Goal: Task Accomplishment & Management: Manage account settings

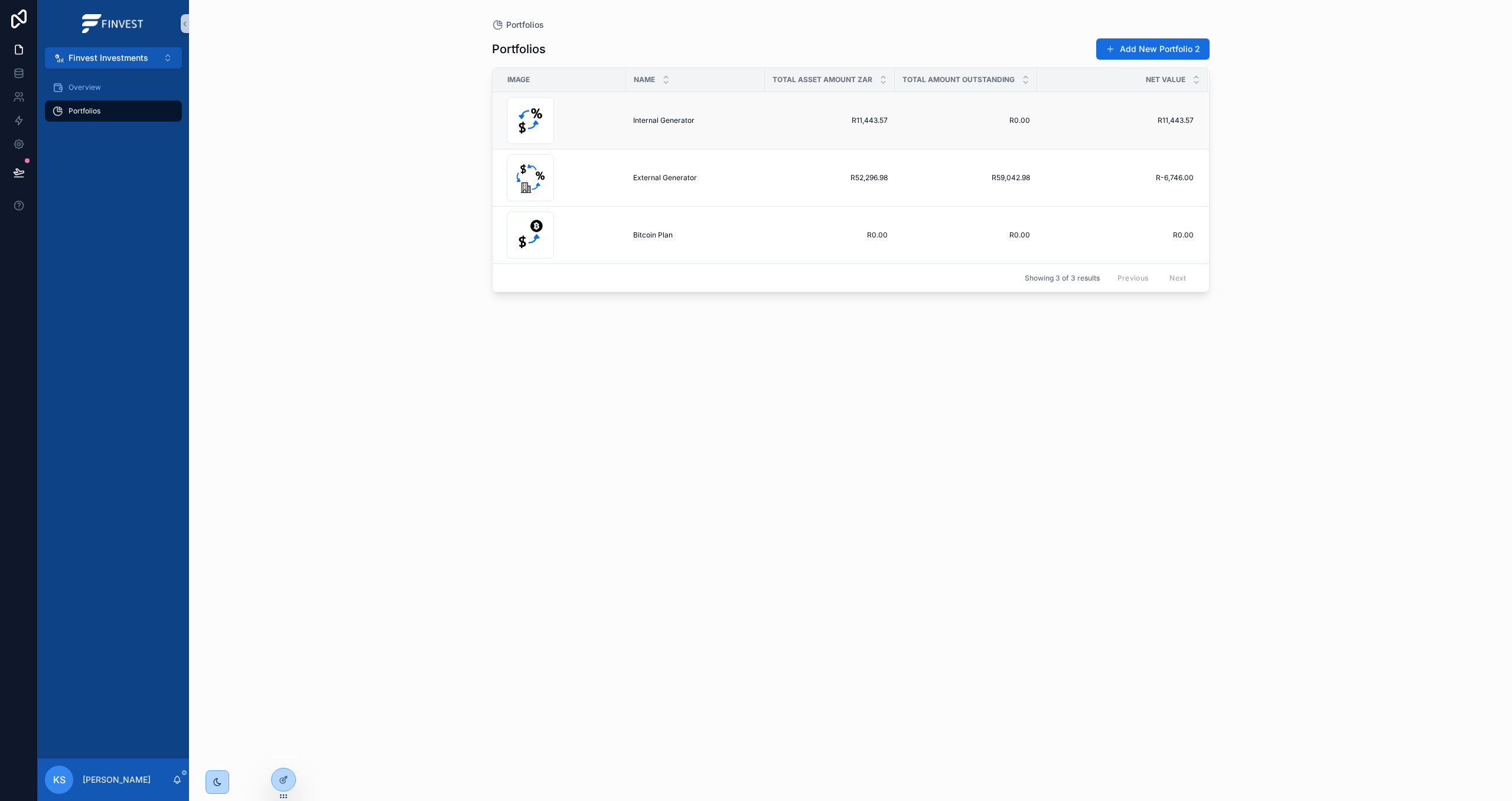
click at [683, 126] on td "Internal Generator Internal Generator" at bounding box center [695, 121] width 139 height 57
click at [682, 122] on span "Internal Generator" at bounding box center [664, 121] width 62 height 9
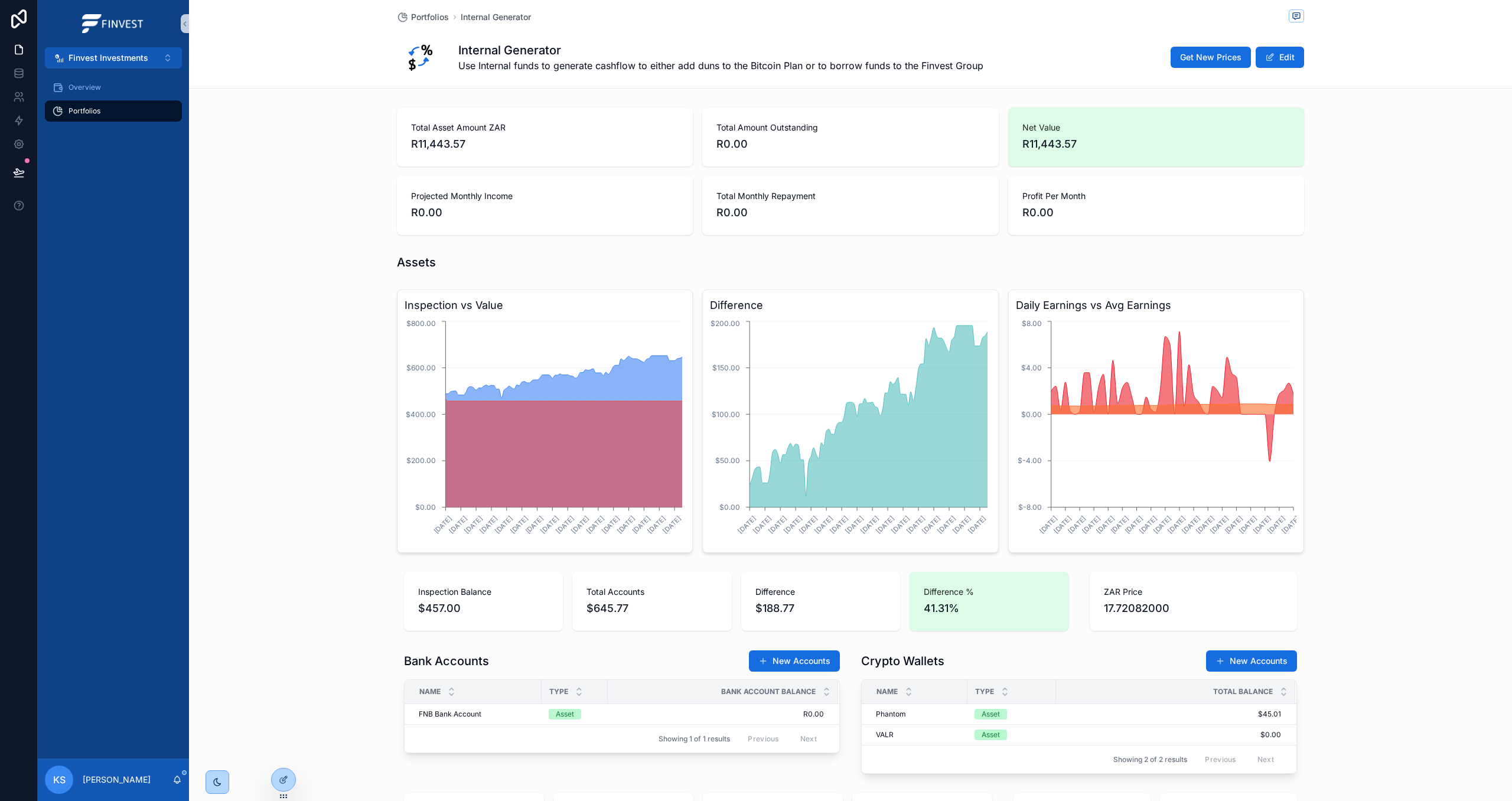
click at [403, 259] on h1 "Assets" at bounding box center [416, 262] width 39 height 17
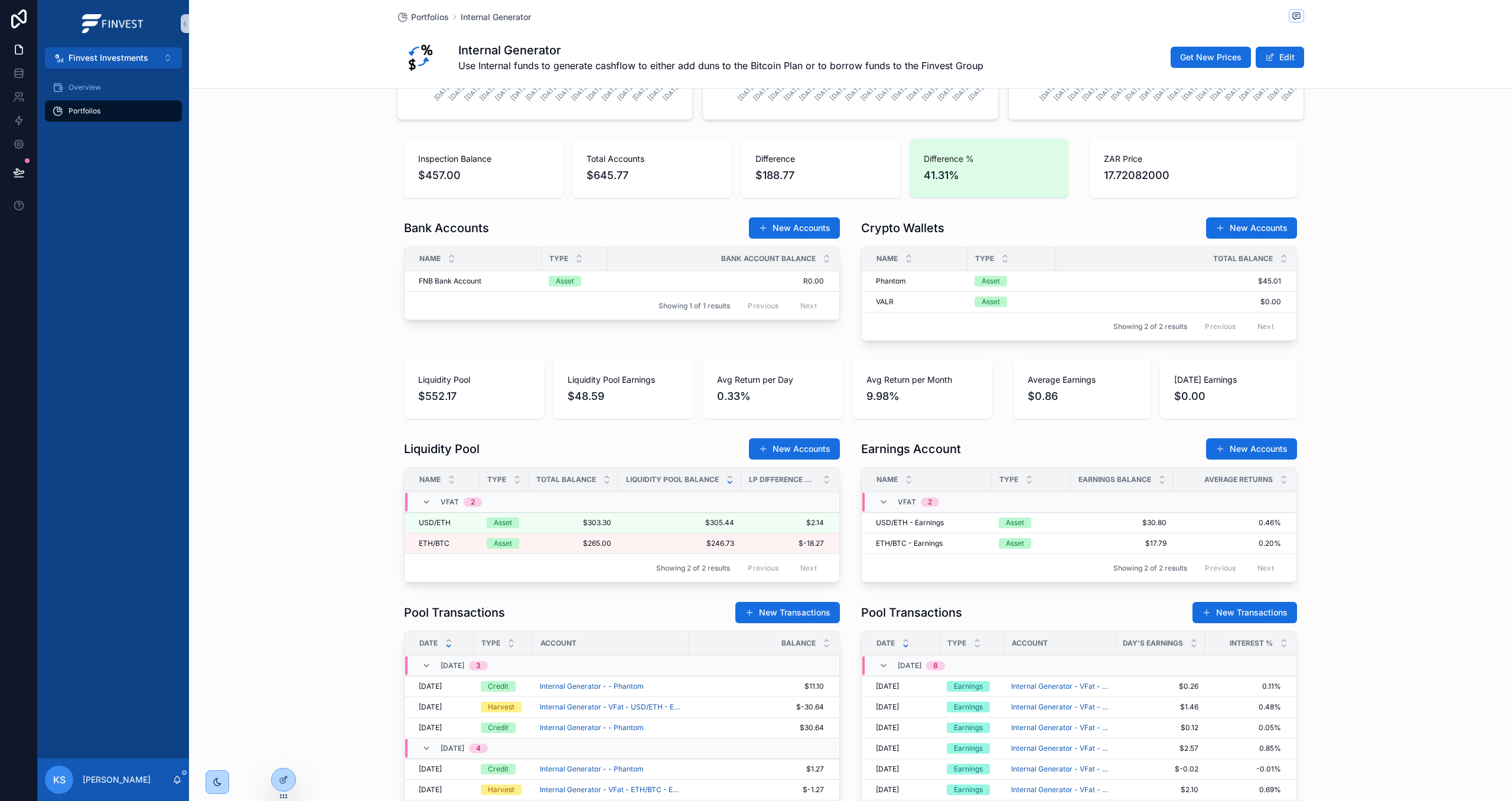
scroll to position [469, 0]
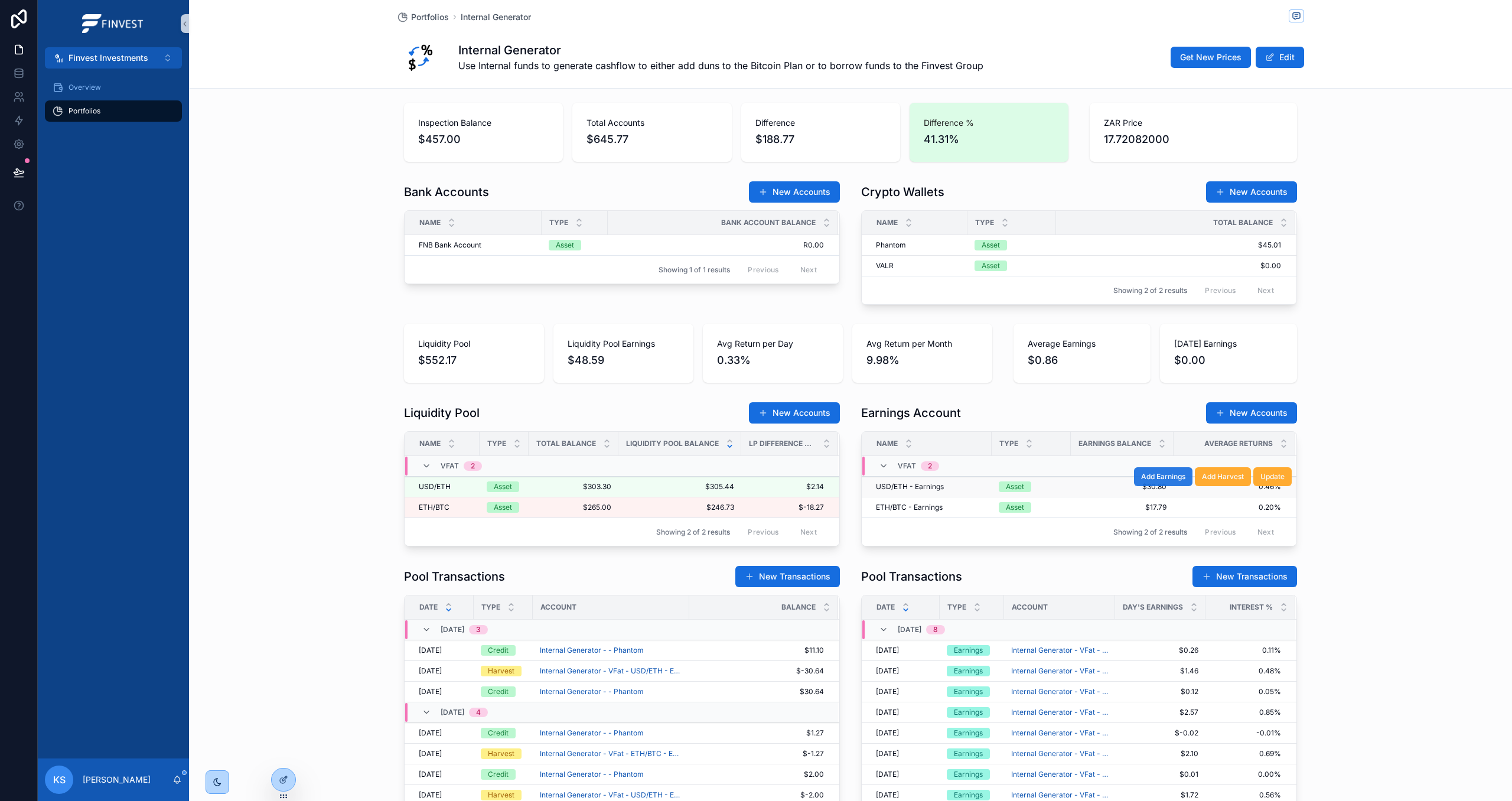
click at [1165, 478] on span "Add Earnings" at bounding box center [1163, 477] width 44 height 9
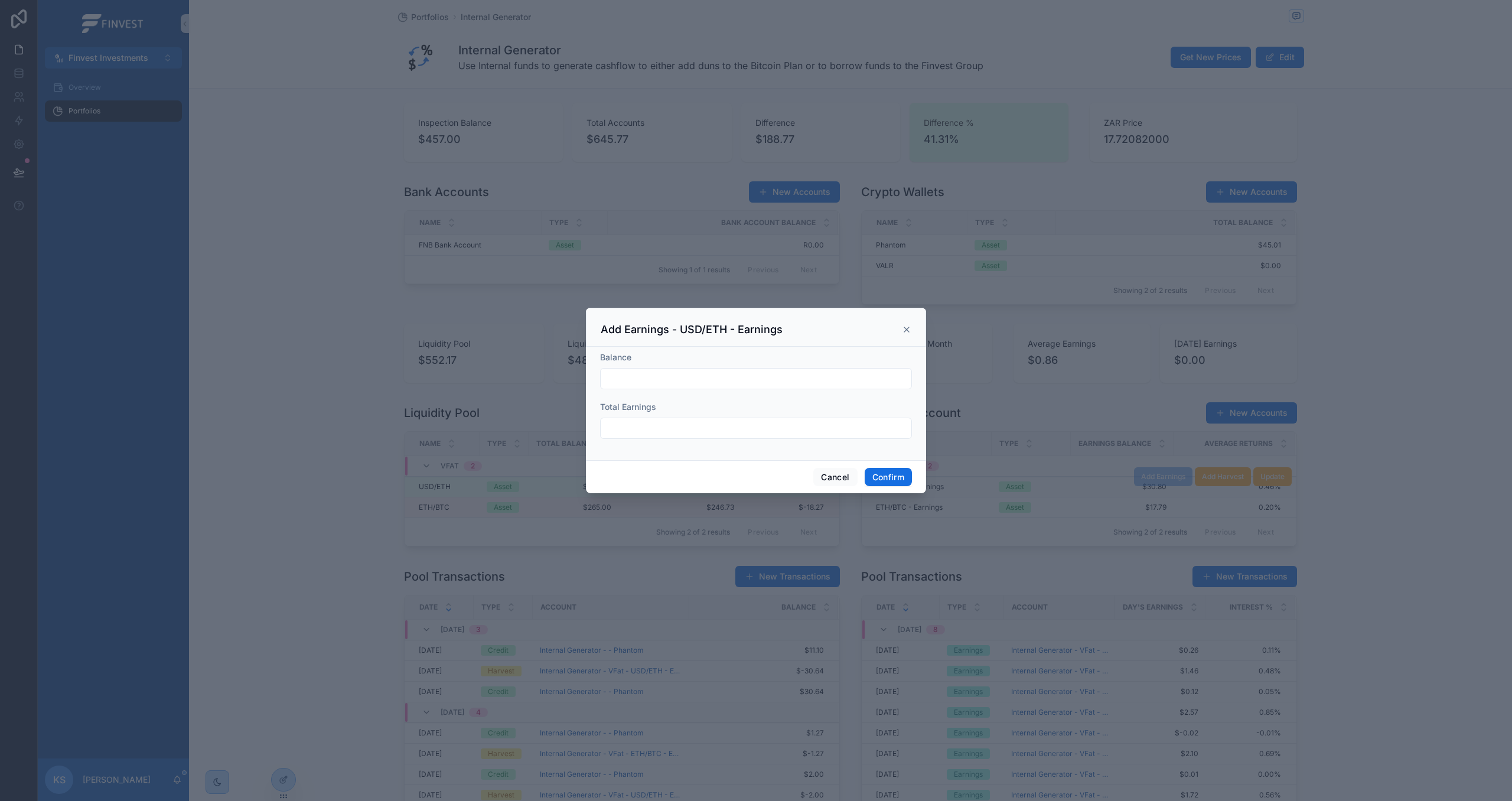
click at [657, 379] on input "text" at bounding box center [755, 379] width 311 height 17
paste input "*******"
type input "*******"
click at [689, 429] on input "text" at bounding box center [755, 428] width 311 height 17
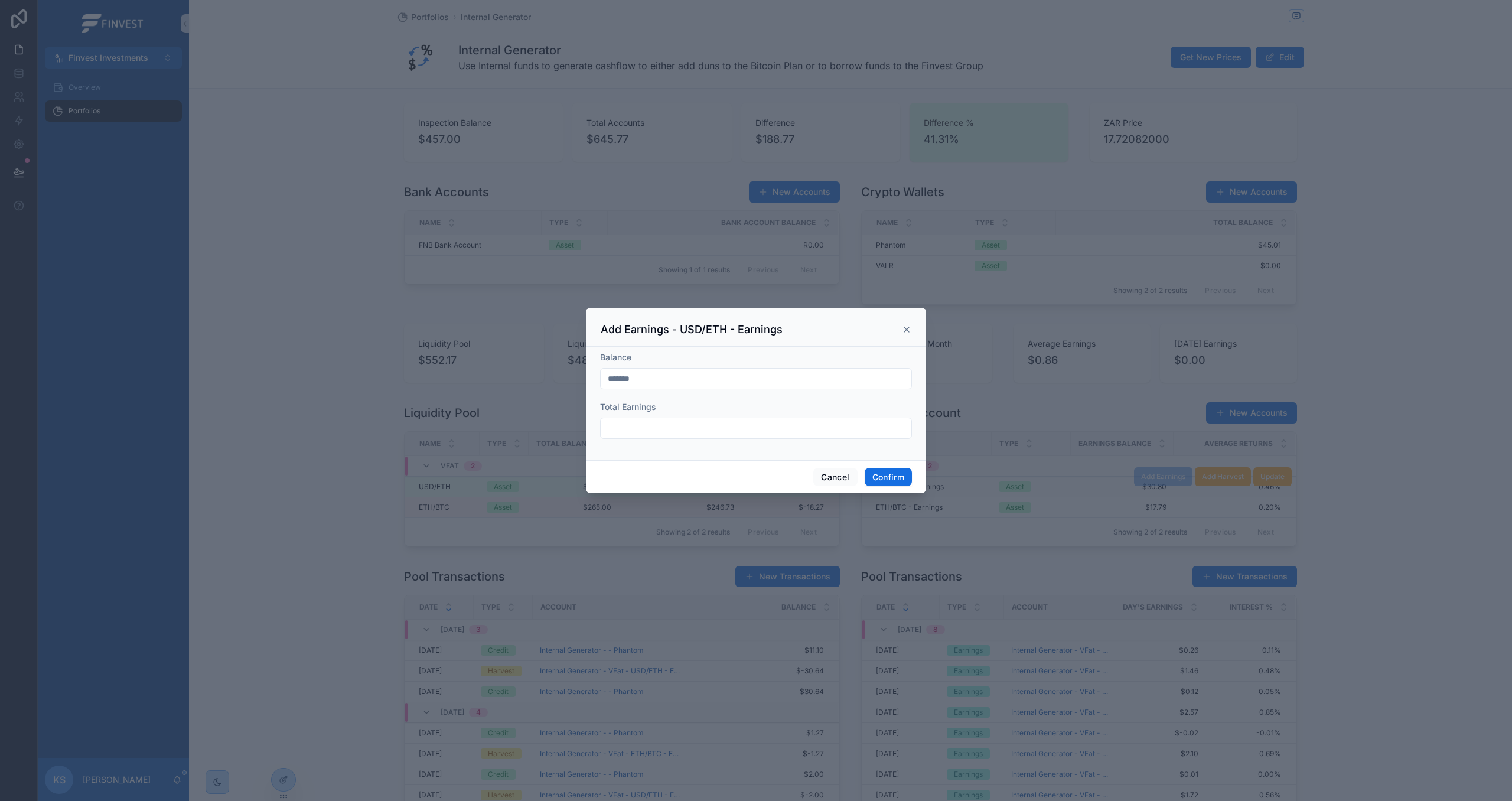
paste input "******"
type input "******"
click at [897, 471] on button "Confirm" at bounding box center [889, 477] width 47 height 19
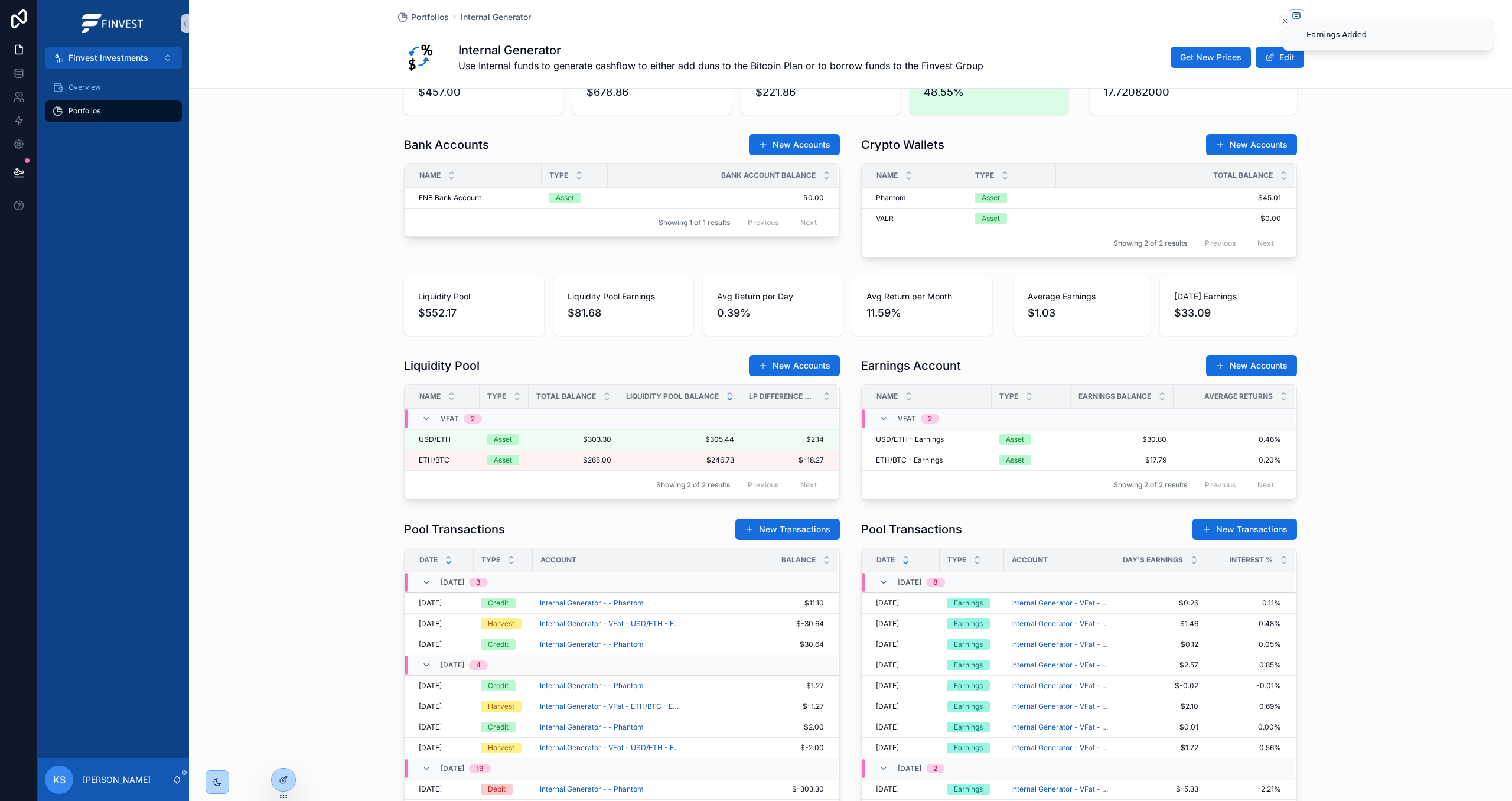
scroll to position [515, 0]
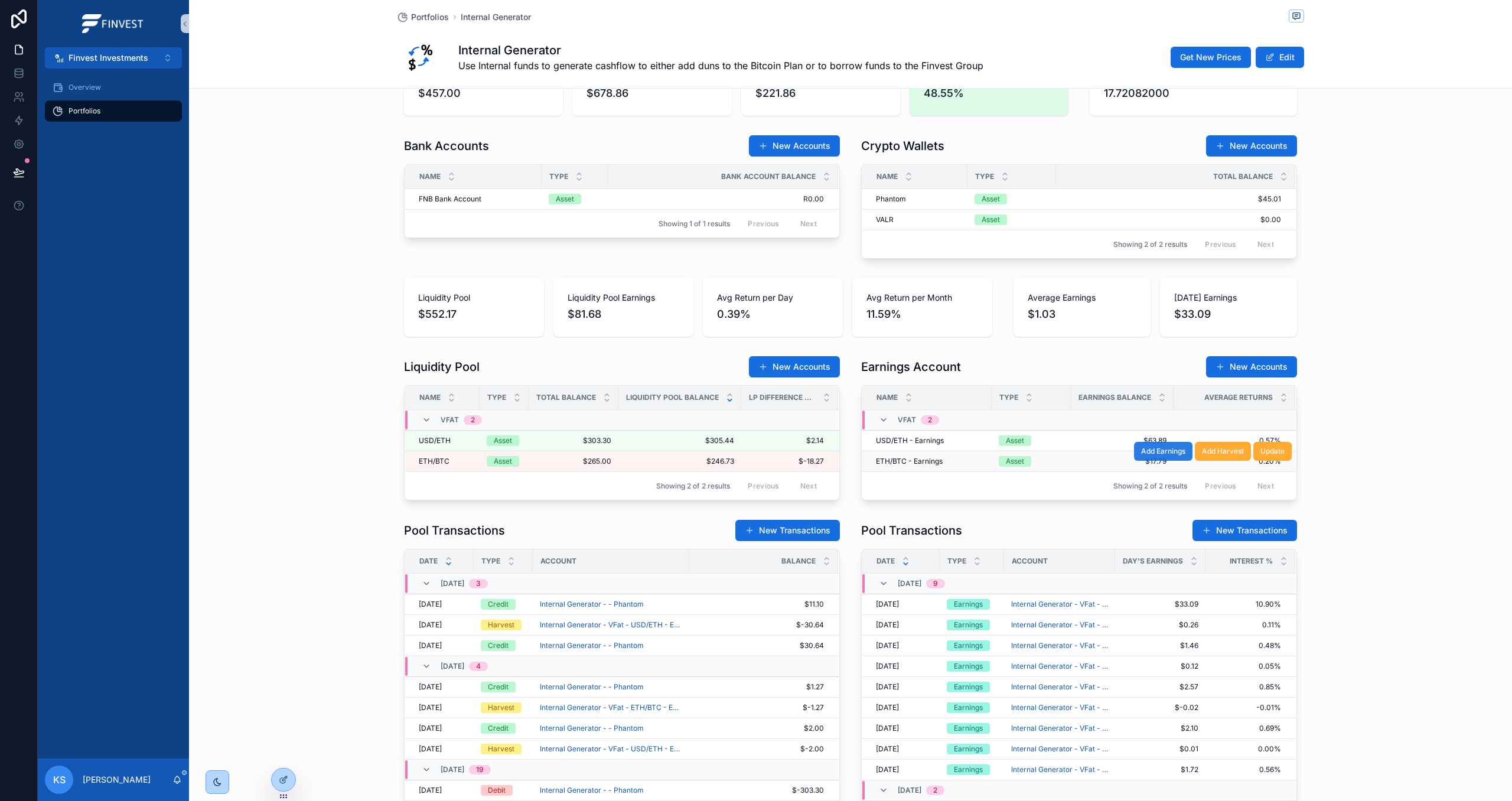
click at [1172, 456] on span "Add Earnings" at bounding box center [1163, 451] width 44 height 9
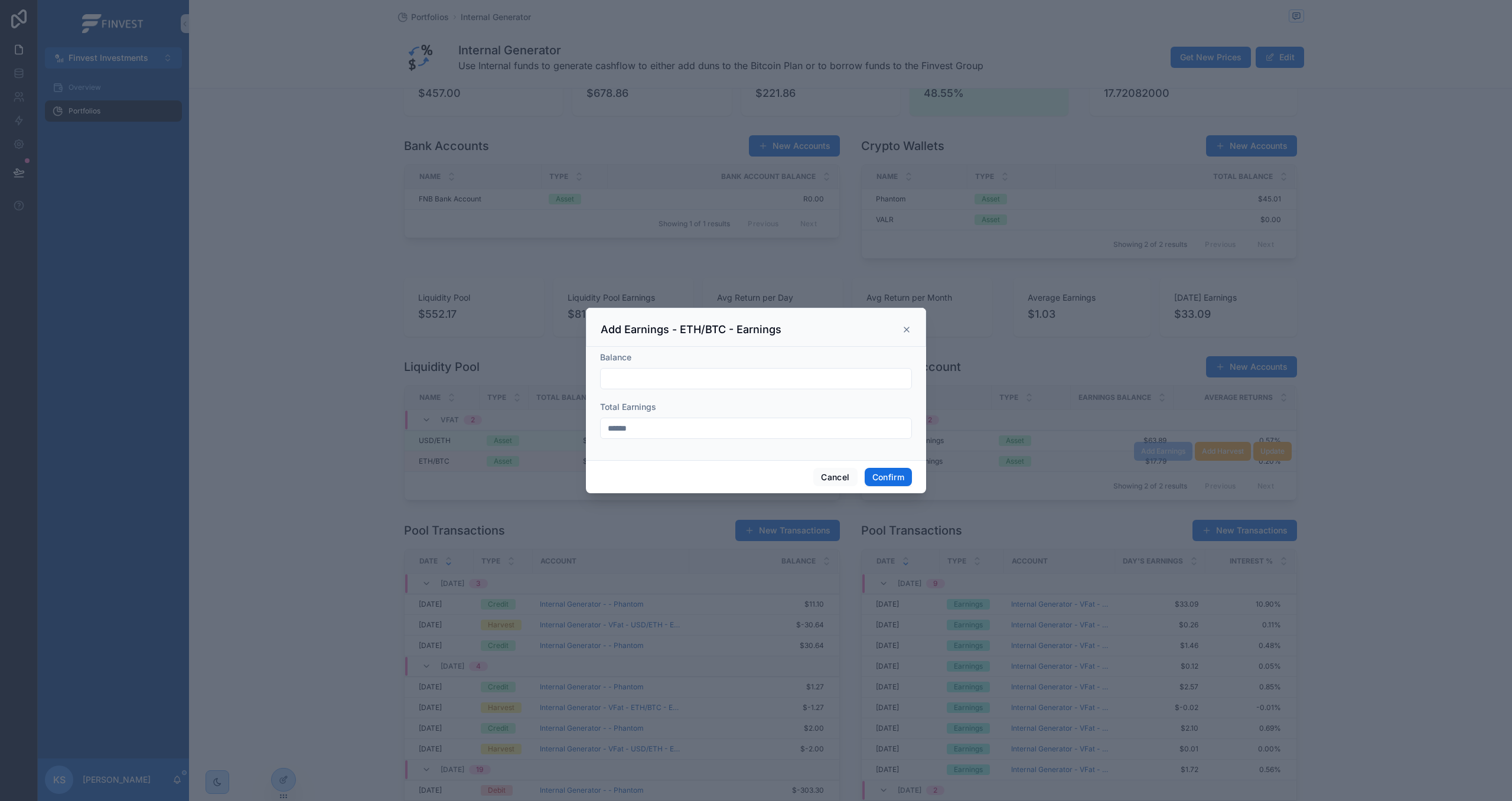
click at [907, 326] on icon at bounding box center [907, 330] width 9 height 9
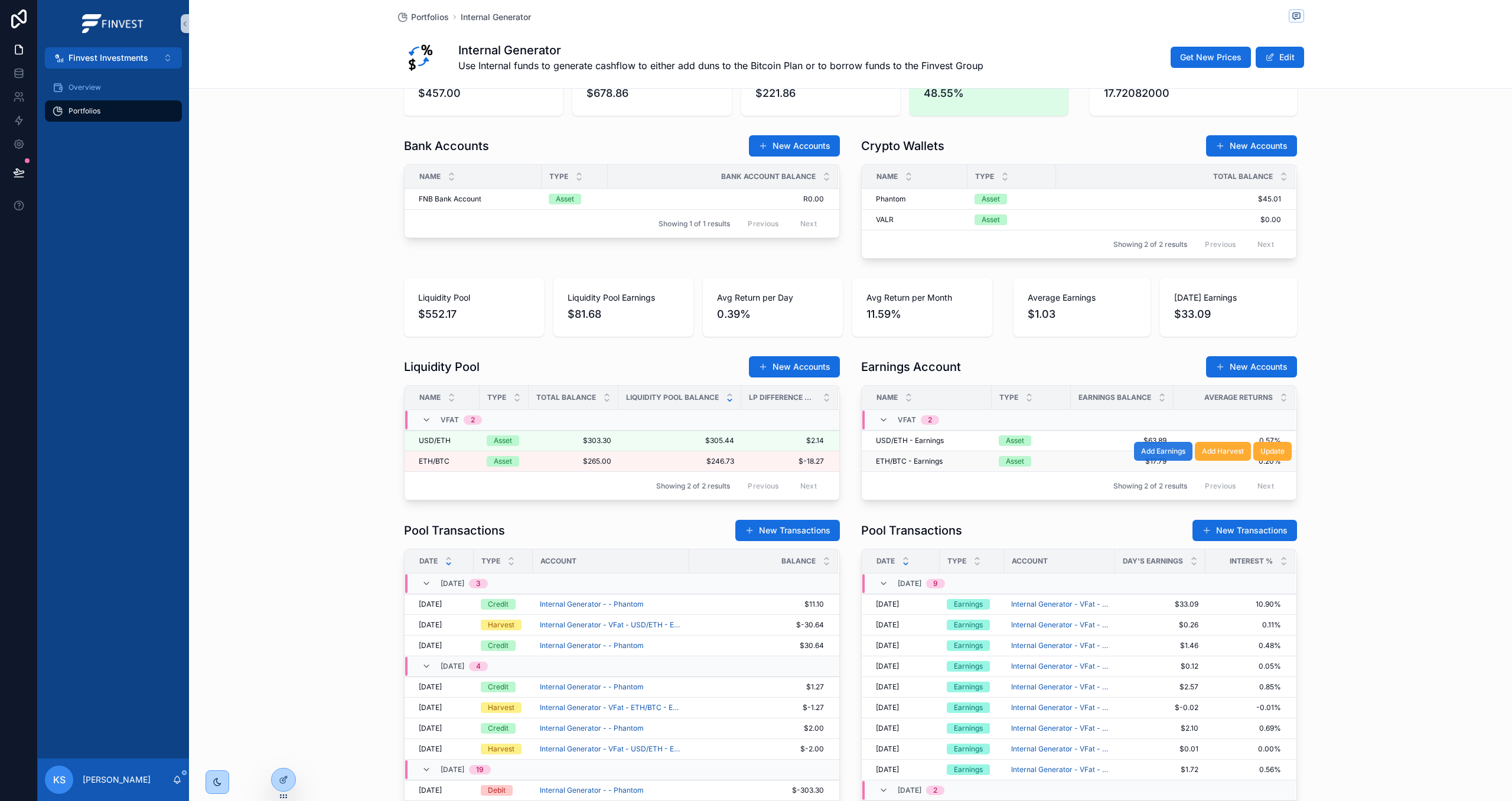
click at [1175, 458] on button "Add Earnings" at bounding box center [1163, 451] width 59 height 19
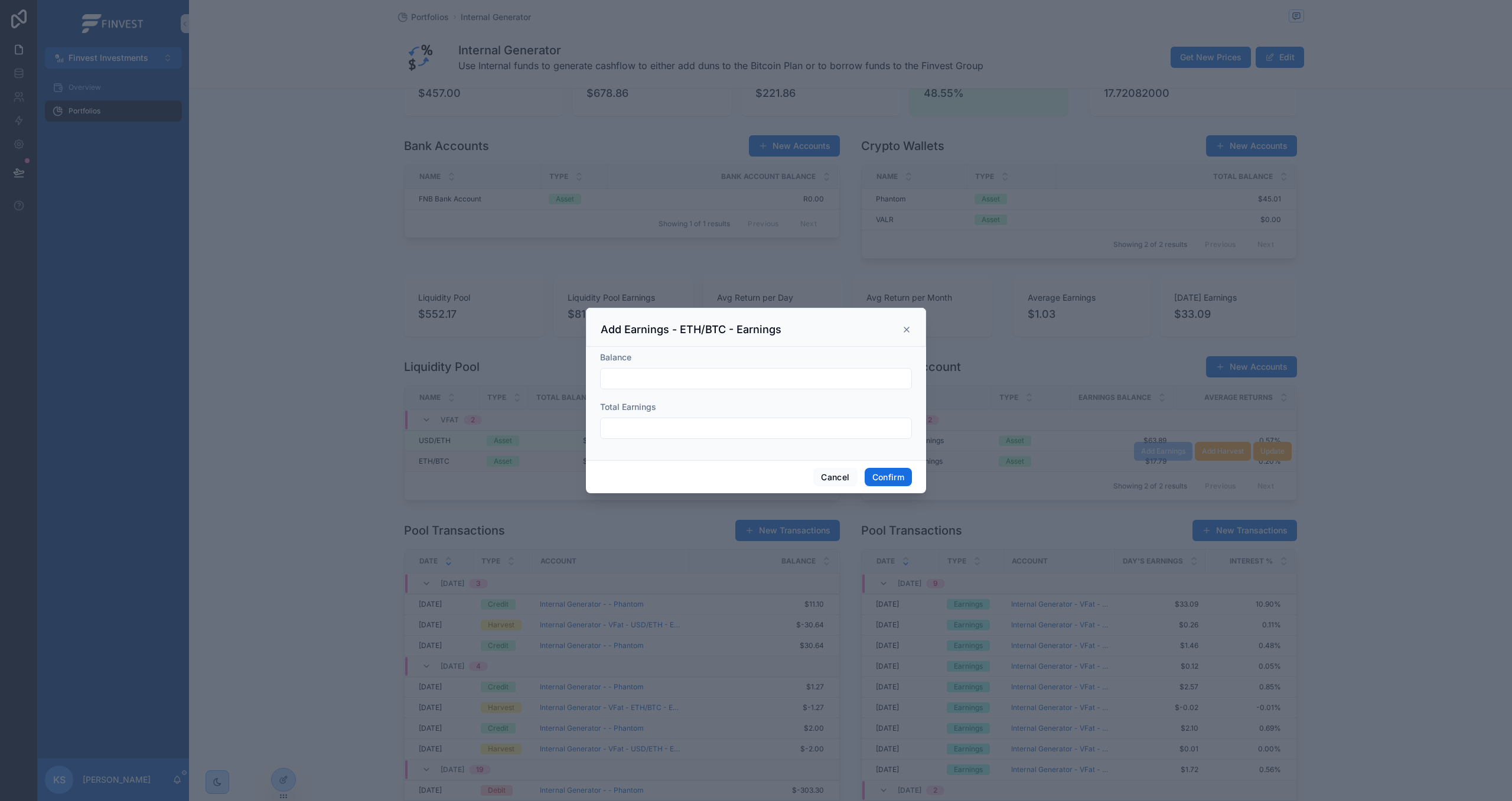
click at [741, 380] on input "text" at bounding box center [755, 379] width 311 height 17
paste input "*******"
type input "*******"
click at [671, 424] on input "text" at bounding box center [755, 428] width 311 height 17
paste input "******"
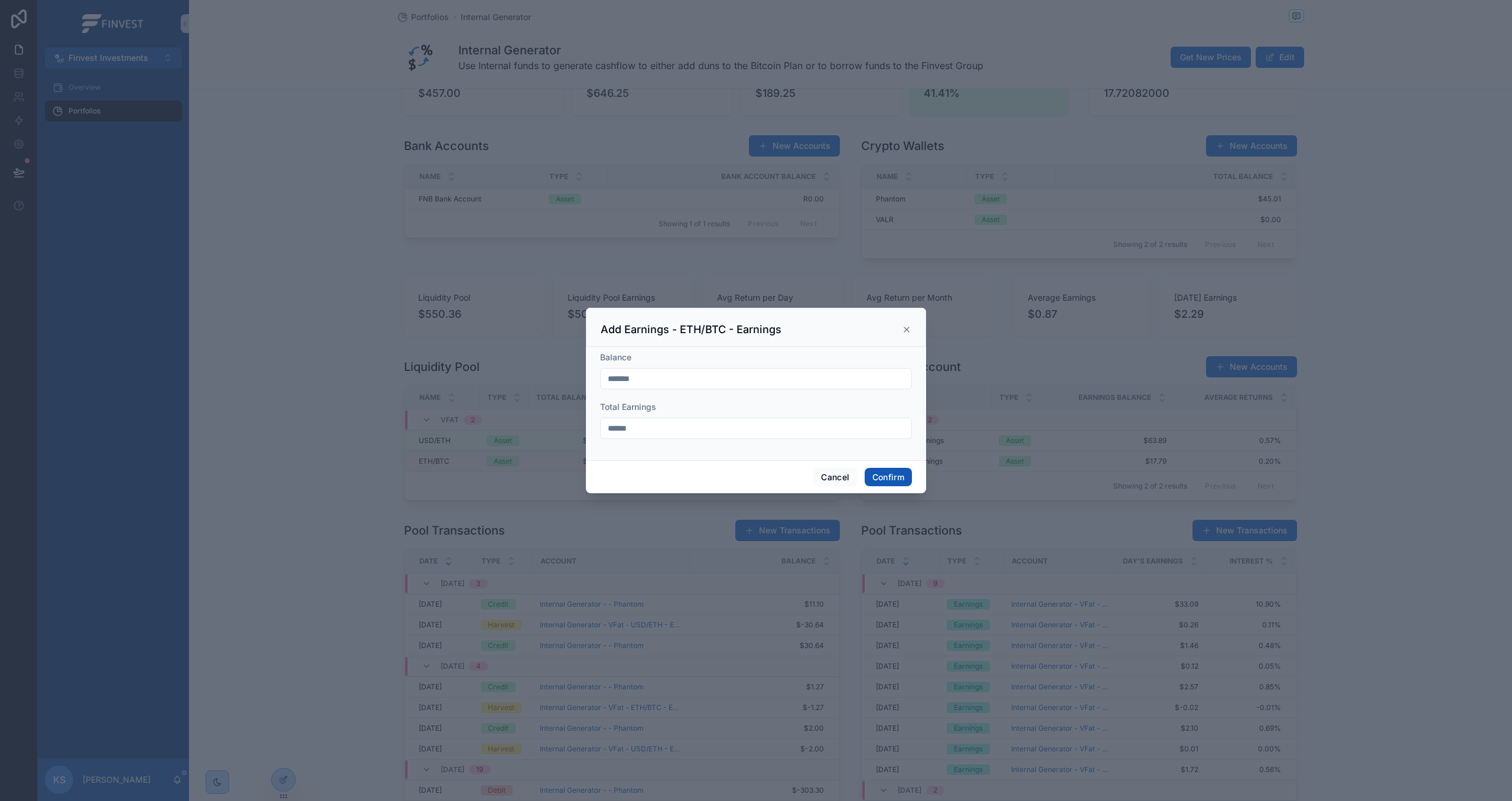
type input "******"
click at [893, 469] on button "Confirm" at bounding box center [889, 477] width 47 height 19
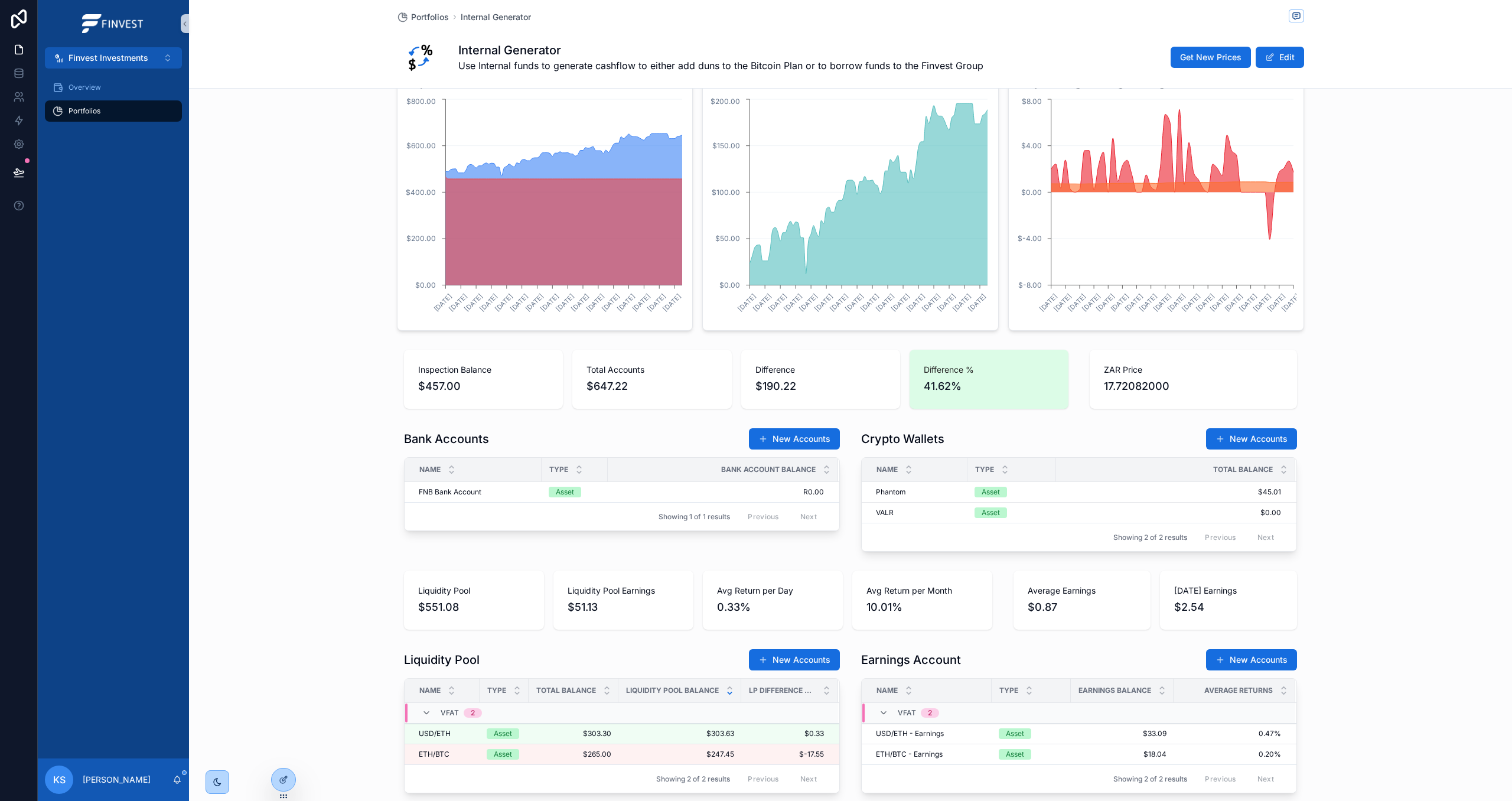
scroll to position [203, 0]
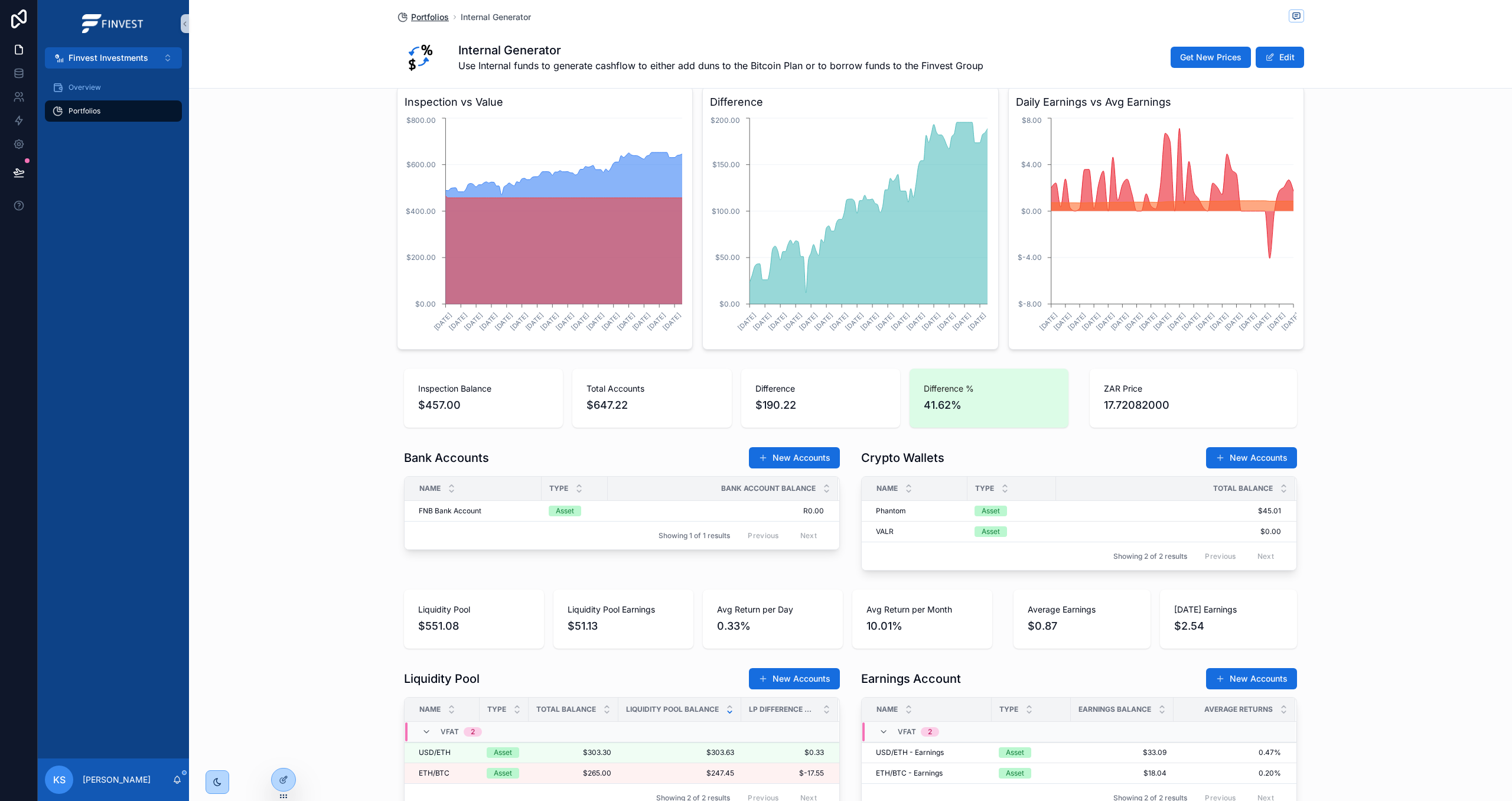
click at [419, 17] on span "Portfolios" at bounding box center [430, 17] width 38 height 12
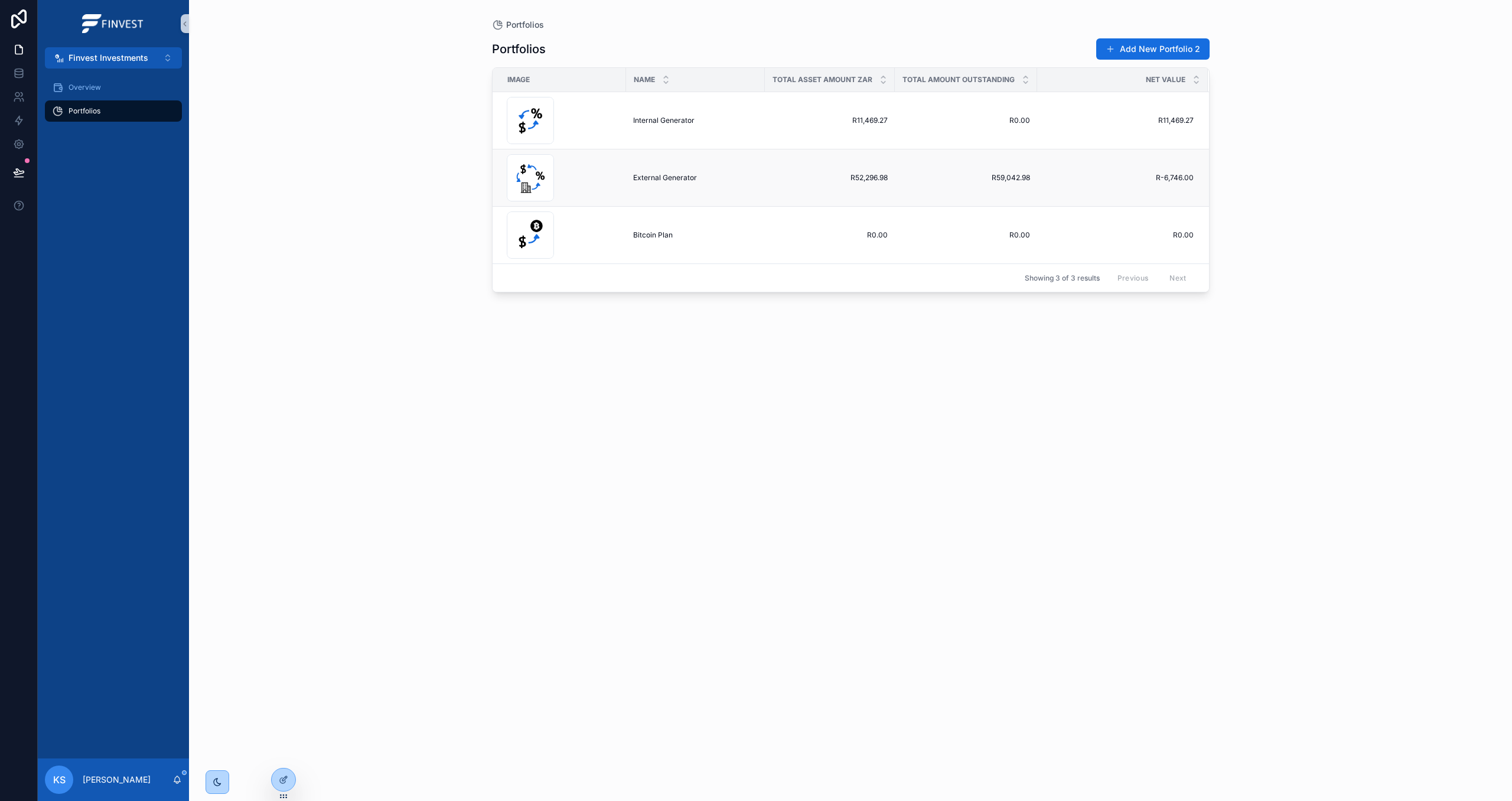
click at [663, 183] on td "External Generator External Generator" at bounding box center [695, 178] width 139 height 57
click at [663, 182] on span "External Generator" at bounding box center [665, 178] width 64 height 9
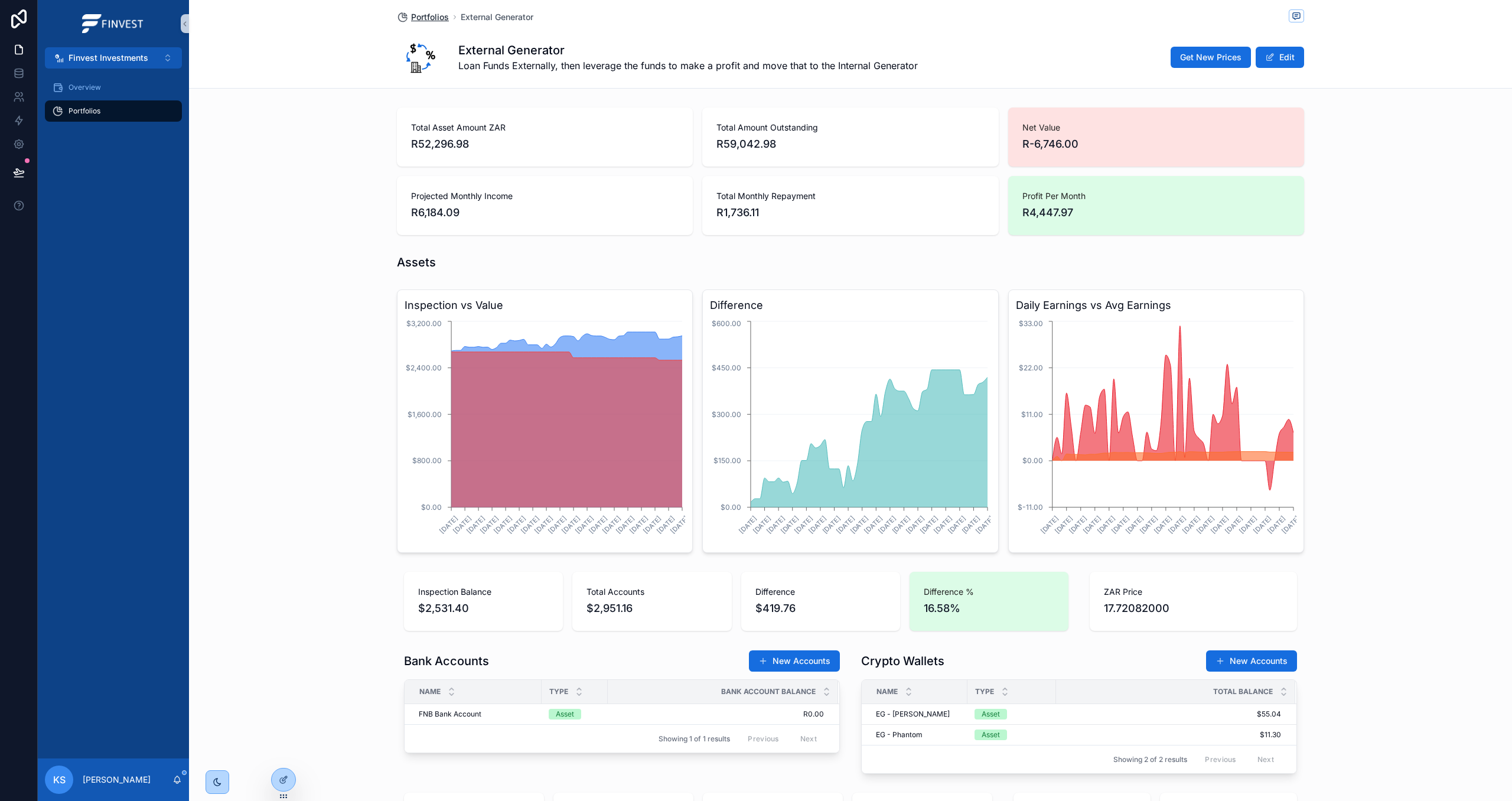
click at [417, 15] on span "Portfolios" at bounding box center [430, 17] width 38 height 12
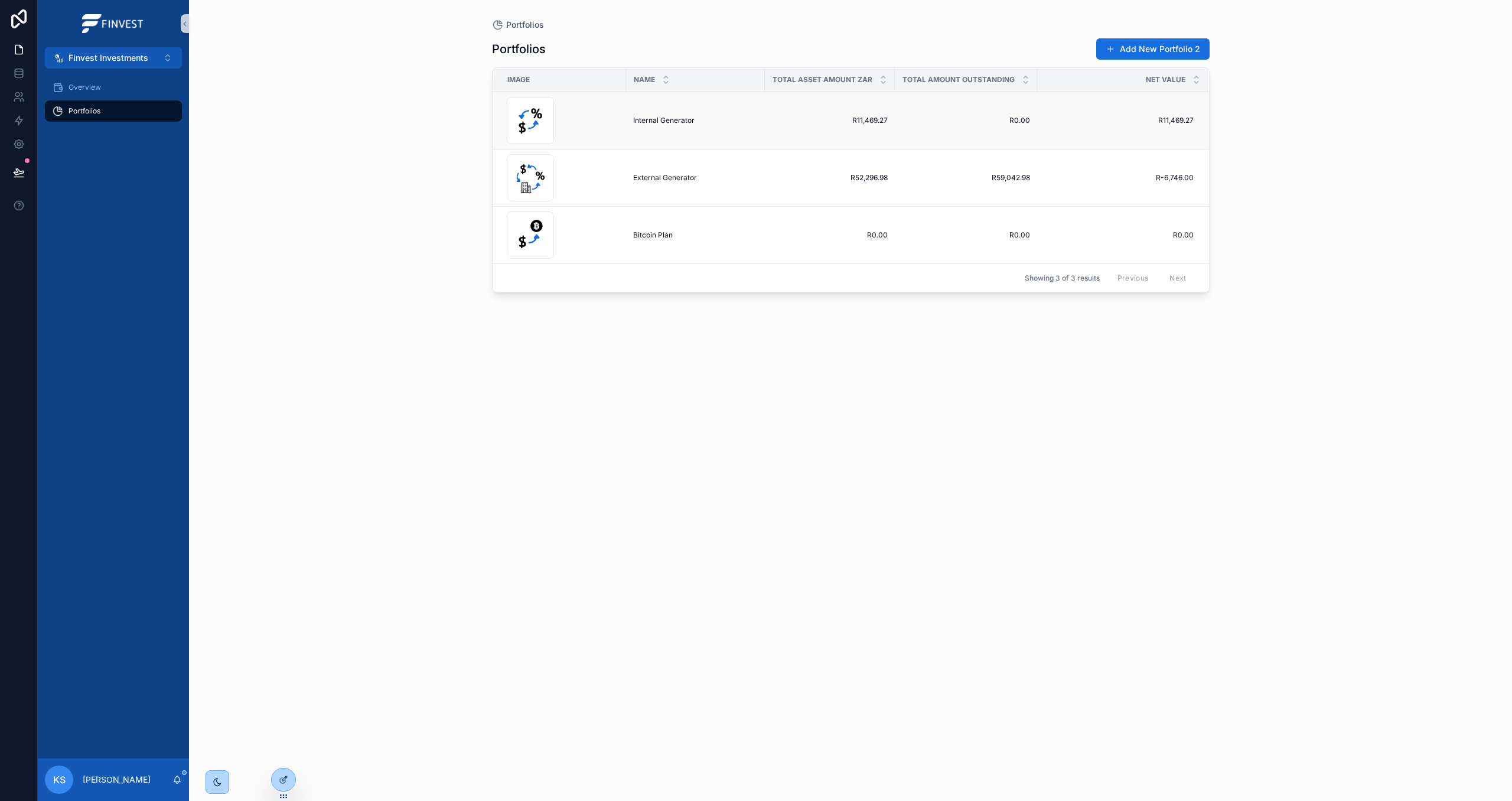
click at [668, 130] on td "Internal Generator Internal Generator" at bounding box center [695, 121] width 139 height 57
click at [667, 122] on span "Internal Generator" at bounding box center [664, 121] width 62 height 9
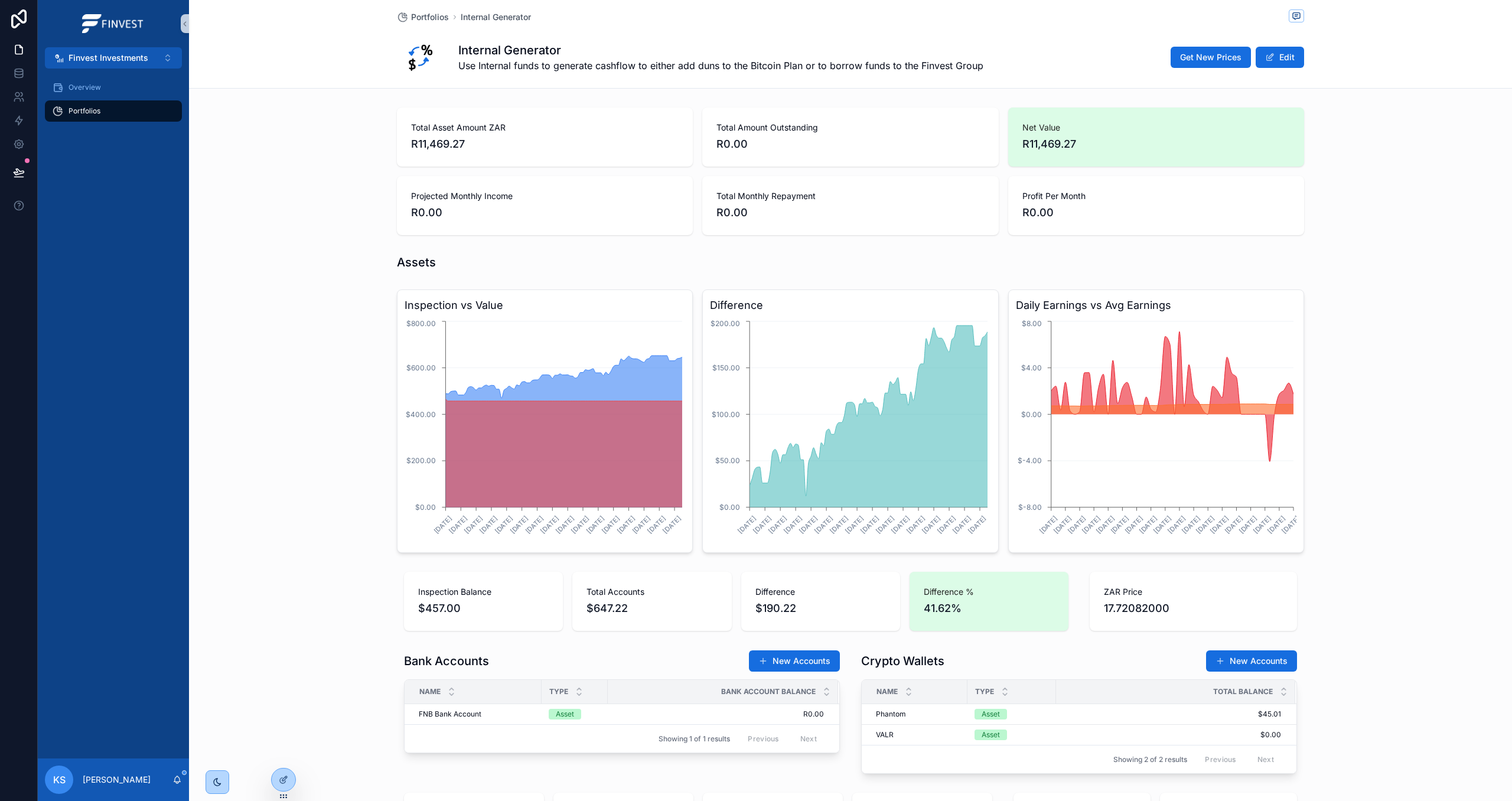
click at [430, 16] on span "Portfolios" at bounding box center [430, 17] width 38 height 12
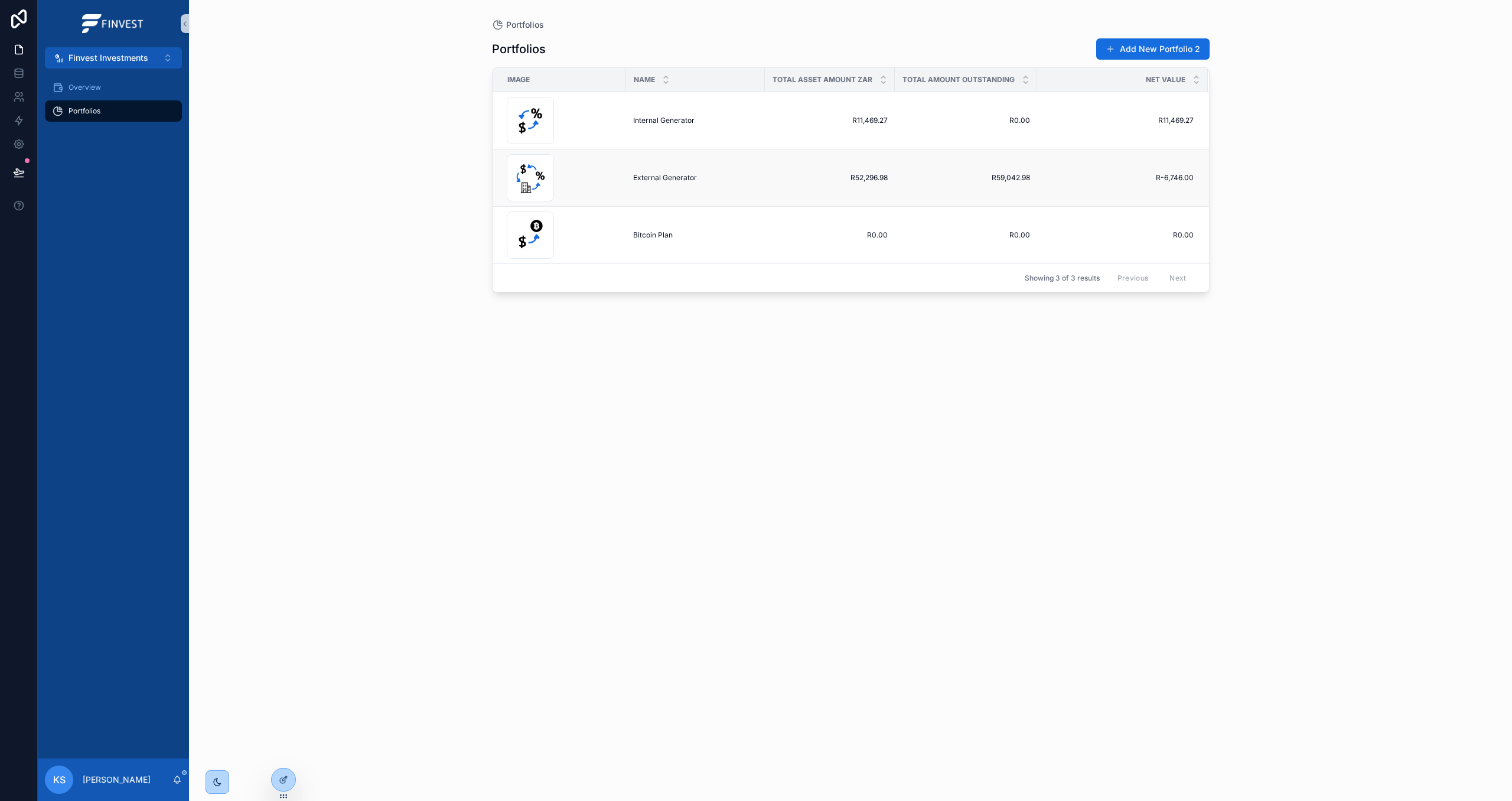
click at [686, 179] on span "External Generator" at bounding box center [665, 178] width 64 height 9
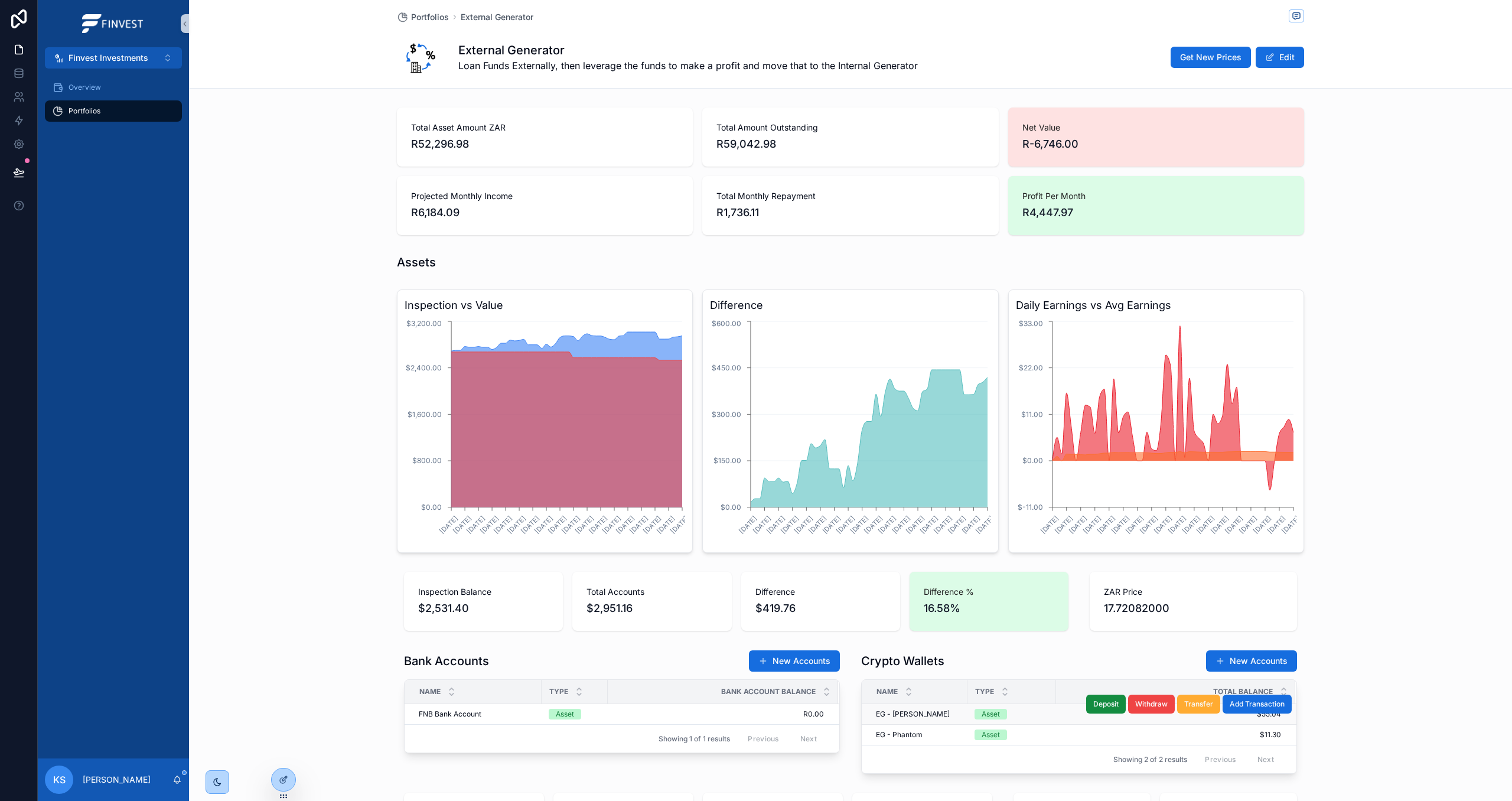
click at [1014, 713] on div "Asset" at bounding box center [1012, 714] width 75 height 11
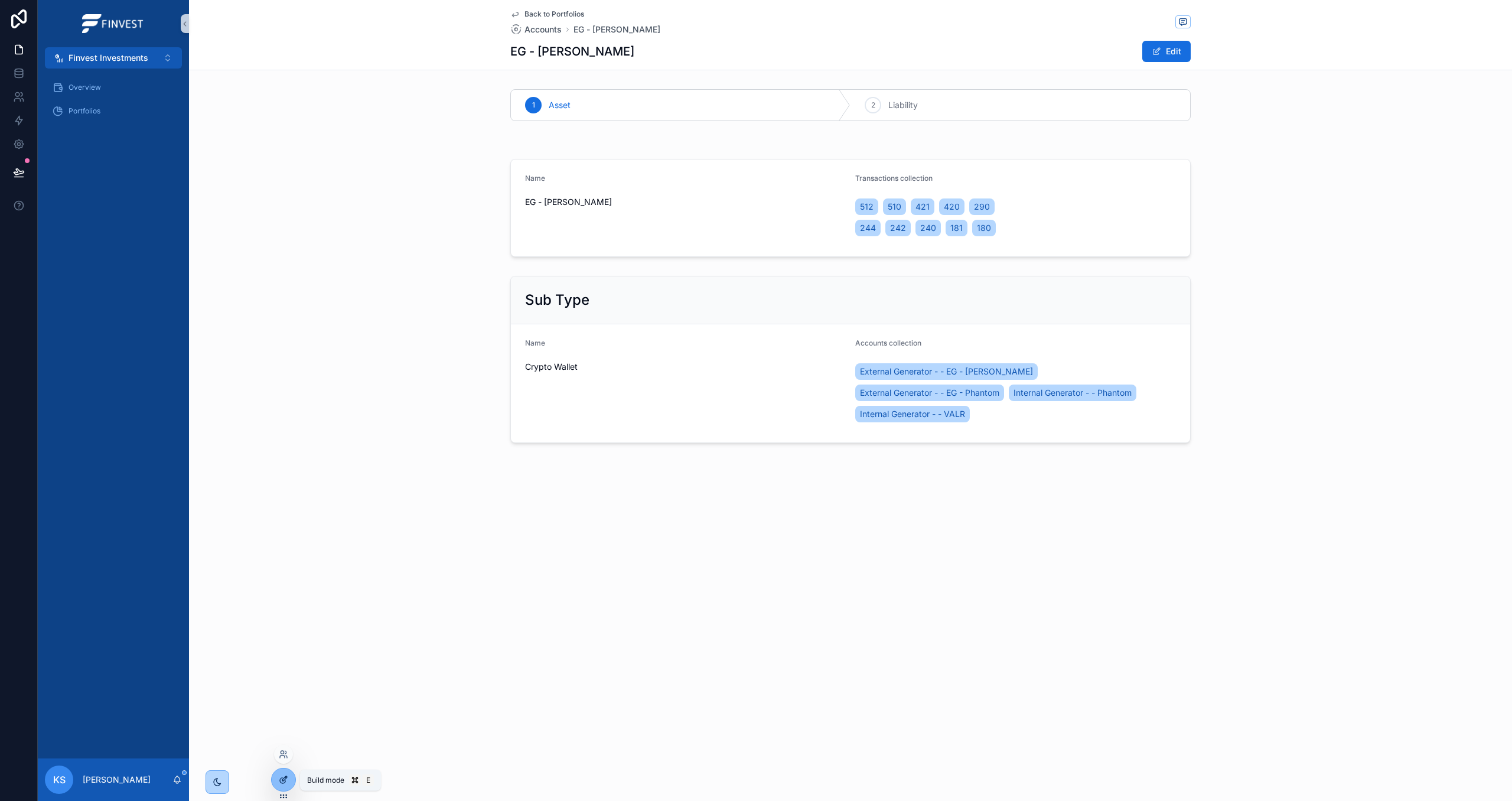
click at [286, 779] on icon at bounding box center [283, 780] width 9 height 9
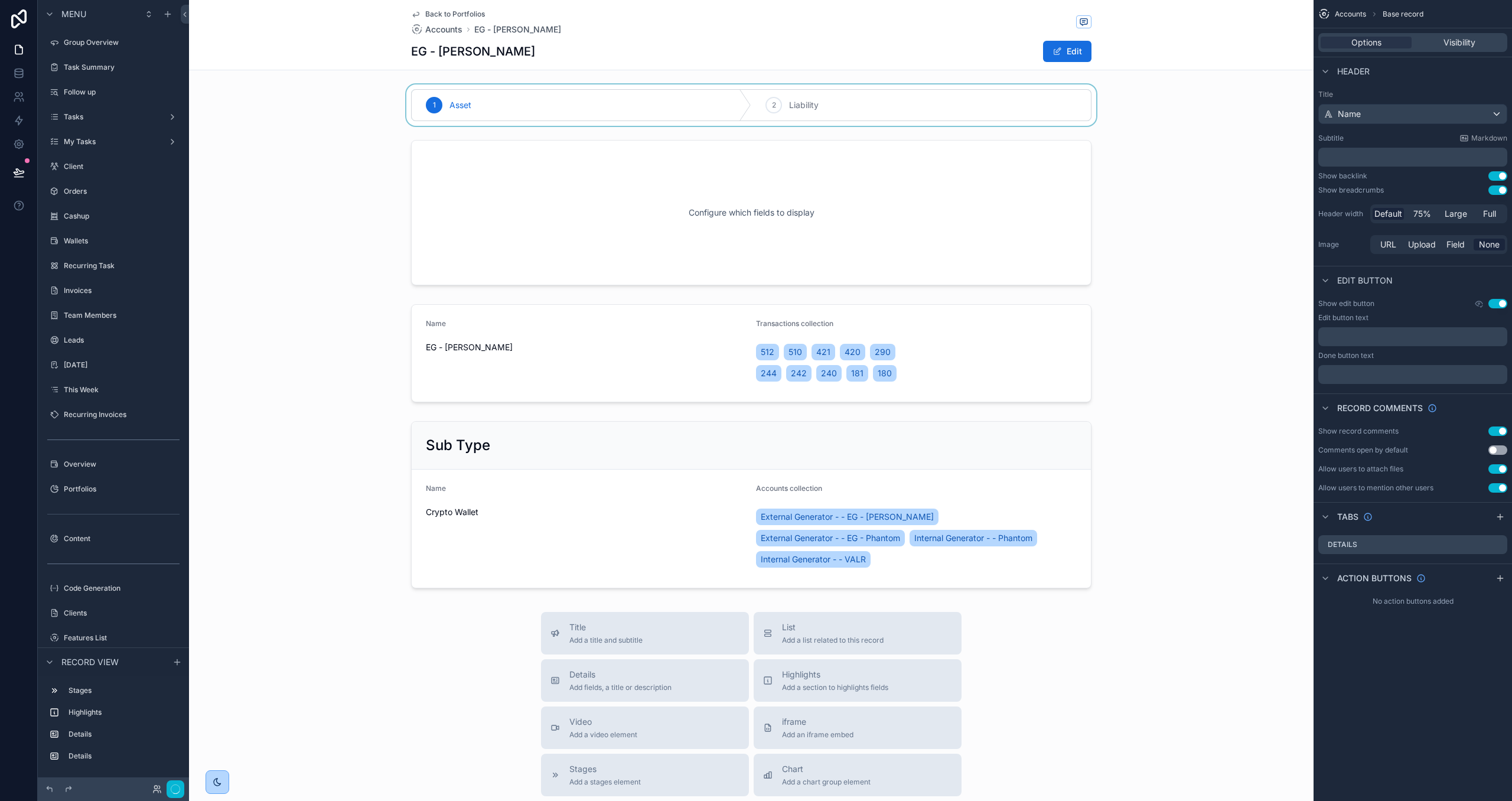
click at [620, 114] on div "scrollable content" at bounding box center [751, 105] width 1125 height 41
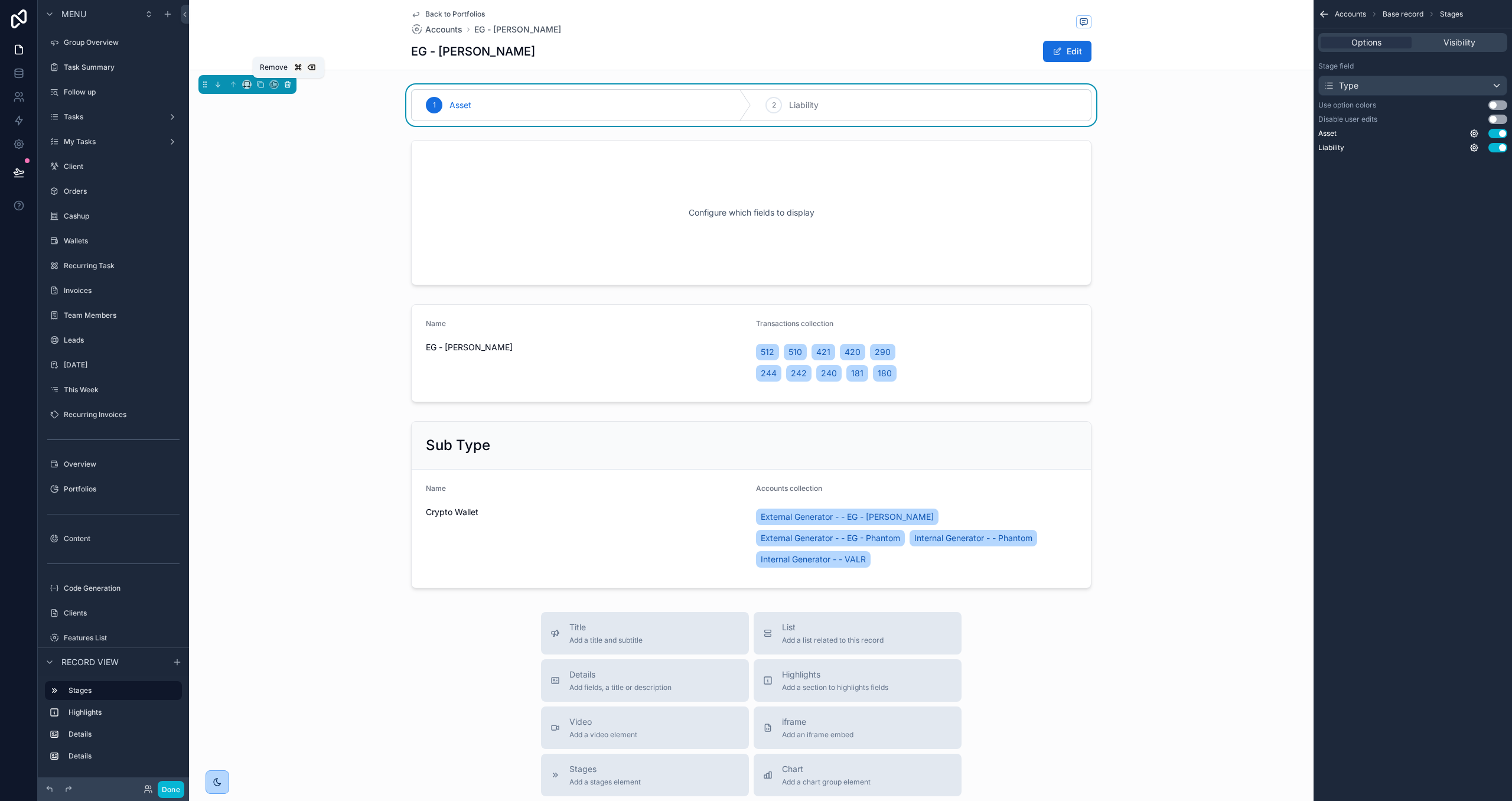
click at [284, 80] on icon "scrollable content" at bounding box center [287, 85] width 8 height 8
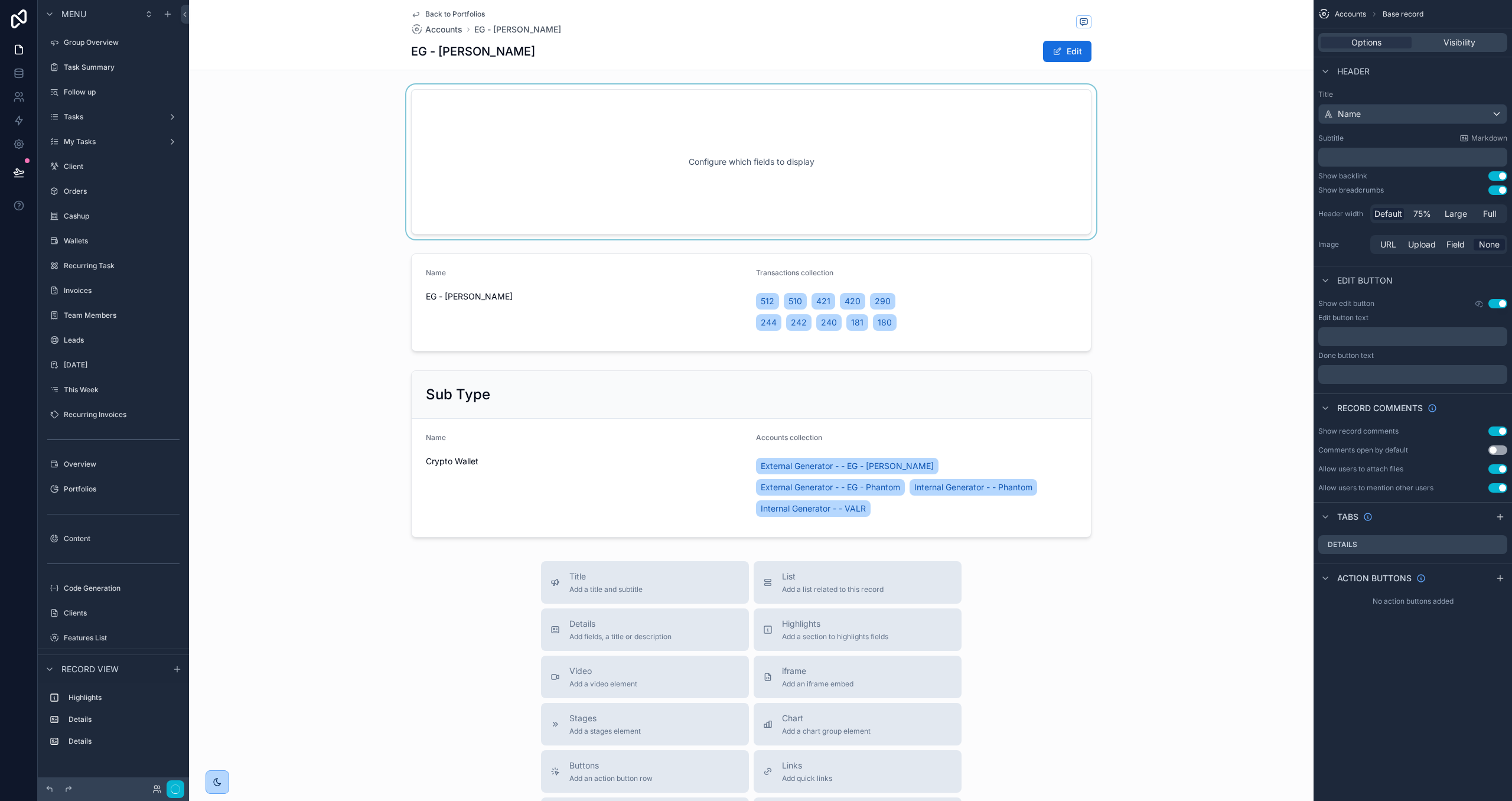
click at [583, 170] on div "scrollable content" at bounding box center [751, 162] width 1125 height 155
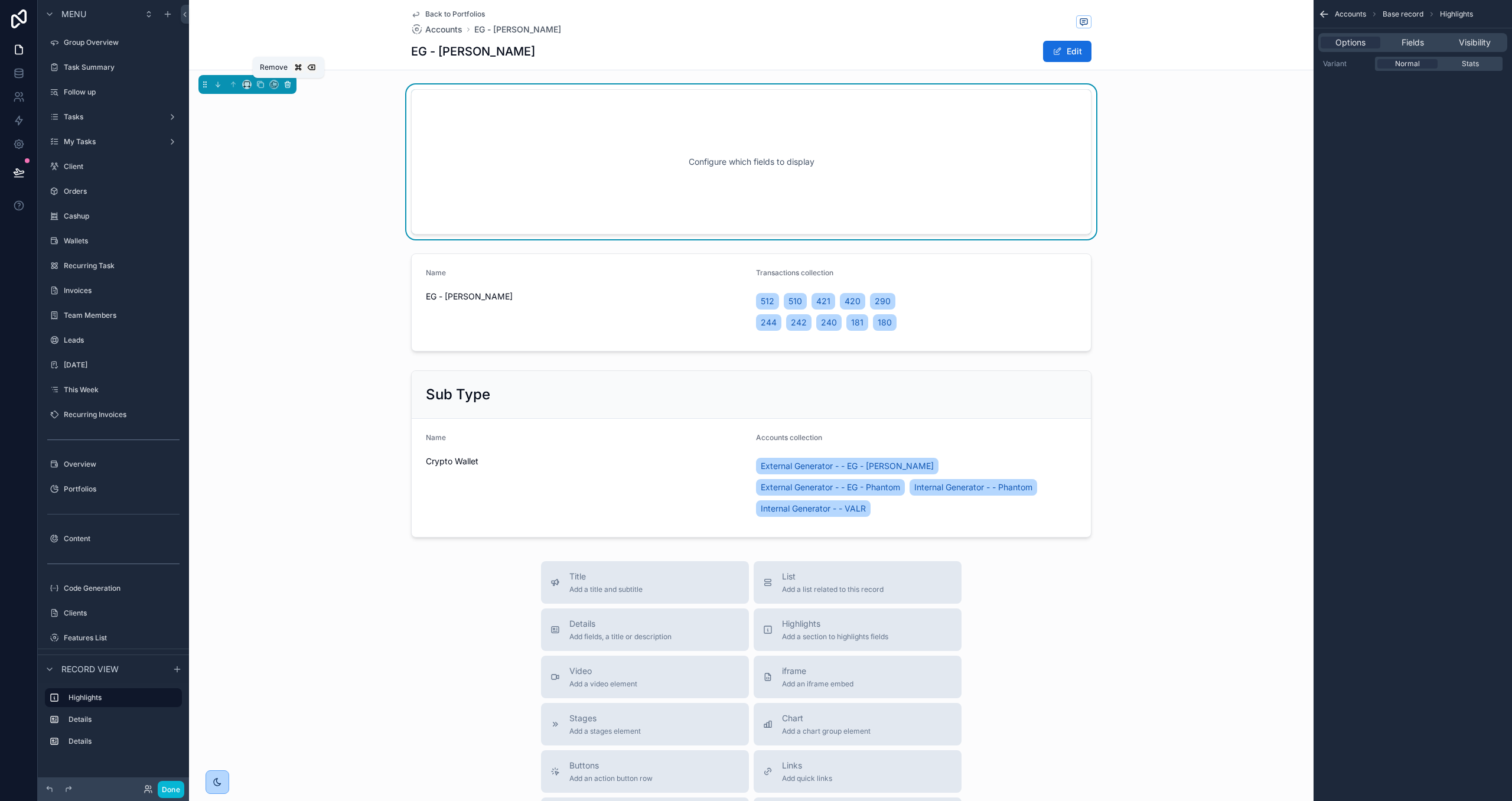
click at [287, 85] on icon "scrollable content" at bounding box center [287, 85] width 8 height 8
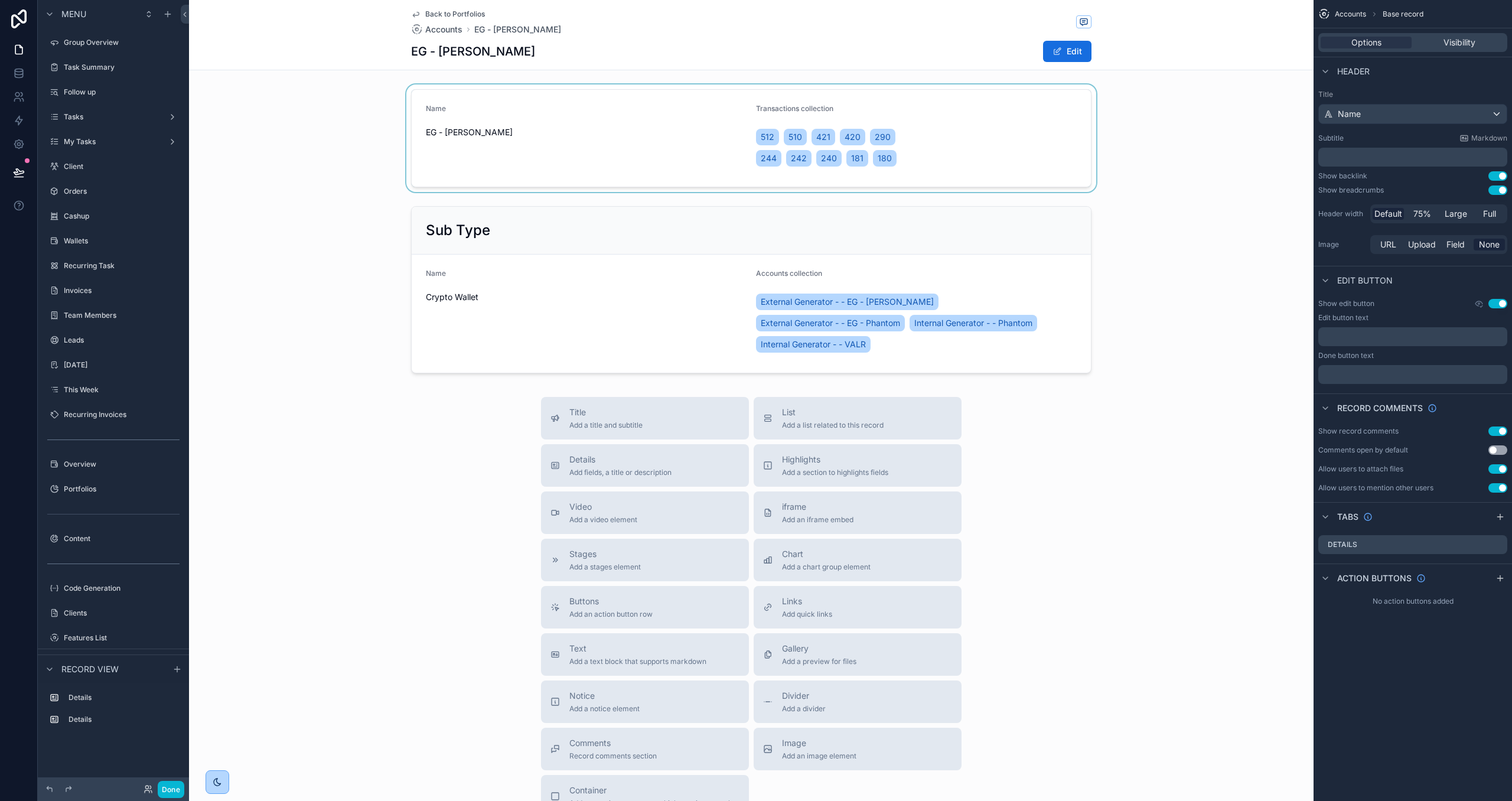
click at [497, 168] on div "scrollable content" at bounding box center [751, 138] width 1125 height 108
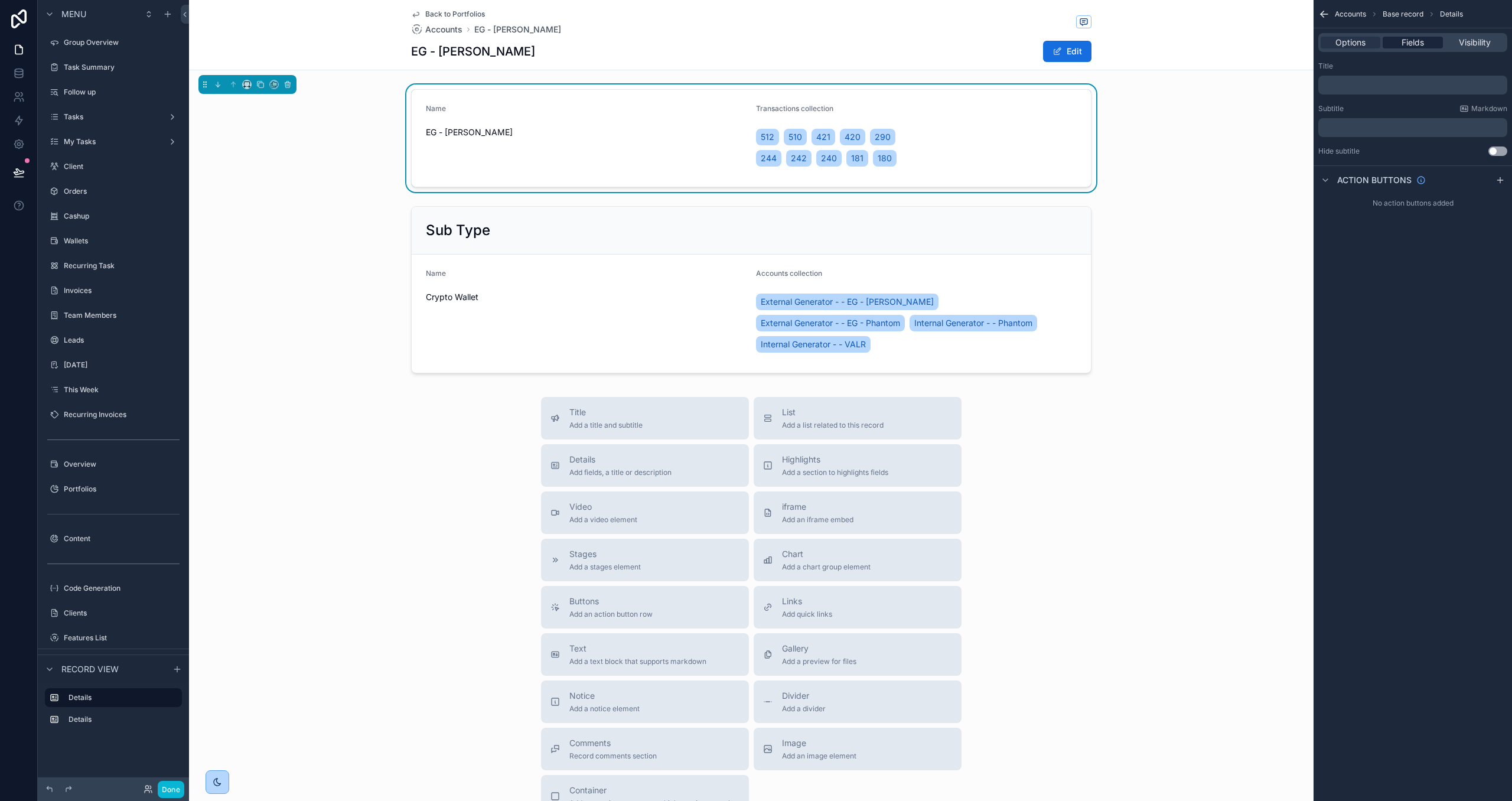
click at [1406, 45] on span "Fields" at bounding box center [1413, 43] width 22 height 12
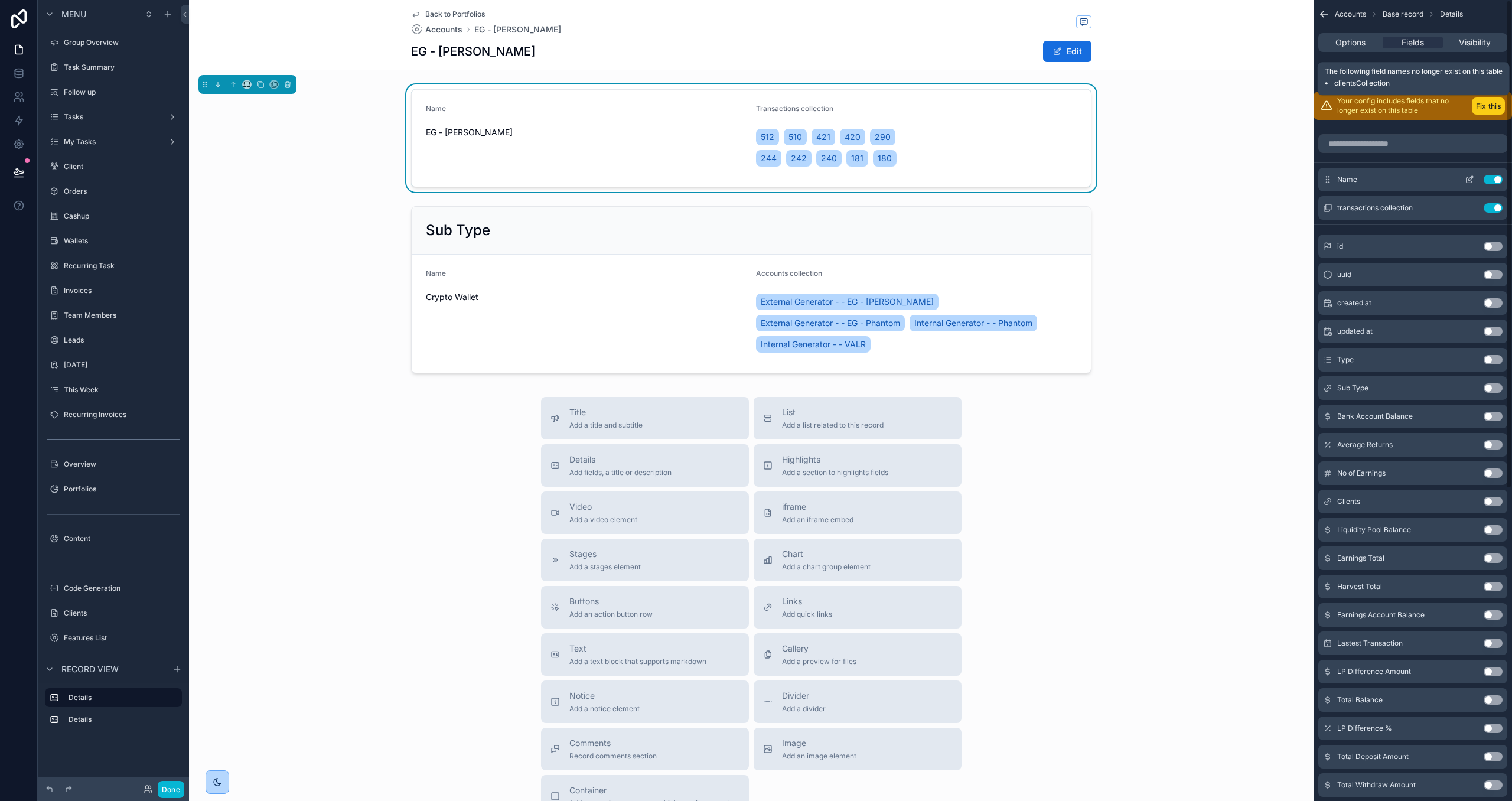
click at [1488, 105] on button "Fix this" at bounding box center [1488, 106] width 33 height 17
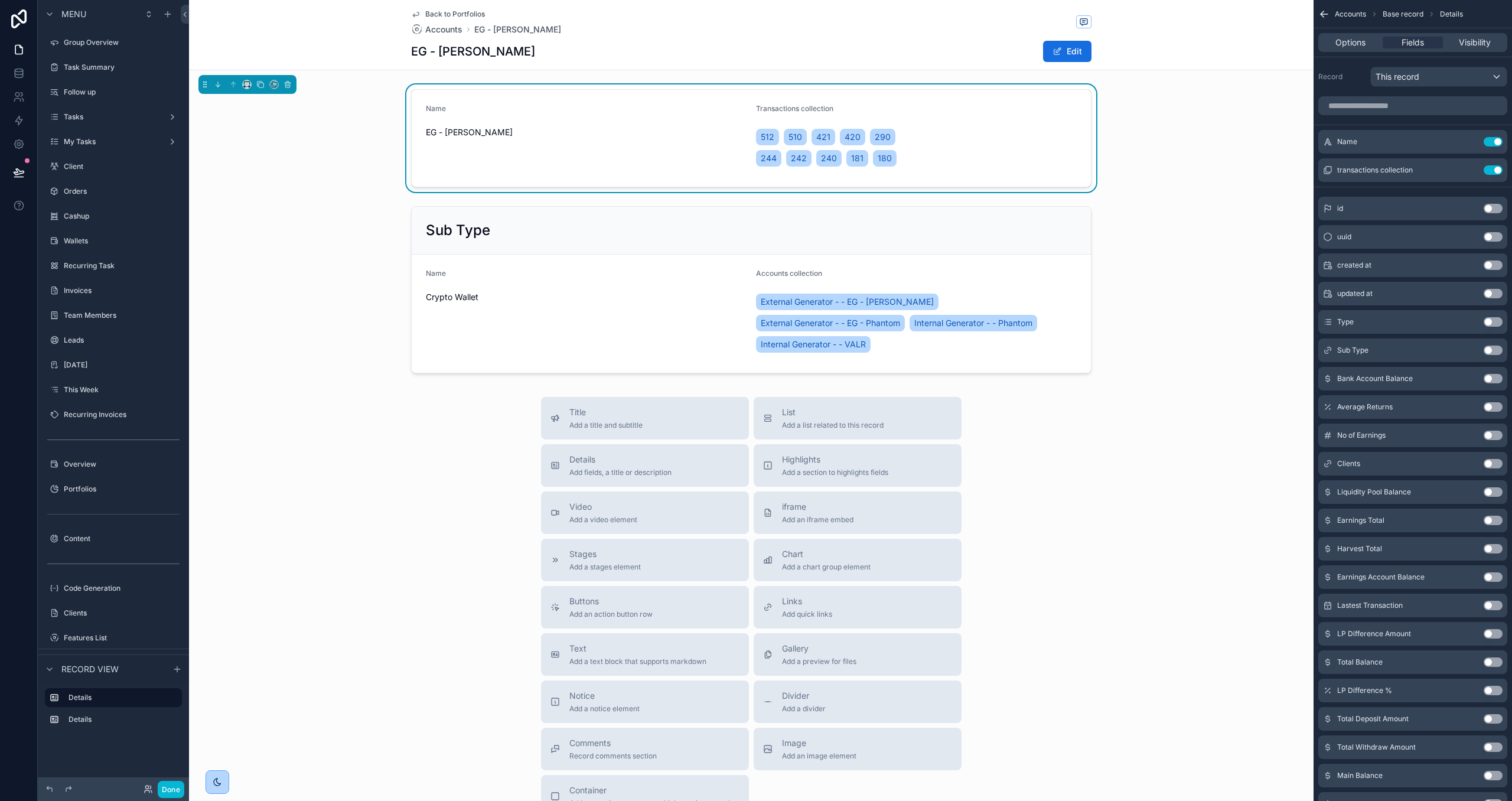
click at [1485, 324] on button "Use setting" at bounding box center [1493, 322] width 19 height 9
click at [1490, 170] on button "Use setting" at bounding box center [1493, 170] width 19 height 9
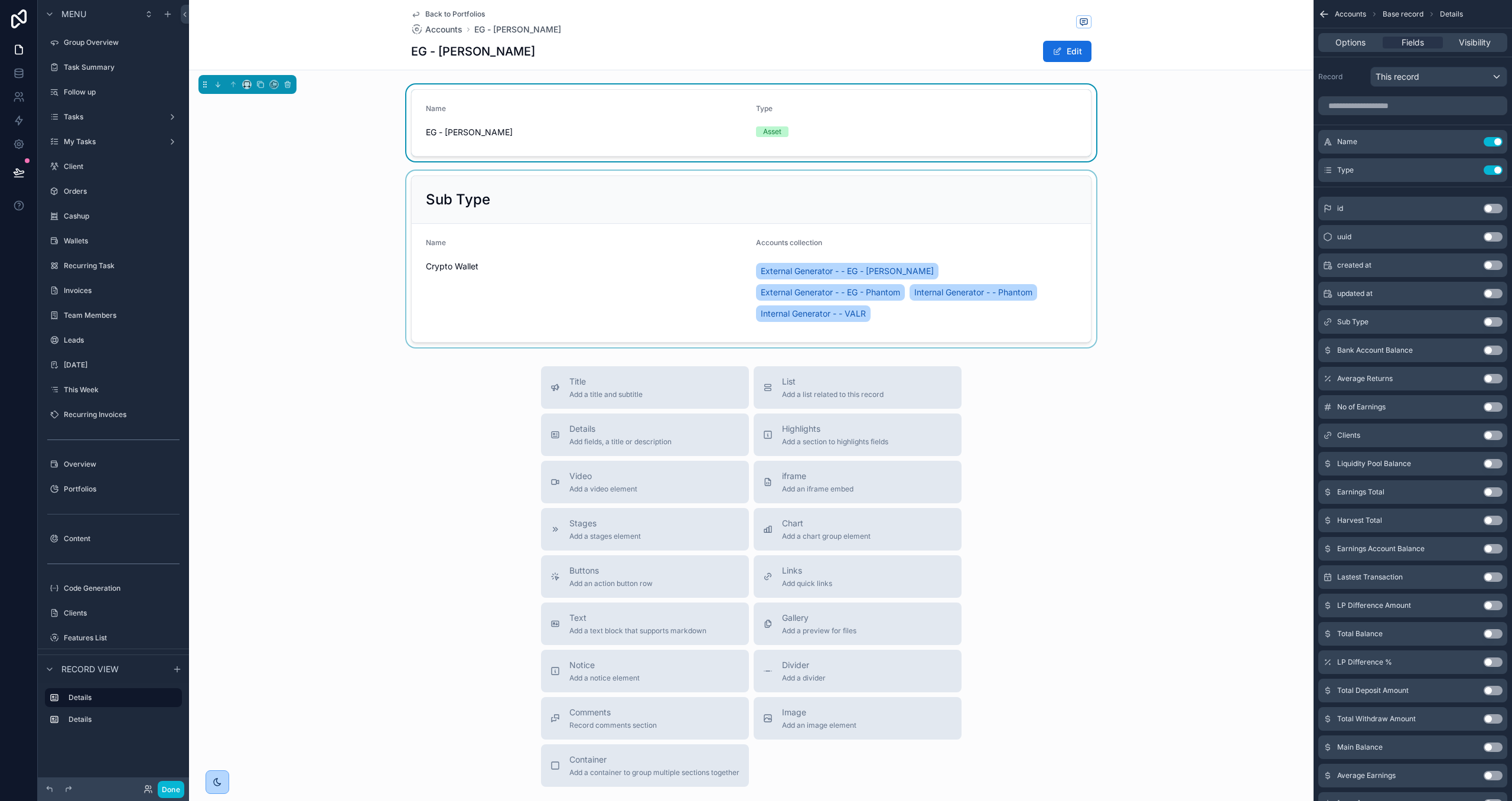
drag, startPoint x: 939, startPoint y: 206, endPoint x: 746, endPoint y: 207, distance: 193.0
click at [939, 206] on div "scrollable content" at bounding box center [751, 259] width 1125 height 177
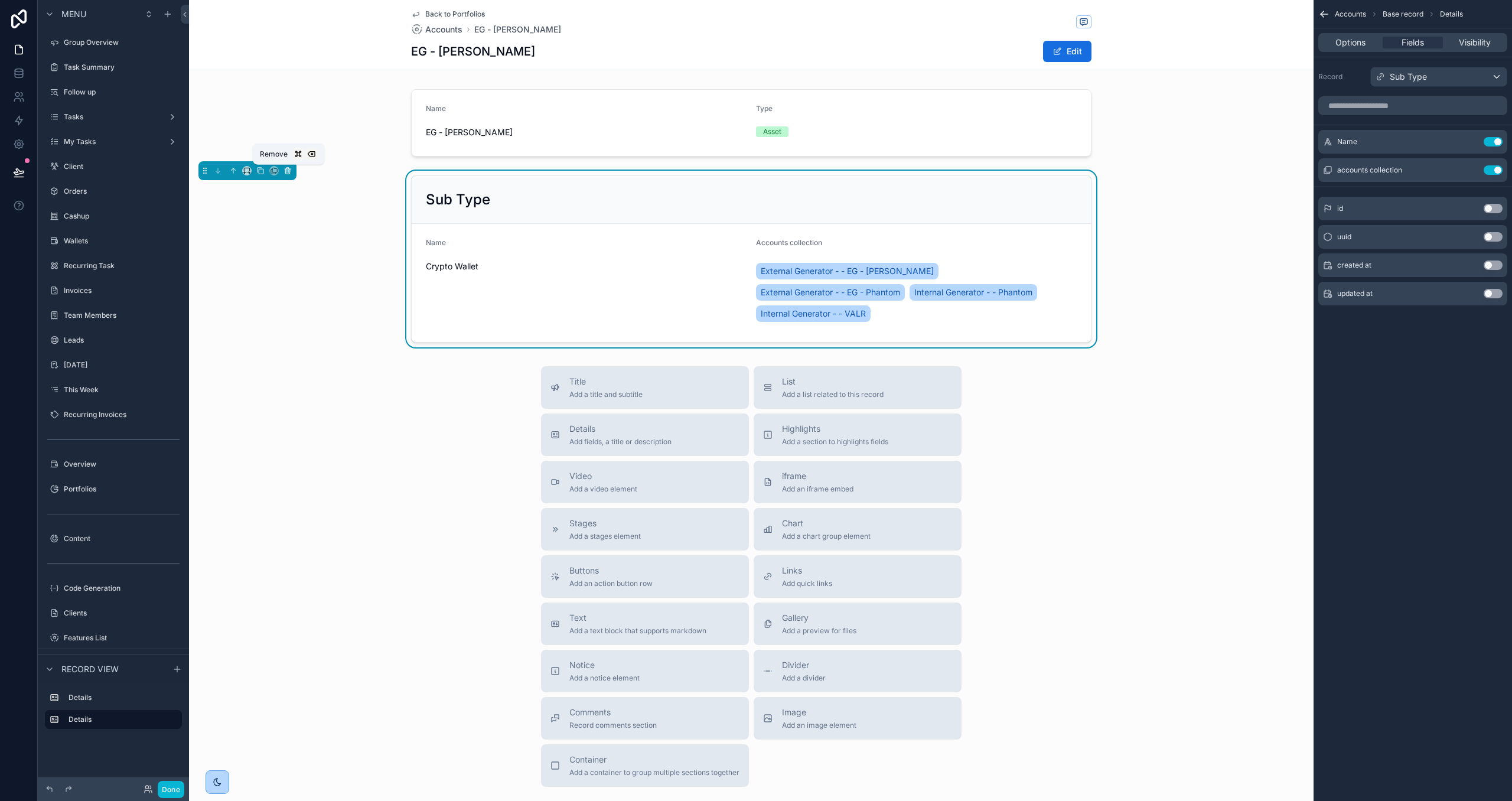
click at [287, 170] on icon "scrollable content" at bounding box center [287, 171] width 8 height 8
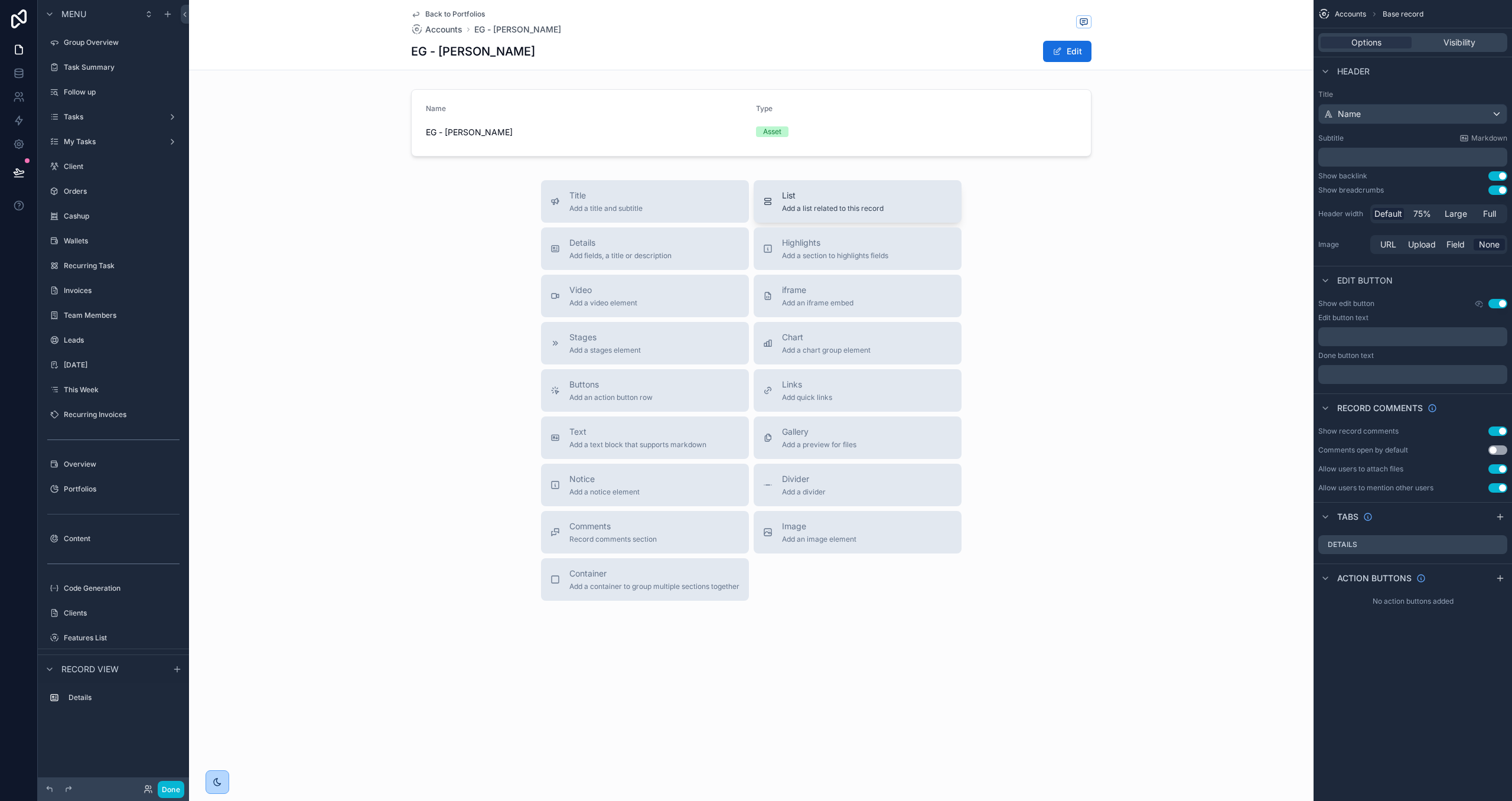
click at [760, 212] on button "List Add a list related to this record" at bounding box center [857, 202] width 208 height 43
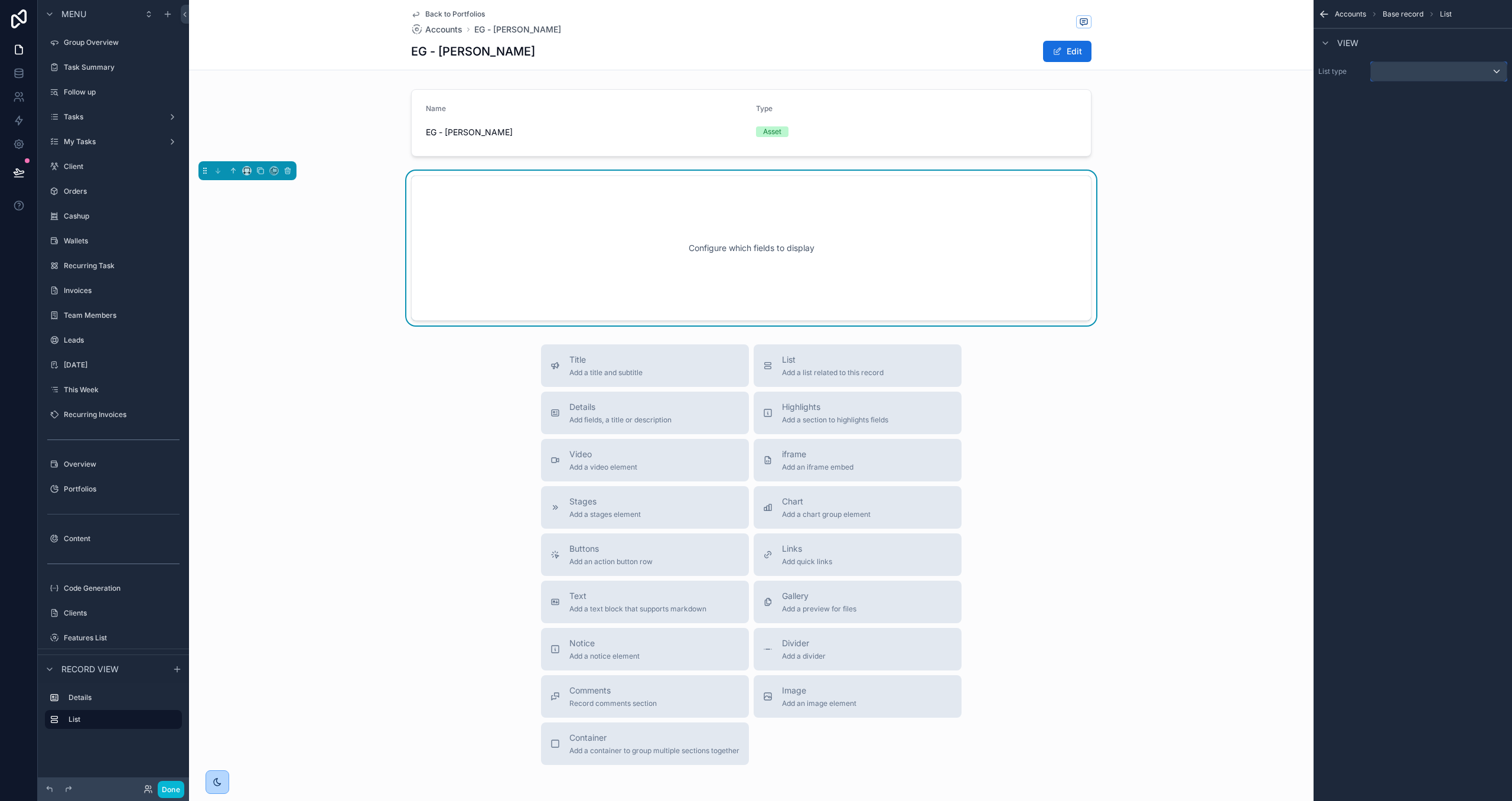
click at [1409, 66] on div "scrollable content" at bounding box center [1439, 72] width 136 height 19
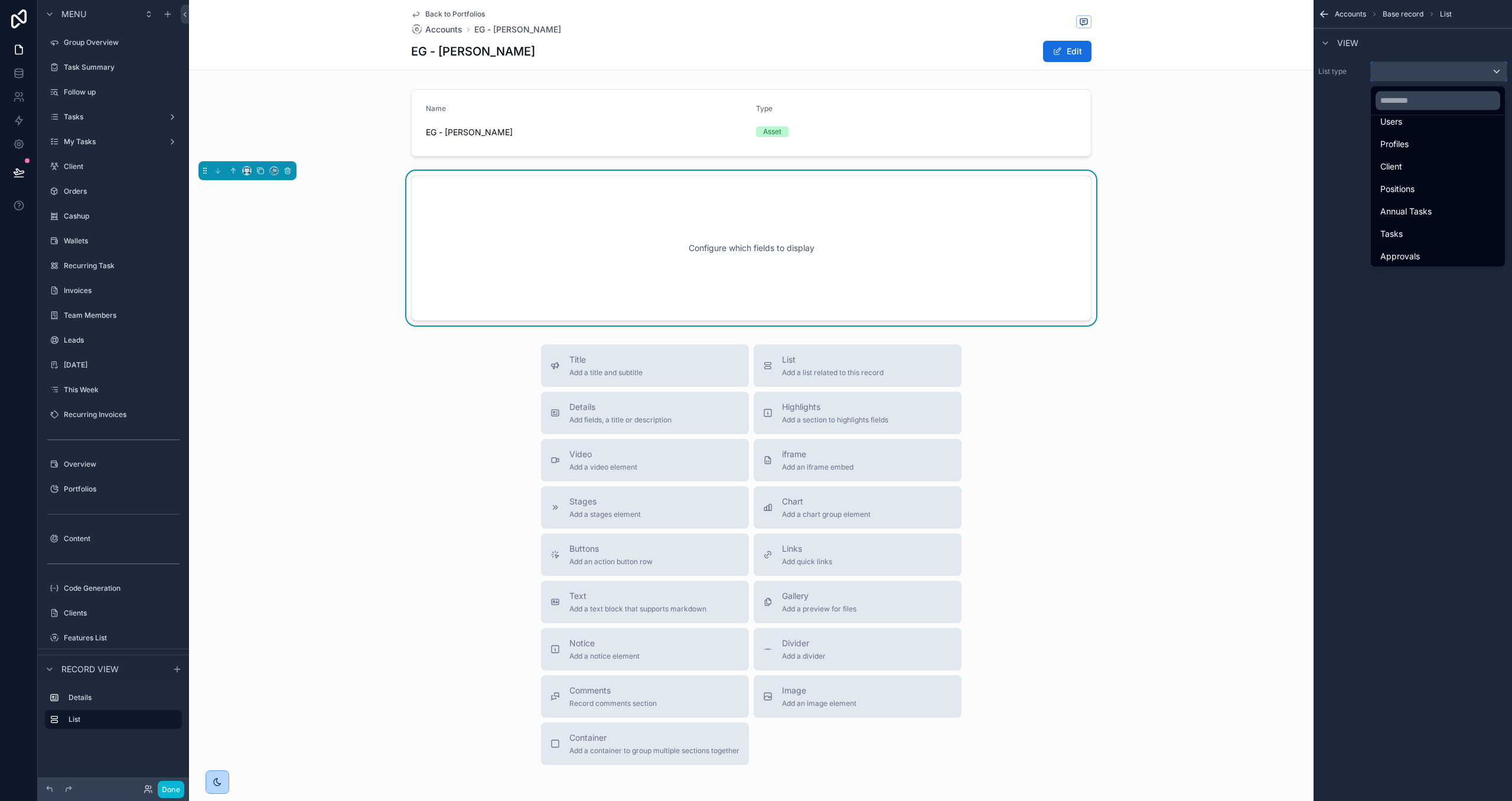
scroll to position [117, 0]
click at [1402, 98] on input "text" at bounding box center [1437, 101] width 125 height 19
type input "****"
click at [1406, 233] on span "Transactions" at bounding box center [1404, 231] width 49 height 14
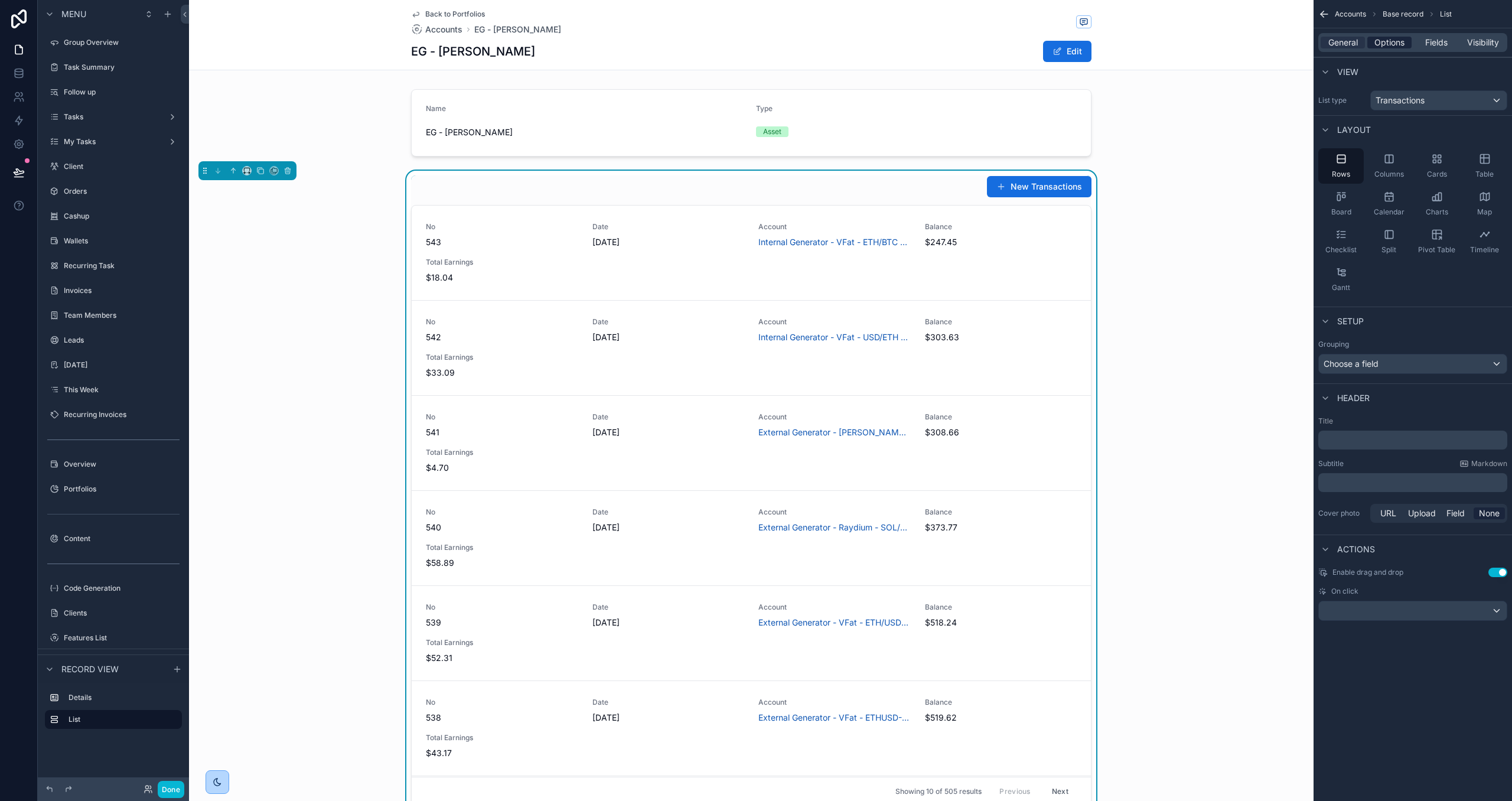
click at [1392, 43] on span "Options" at bounding box center [1389, 43] width 30 height 12
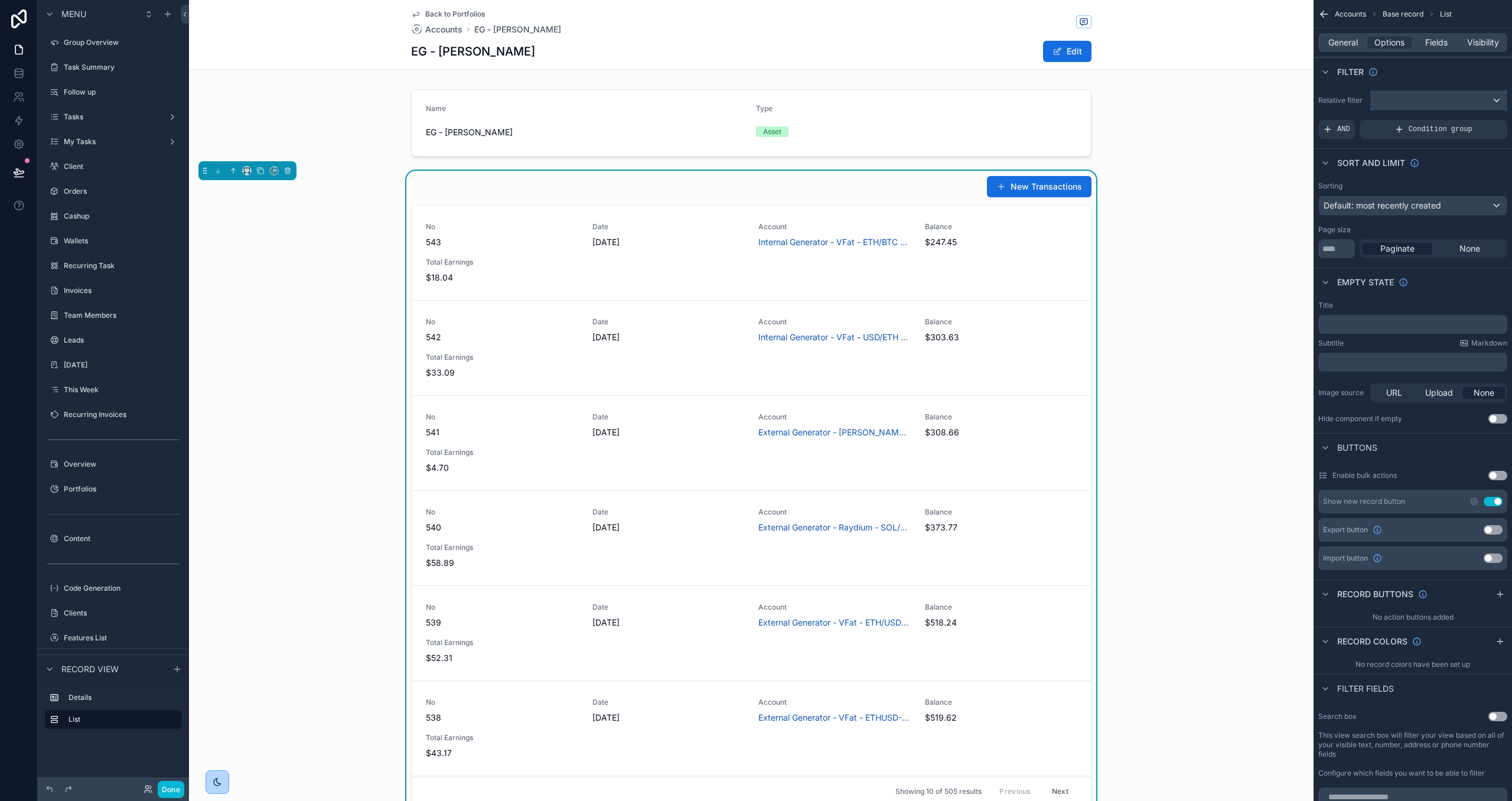
click at [1403, 99] on div "scrollable content" at bounding box center [1439, 101] width 136 height 19
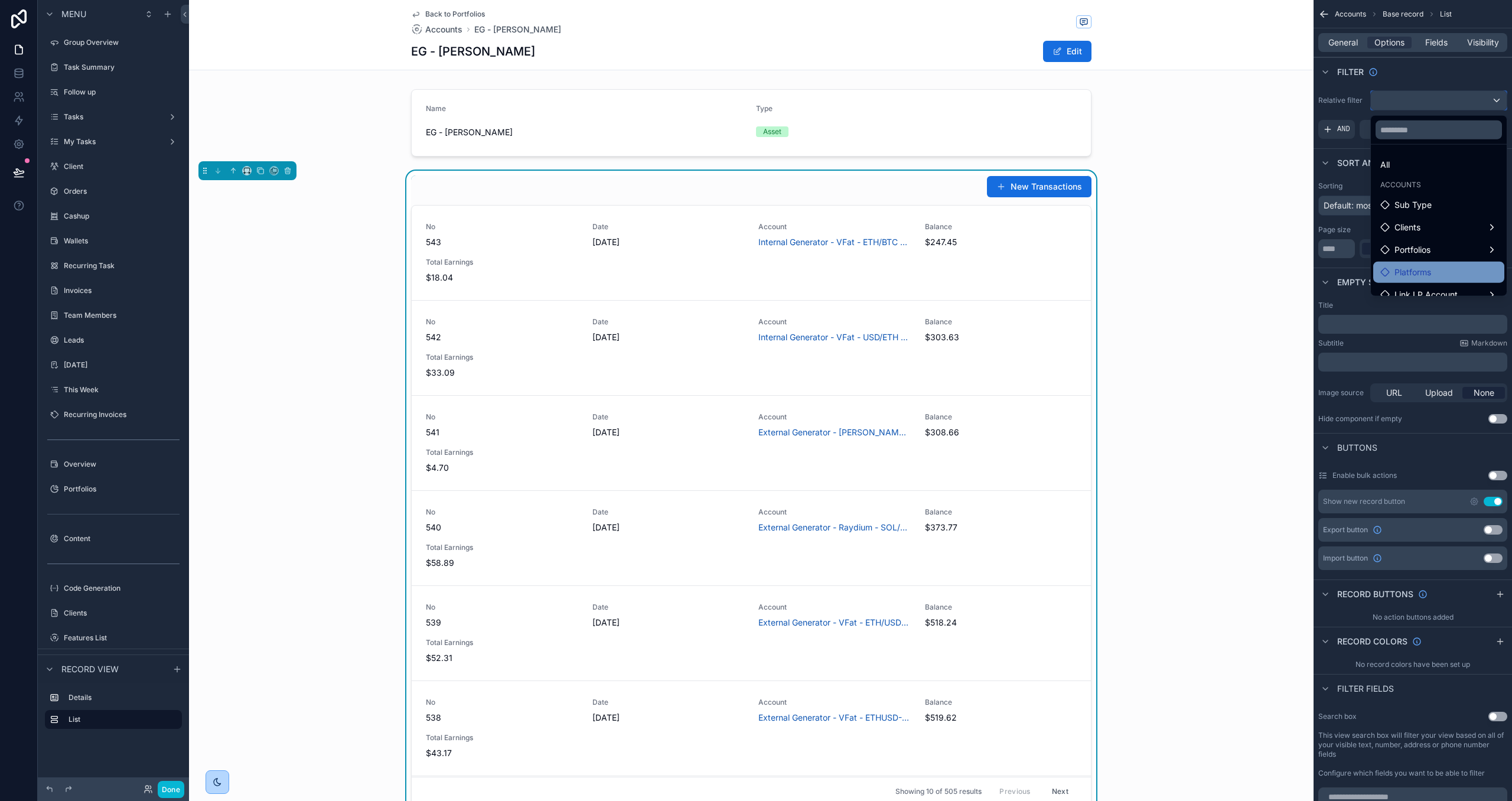
scroll to position [57, 0]
click at [1424, 285] on span "transactions collection" at bounding box center [1437, 283] width 86 height 14
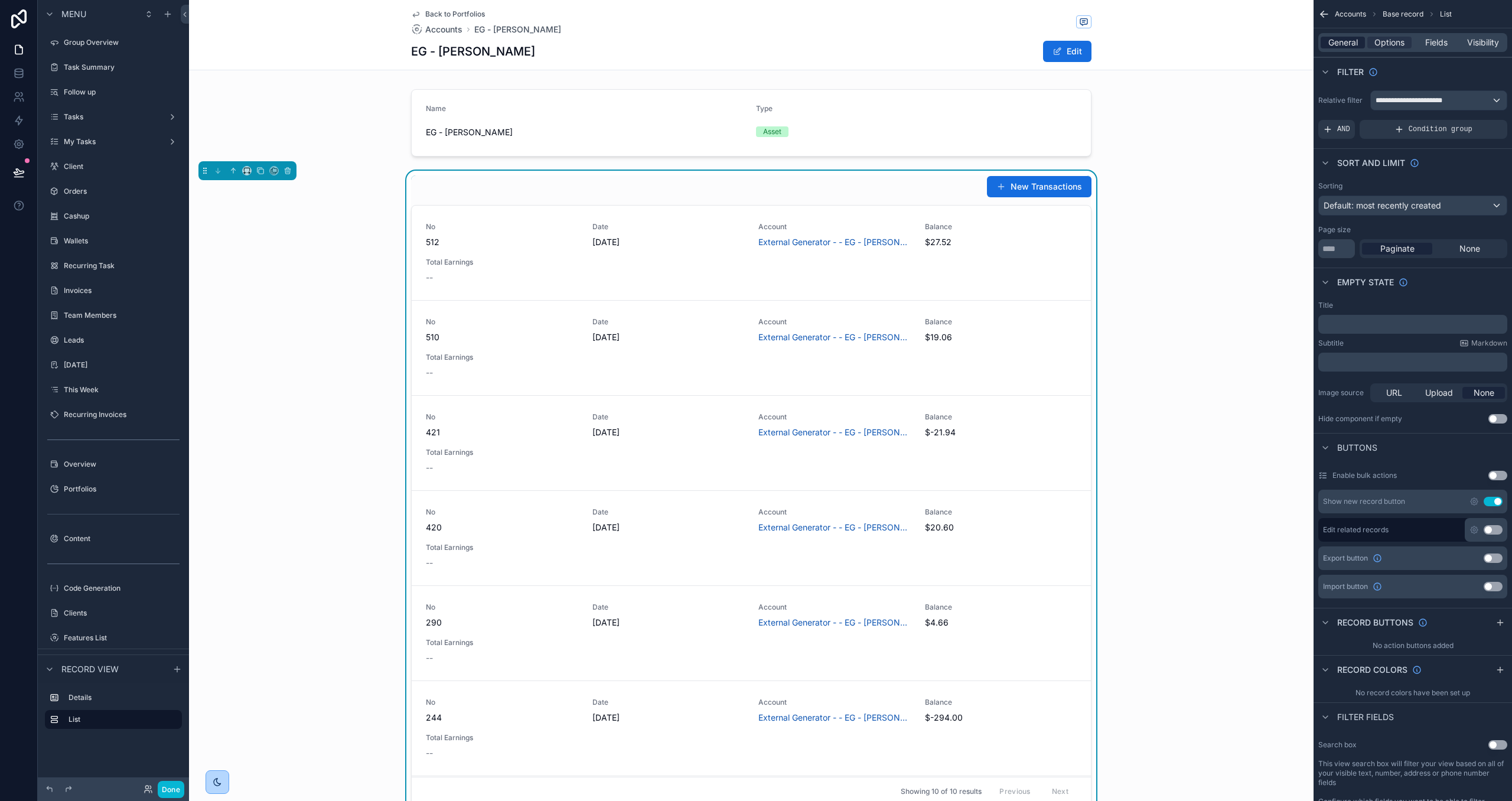
click at [1340, 43] on span "General" at bounding box center [1343, 43] width 30 height 12
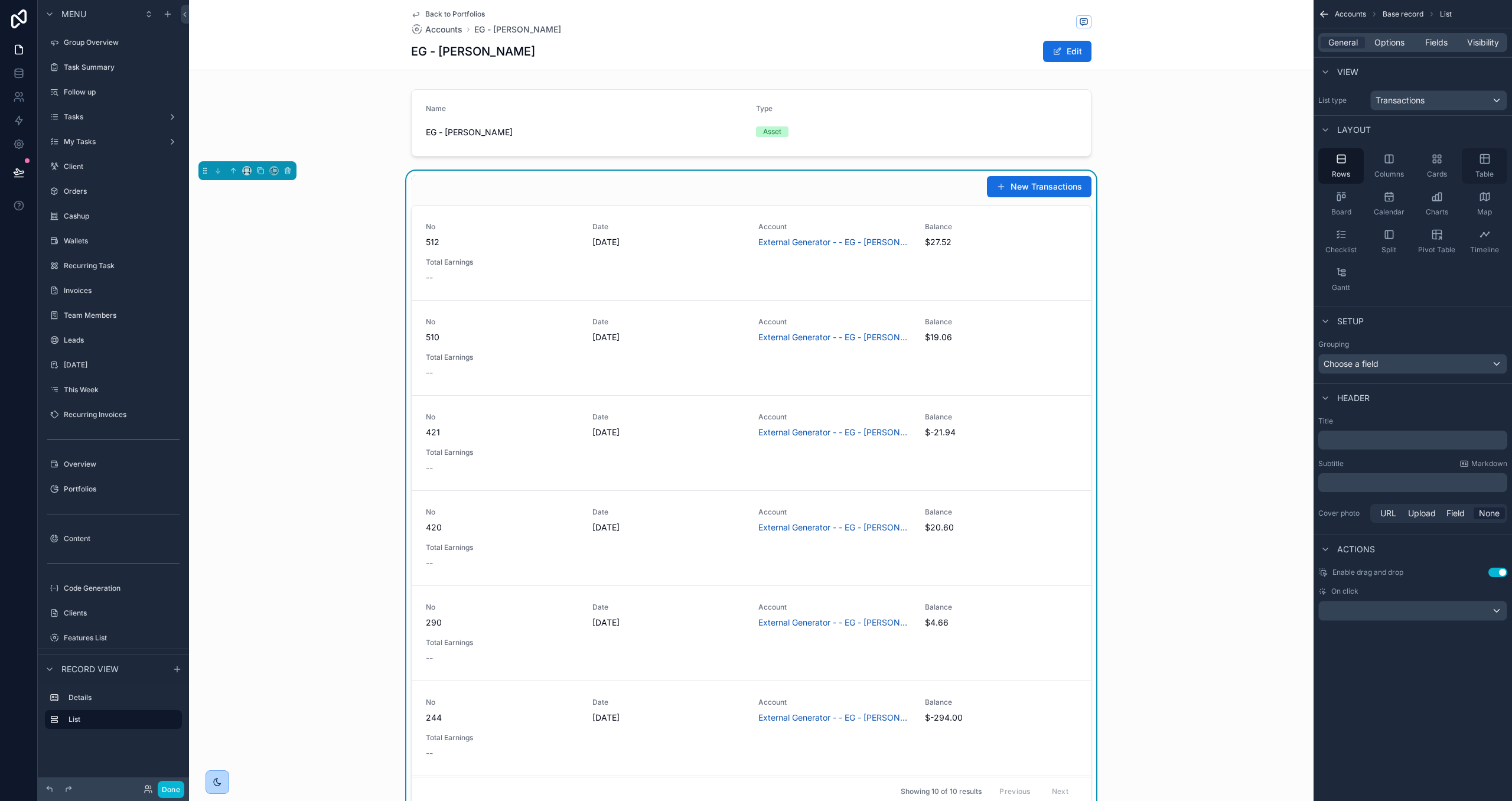
click at [1490, 162] on icon "scrollable content" at bounding box center [1485, 159] width 12 height 12
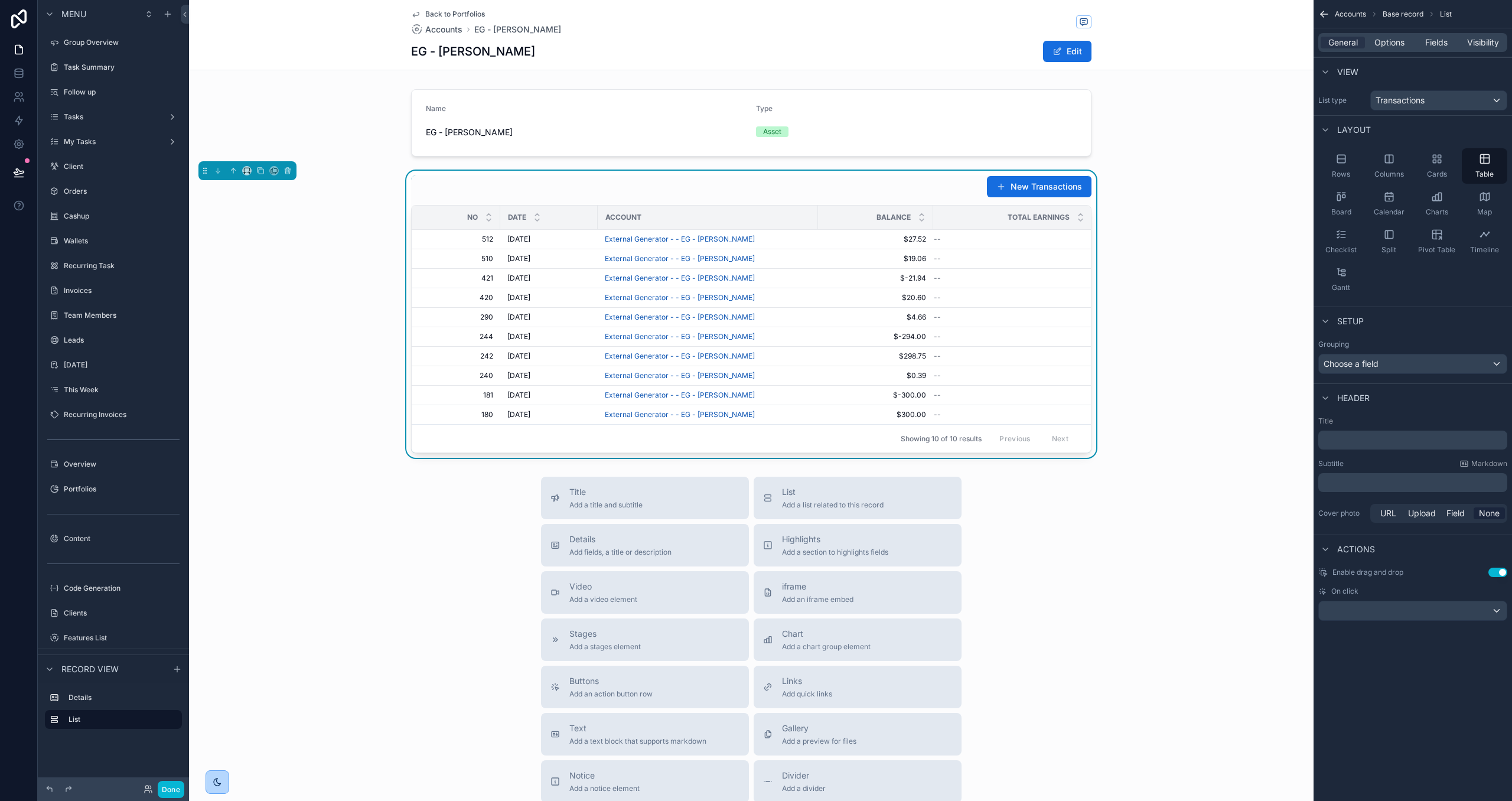
click at [1439, 47] on span "Fields" at bounding box center [1436, 43] width 22 height 12
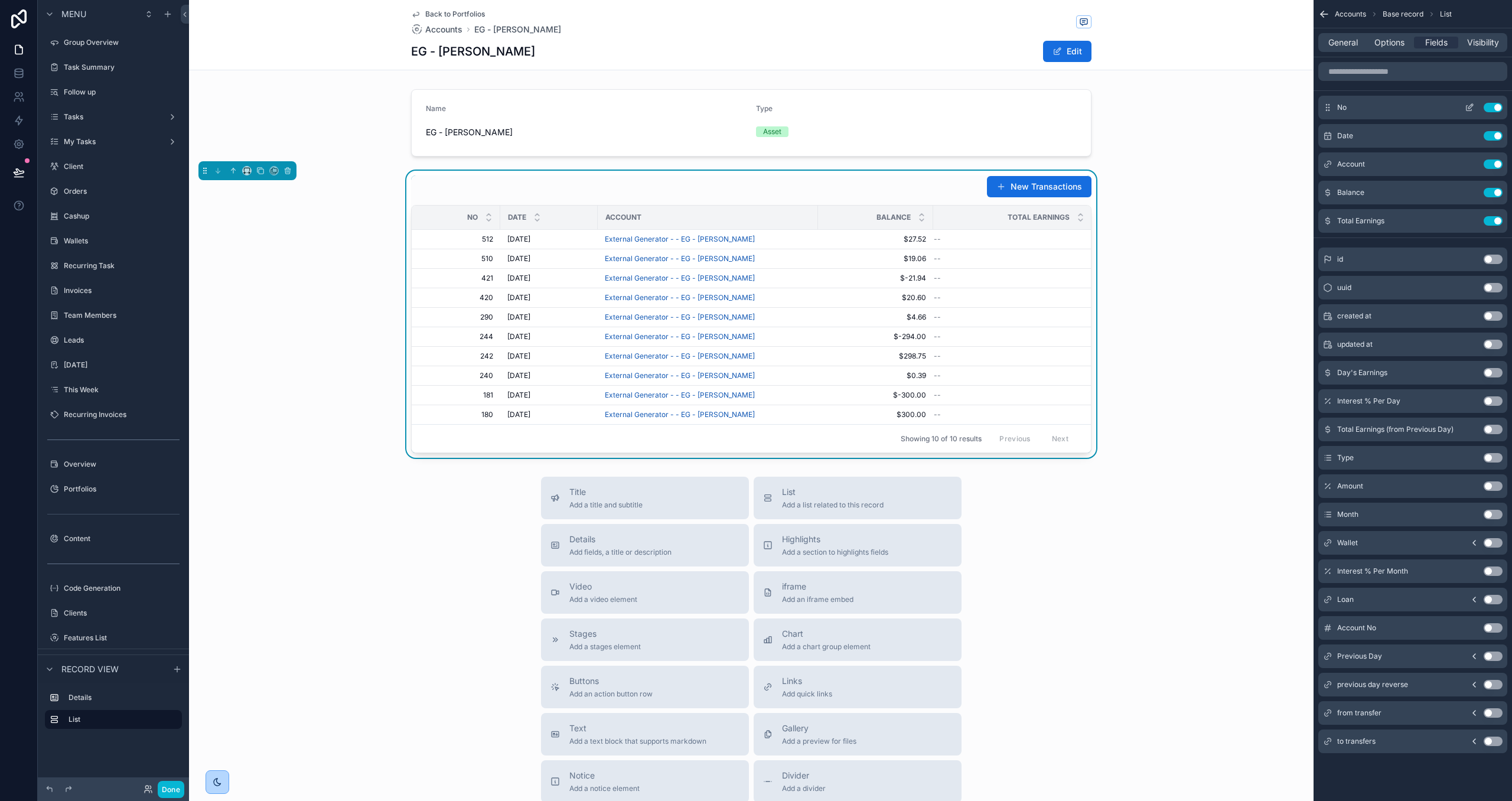
click at [1498, 109] on button "Use setting" at bounding box center [1493, 108] width 19 height 9
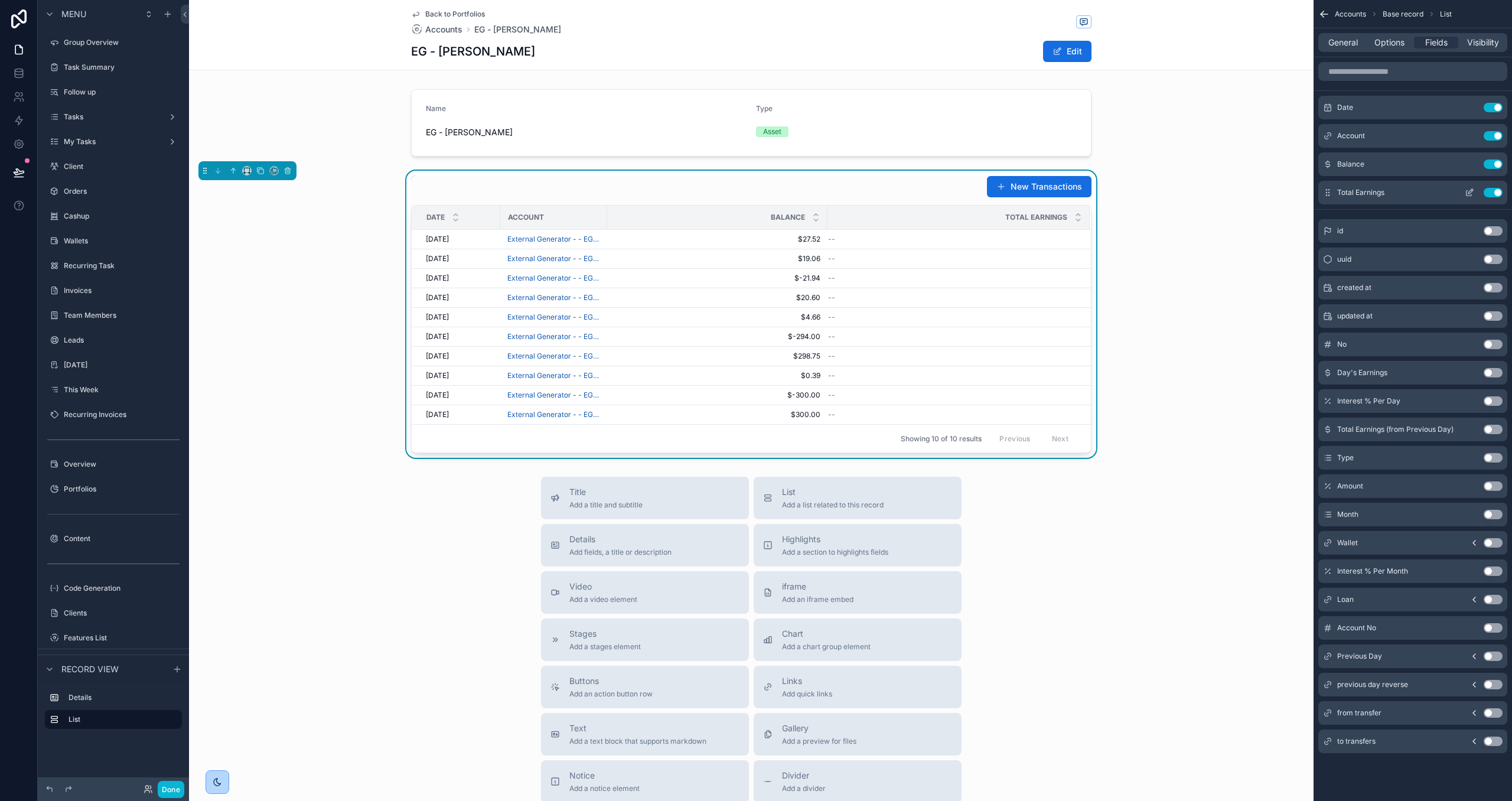
click at [1494, 192] on button "Use setting" at bounding box center [1493, 193] width 19 height 9
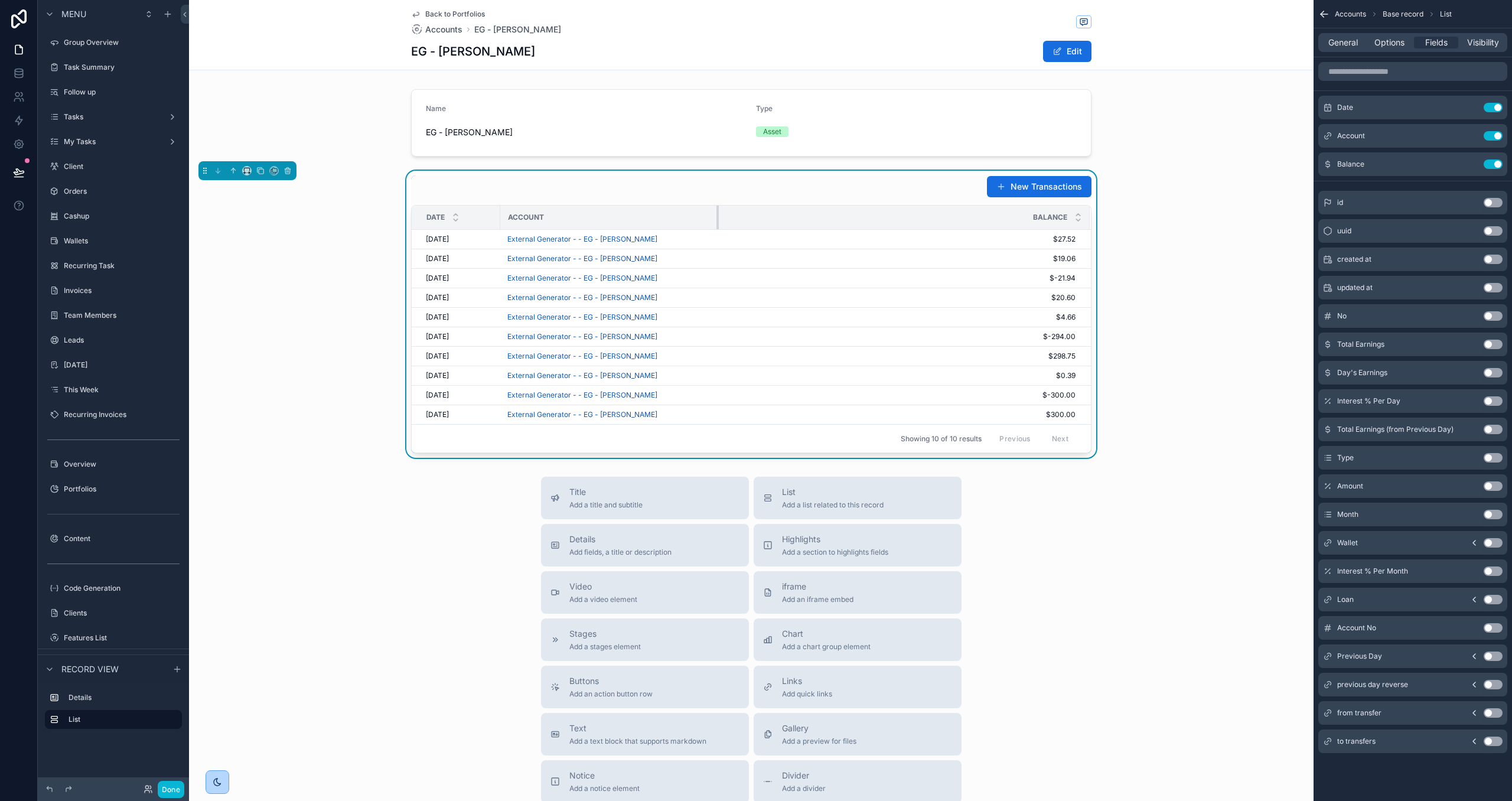
drag, startPoint x: 606, startPoint y: 214, endPoint x: 727, endPoint y: 222, distance: 121.3
click at [727, 222] on tr "Date Account Balance" at bounding box center [751, 217] width 679 height 24
drag, startPoint x: 854, startPoint y: 96, endPoint x: 864, endPoint y: 98, distance: 10.2
click at [855, 96] on div "scrollable content" at bounding box center [751, 123] width 1125 height 77
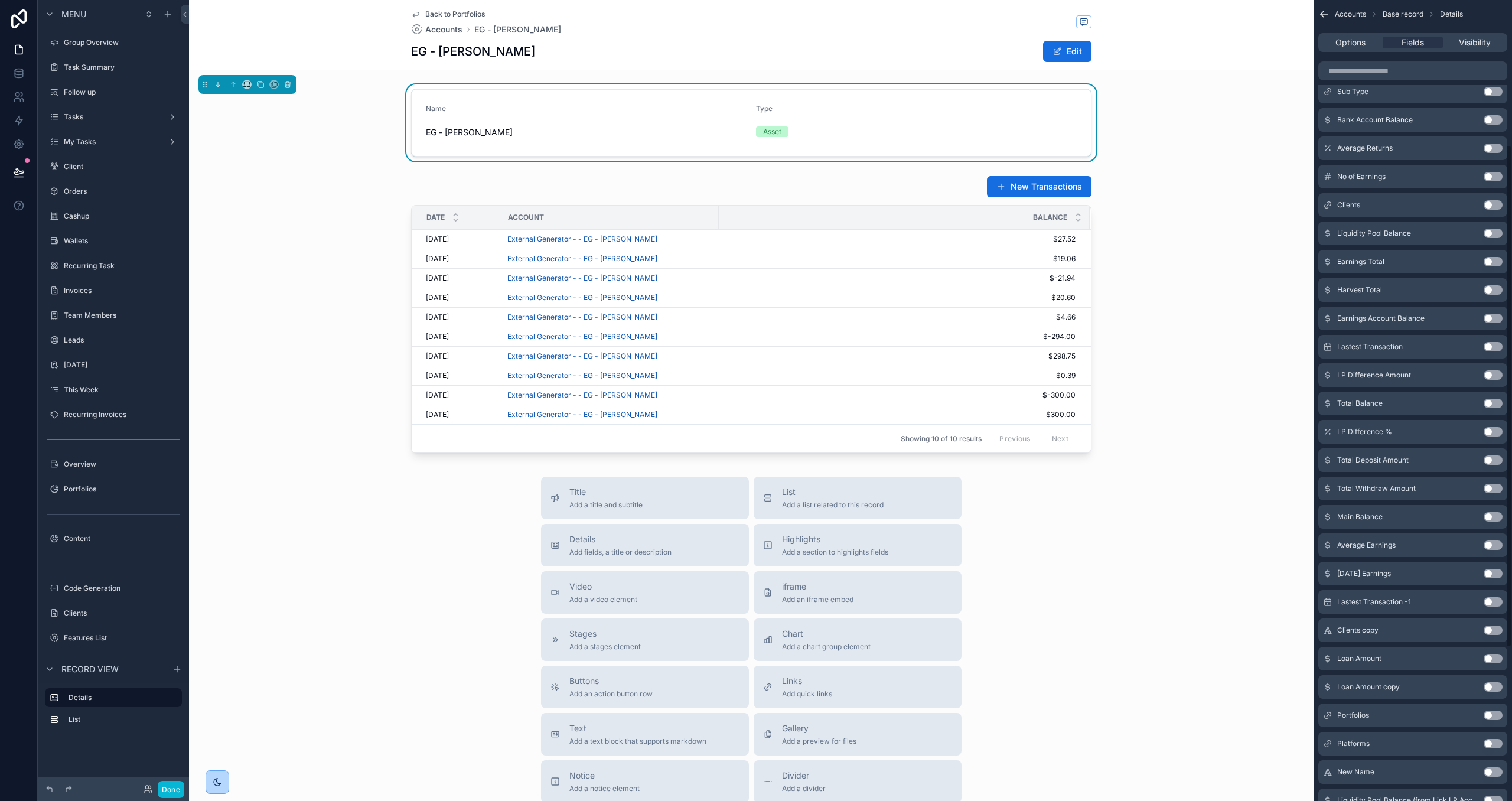
scroll to position [234, 0]
click at [1488, 399] on button "Use setting" at bounding box center [1493, 400] width 19 height 9
drag, startPoint x: 1485, startPoint y: 485, endPoint x: 1482, endPoint y: 478, distance: 7.6
click at [1485, 485] on button "Use setting" at bounding box center [1493, 485] width 19 height 9
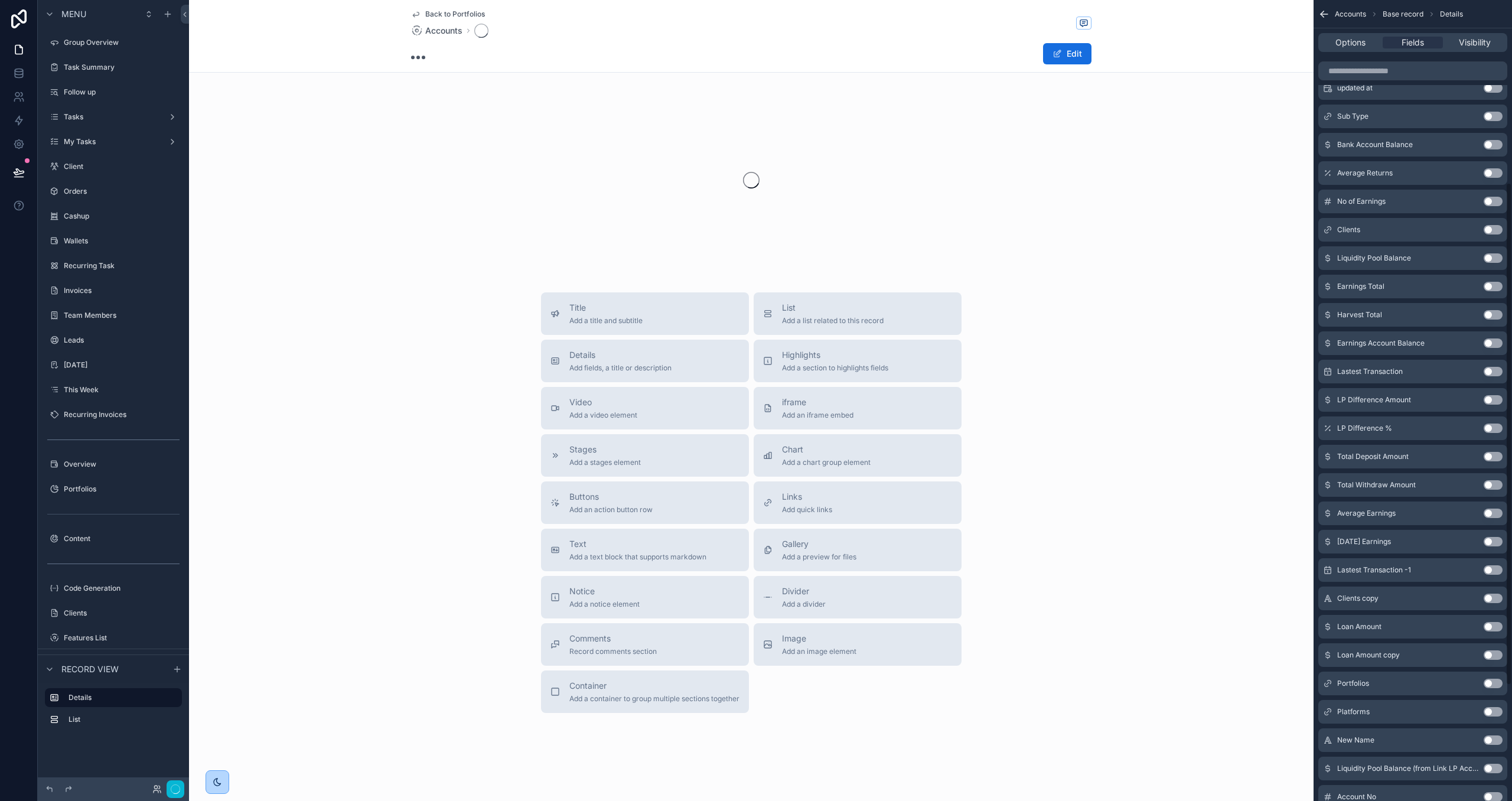
scroll to position [290, 0]
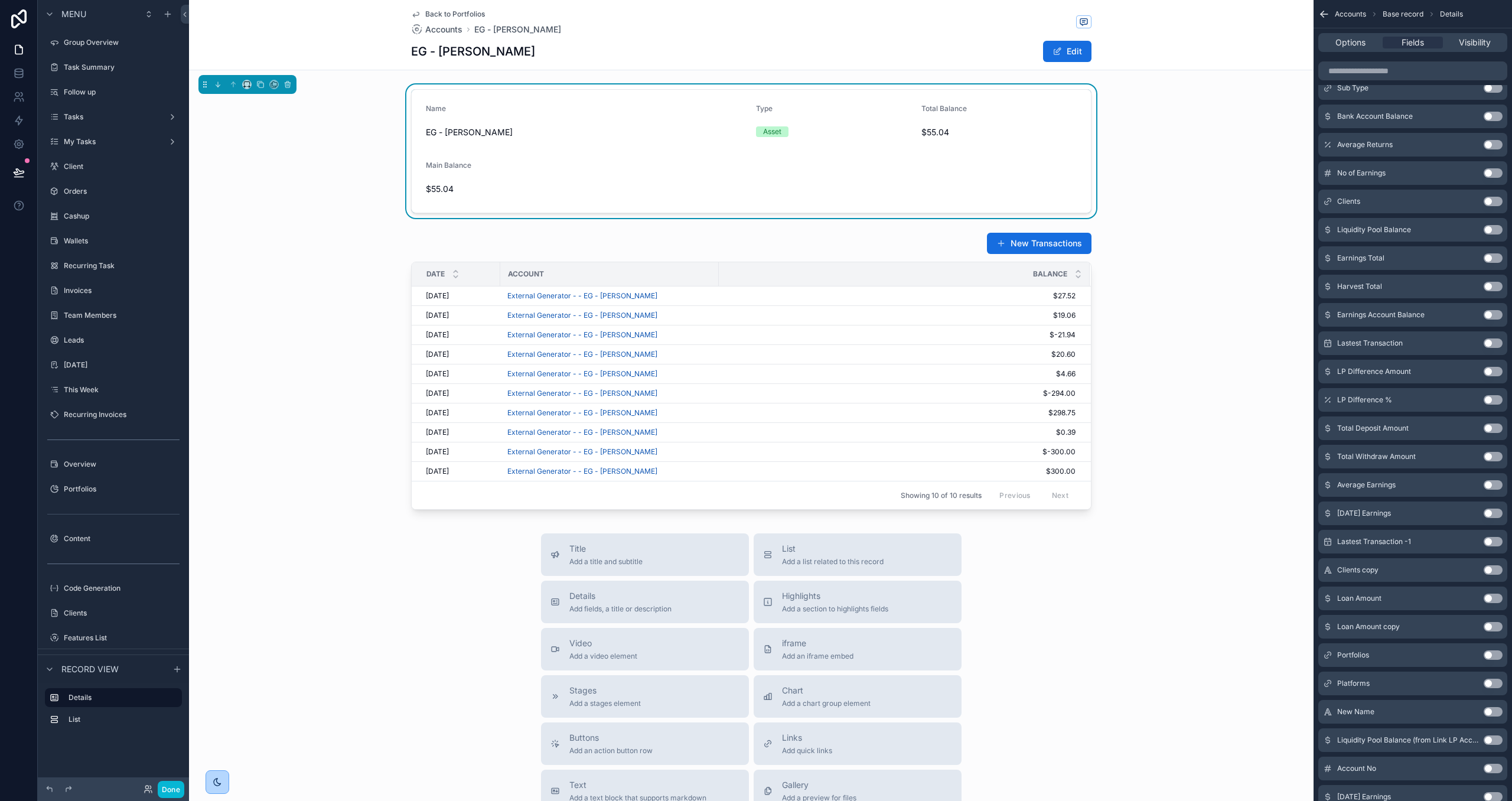
click at [479, 15] on span "Back to Portfolios" at bounding box center [455, 14] width 60 height 9
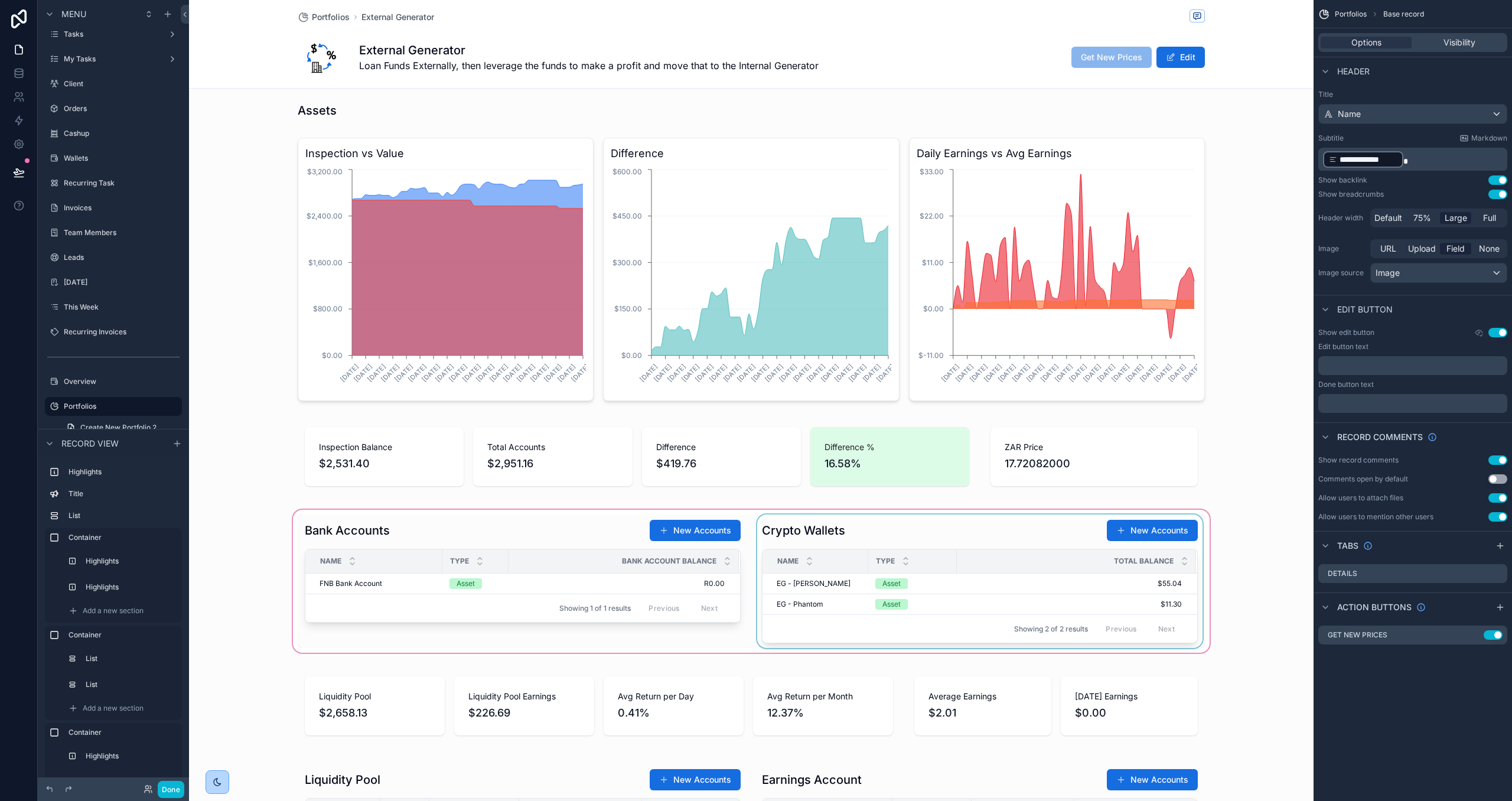
scroll to position [155, 0]
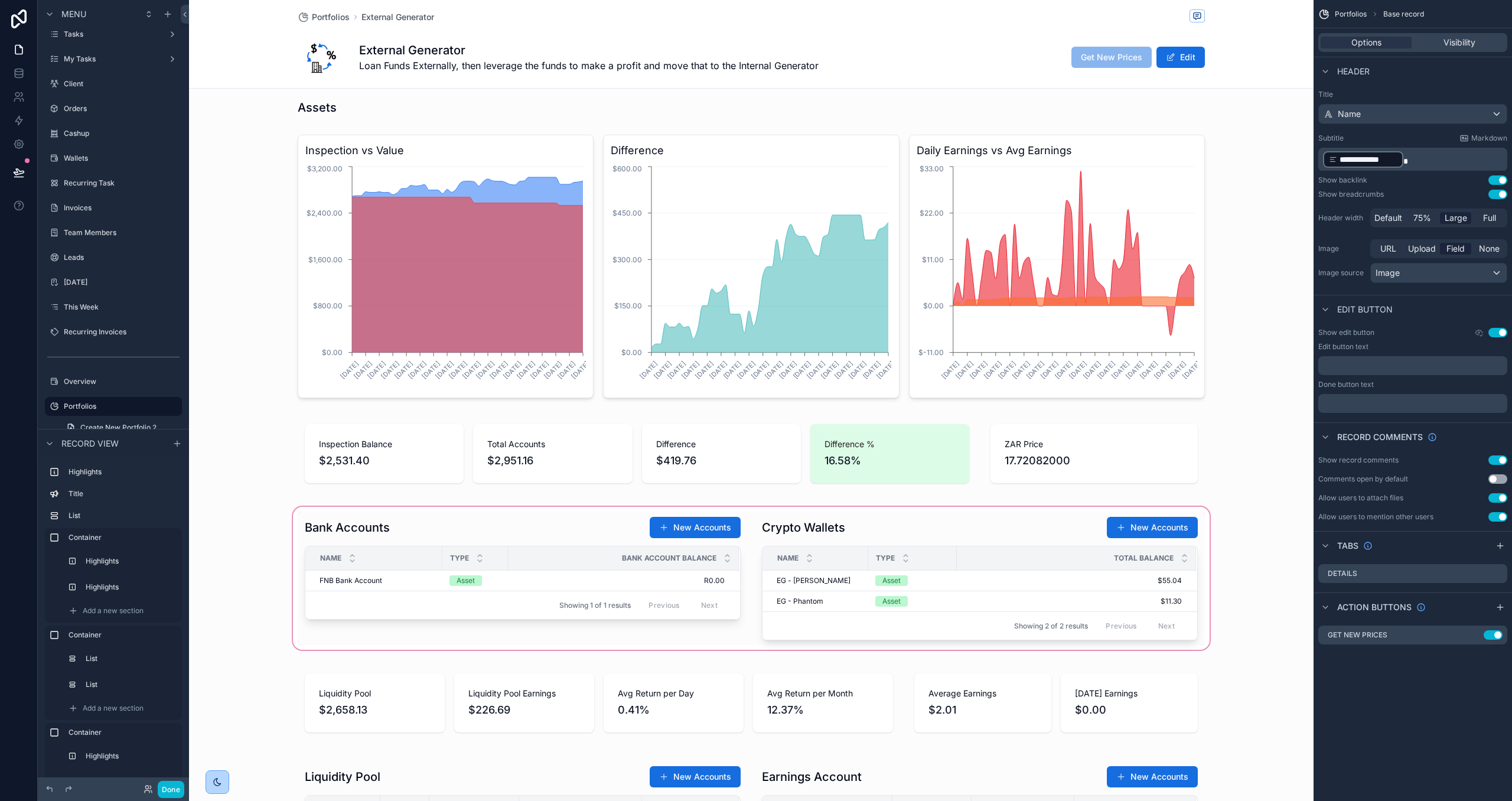
click at [964, 593] on div "scrollable content" at bounding box center [751, 579] width 1125 height 148
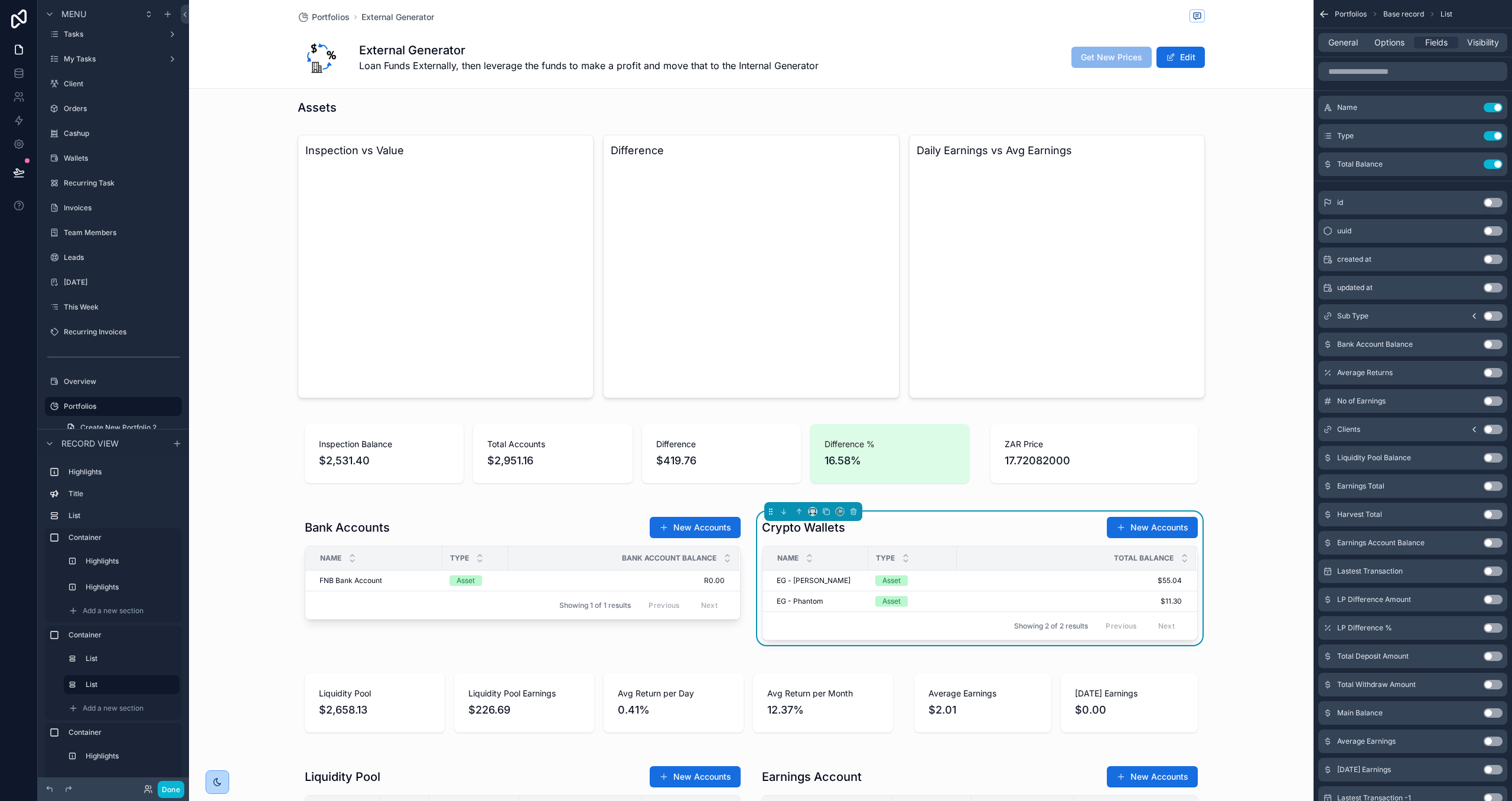
click at [926, 580] on div "Asset" at bounding box center [913, 580] width 75 height 11
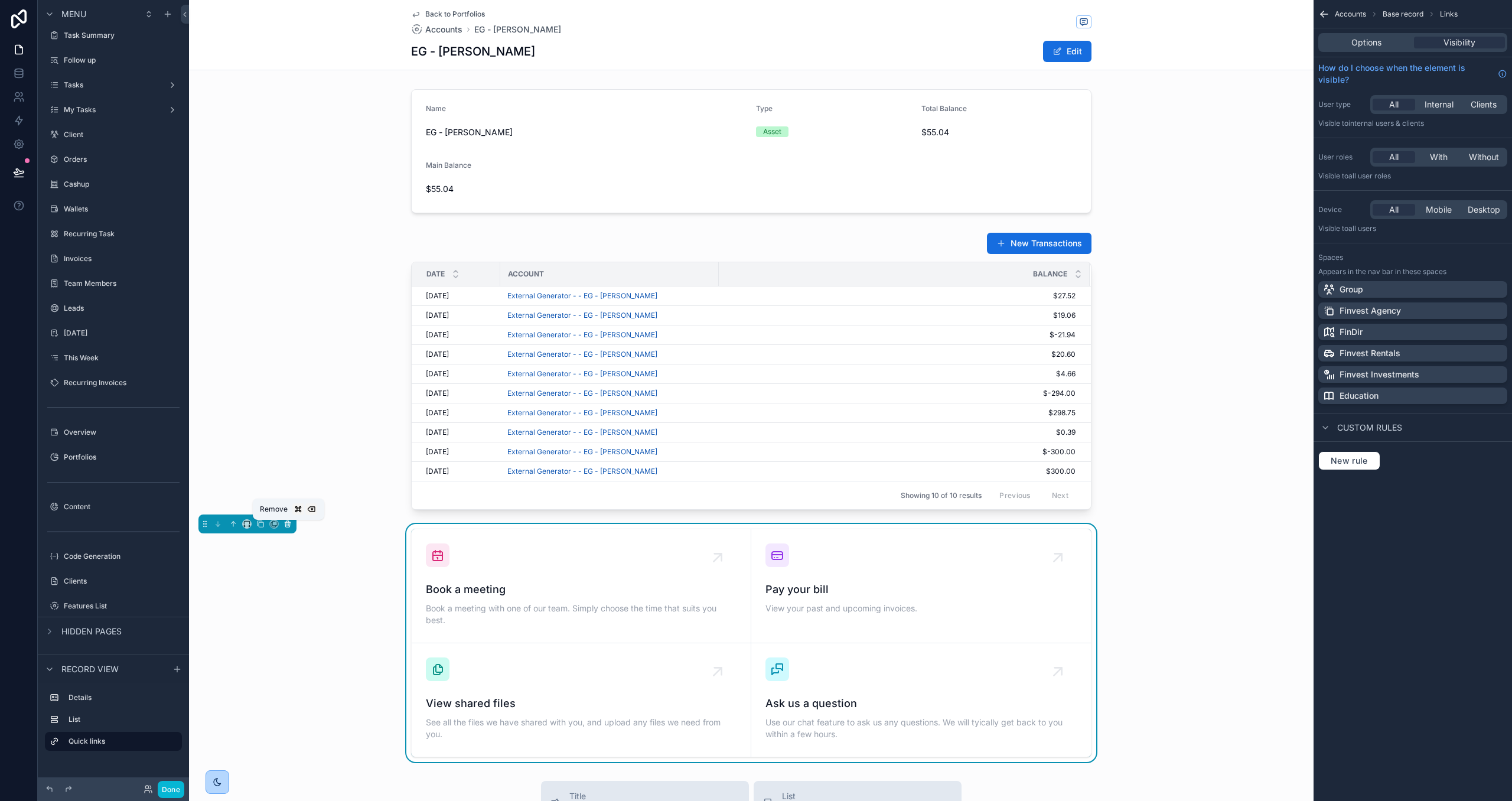
click at [286, 527] on icon "scrollable content" at bounding box center [287, 525] width 5 height 5
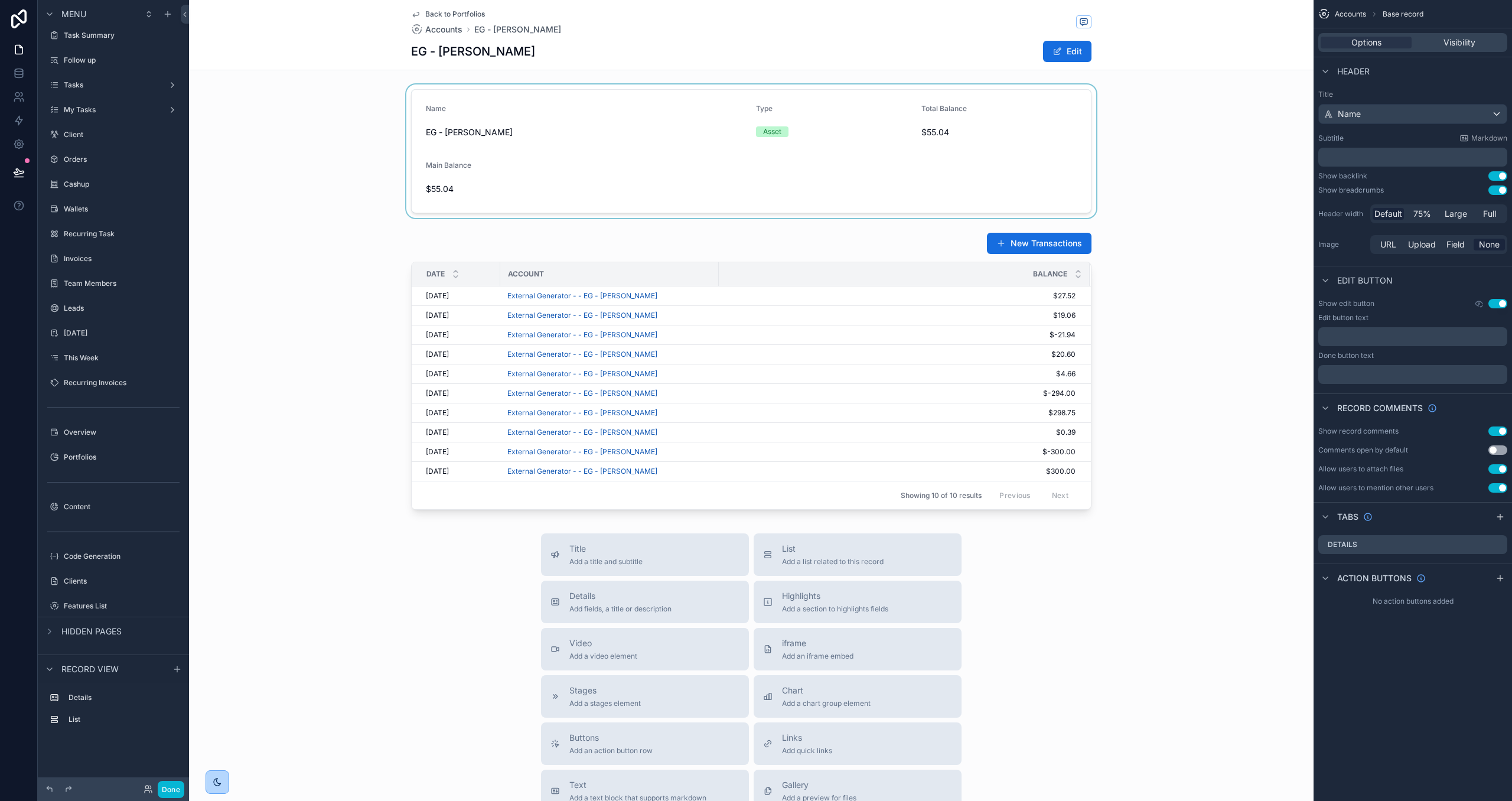
click at [692, 189] on div "scrollable content" at bounding box center [751, 151] width 1125 height 134
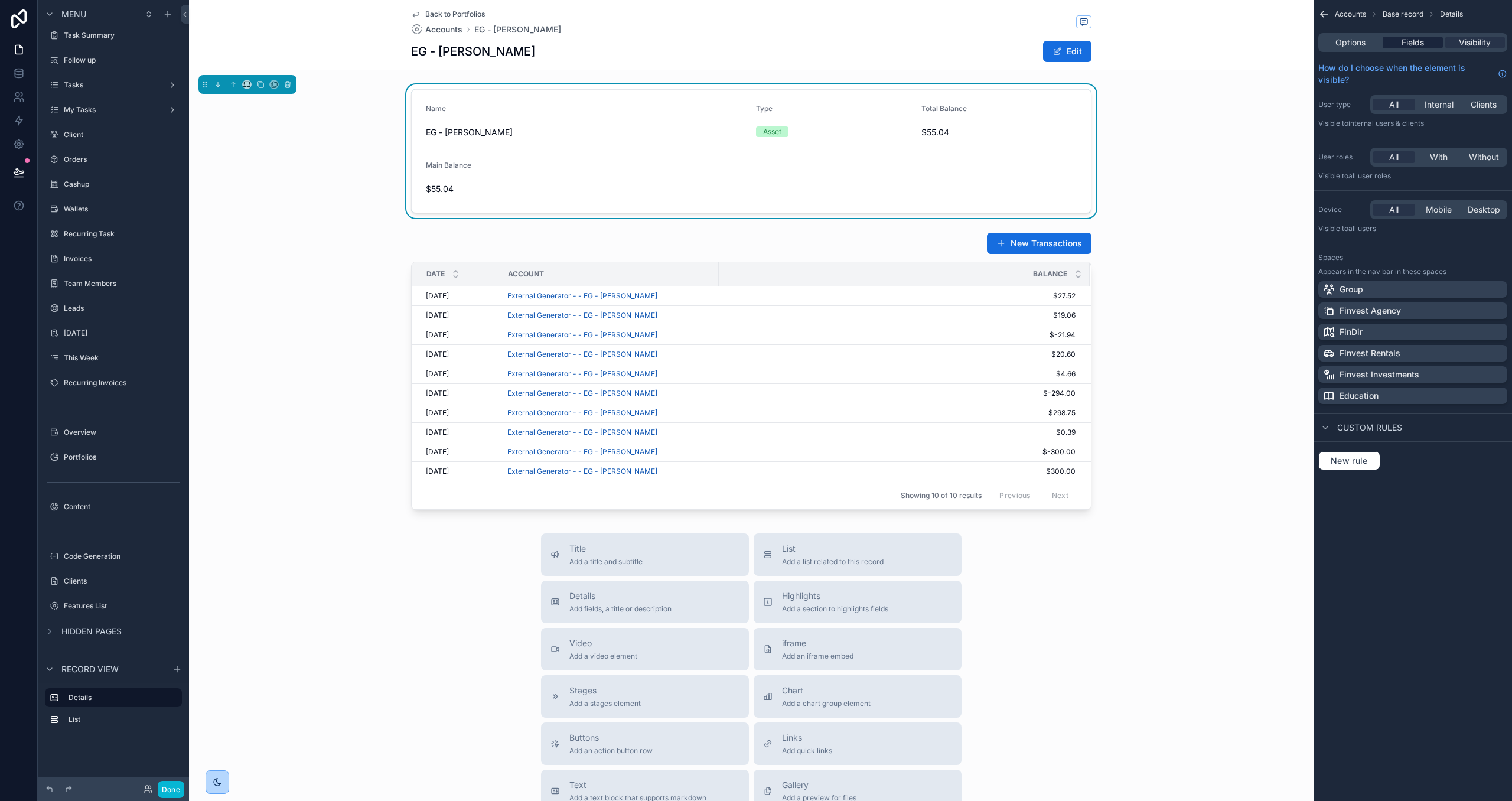
click at [1419, 41] on span "Fields" at bounding box center [1413, 43] width 22 height 12
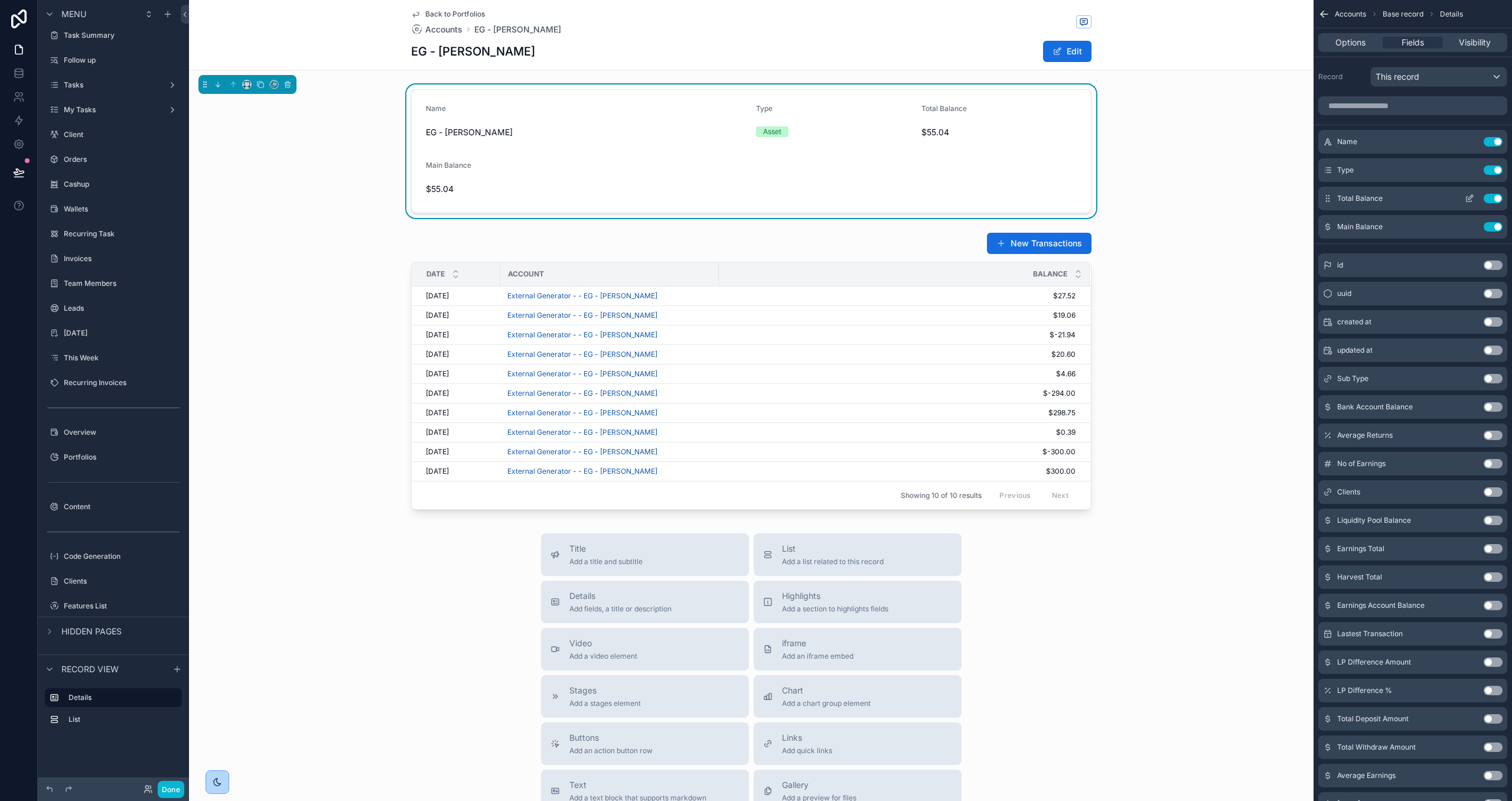
click at [1489, 201] on button "Use setting" at bounding box center [1493, 198] width 19 height 9
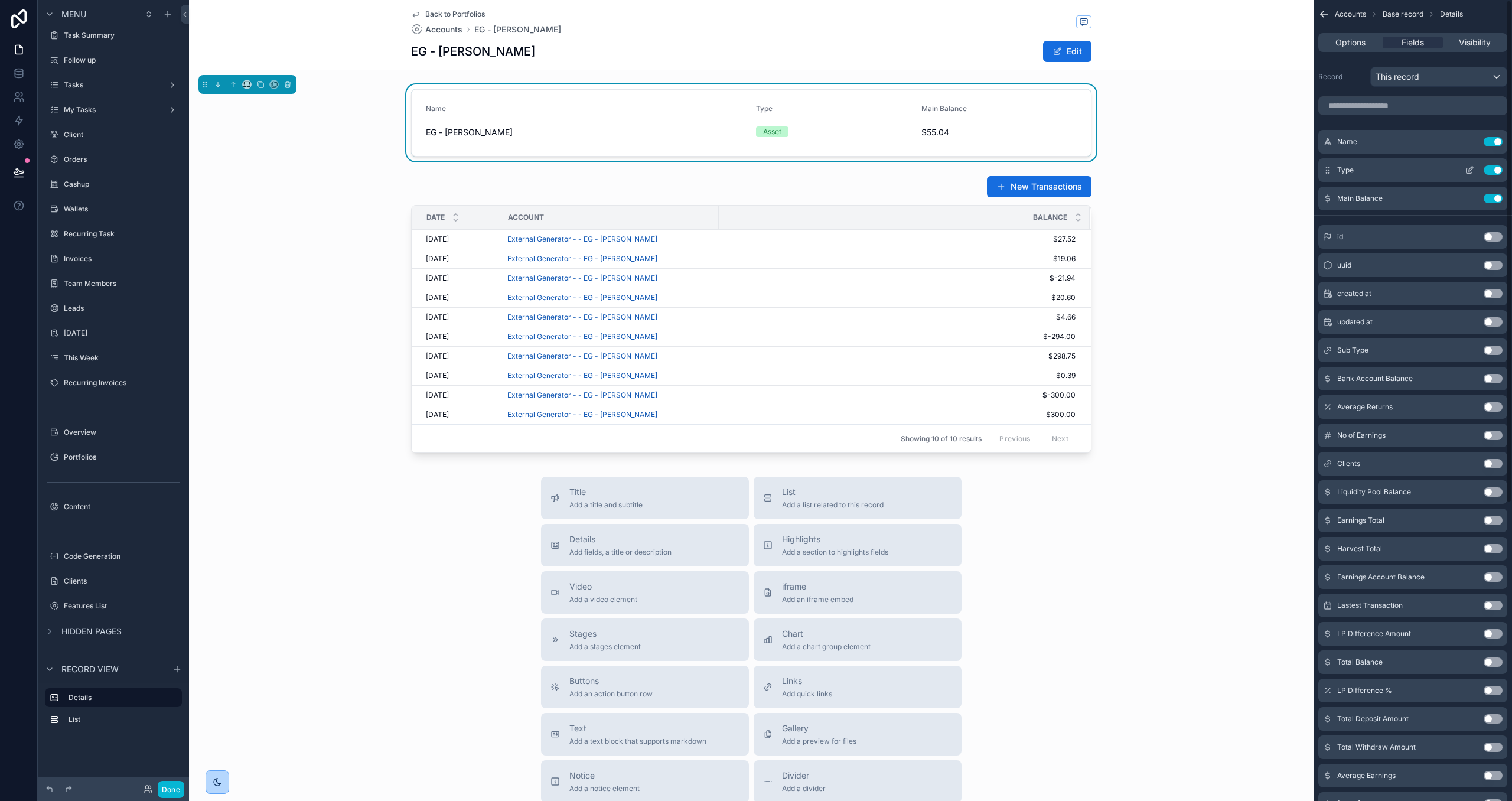
click at [1463, 170] on button "scrollable content" at bounding box center [1469, 170] width 19 height 9
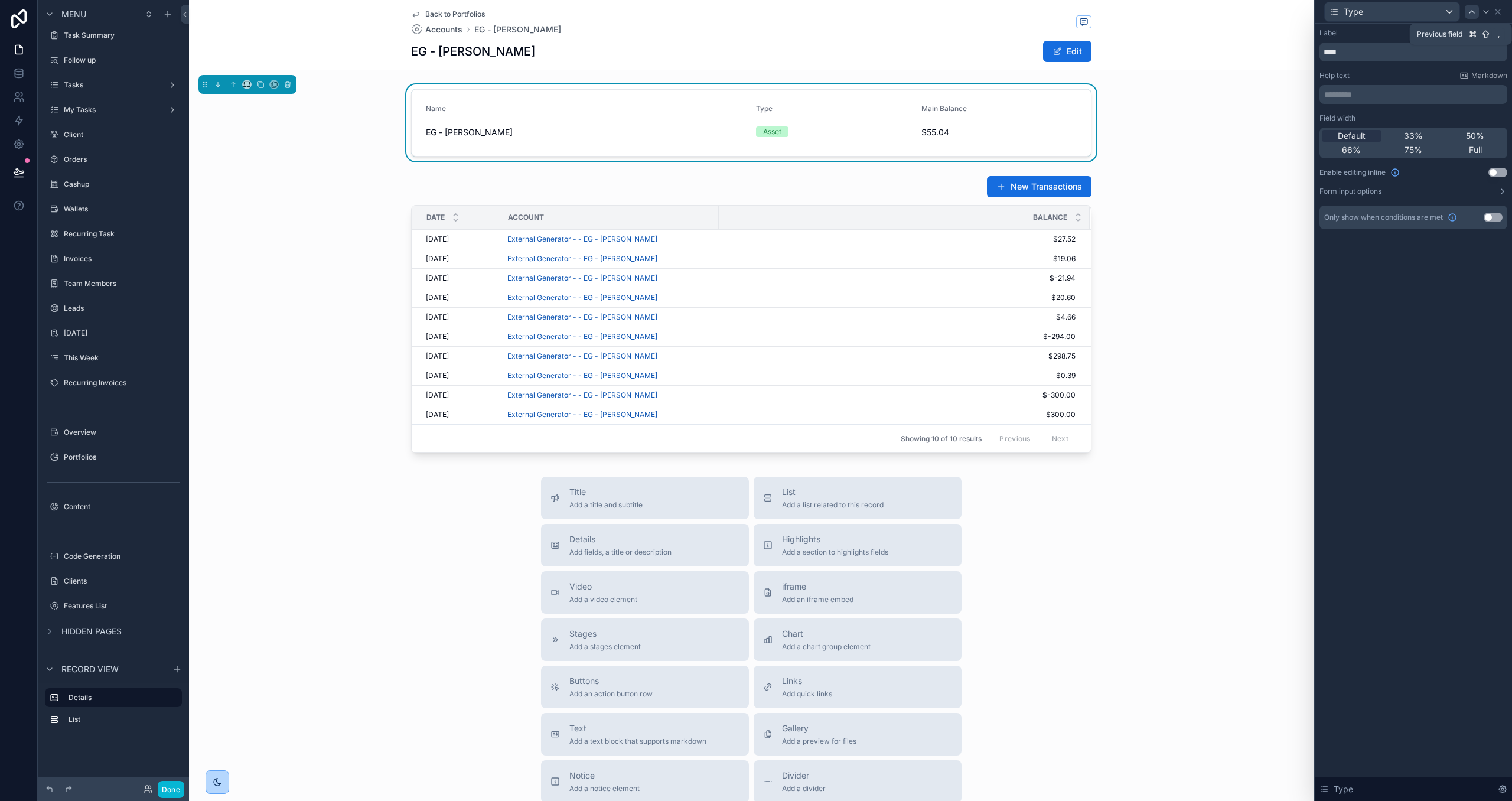
click at [1473, 12] on icon at bounding box center [1472, 12] width 5 height 2
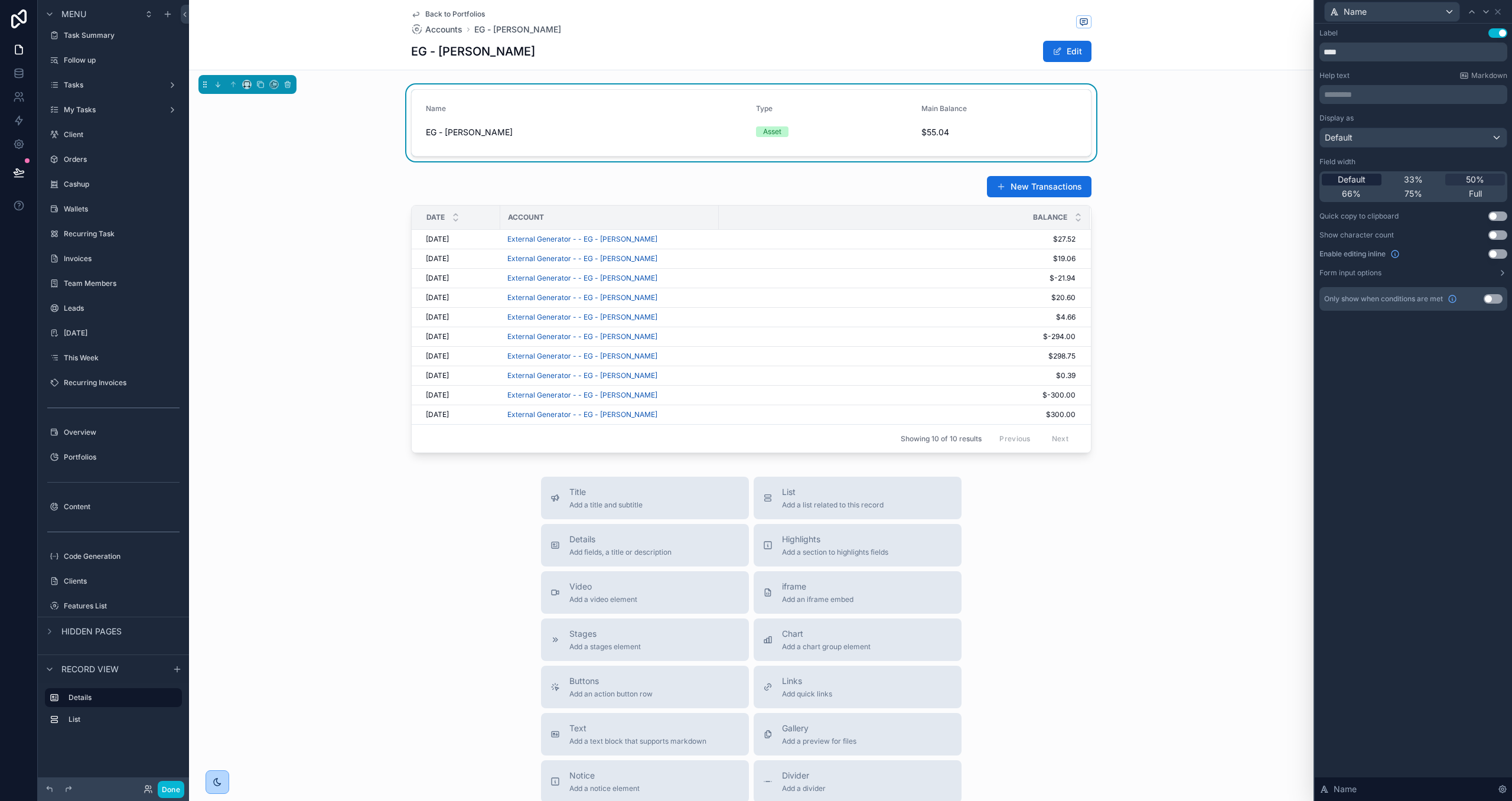
click at [1371, 177] on div "Default" at bounding box center [1352, 180] width 60 height 12
click at [1491, 11] on div at bounding box center [1486, 12] width 14 height 14
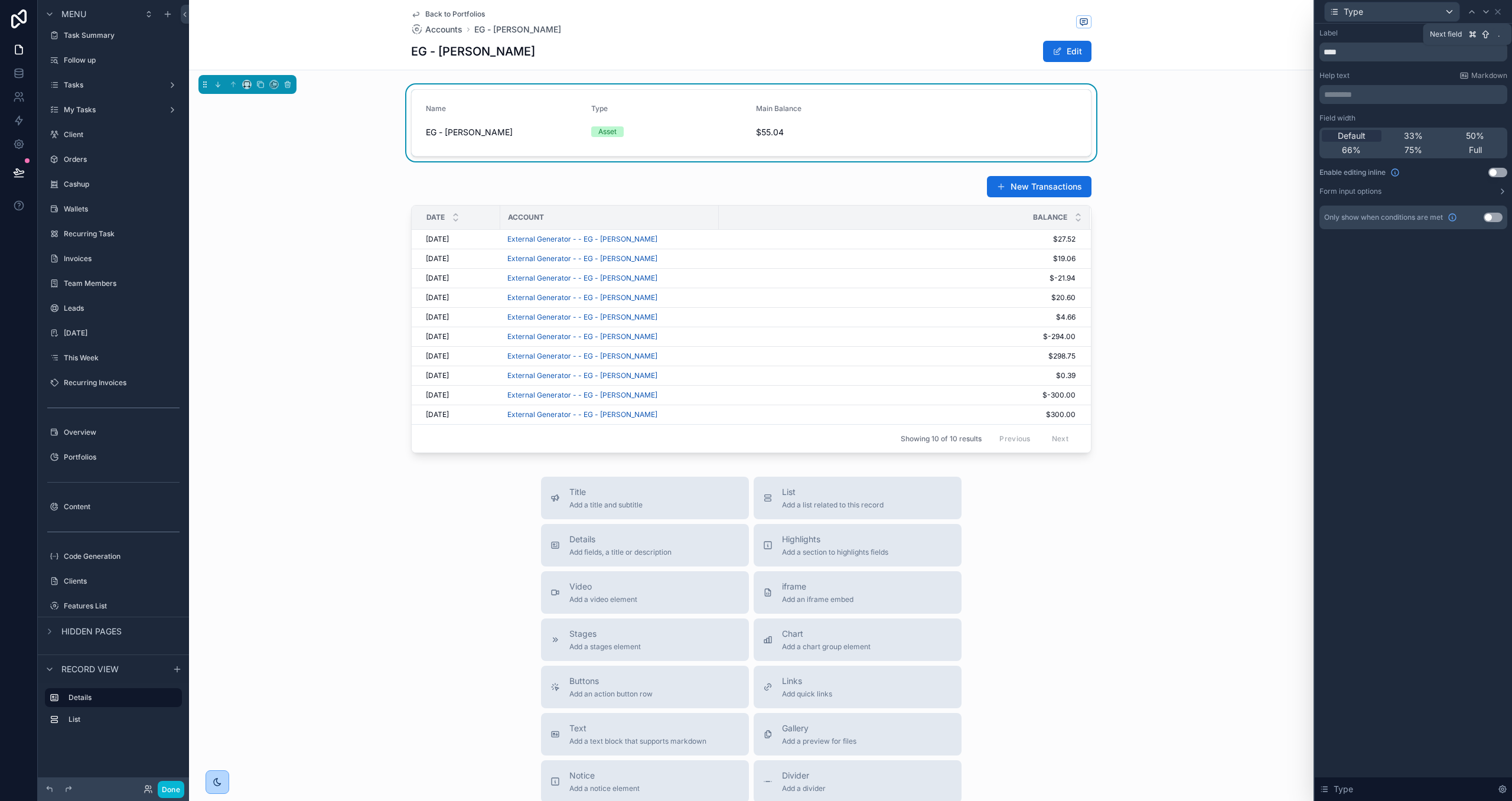
click at [1491, 11] on div at bounding box center [1486, 12] width 14 height 14
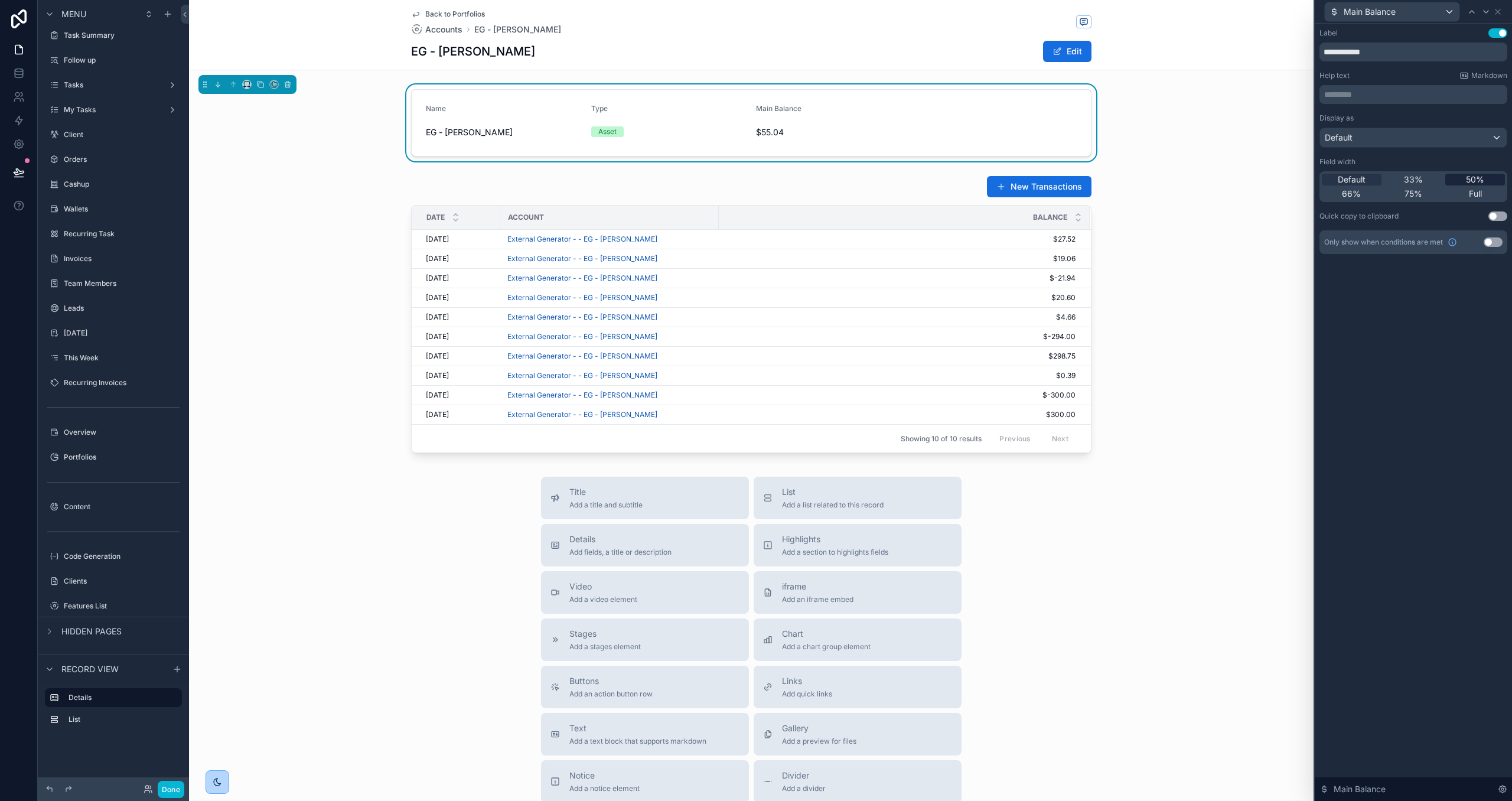
click at [1470, 179] on span "50%" at bounding box center [1475, 180] width 18 height 12
click at [1373, 177] on div "Default" at bounding box center [1352, 180] width 60 height 12
click at [1474, 10] on icon at bounding box center [1472, 12] width 9 height 9
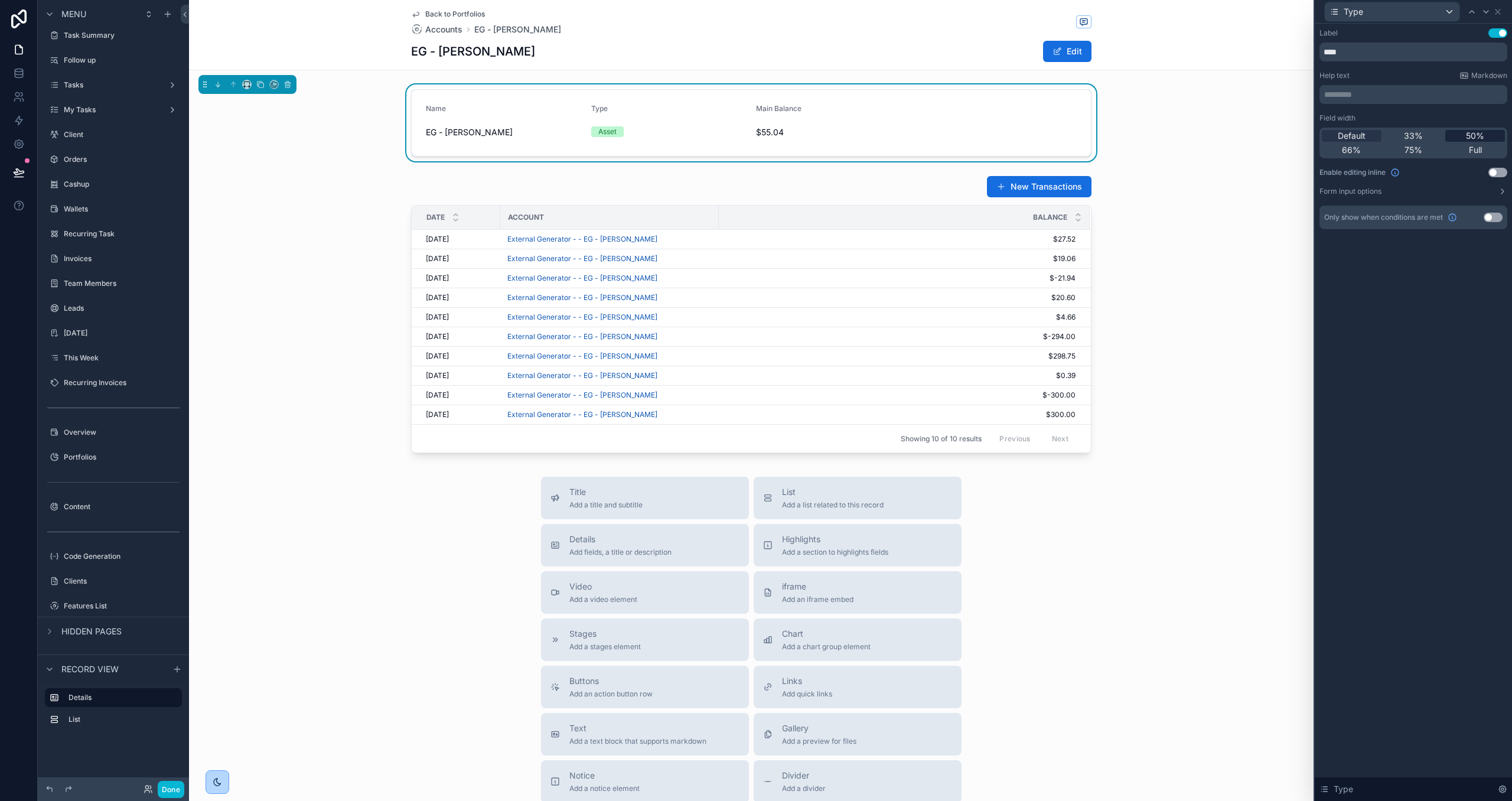
click at [1477, 138] on span "50%" at bounding box center [1475, 136] width 18 height 12
click at [1497, 7] on icon at bounding box center [1498, 12] width 9 height 9
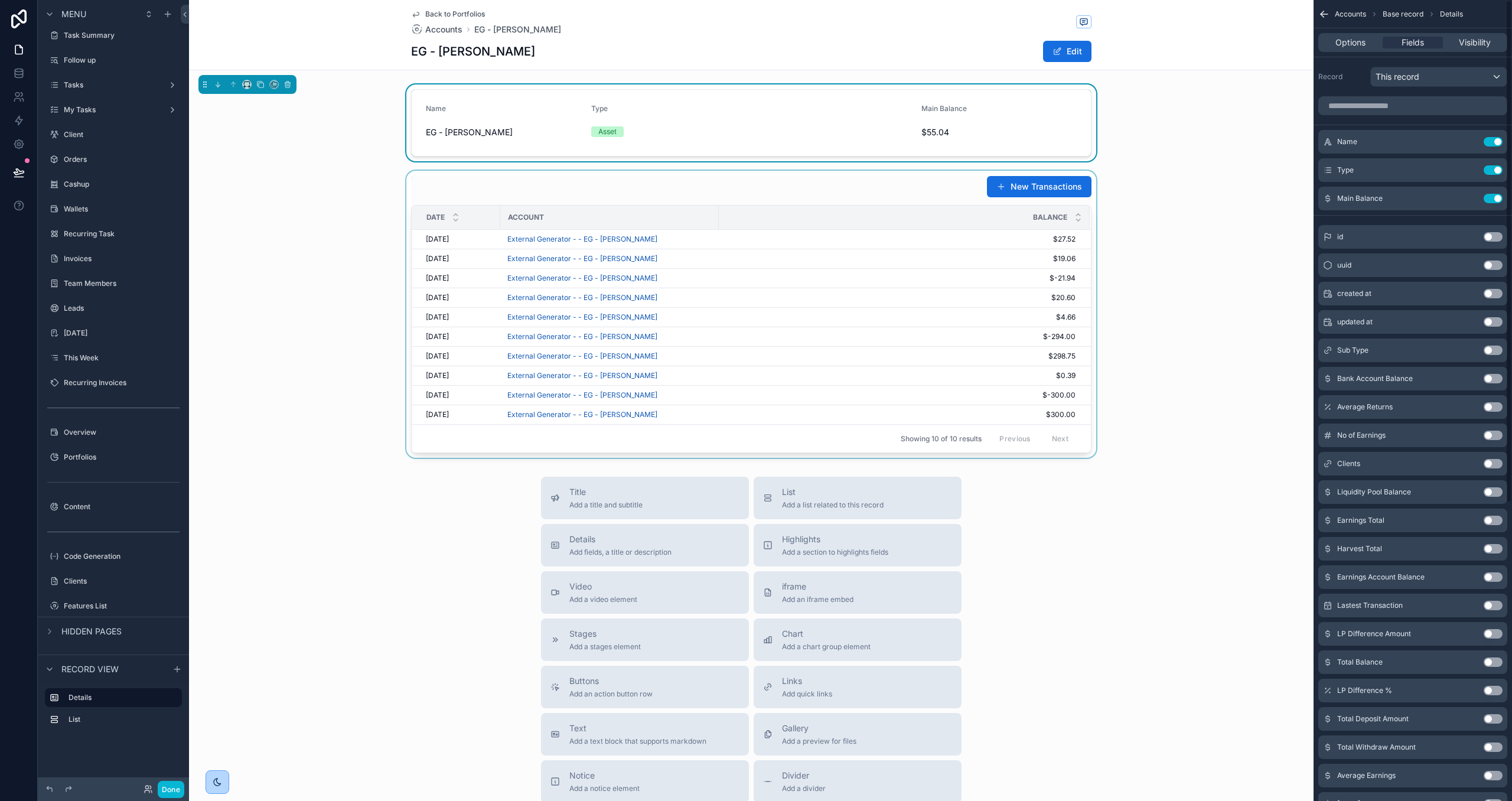
click at [1244, 293] on div "scrollable content" at bounding box center [751, 314] width 1125 height 287
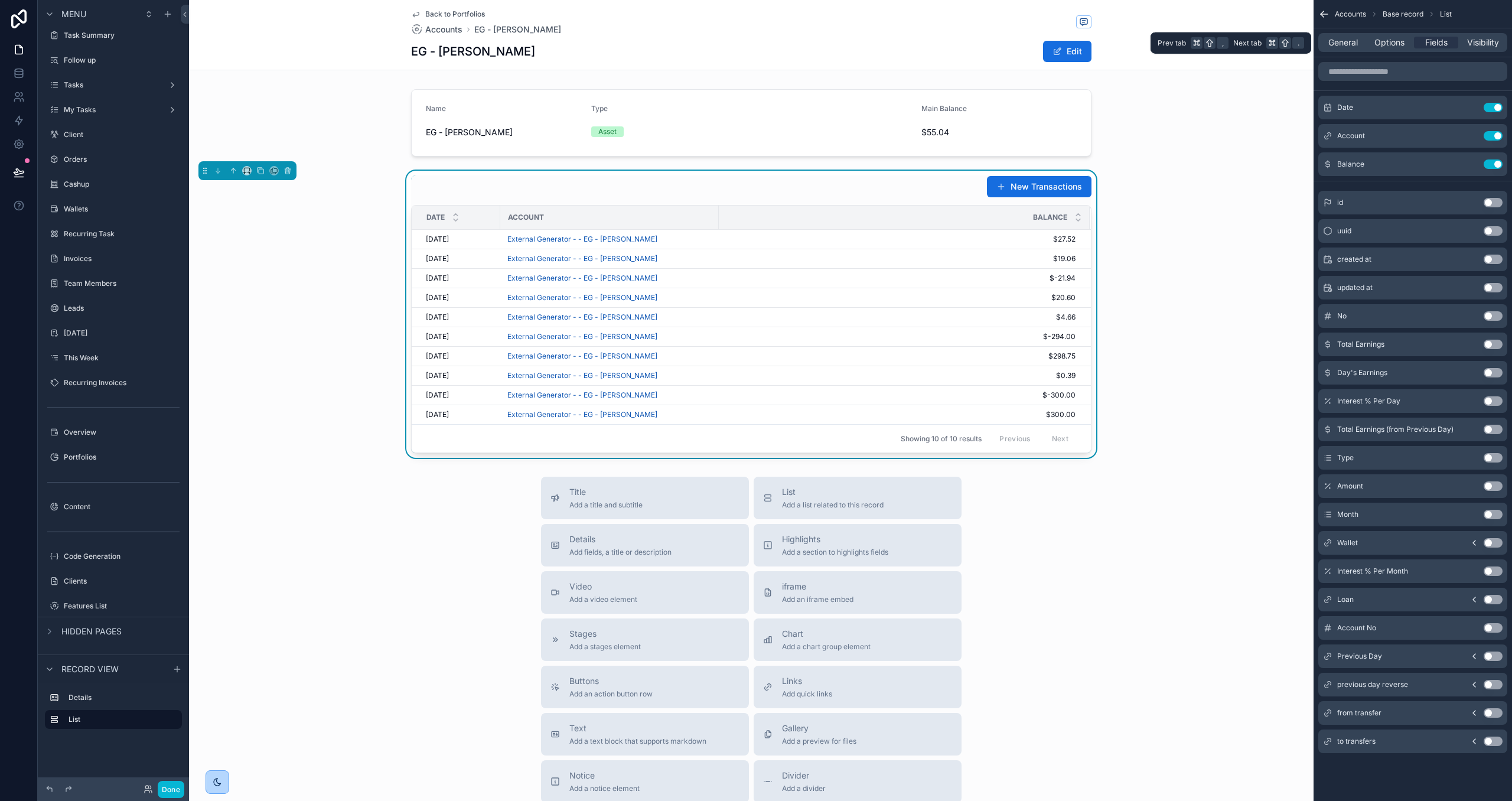
click at [1402, 50] on div "General Options Fields Visibility" at bounding box center [1413, 43] width 189 height 19
drag, startPoint x: 1390, startPoint y: 37, endPoint x: 1375, endPoint y: 46, distance: 17.5
click at [1390, 37] on span "Options" at bounding box center [1389, 43] width 30 height 12
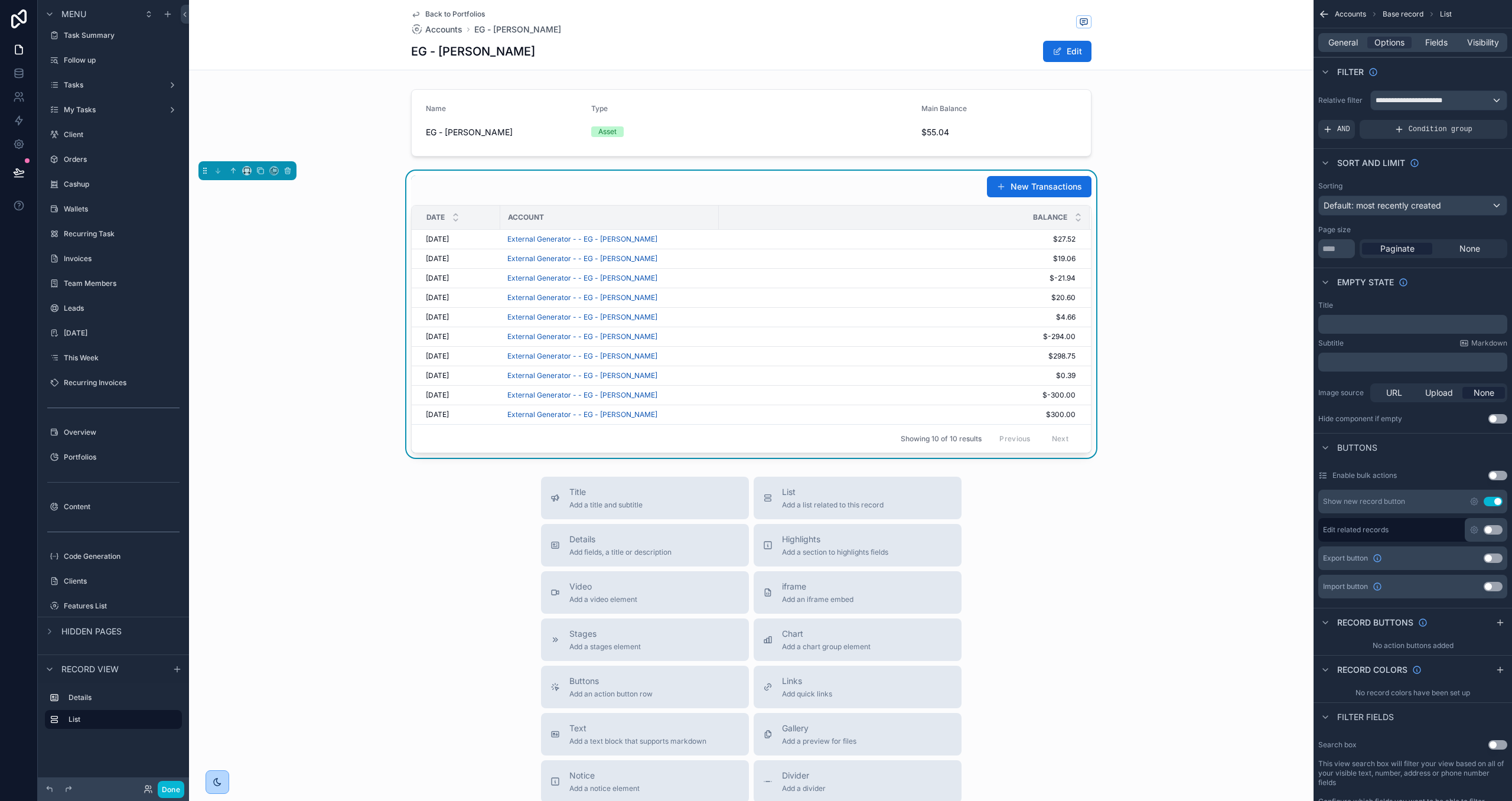
click at [942, 192] on div "New Transactions" at bounding box center [751, 187] width 680 height 22
click at [1494, 506] on button "Use setting" at bounding box center [1493, 502] width 19 height 9
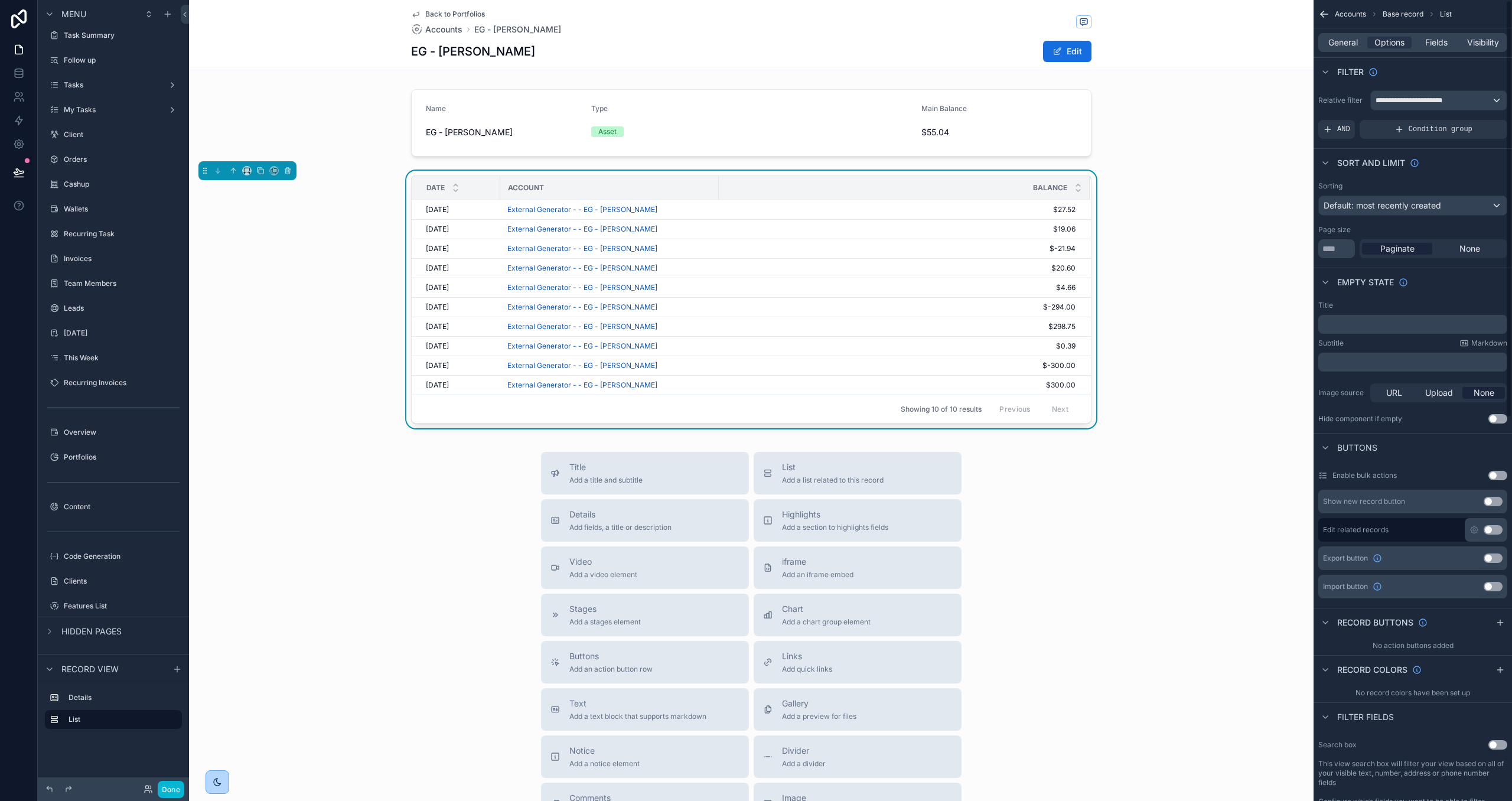
drag, startPoint x: 1338, startPoint y: 38, endPoint x: 1354, endPoint y: 56, distance: 24.1
click at [1338, 38] on span "General" at bounding box center [1343, 43] width 30 height 12
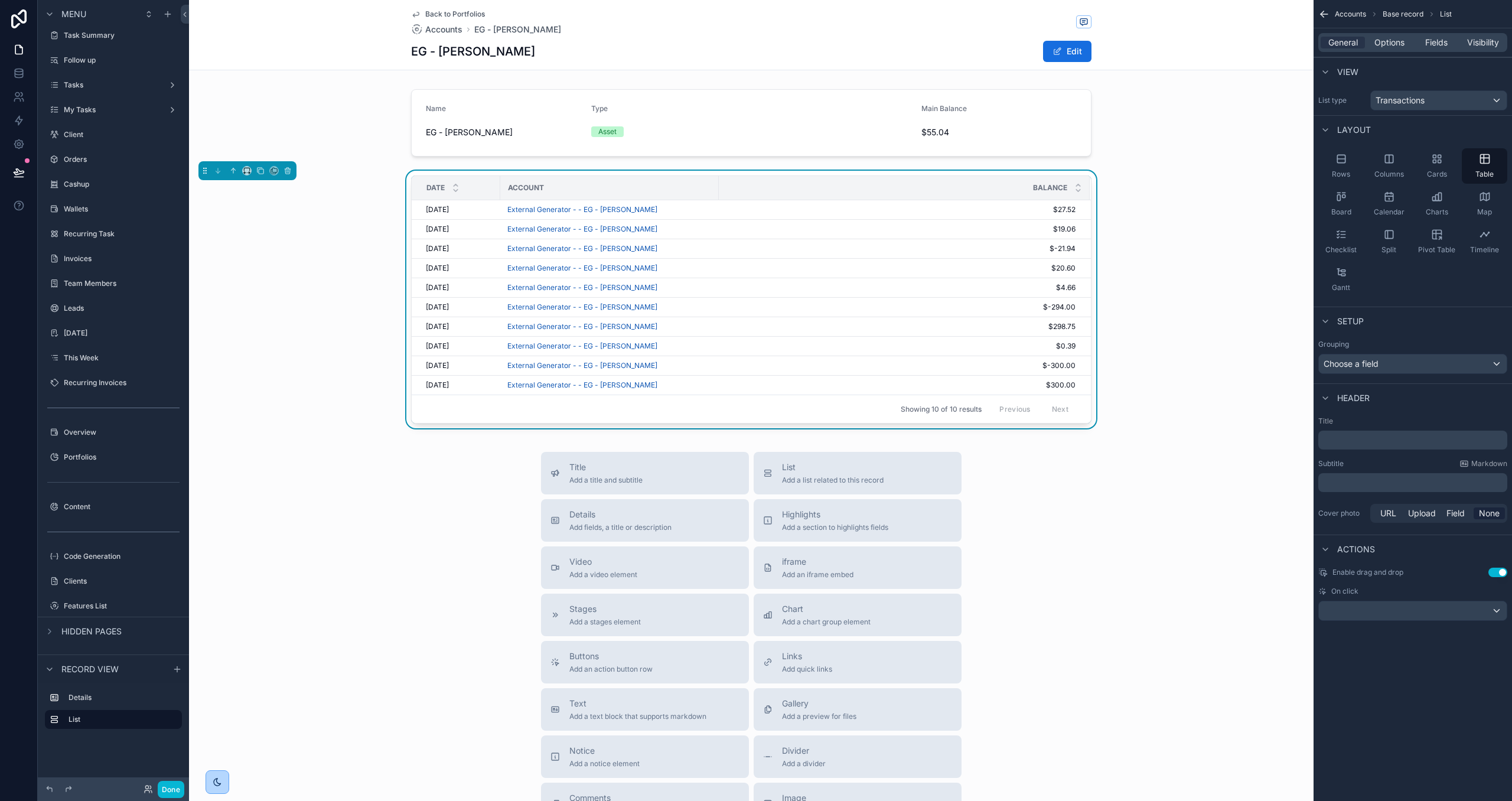
click at [1336, 435] on p "﻿" at bounding box center [1414, 440] width 182 height 12
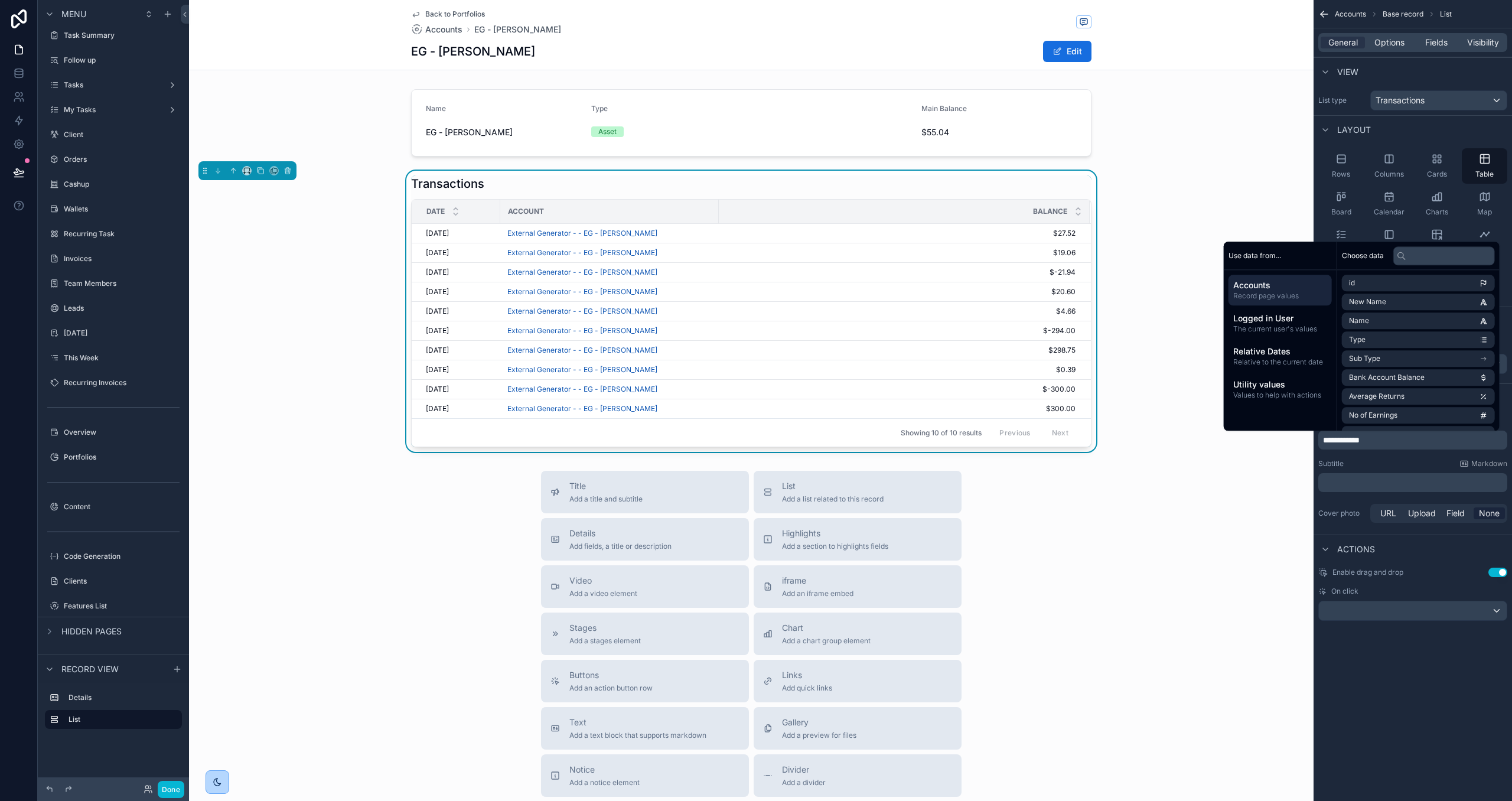
click at [1383, 466] on div "Subtitle Markdown" at bounding box center [1413, 464] width 189 height 9
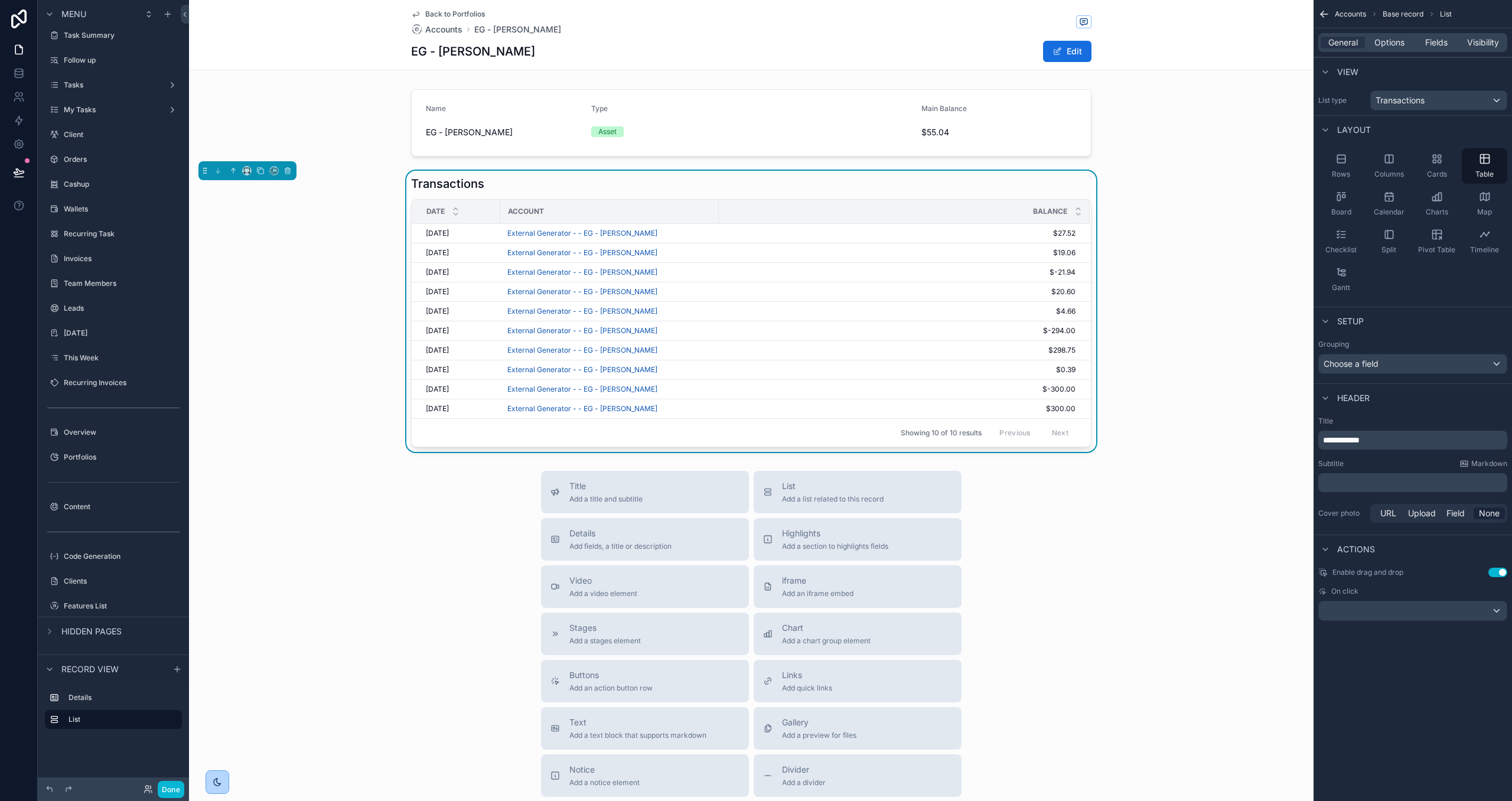
click at [442, 13] on span "Back to Portfolios" at bounding box center [455, 14] width 60 height 9
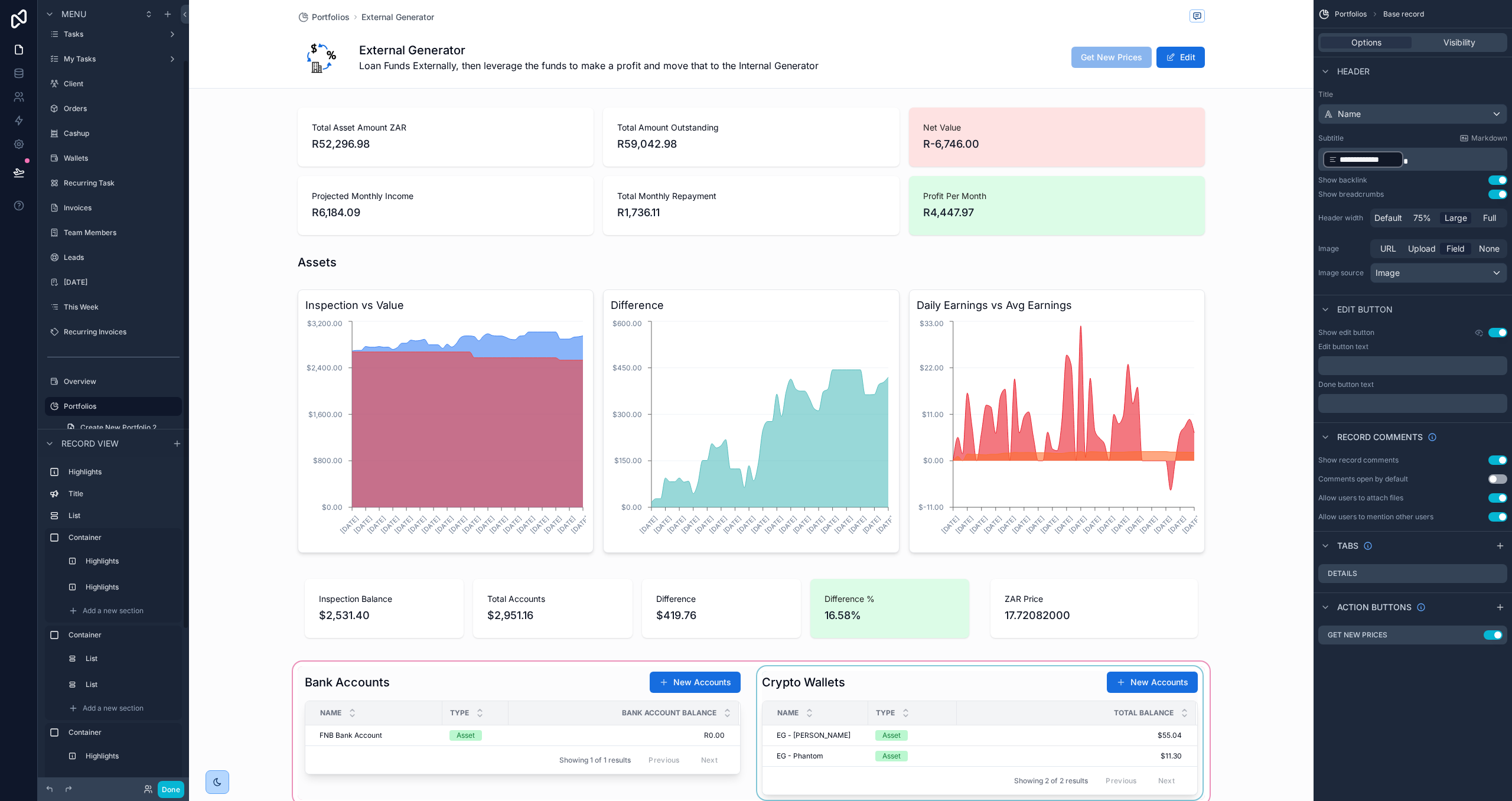
scroll to position [169, 0]
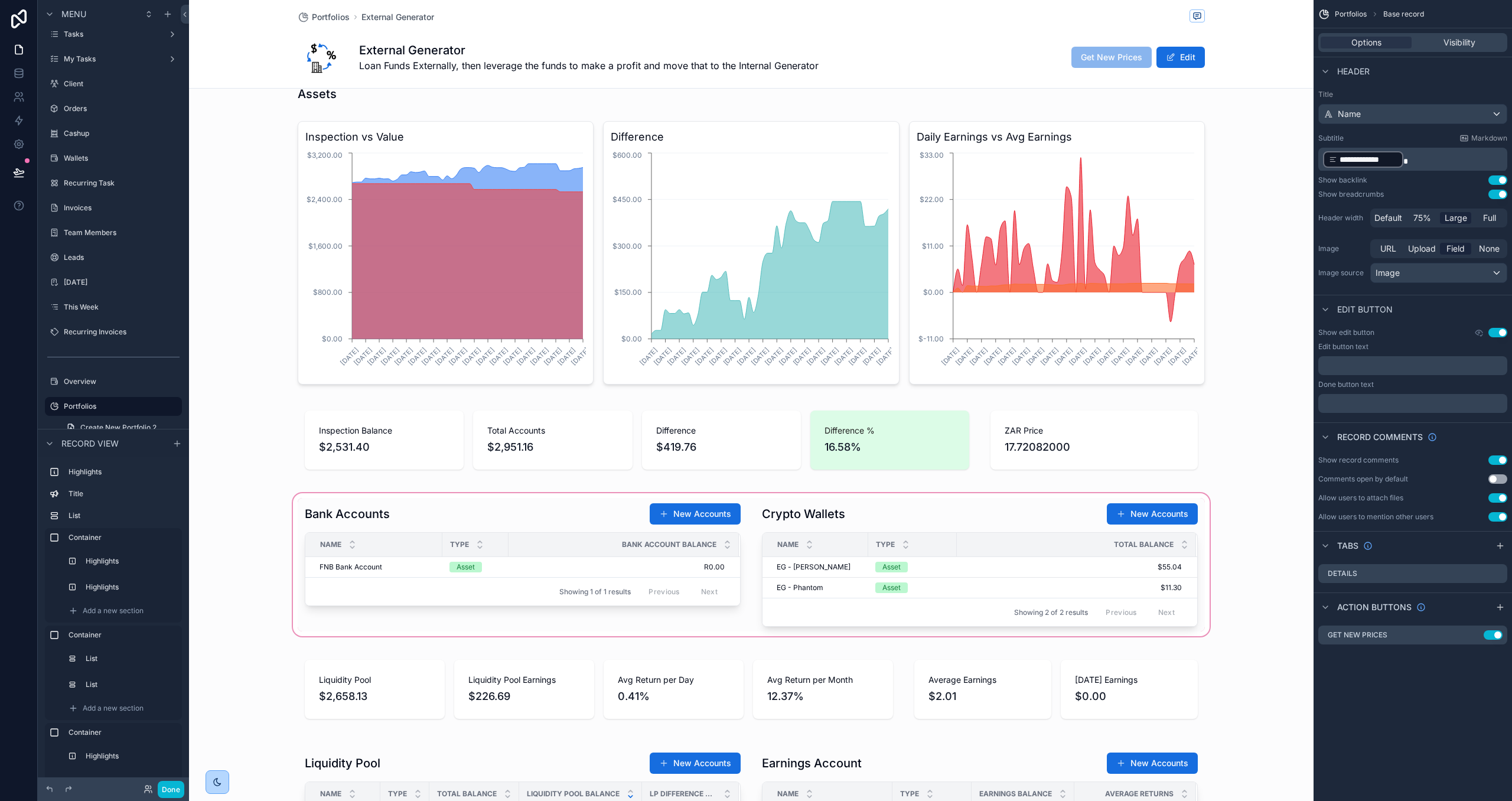
click at [995, 580] on div "scrollable content" at bounding box center [751, 565] width 1125 height 148
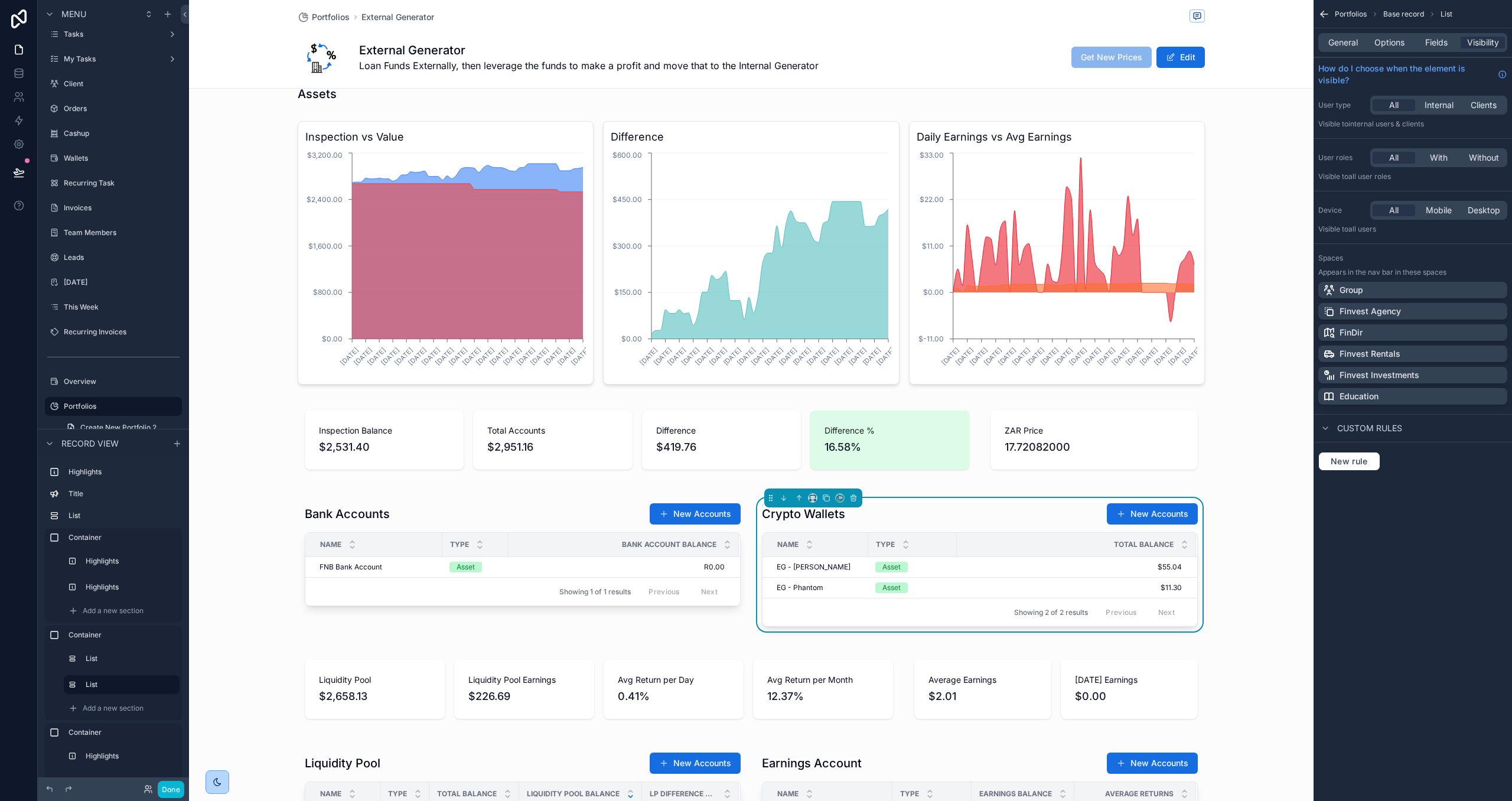
click at [954, 589] on td "Asset" at bounding box center [913, 587] width 89 height 21
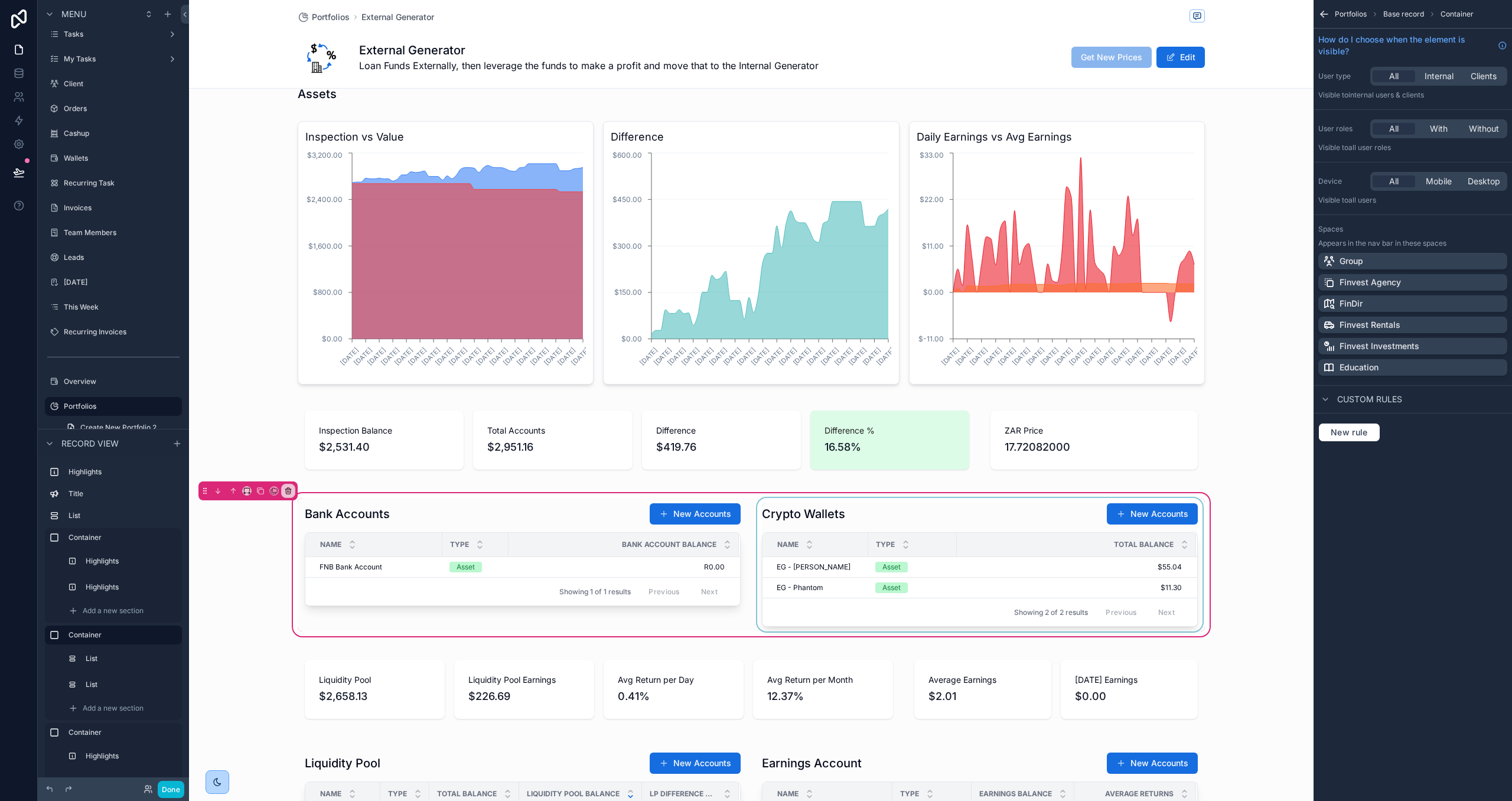
click at [886, 590] on div "scrollable content" at bounding box center [980, 565] width 450 height 134
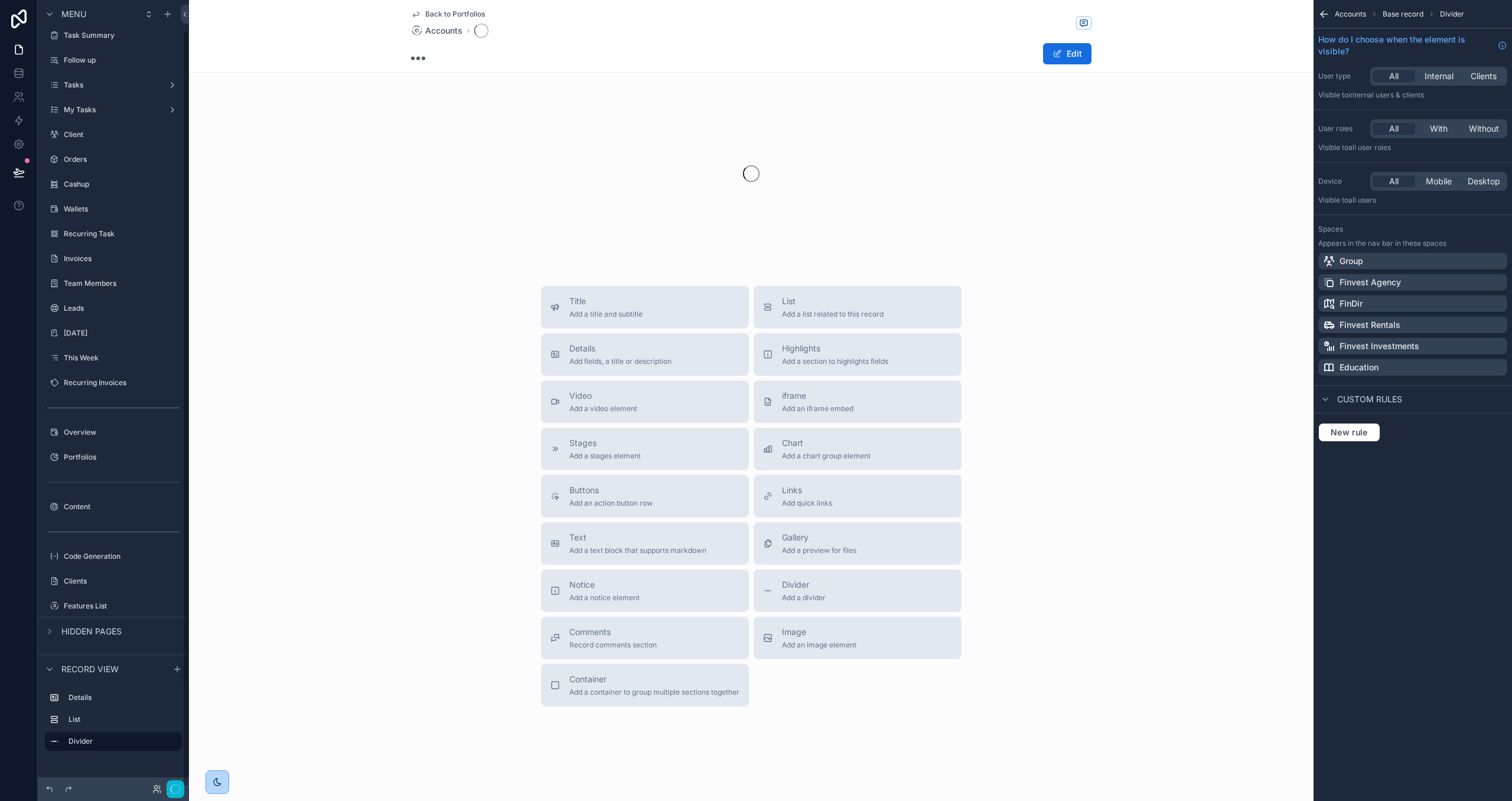
scroll to position [7, 0]
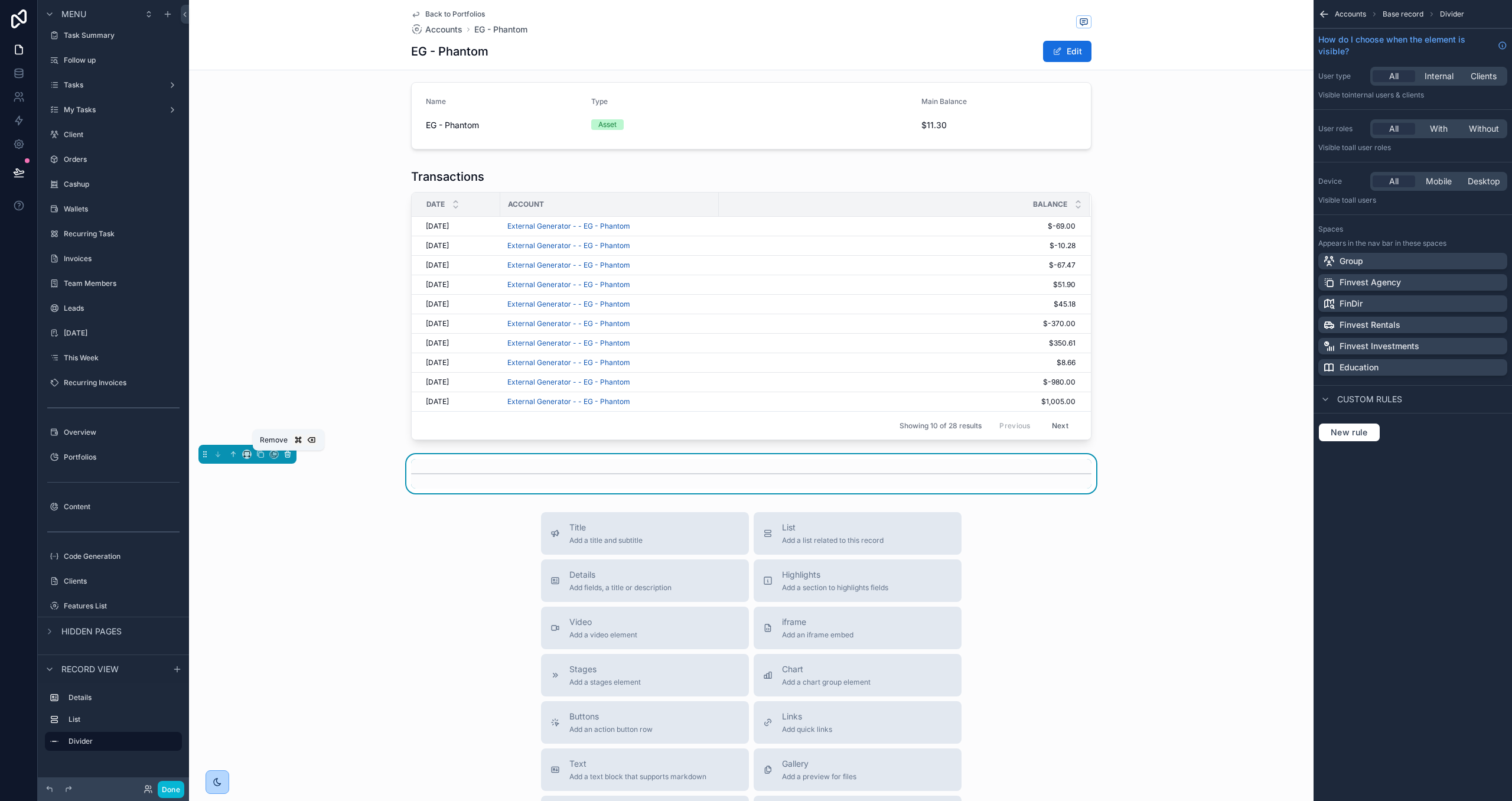
click at [287, 456] on icon "scrollable content" at bounding box center [287, 455] width 0 height 2
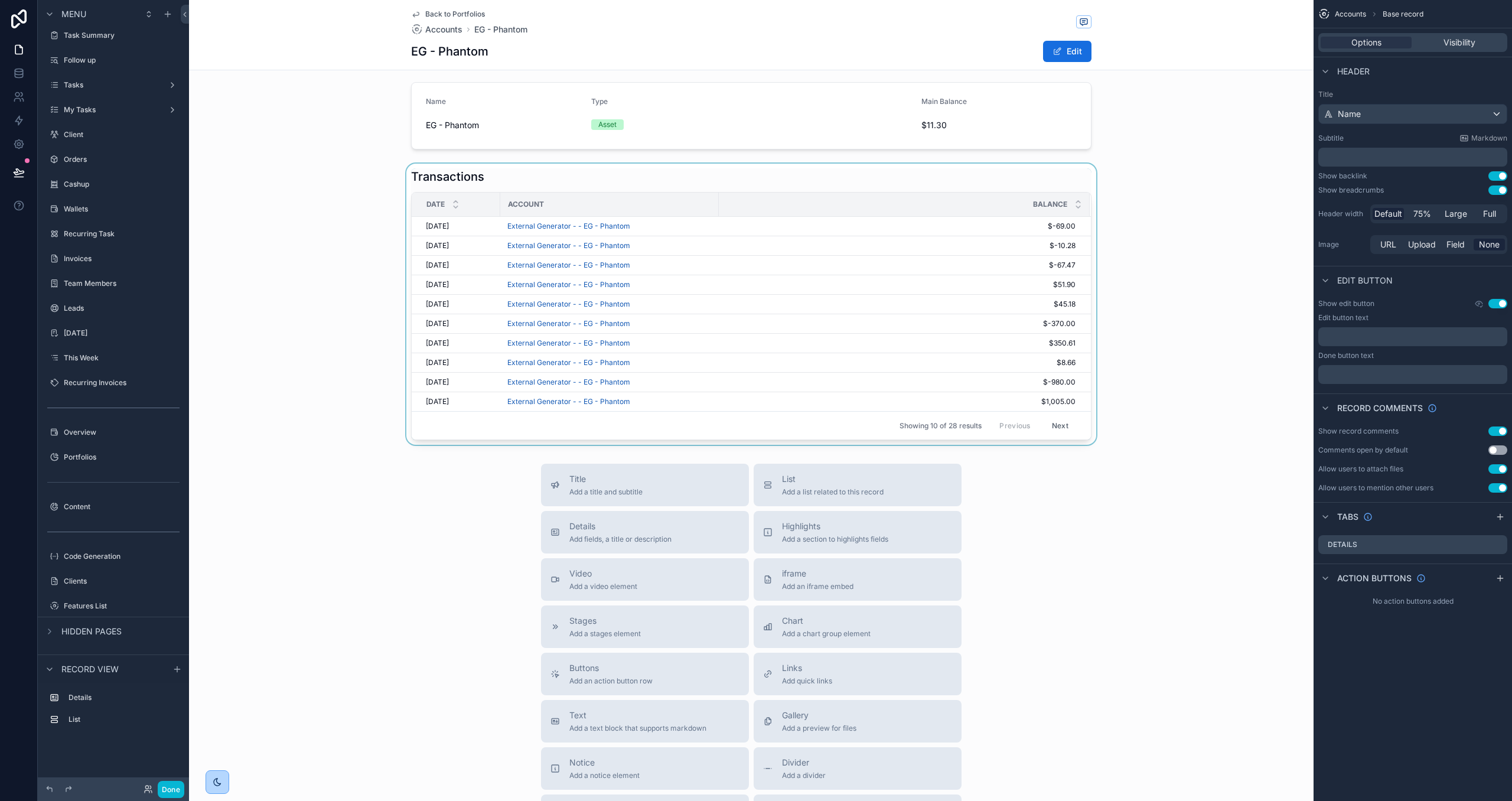
click at [845, 227] on div "scrollable content" at bounding box center [751, 304] width 1125 height 281
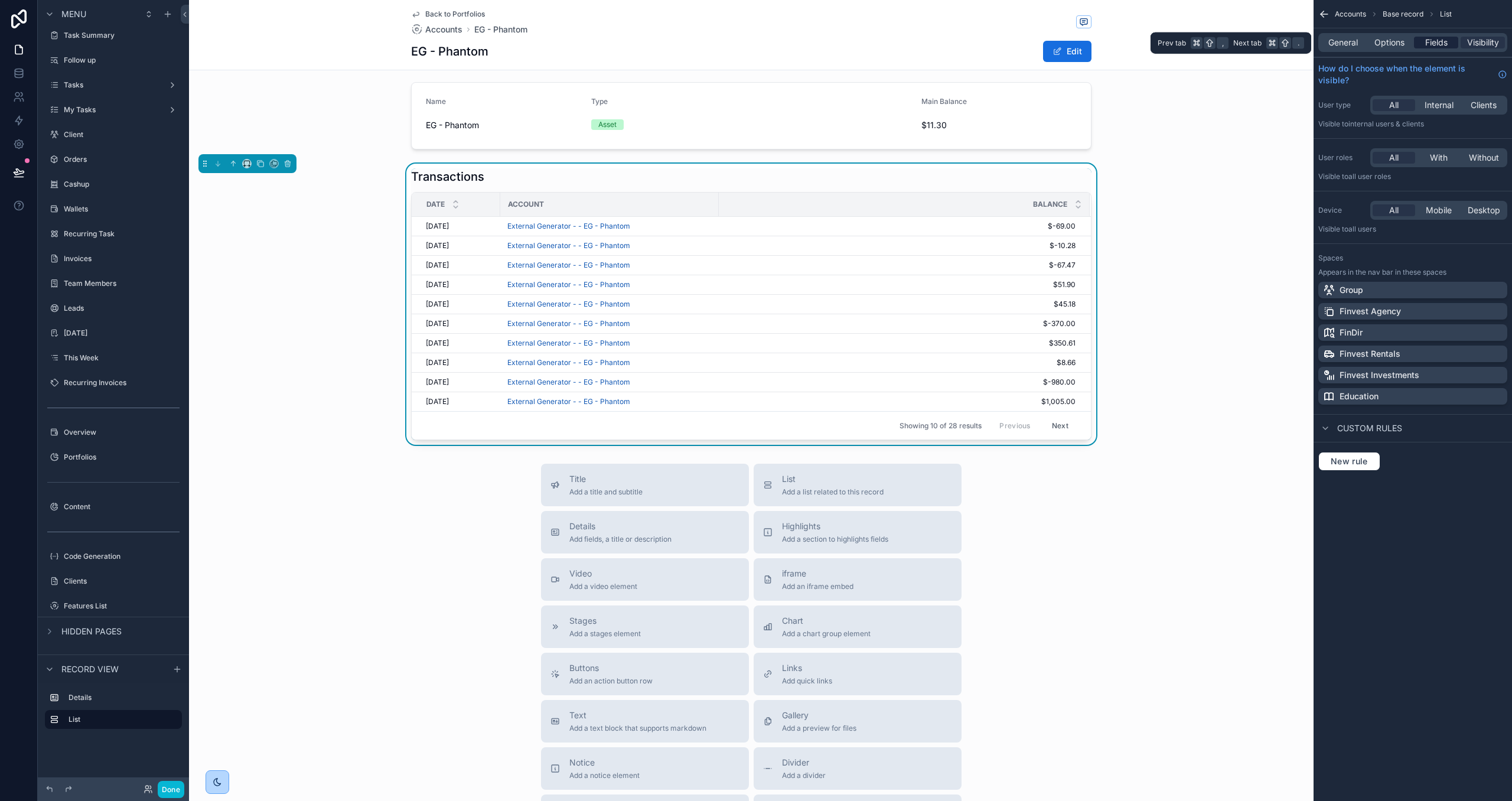
click at [1433, 44] on span "Fields" at bounding box center [1436, 43] width 22 height 12
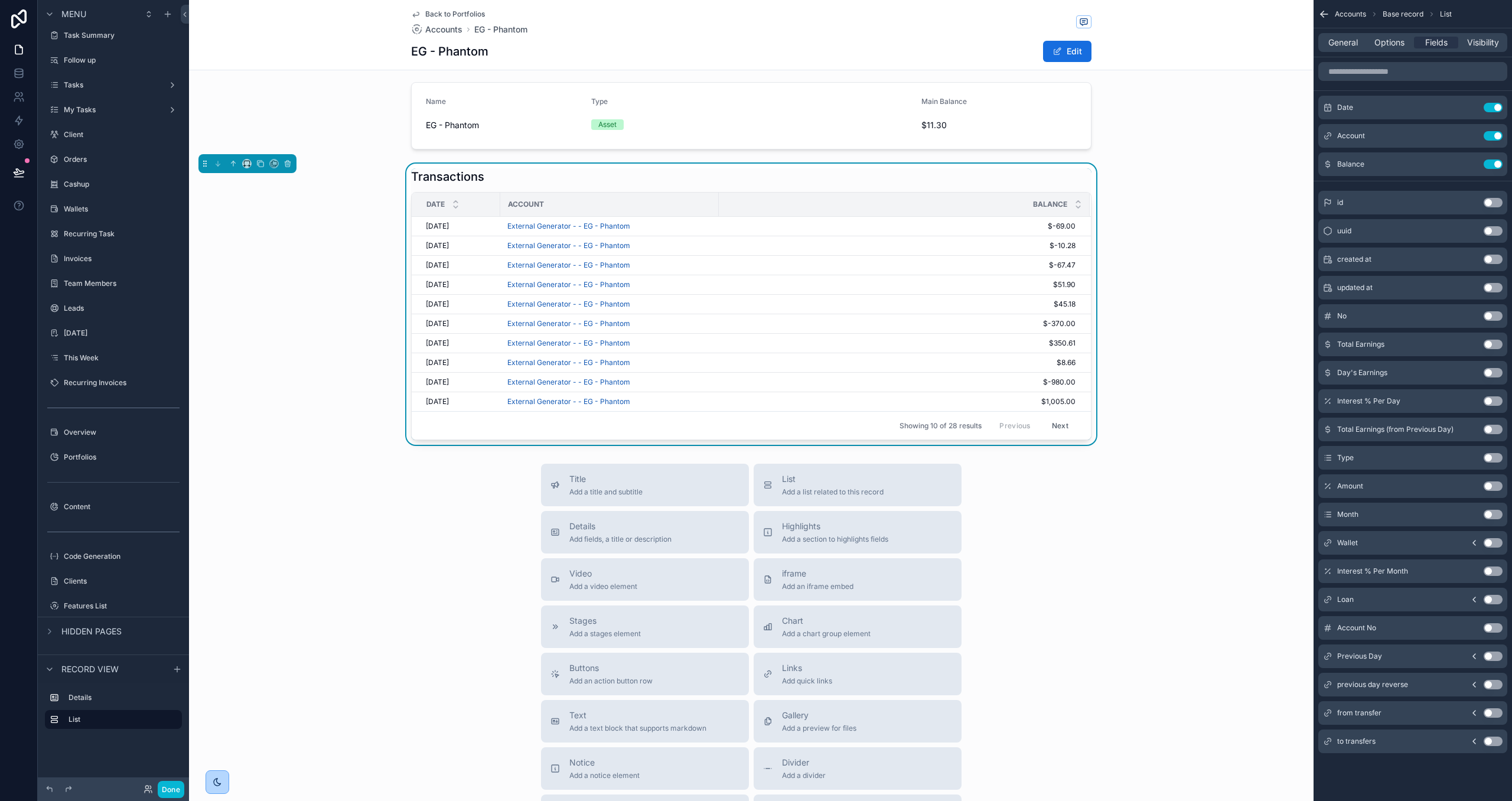
click at [1491, 456] on button "Use setting" at bounding box center [1493, 458] width 19 height 9
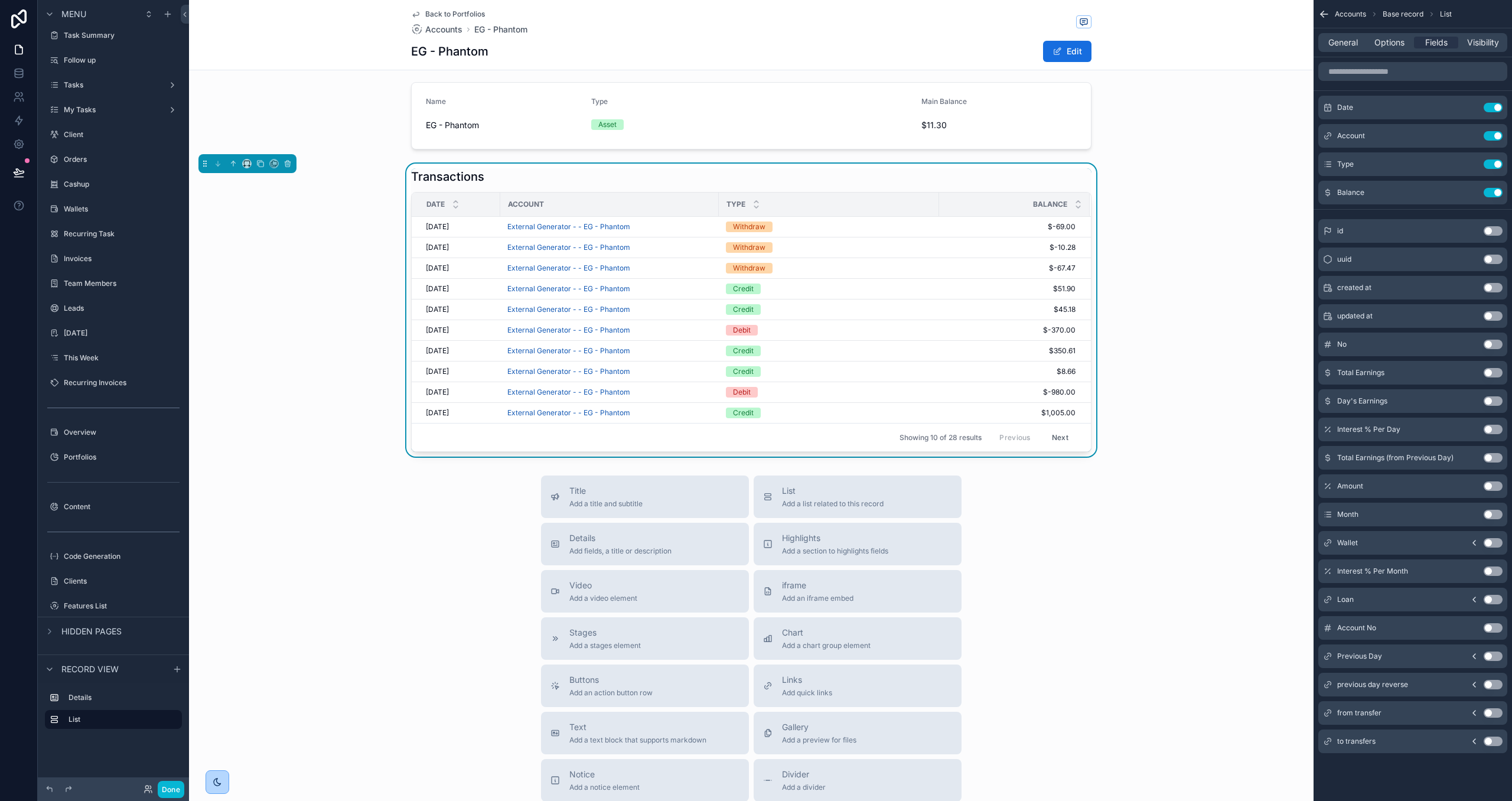
click at [462, 14] on span "Back to Portfolios" at bounding box center [455, 14] width 60 height 9
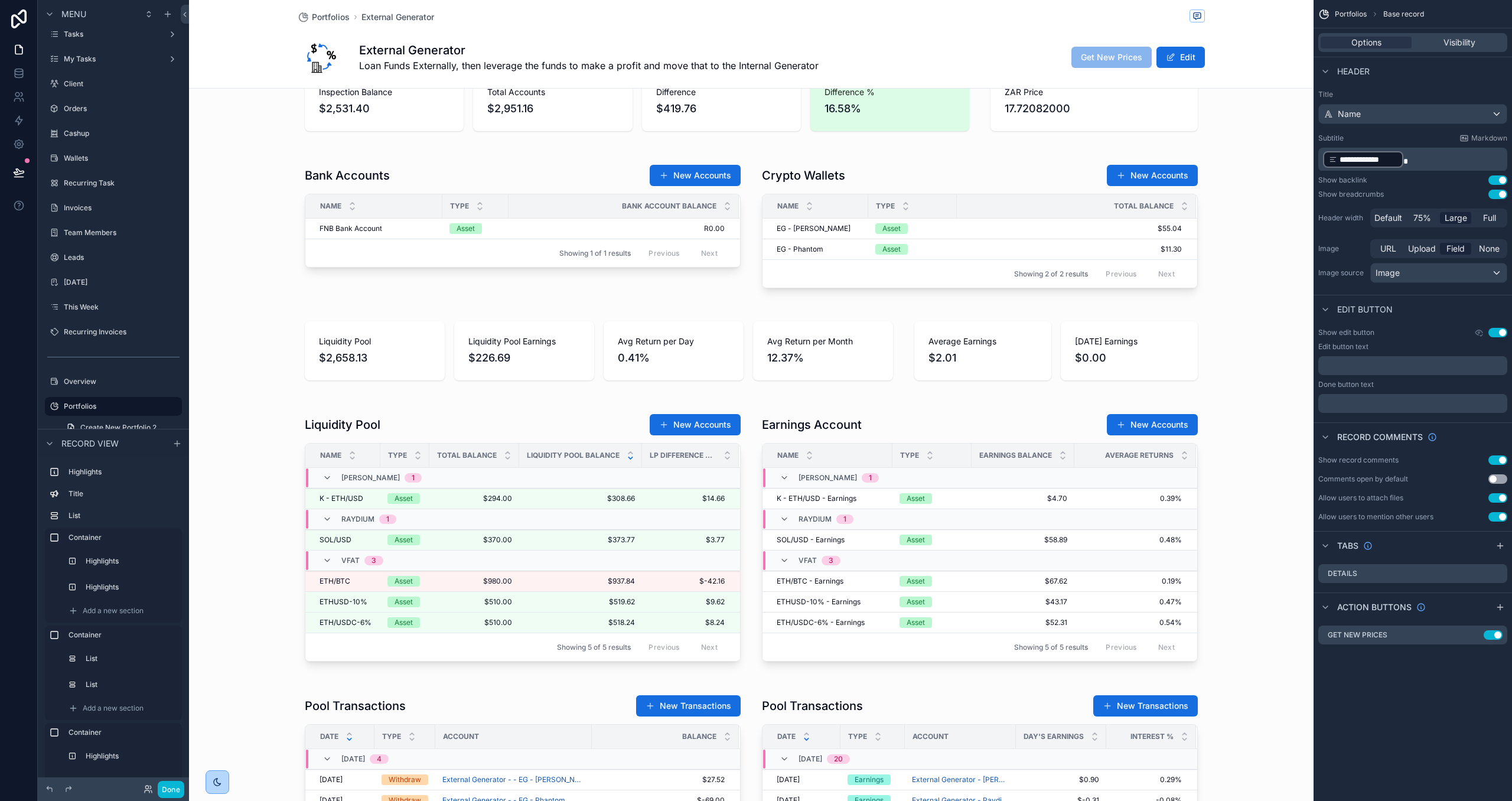
scroll to position [525, 0]
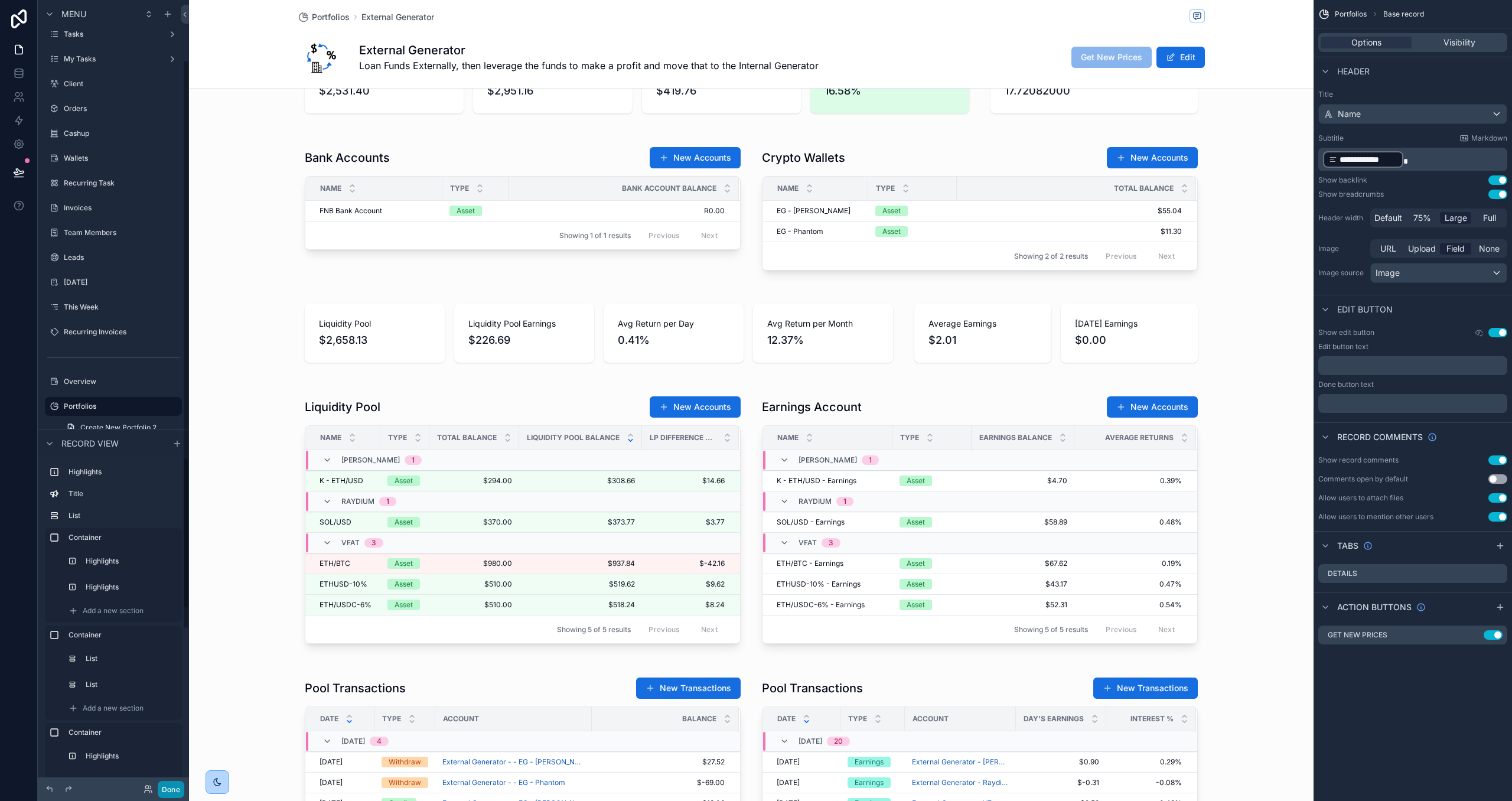
click at [169, 788] on button "Done" at bounding box center [171, 789] width 27 height 17
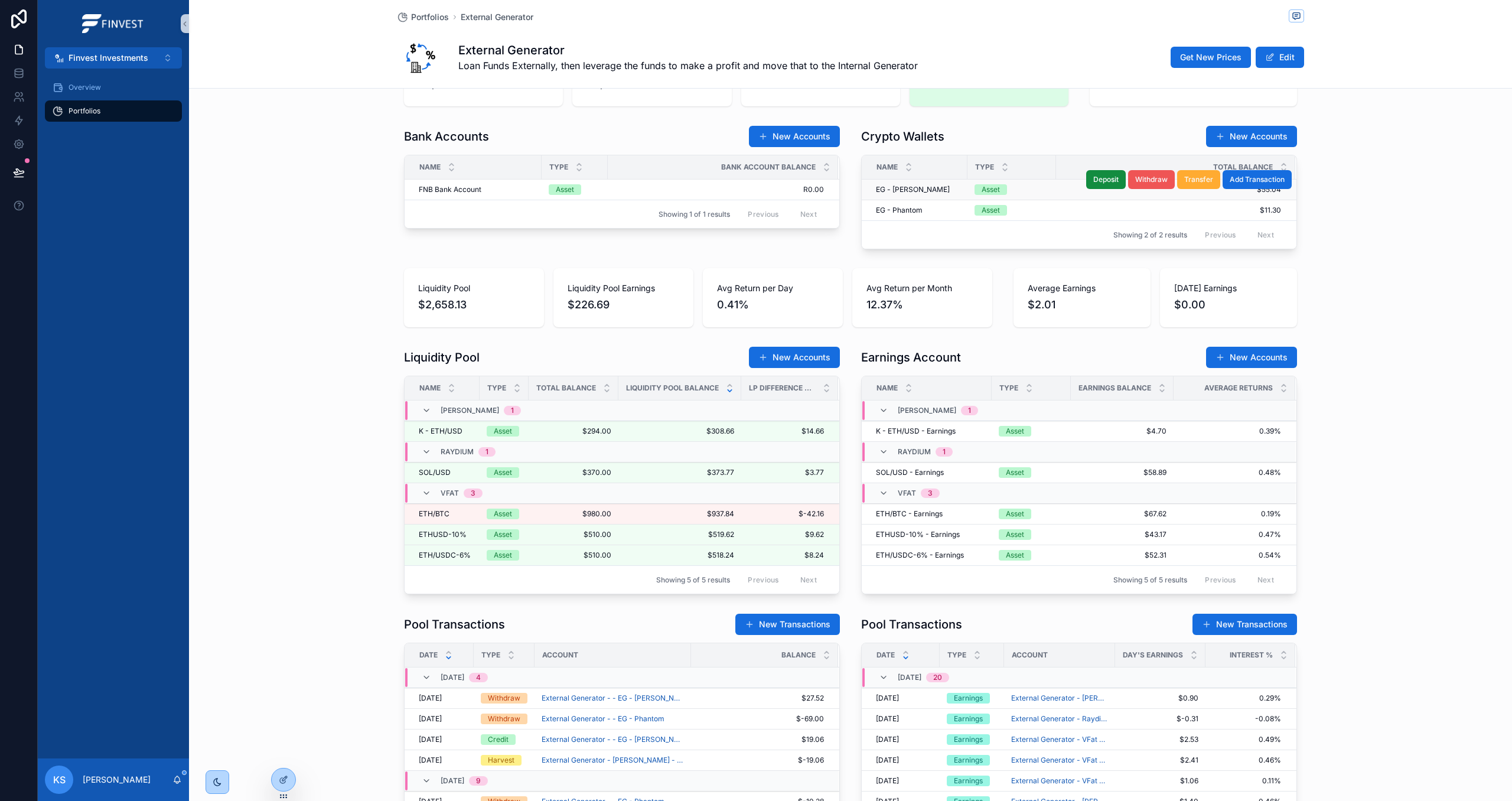
click at [1157, 183] on span "Withdraw" at bounding box center [1151, 180] width 33 height 9
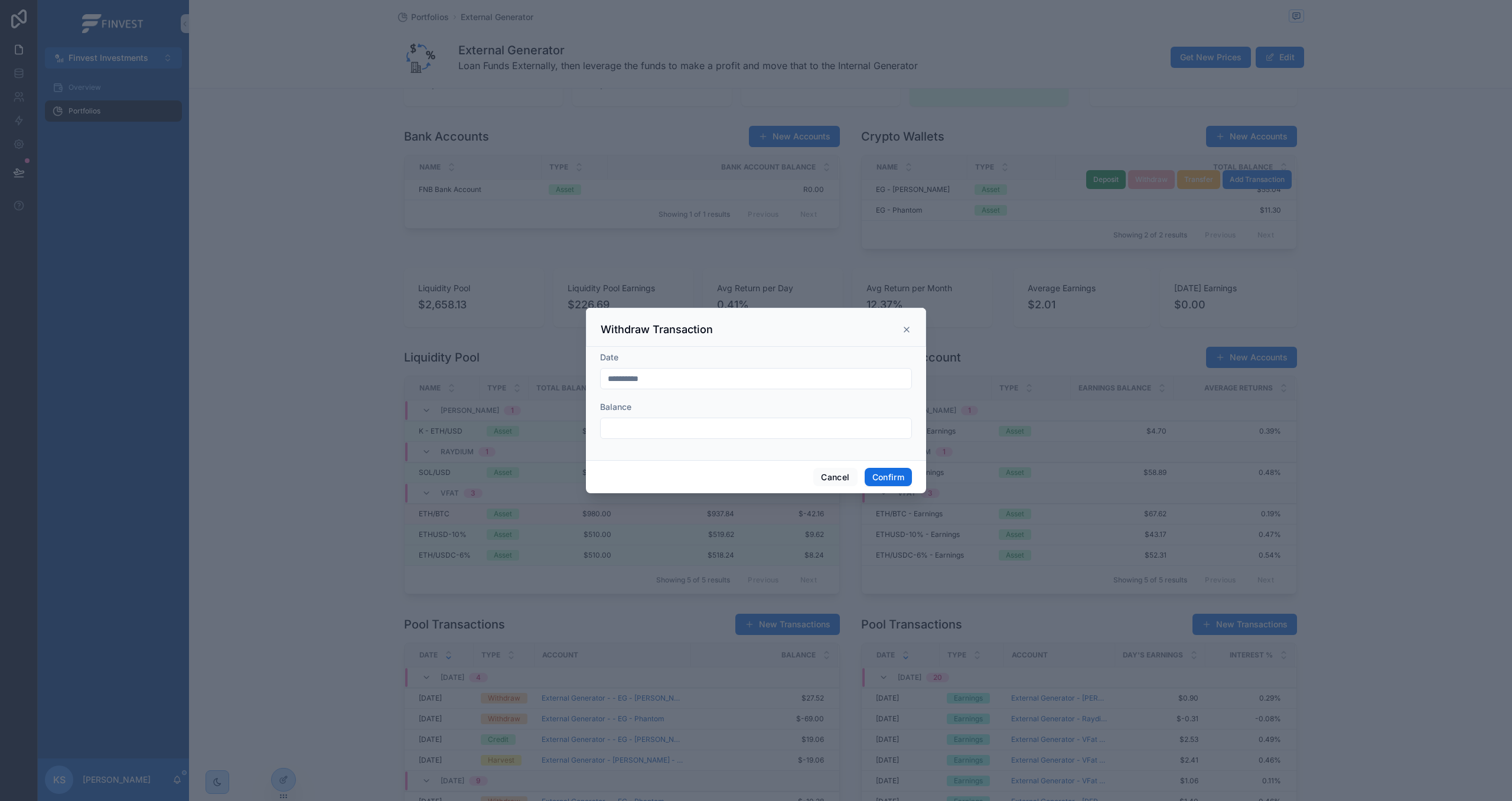
click at [805, 431] on input "text" at bounding box center [755, 428] width 311 height 17
click at [665, 425] on input "text" at bounding box center [755, 428] width 311 height 17
drag, startPoint x: 890, startPoint y: 473, endPoint x: 802, endPoint y: 391, distance: 120.3
click at [802, 391] on div "**********" at bounding box center [755, 400] width 340 height 186
drag, startPoint x: 687, startPoint y: 435, endPoint x: 680, endPoint y: 432, distance: 7.6
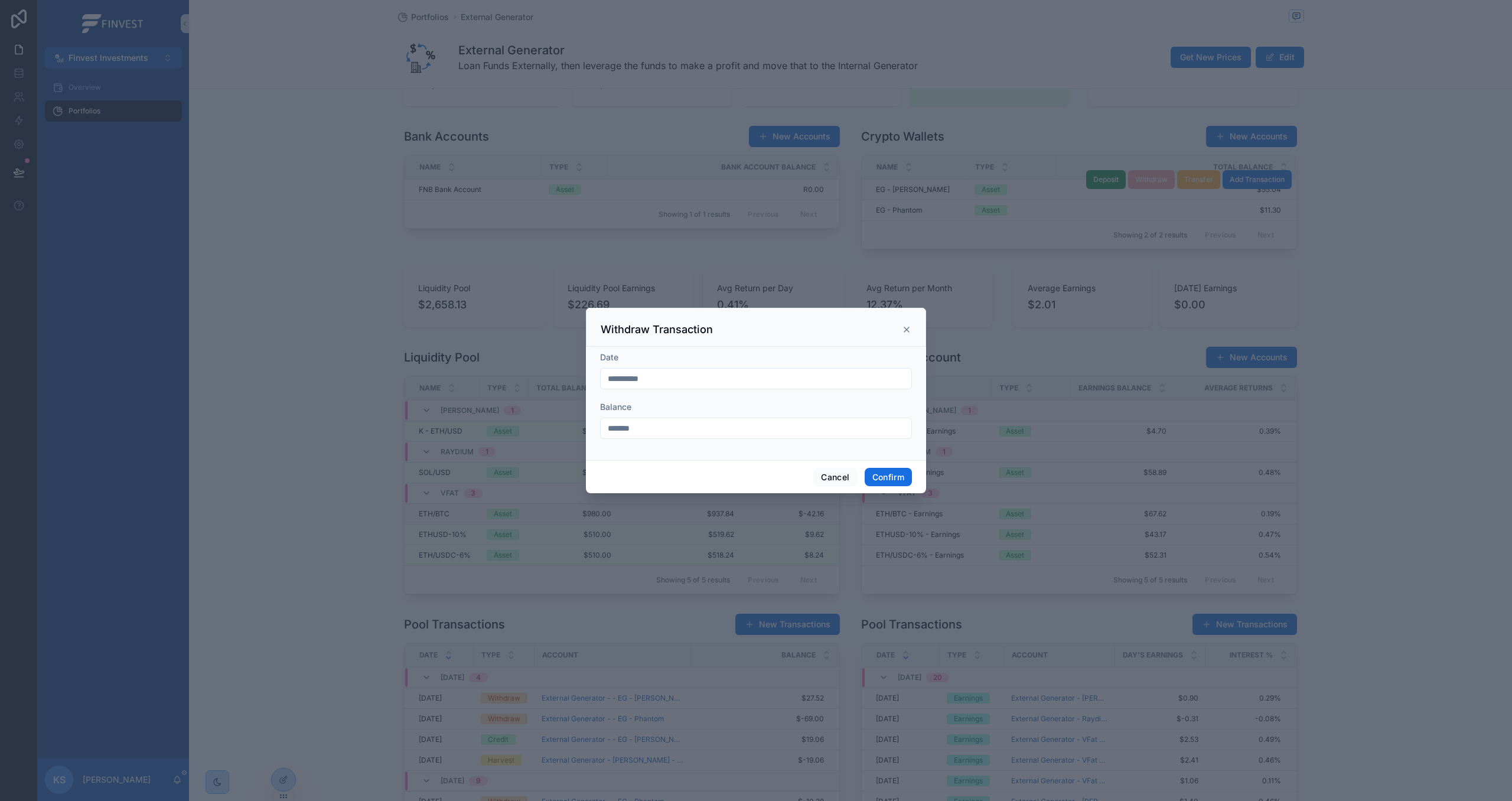
click at [684, 434] on input "*******" at bounding box center [755, 428] width 311 height 17
type input "*******"
click at [883, 474] on button "Confirm" at bounding box center [889, 477] width 47 height 19
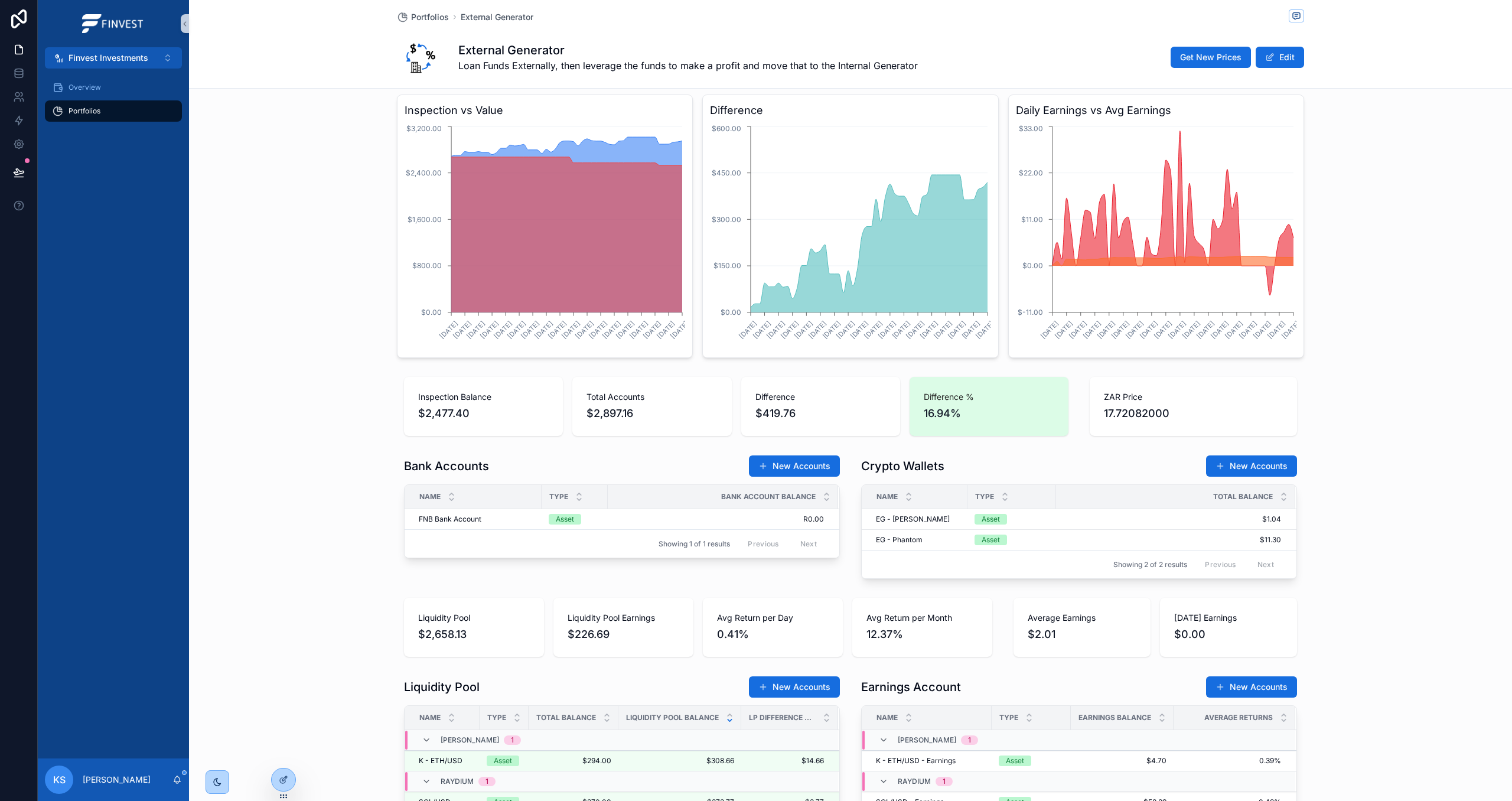
scroll to position [196, 0]
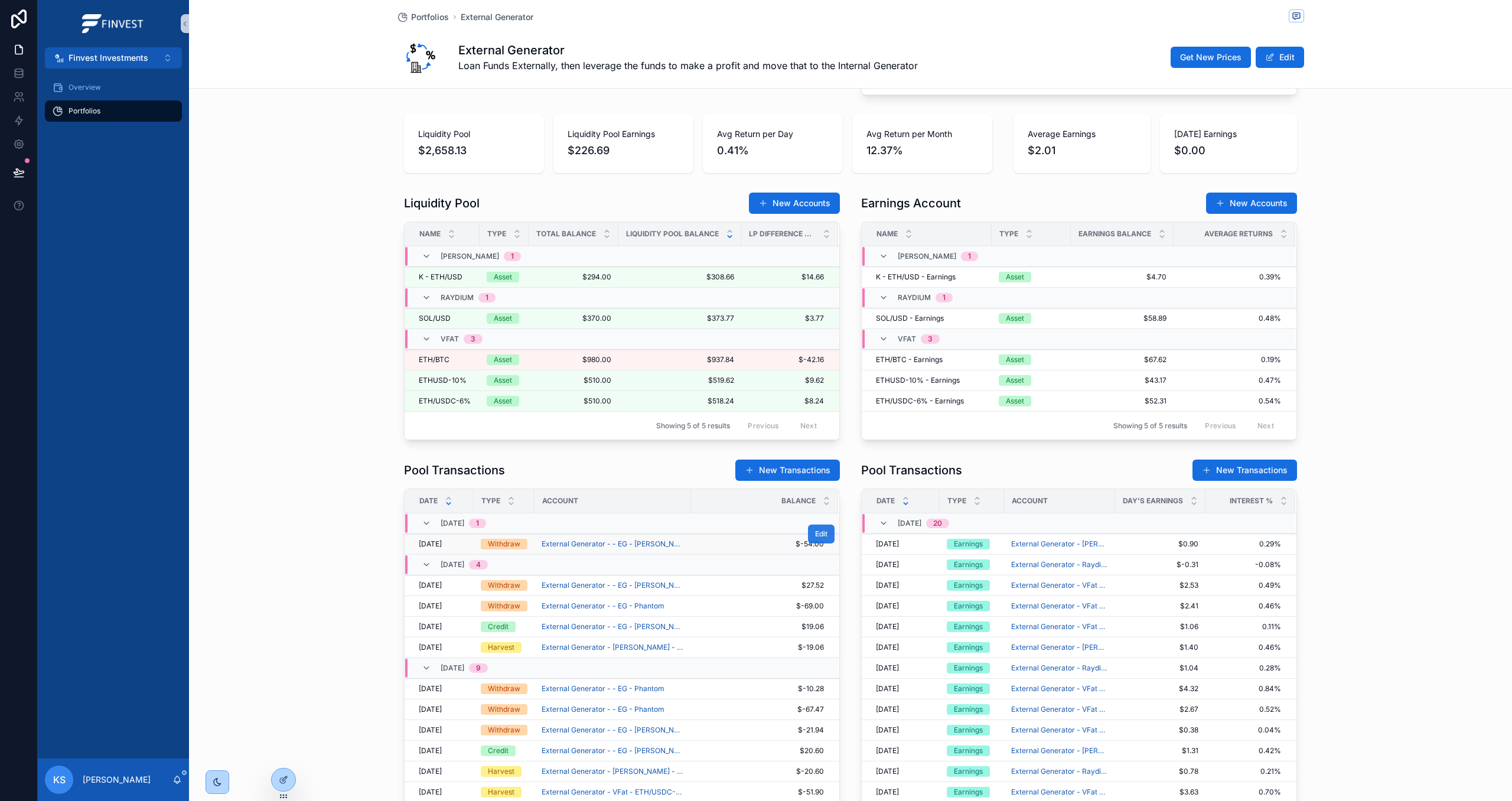
scroll to position [695, 0]
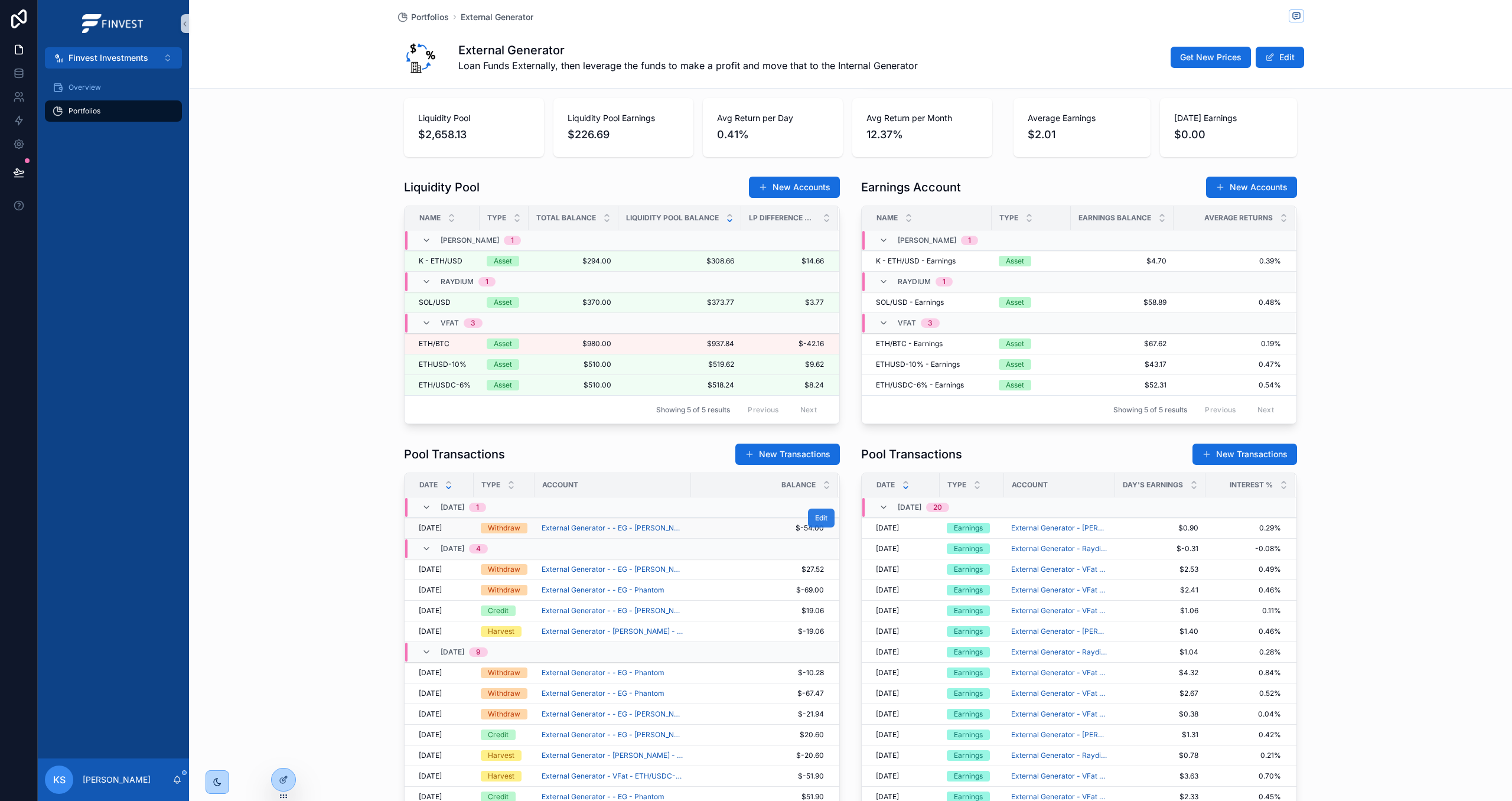
click at [820, 522] on span "Edit" at bounding box center [821, 518] width 12 height 9
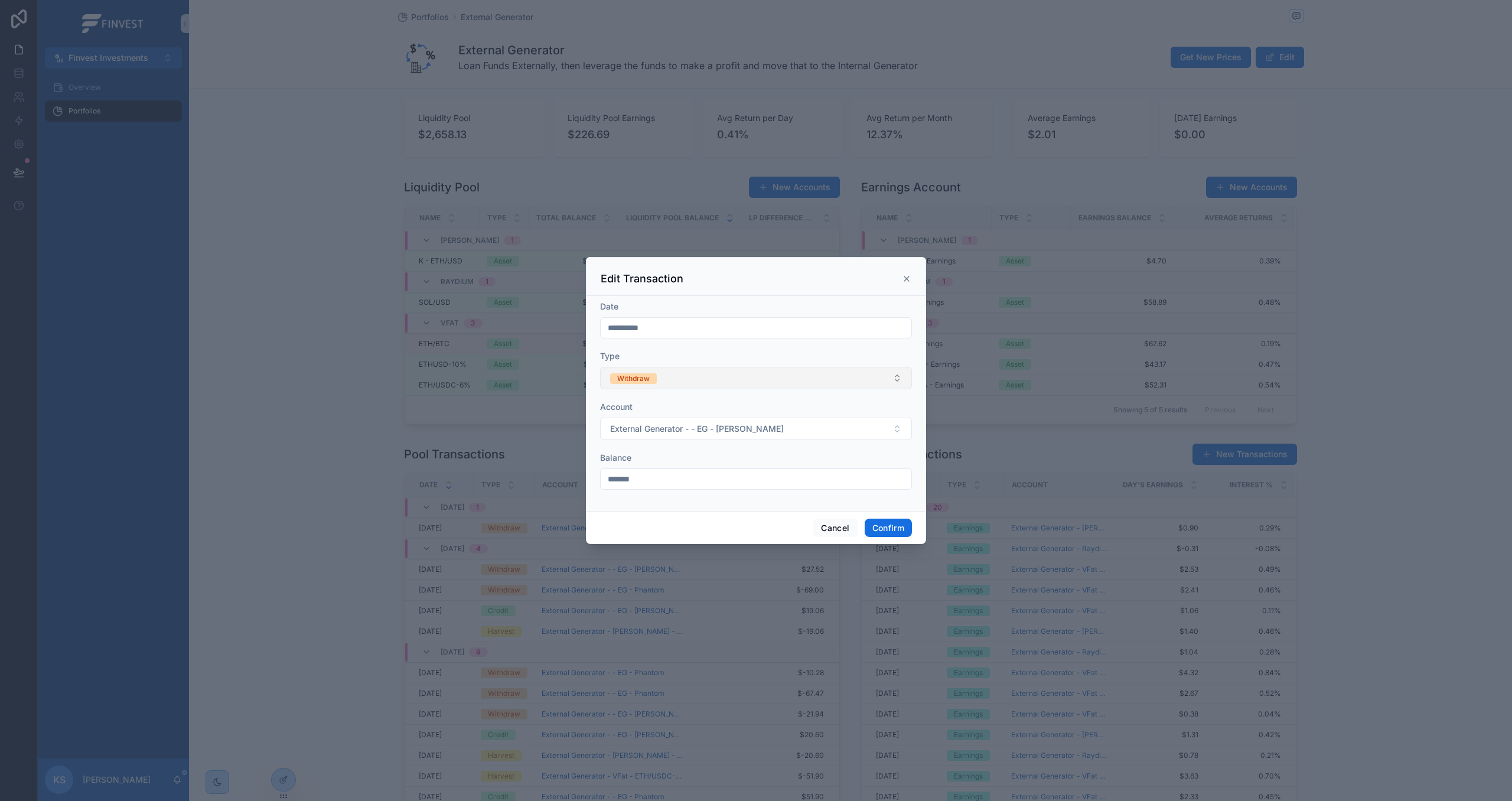
click at [739, 382] on button "Withdraw" at bounding box center [755, 378] width 312 height 22
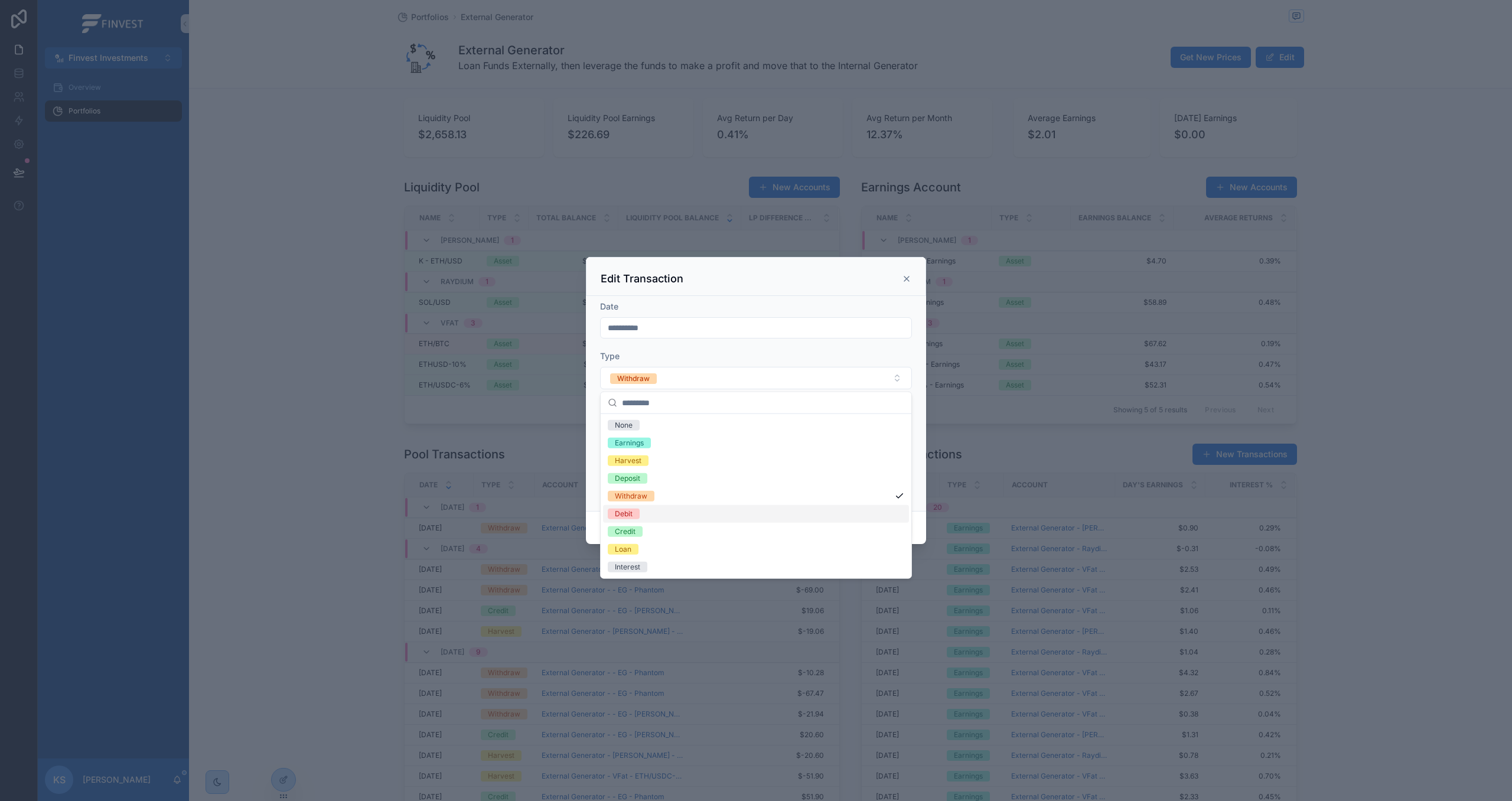
click at [708, 513] on div "Debit" at bounding box center [755, 514] width 306 height 18
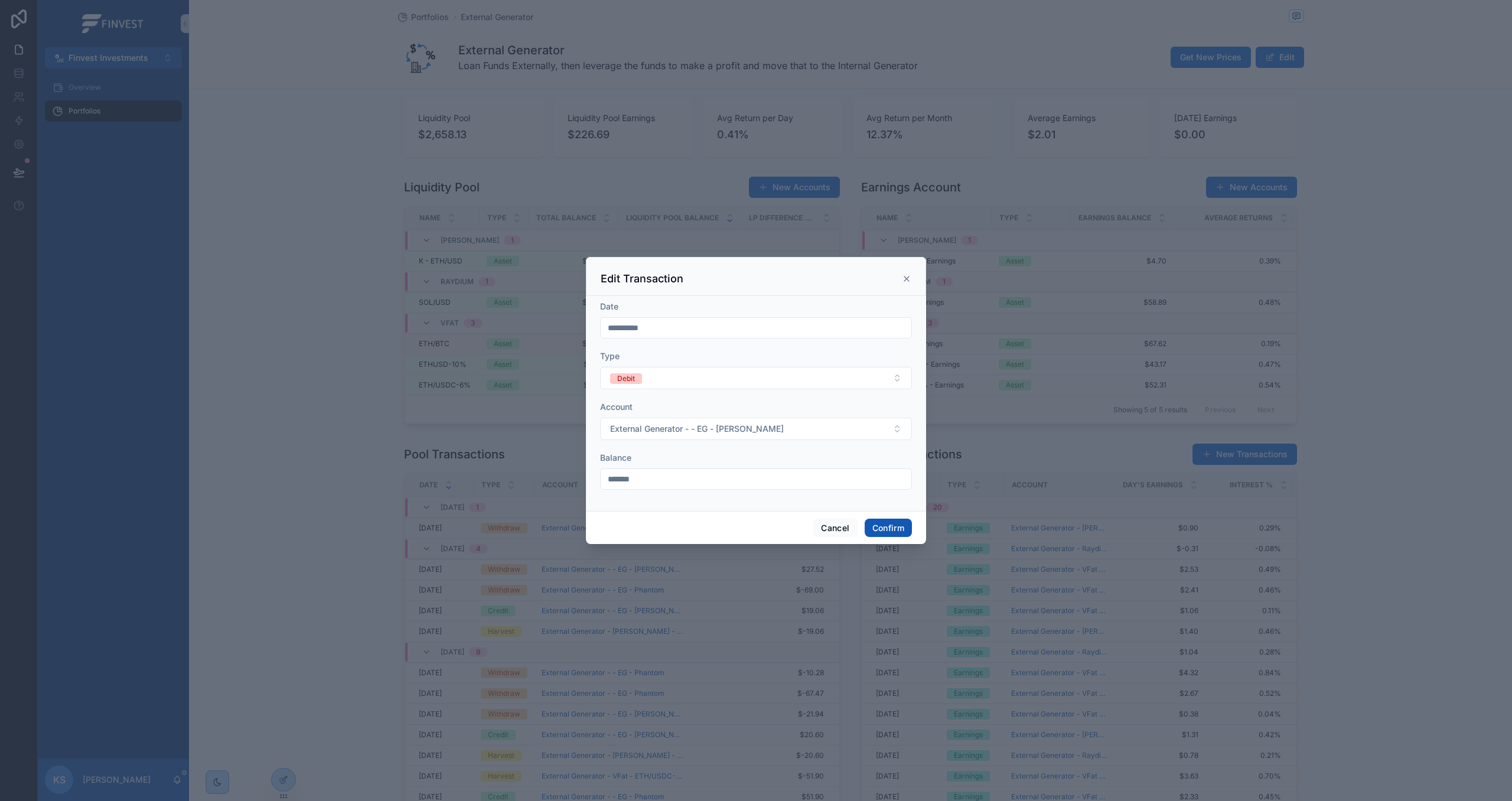
click at [884, 535] on button "Confirm" at bounding box center [889, 528] width 47 height 19
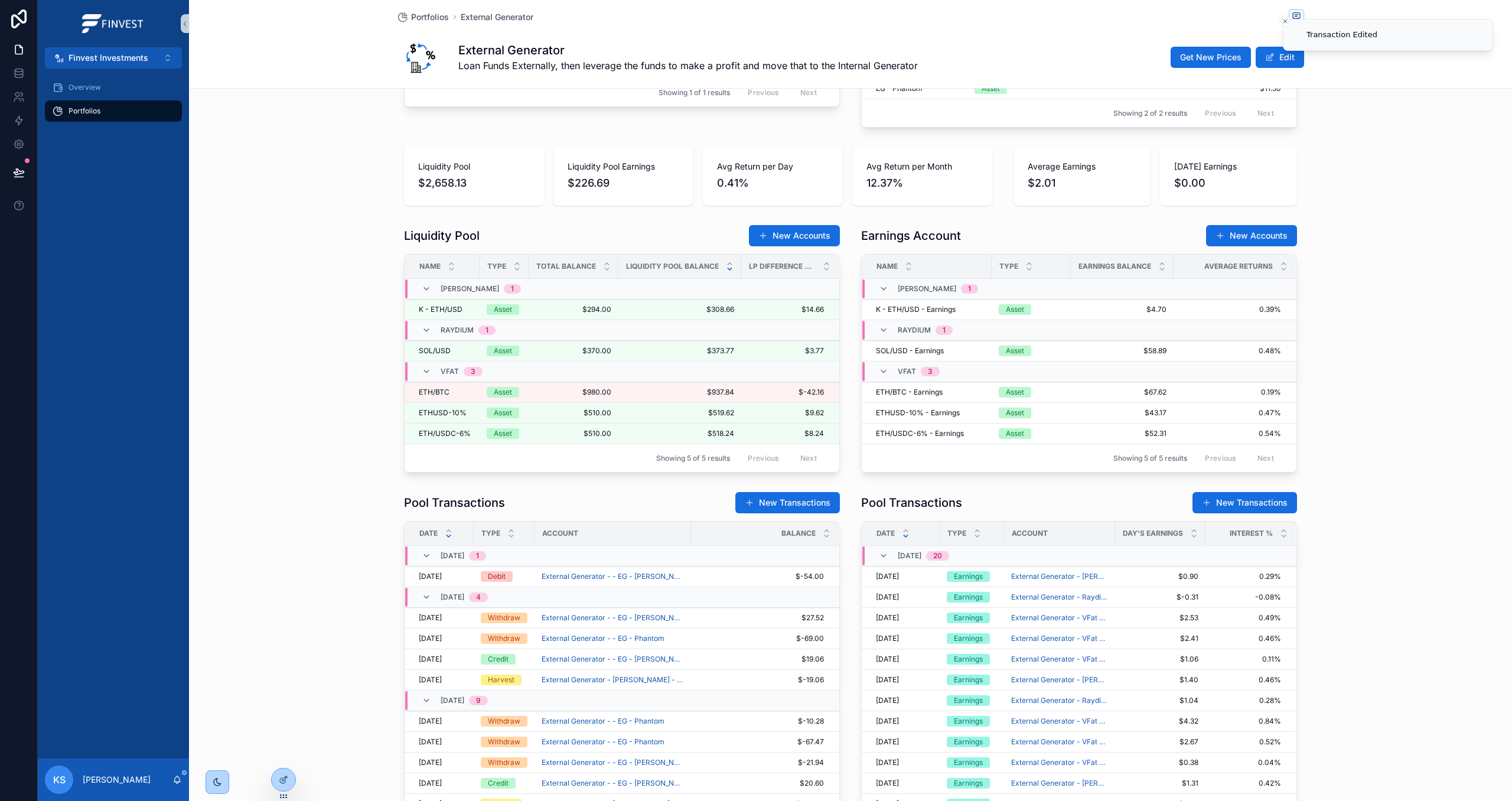
scroll to position [653, 0]
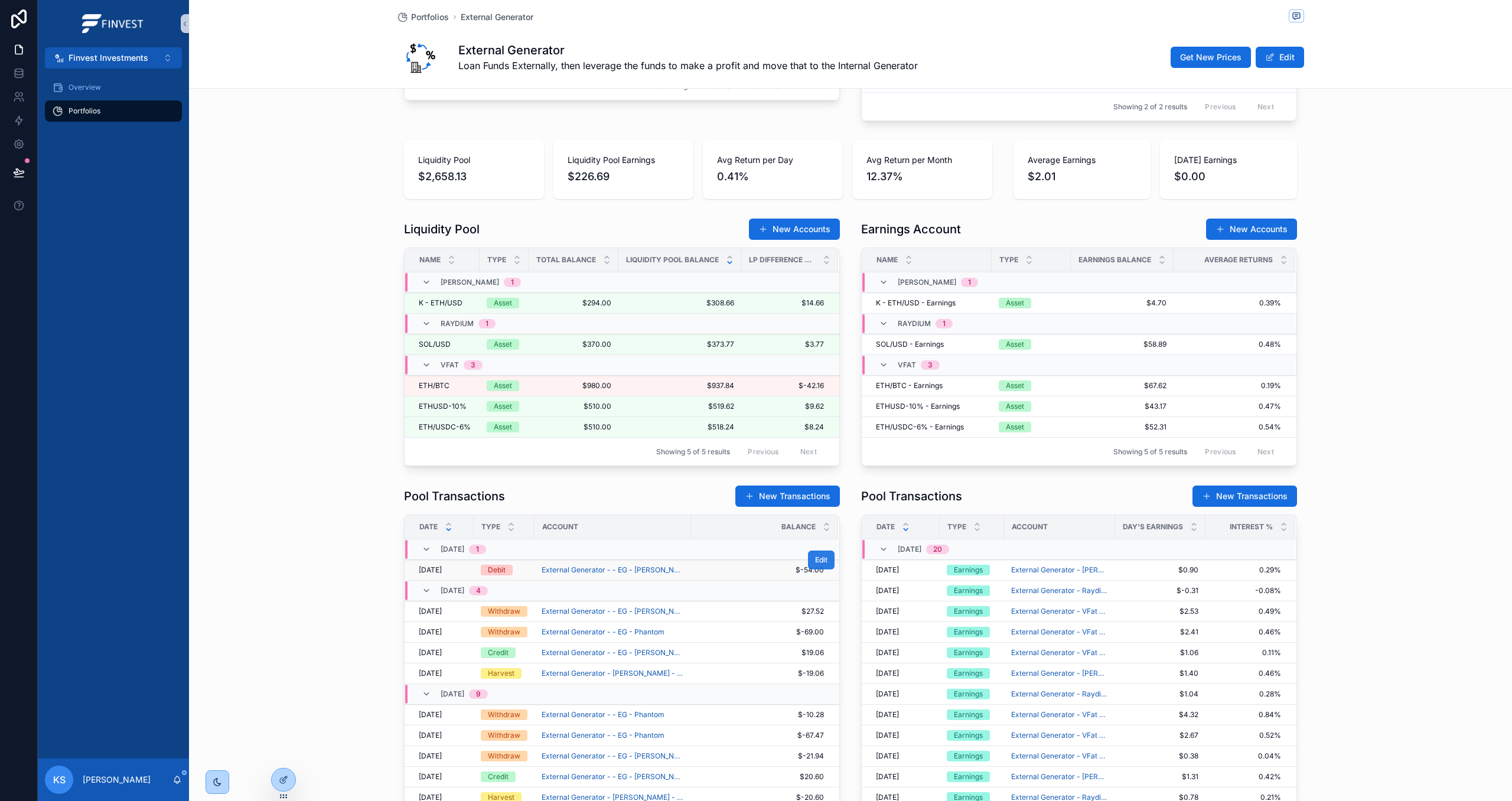
click at [819, 565] on span "Edit" at bounding box center [821, 560] width 12 height 9
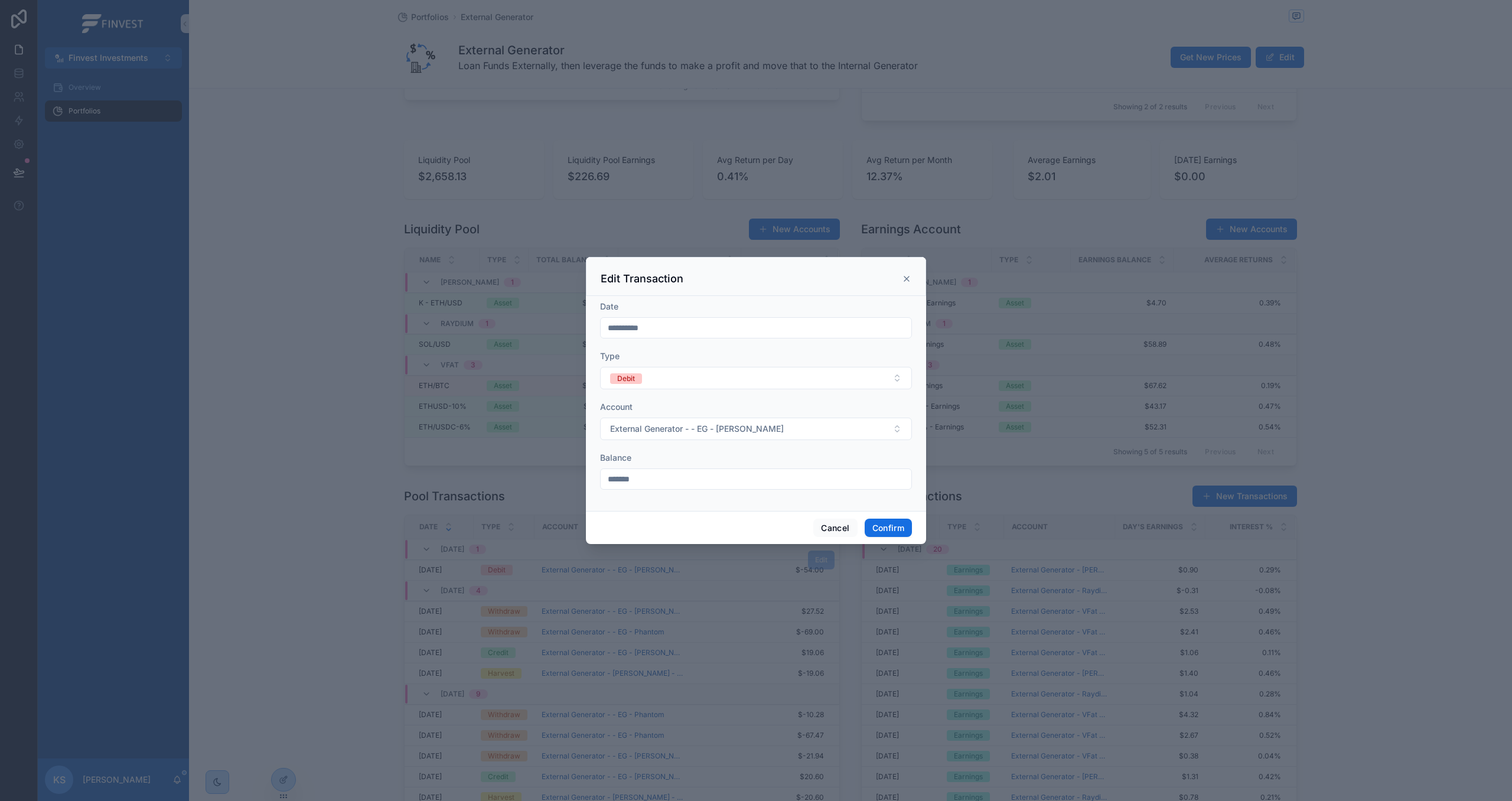
click at [904, 277] on icon at bounding box center [907, 279] width 9 height 9
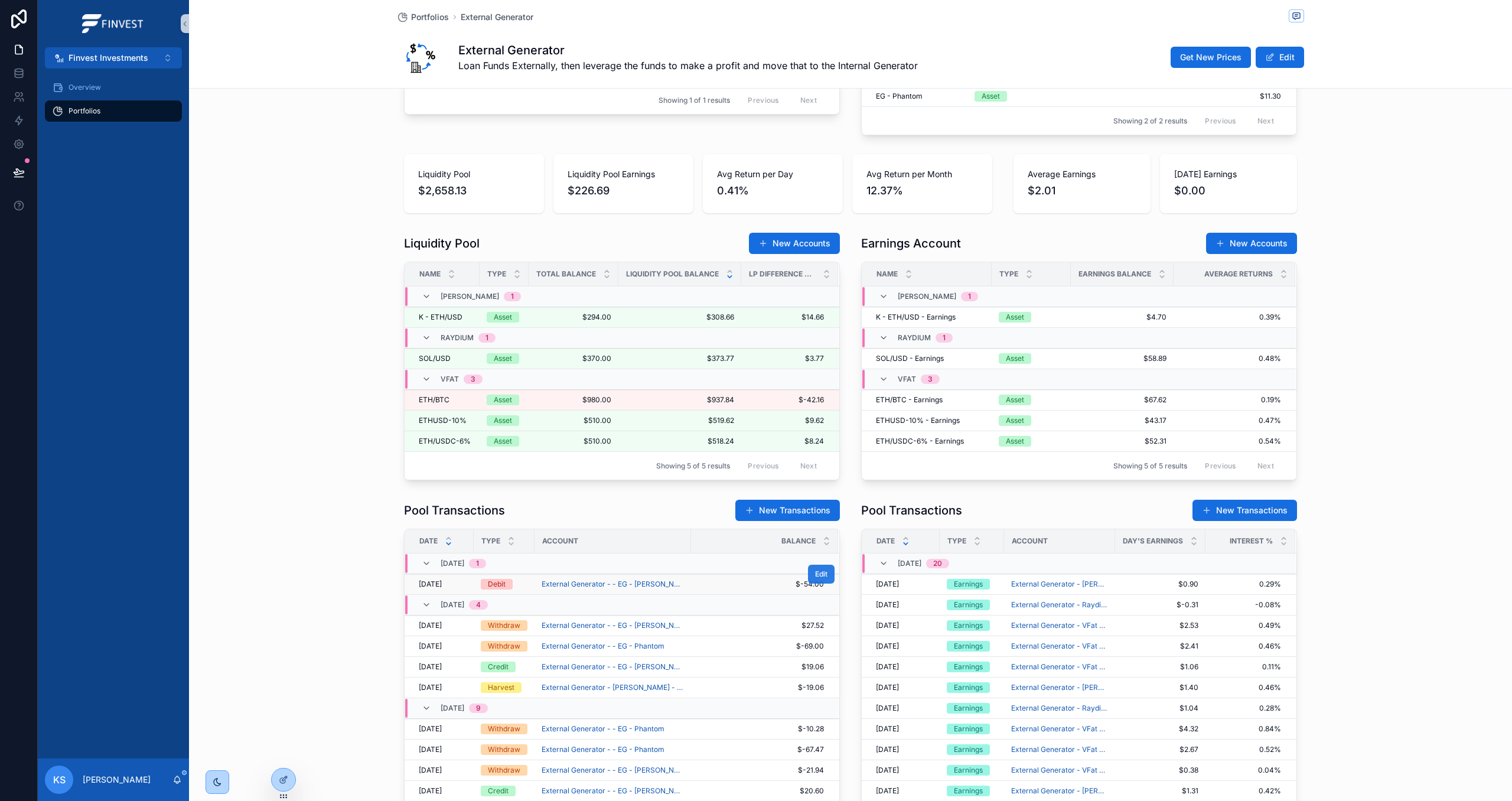
scroll to position [642, 0]
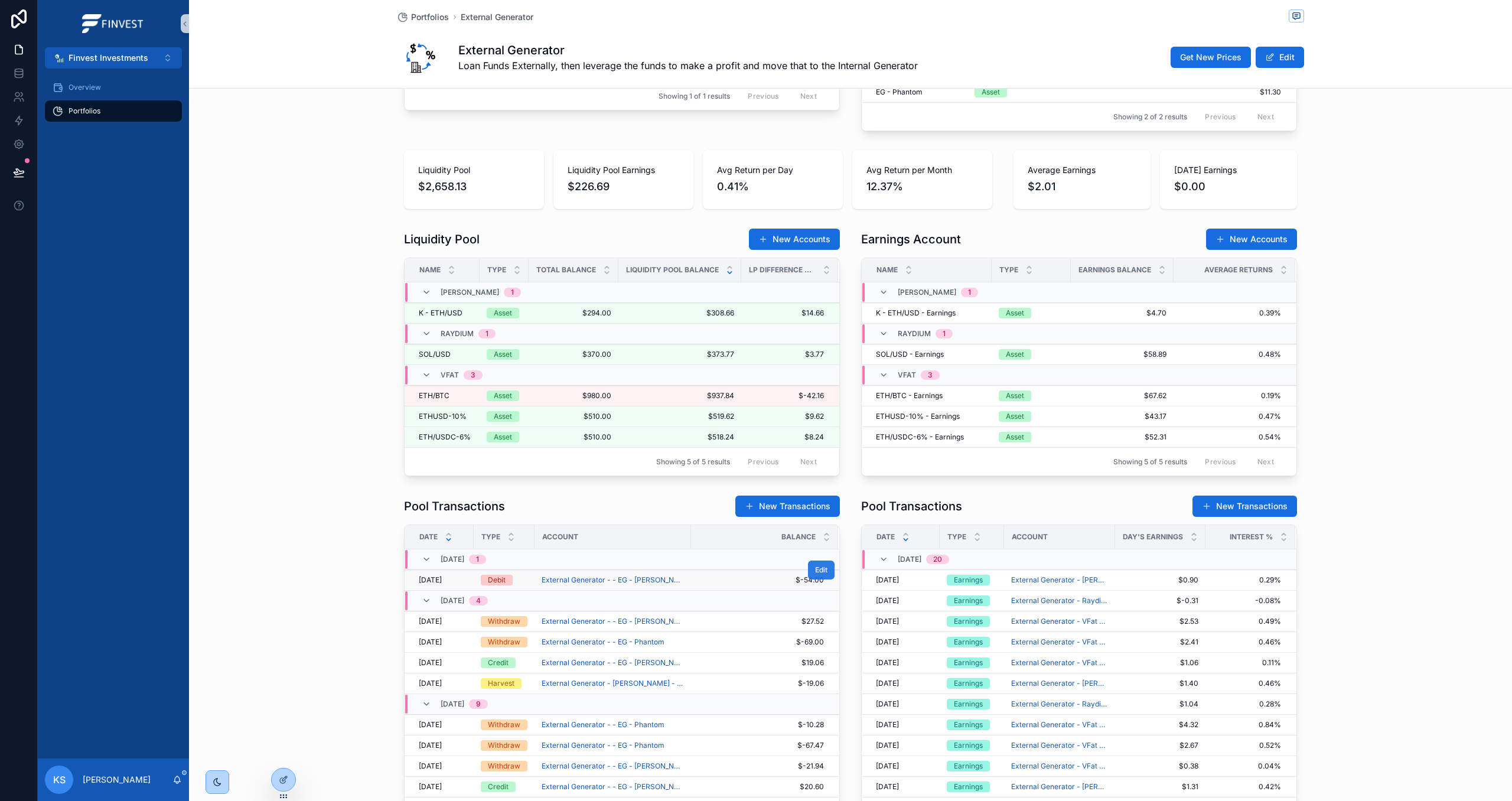
click at [822, 570] on span "Edit" at bounding box center [821, 570] width 12 height 9
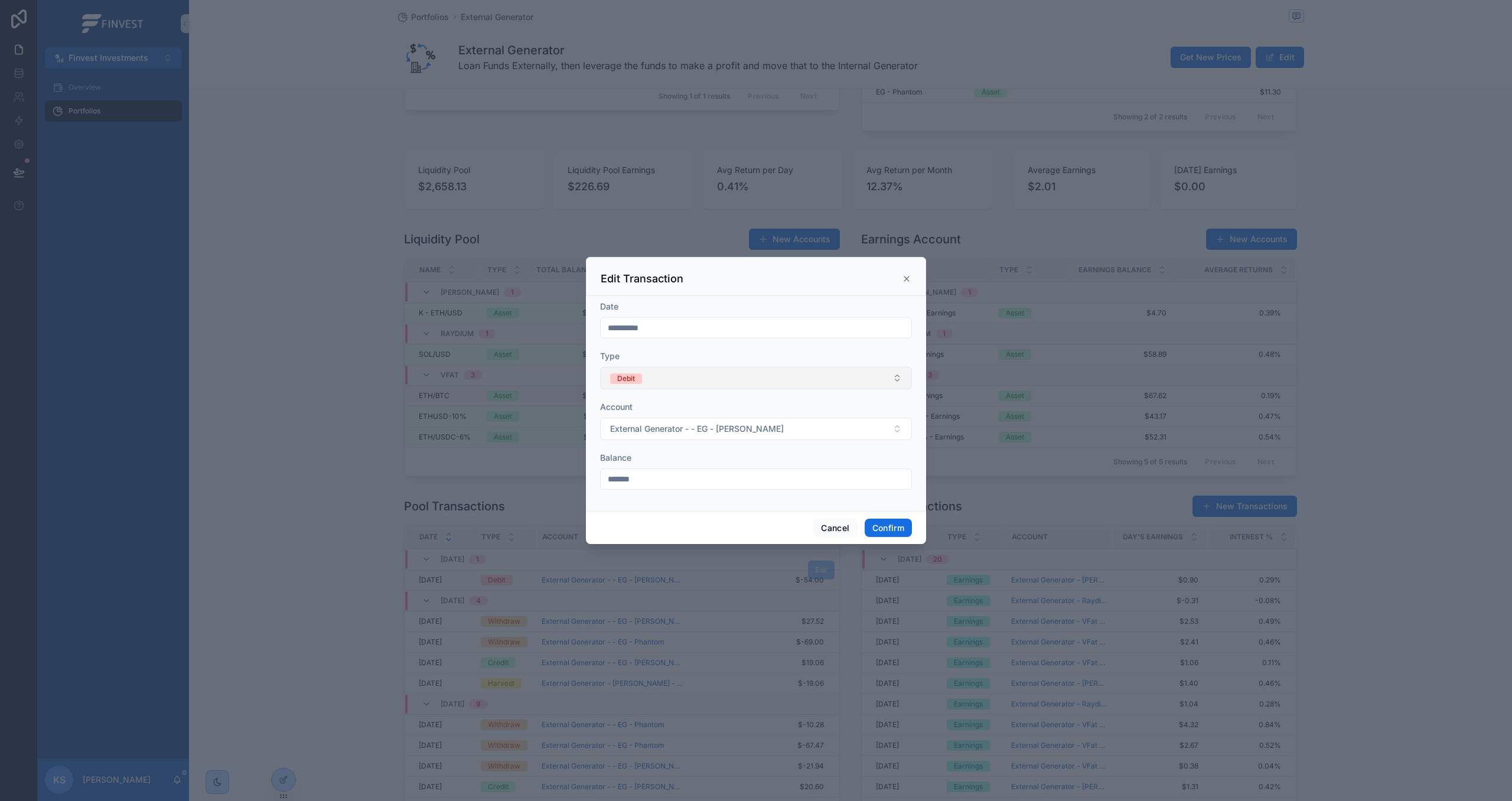
click at [789, 385] on button "Debit" at bounding box center [755, 378] width 312 height 22
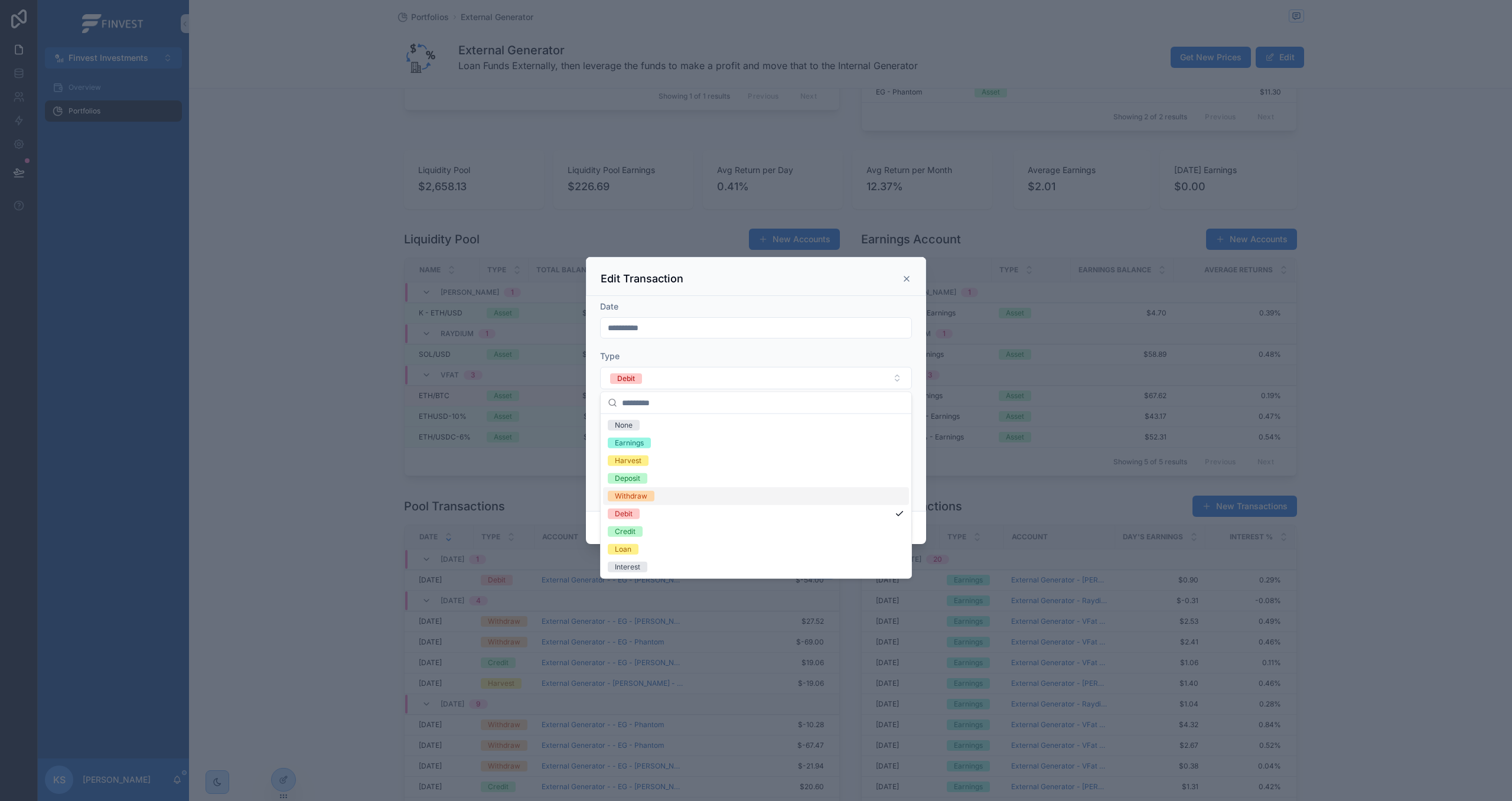
click at [720, 496] on div "Withdraw" at bounding box center [755, 496] width 306 height 18
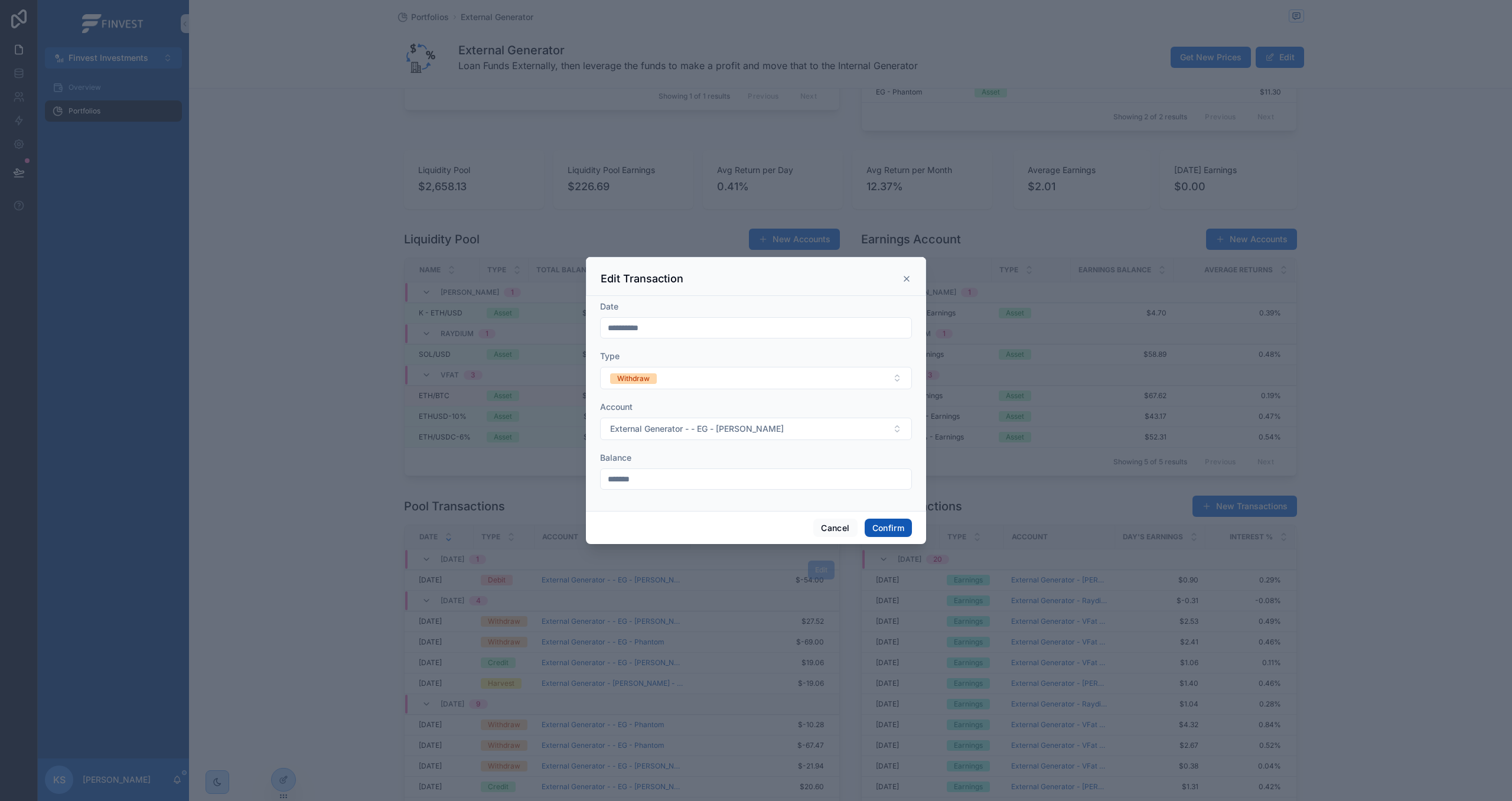
click at [894, 531] on button "Confirm" at bounding box center [889, 528] width 47 height 19
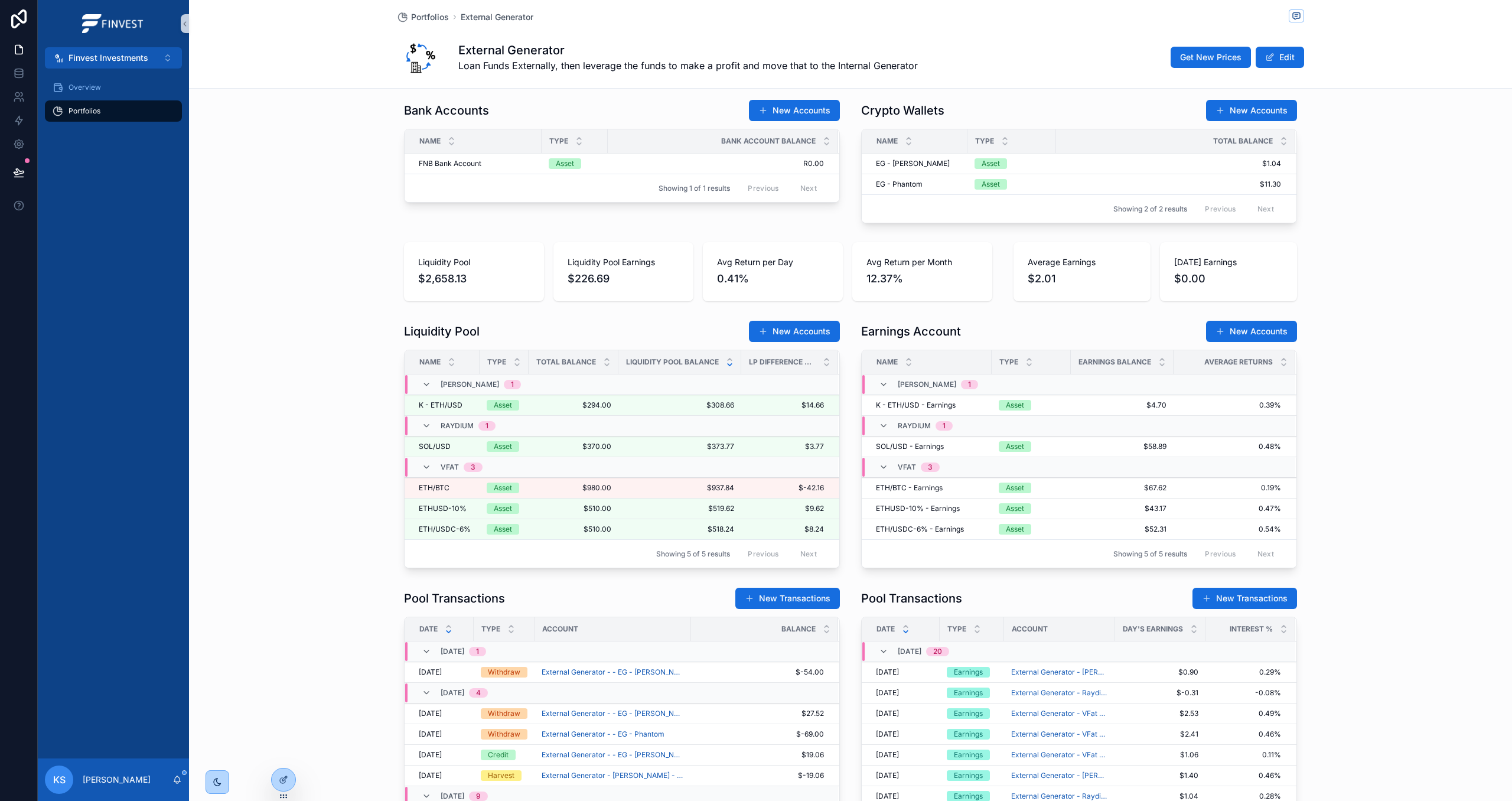
scroll to position [571, 0]
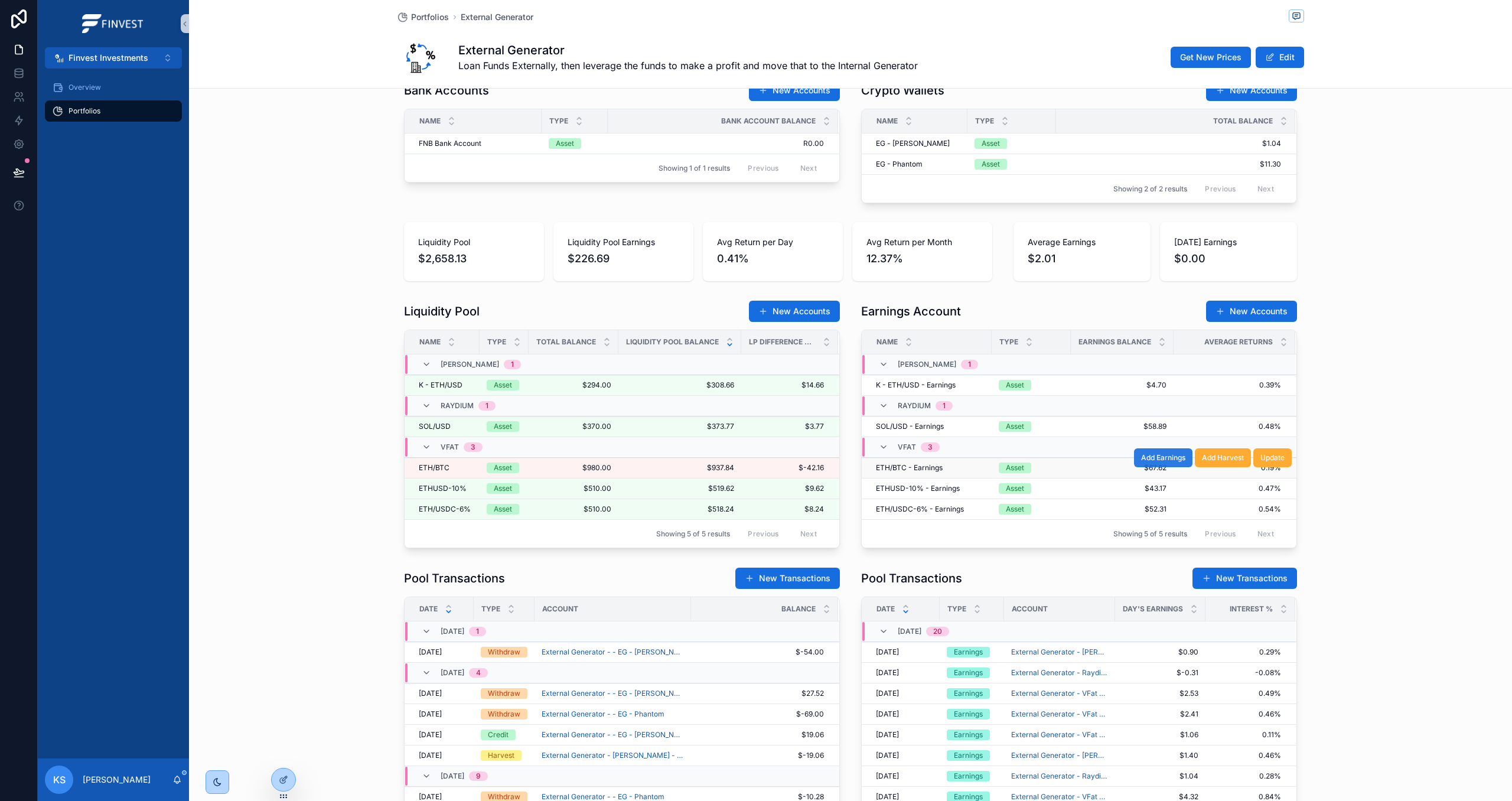
click at [1174, 463] on span "Add Earnings" at bounding box center [1163, 458] width 44 height 9
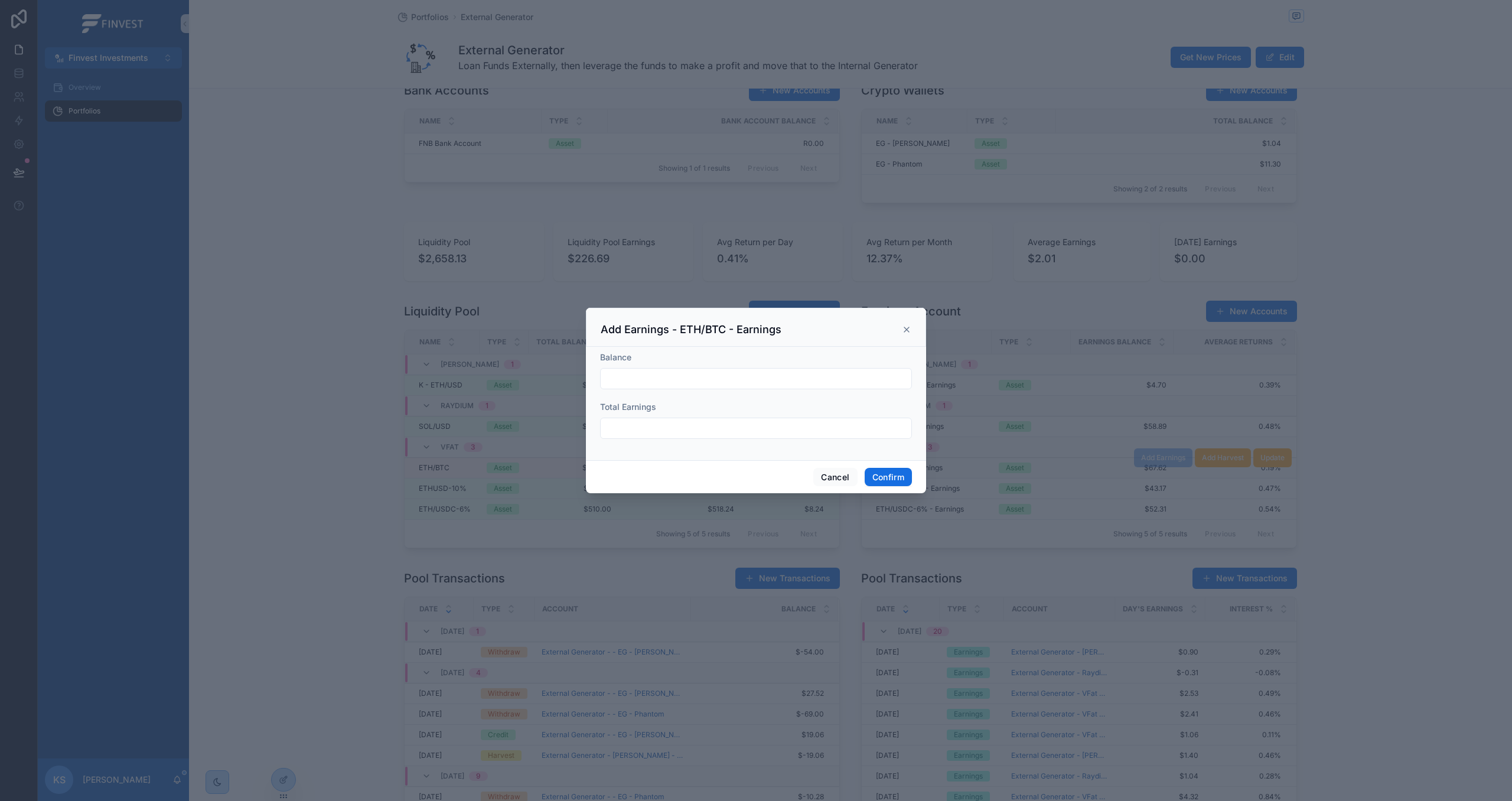
click at [737, 385] on input "text" at bounding box center [755, 379] width 311 height 17
paste input "*******"
type input "*******"
click at [674, 432] on input "text" at bounding box center [755, 428] width 311 height 17
paste input "******"
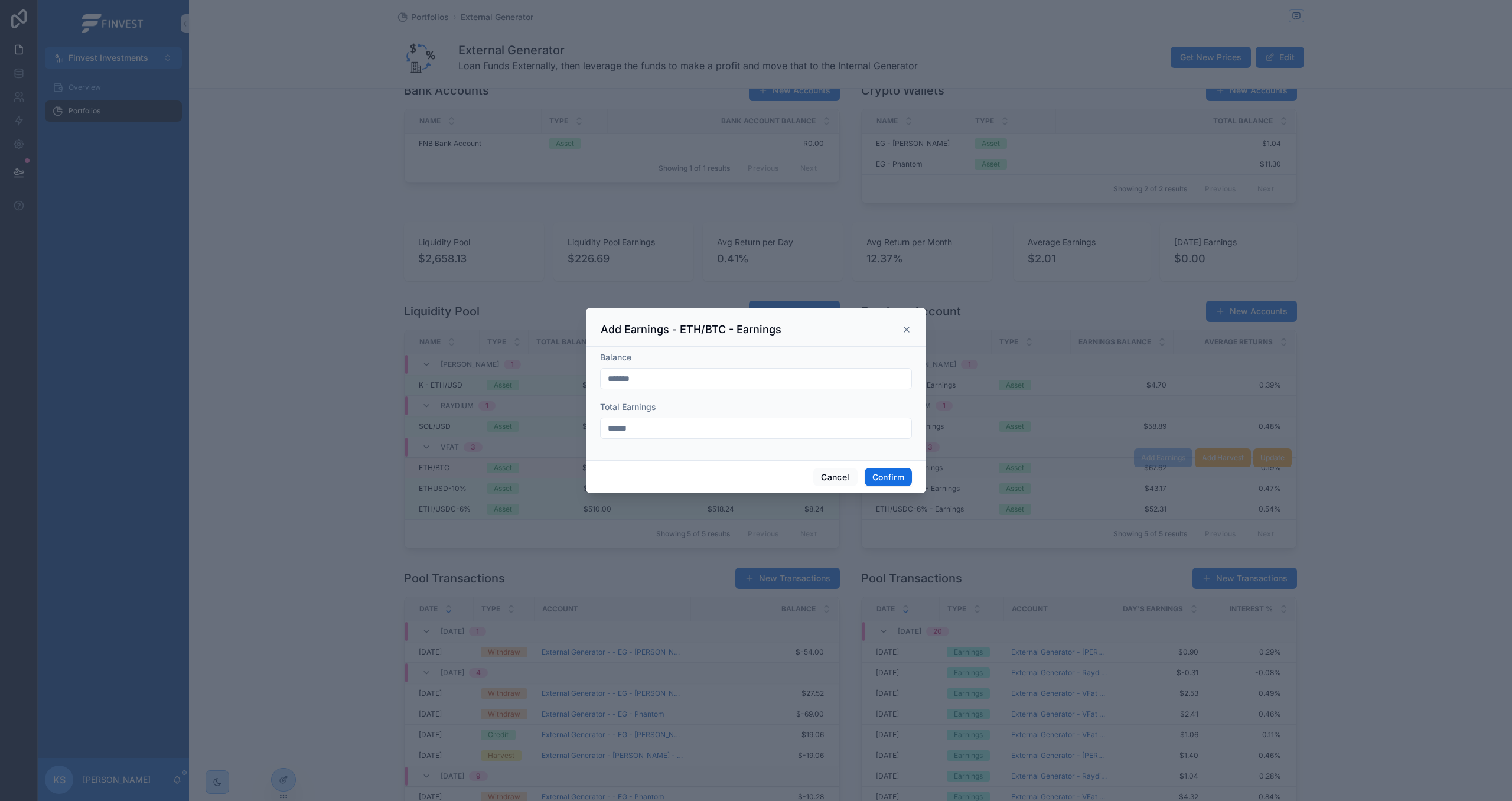
type input "******"
click at [884, 471] on button "Confirm" at bounding box center [889, 477] width 47 height 19
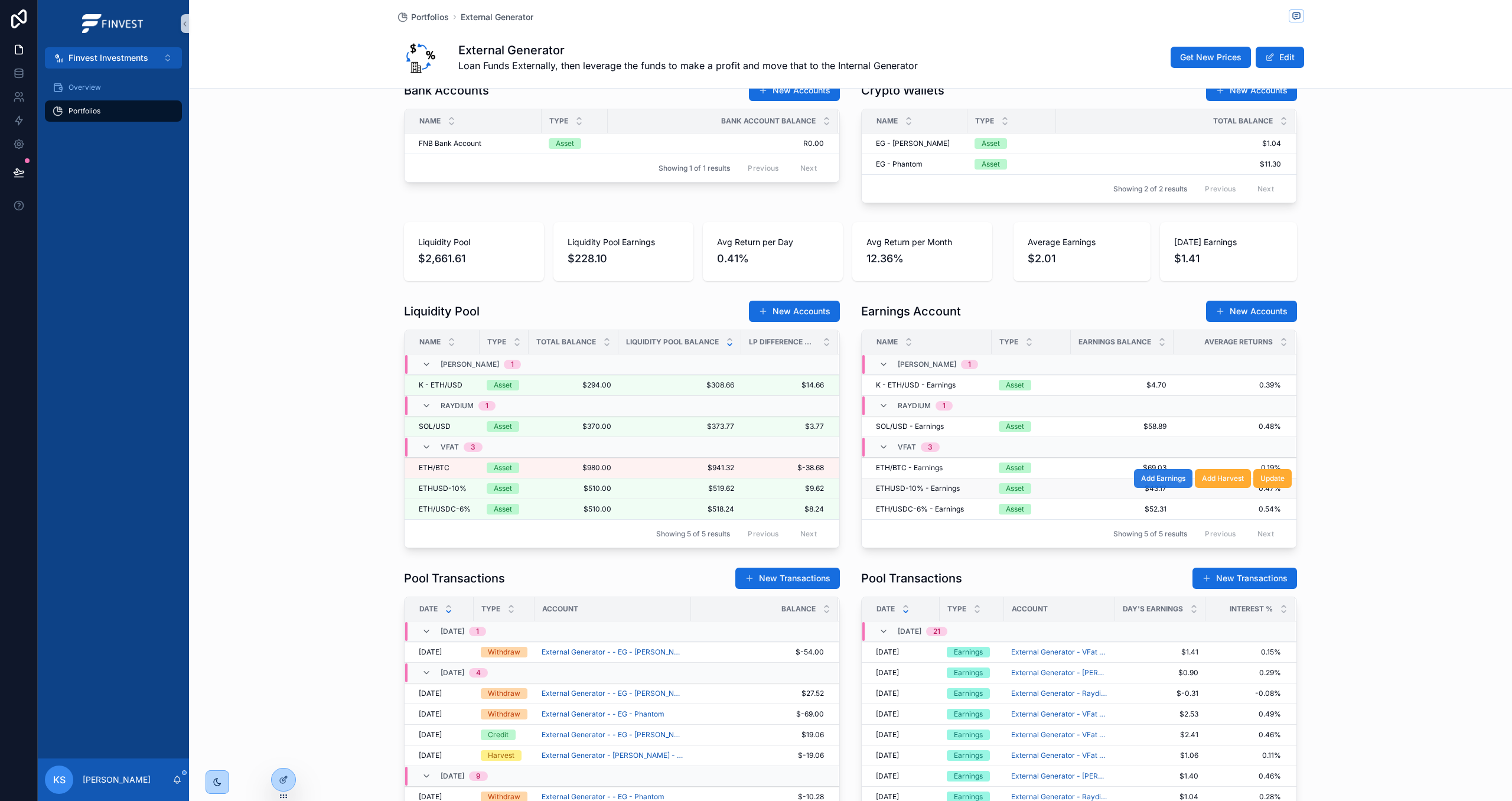
click at [1162, 483] on span "Add Earnings" at bounding box center [1163, 479] width 44 height 9
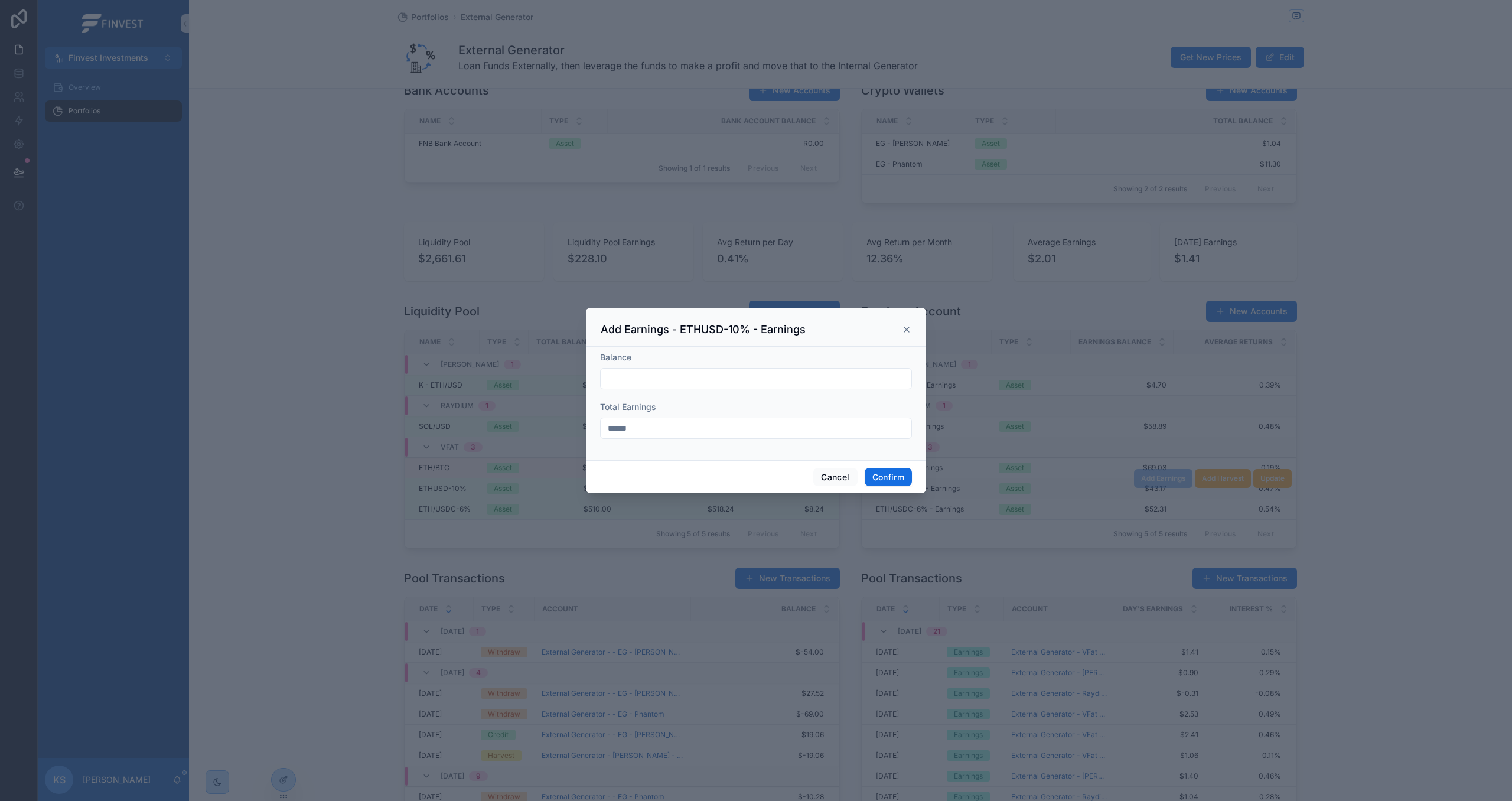
click at [634, 377] on input "text" at bounding box center [755, 379] width 311 height 17
paste input "*******"
type input "*******"
click at [909, 327] on icon at bounding box center [907, 330] width 9 height 9
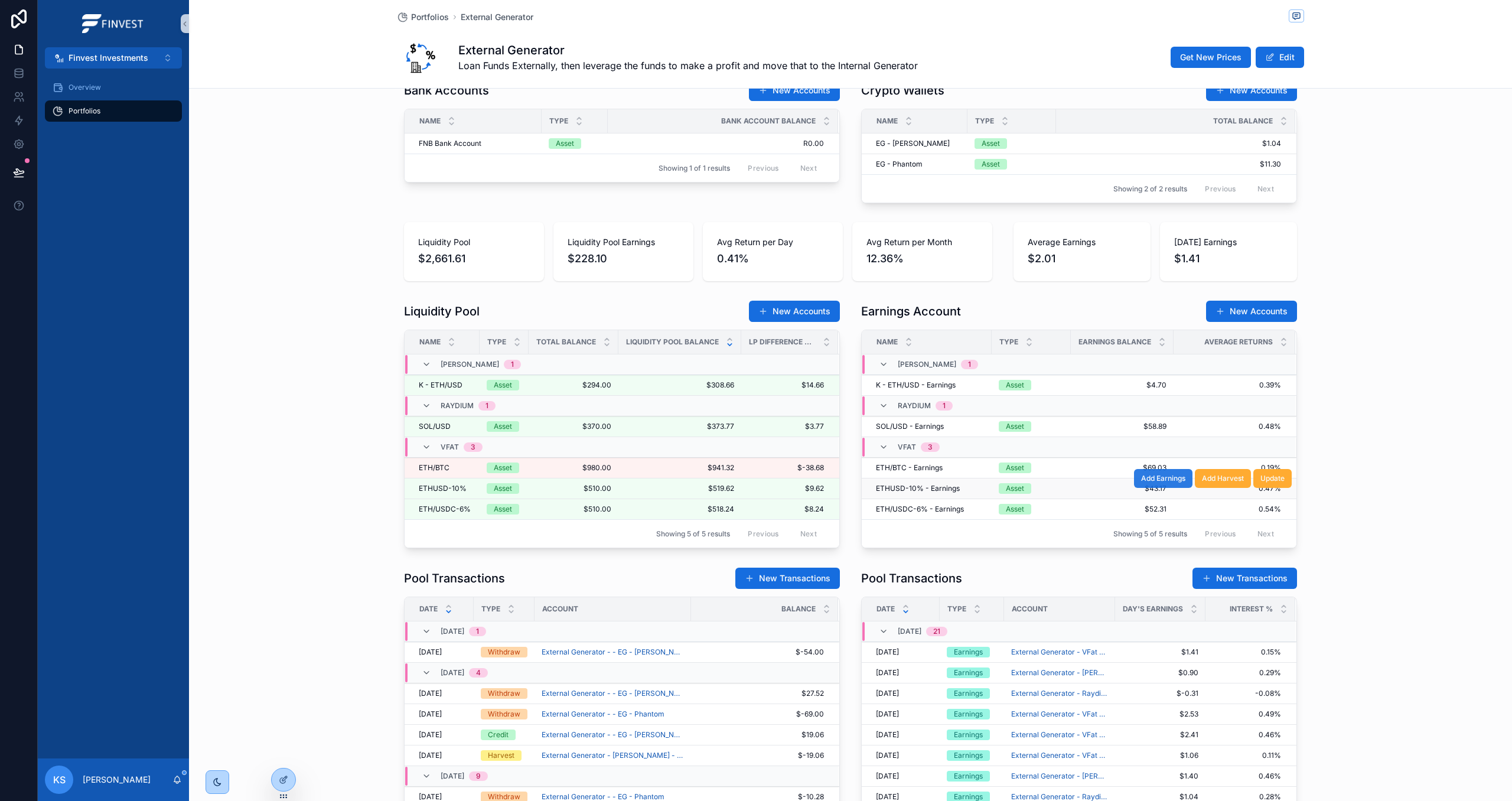
click at [1145, 483] on span "Add Earnings" at bounding box center [1163, 479] width 44 height 9
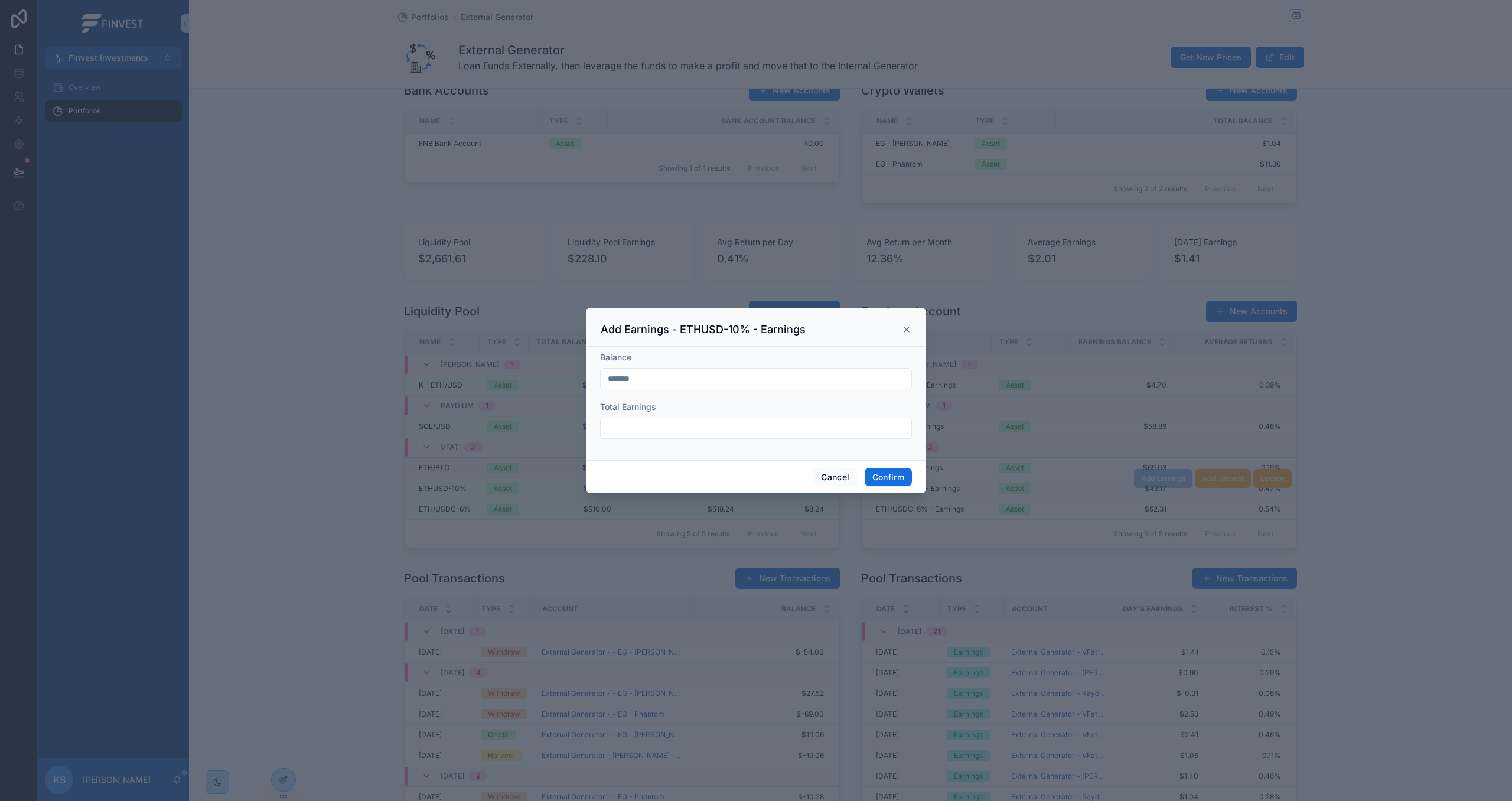
drag, startPoint x: 372, startPoint y: 345, endPoint x: 326, endPoint y: 341, distance: 46.2
click at [326, 341] on div "Add Earnings - ETHUSD-10% - Earnings Balance ******* Total Earnings Cancel Conf…" at bounding box center [756, 400] width 1512 height 801
paste input "text"
type input "*******"
click at [699, 430] on input "text" at bounding box center [755, 428] width 311 height 17
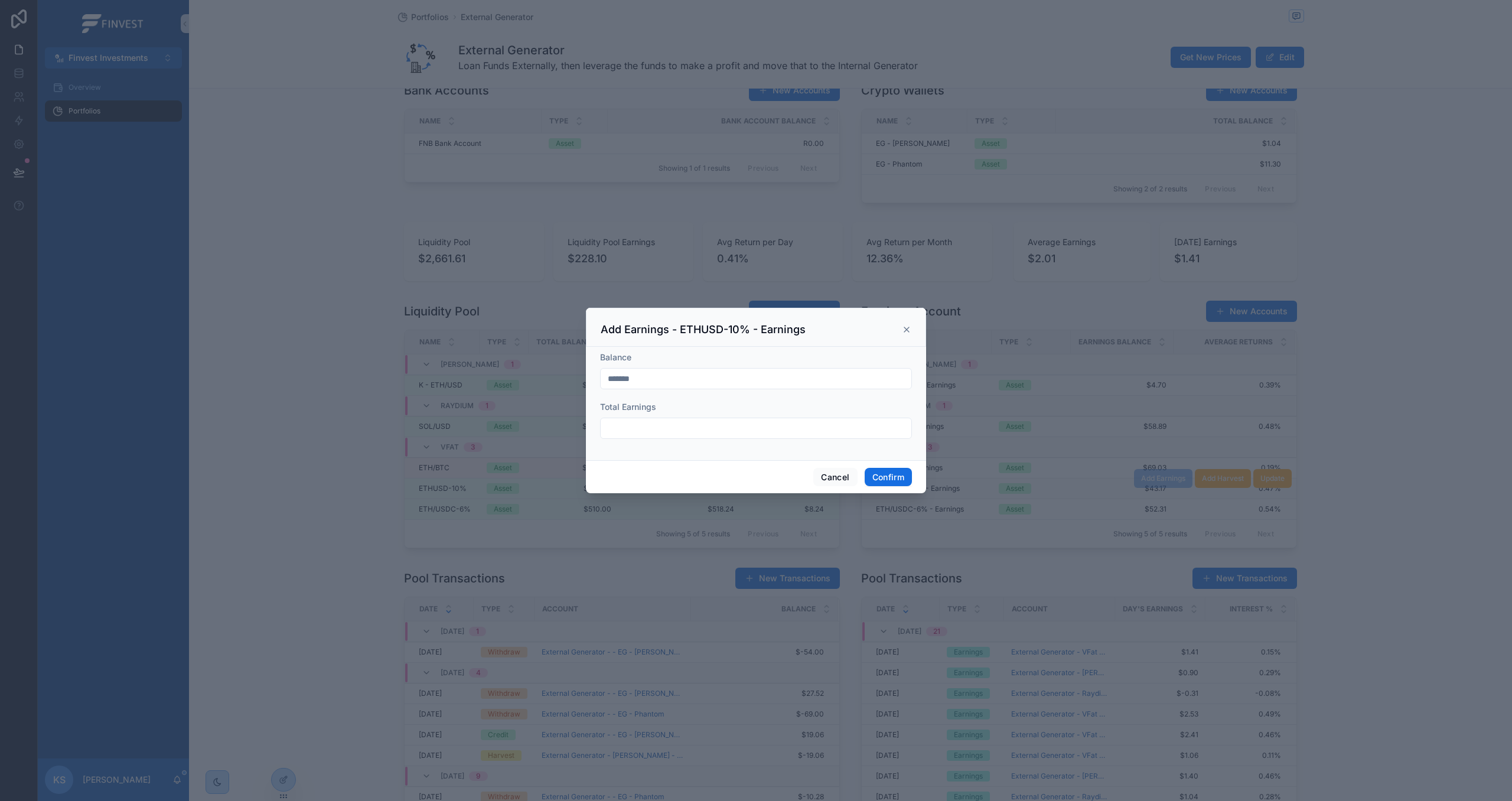
paste input "******"
type input "******"
click at [874, 473] on button "Confirm" at bounding box center [889, 477] width 47 height 19
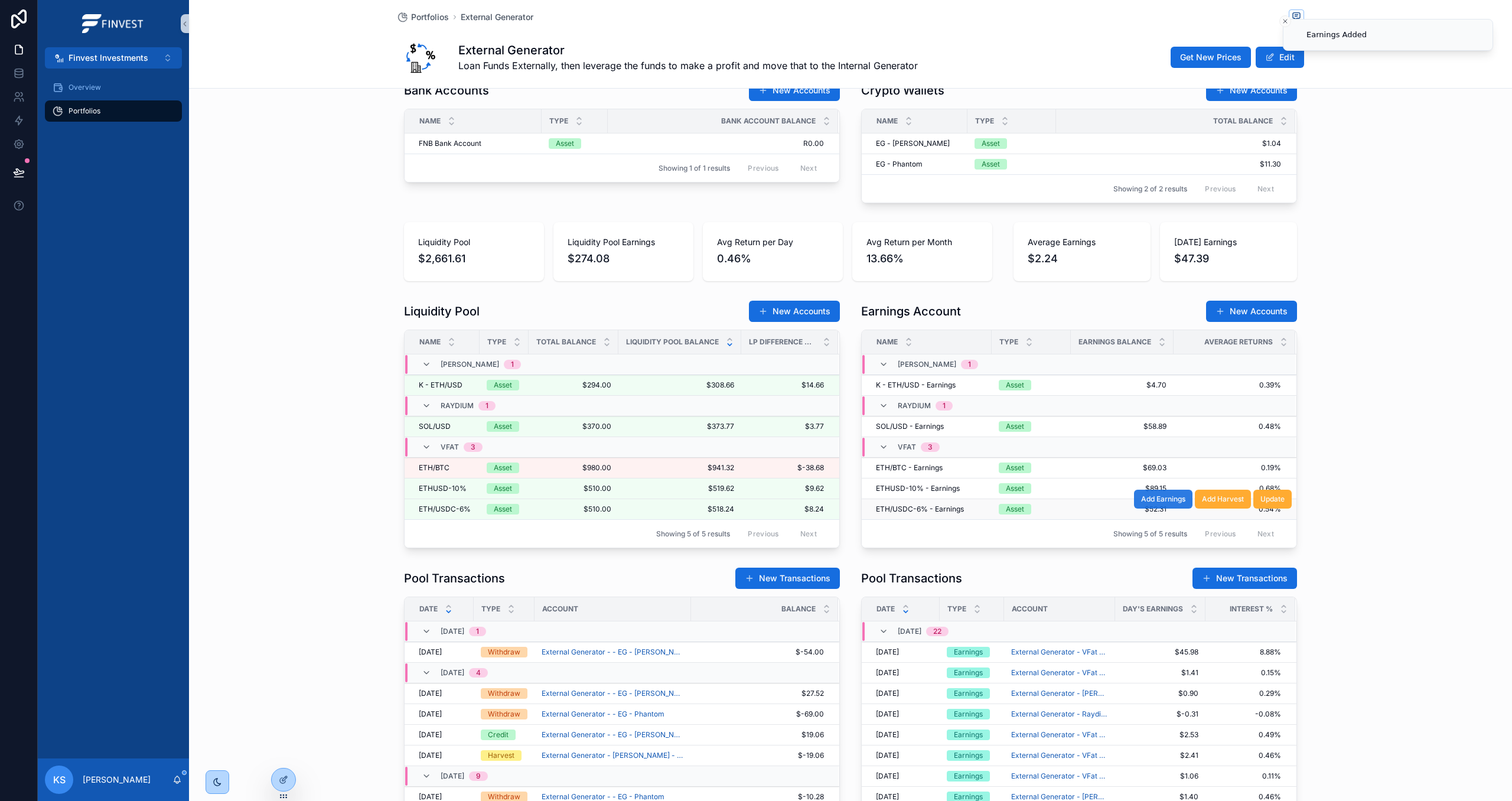
click at [1175, 503] on span "Add Earnings" at bounding box center [1163, 499] width 44 height 9
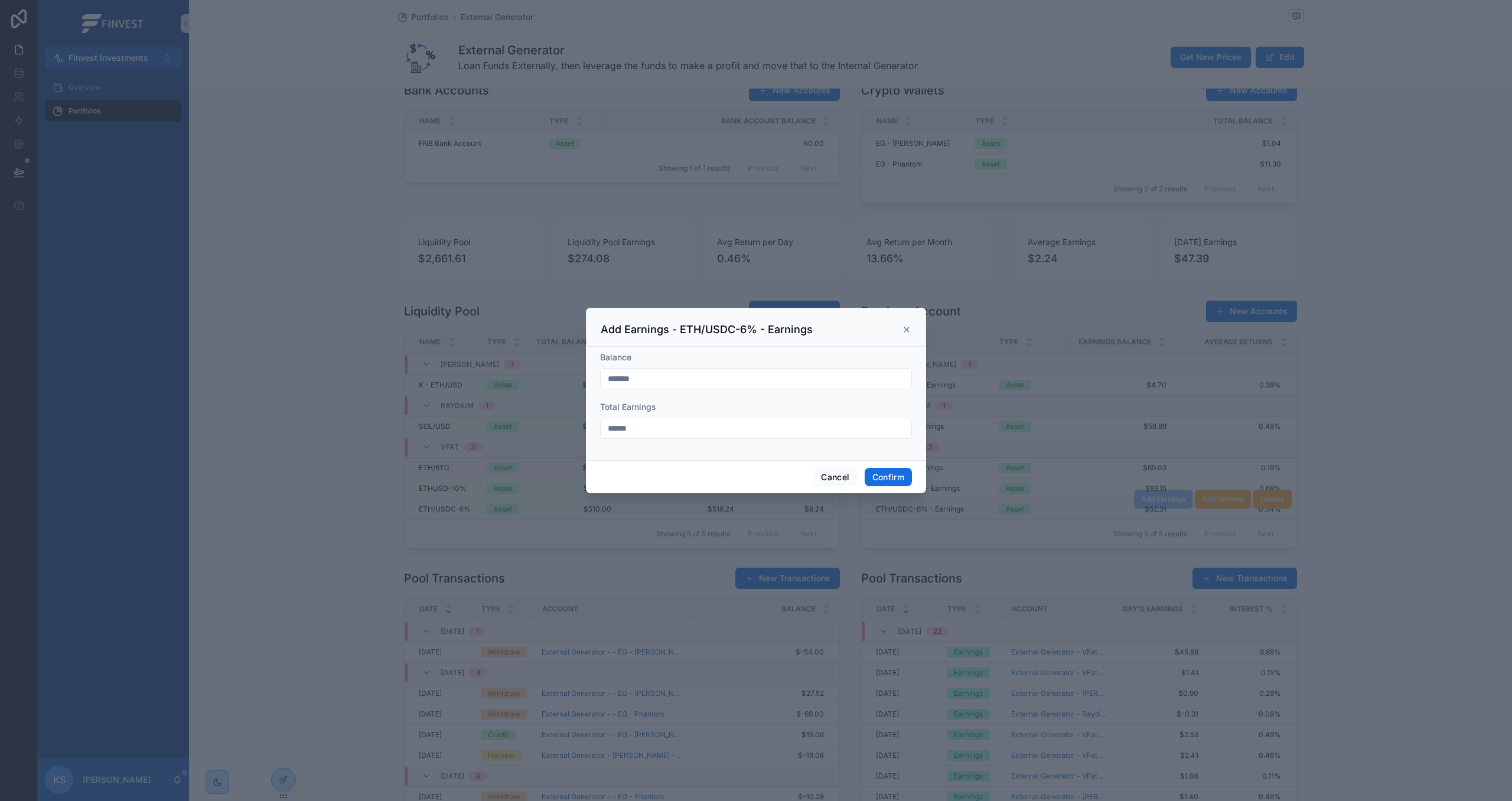
click at [906, 319] on div "Add Earnings - ETH/USDC-6% - Earnings" at bounding box center [755, 327] width 340 height 39
click at [906, 330] on icon at bounding box center [907, 330] width 5 height 5
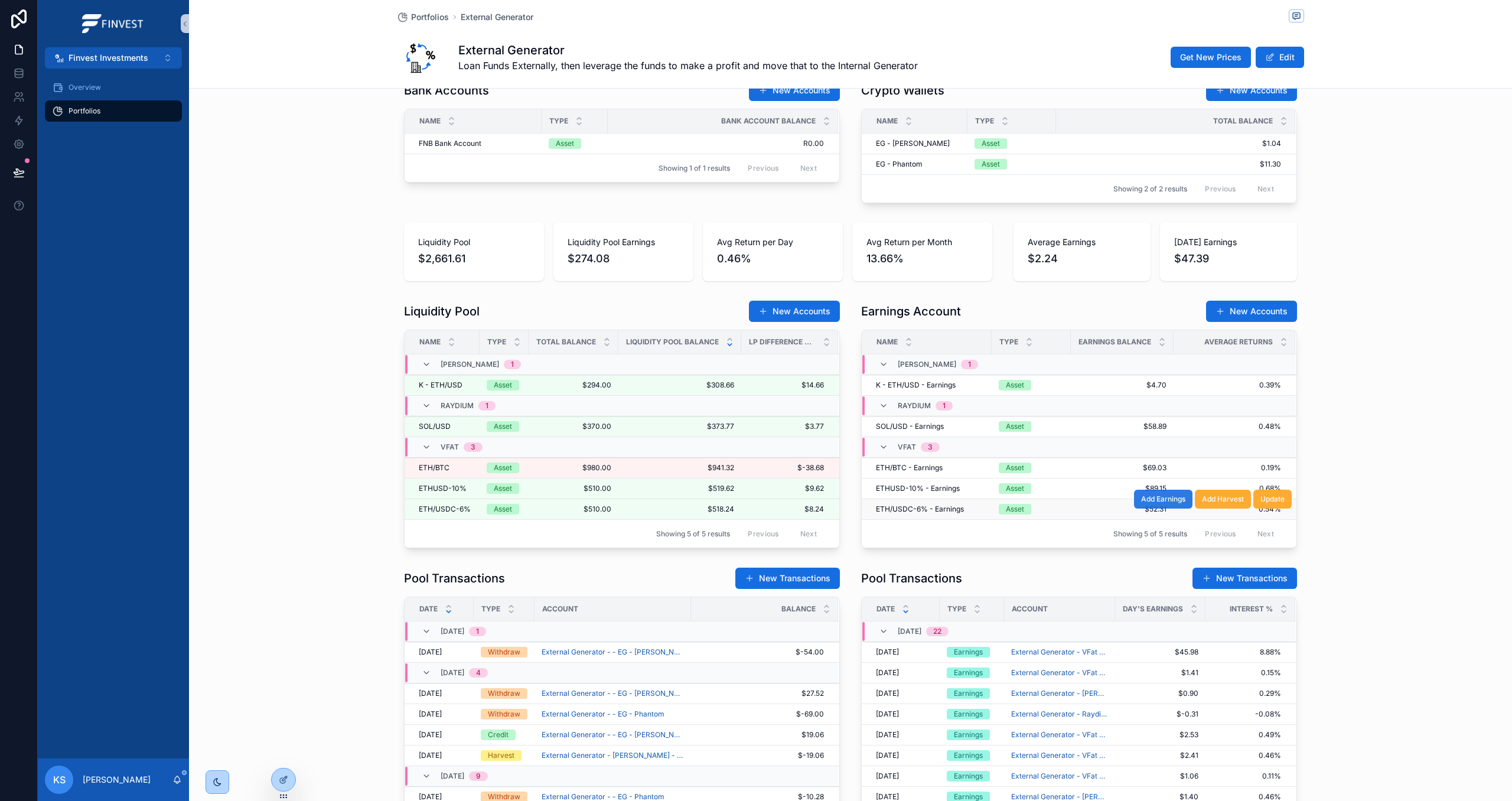
click at [1159, 503] on span "Add Earnings" at bounding box center [1163, 499] width 44 height 9
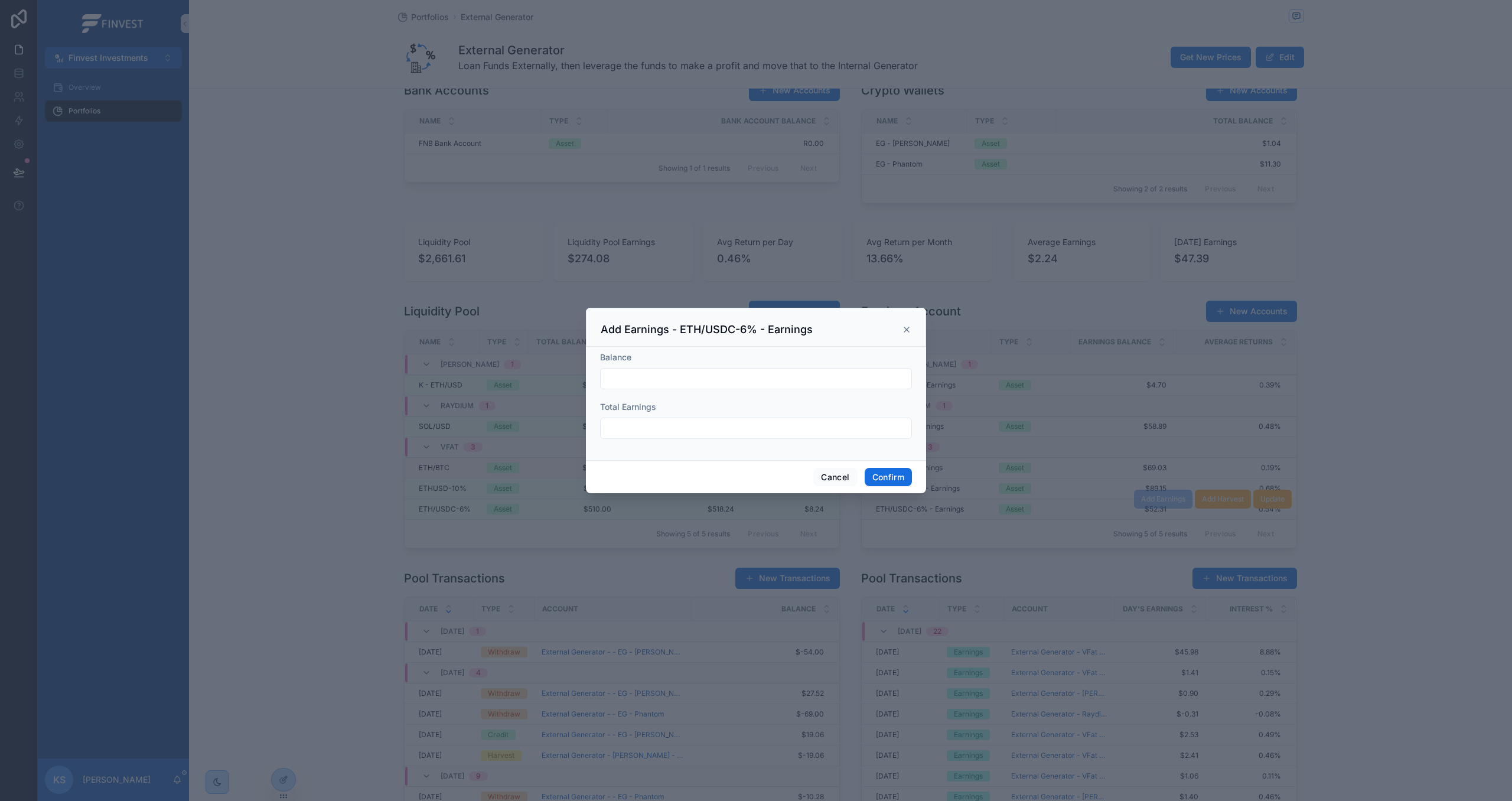
click at [771, 384] on input "text" at bounding box center [755, 379] width 311 height 17
paste input "*******"
type input "*******"
click at [820, 435] on input "text" at bounding box center [755, 428] width 311 height 17
paste input "******"
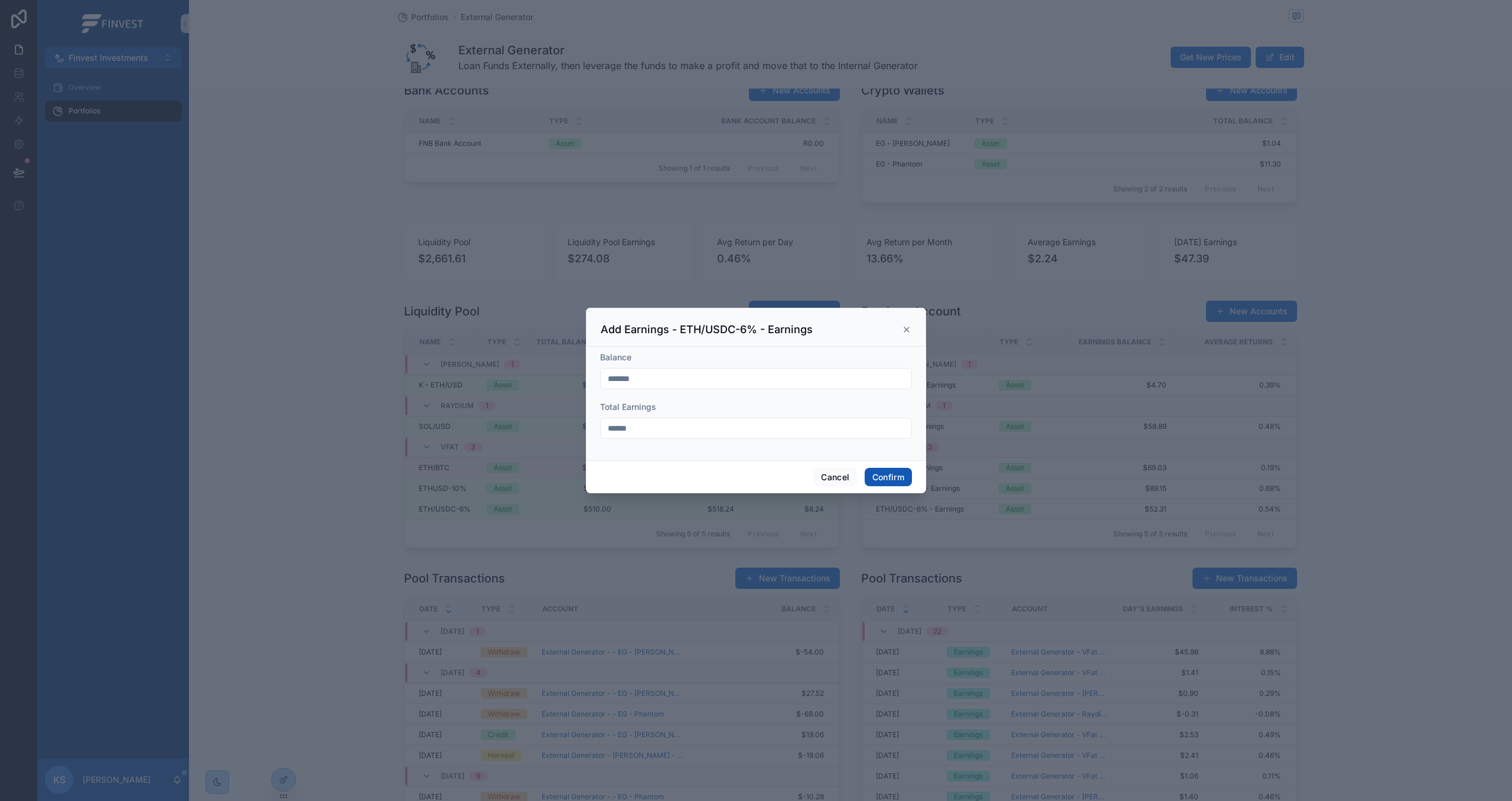
type input "******"
click at [903, 476] on button "Confirm" at bounding box center [889, 477] width 47 height 19
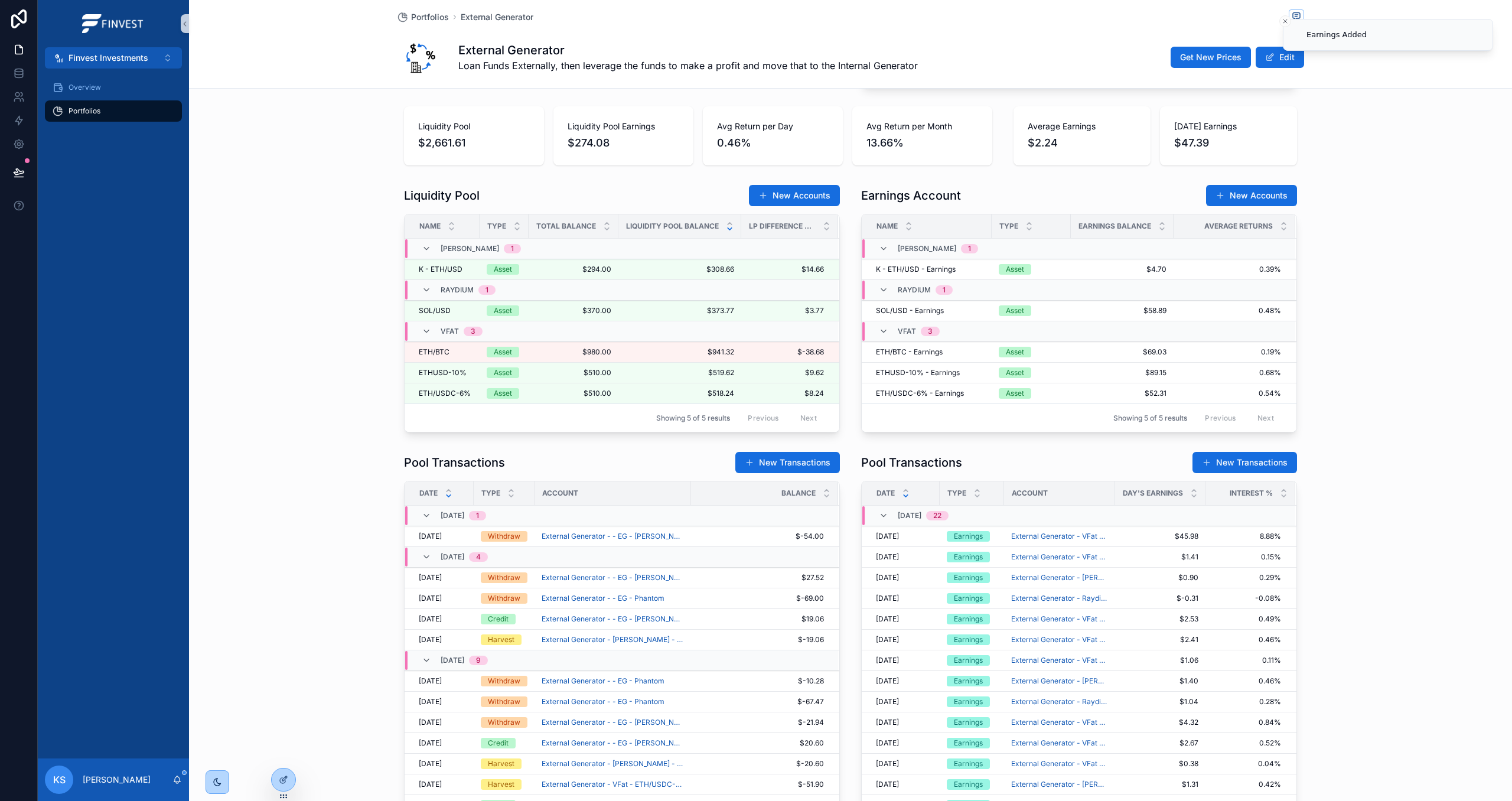
scroll to position [716, 0]
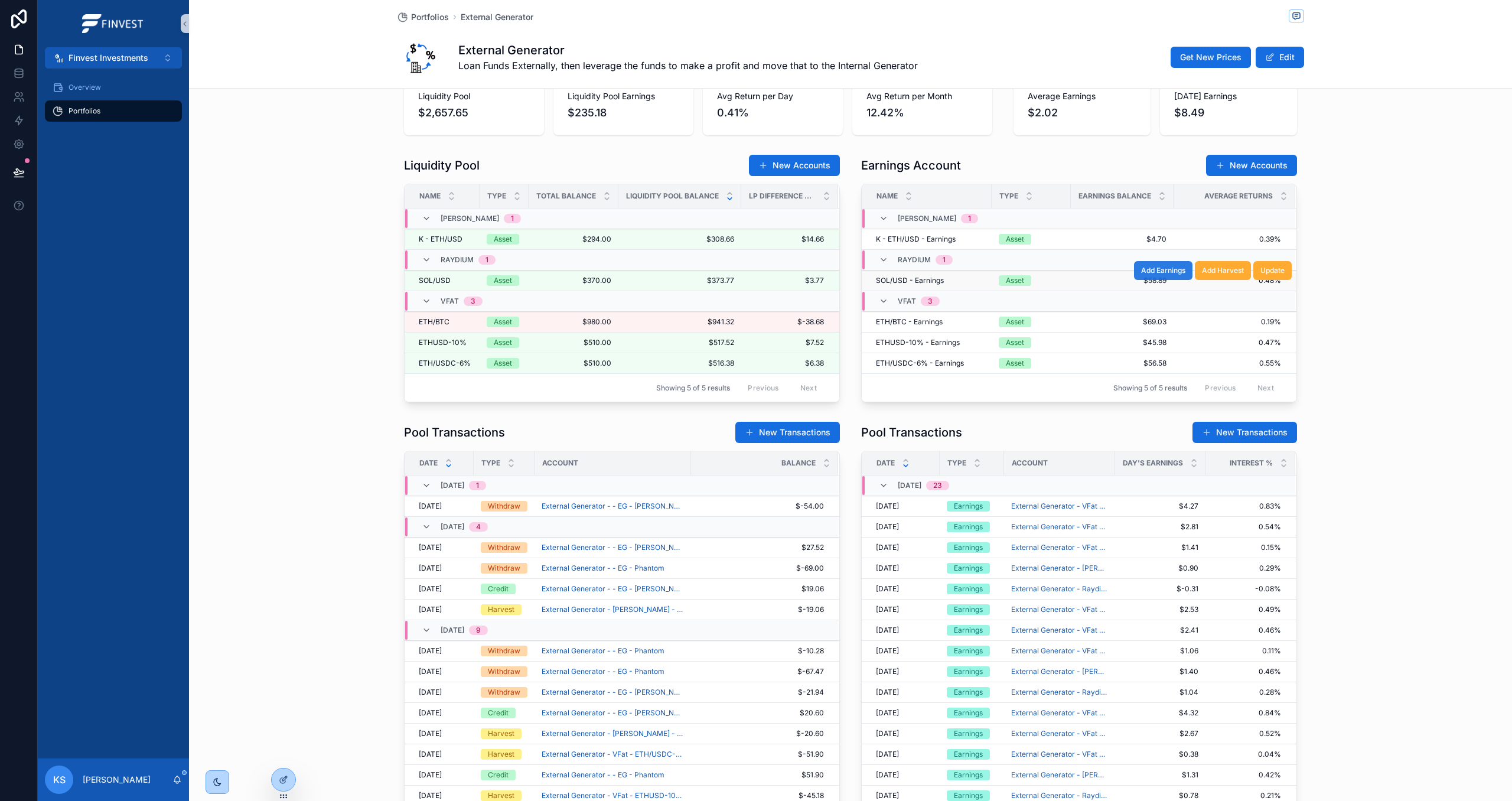
click at [1171, 272] on span "Add Earnings" at bounding box center [1163, 270] width 44 height 9
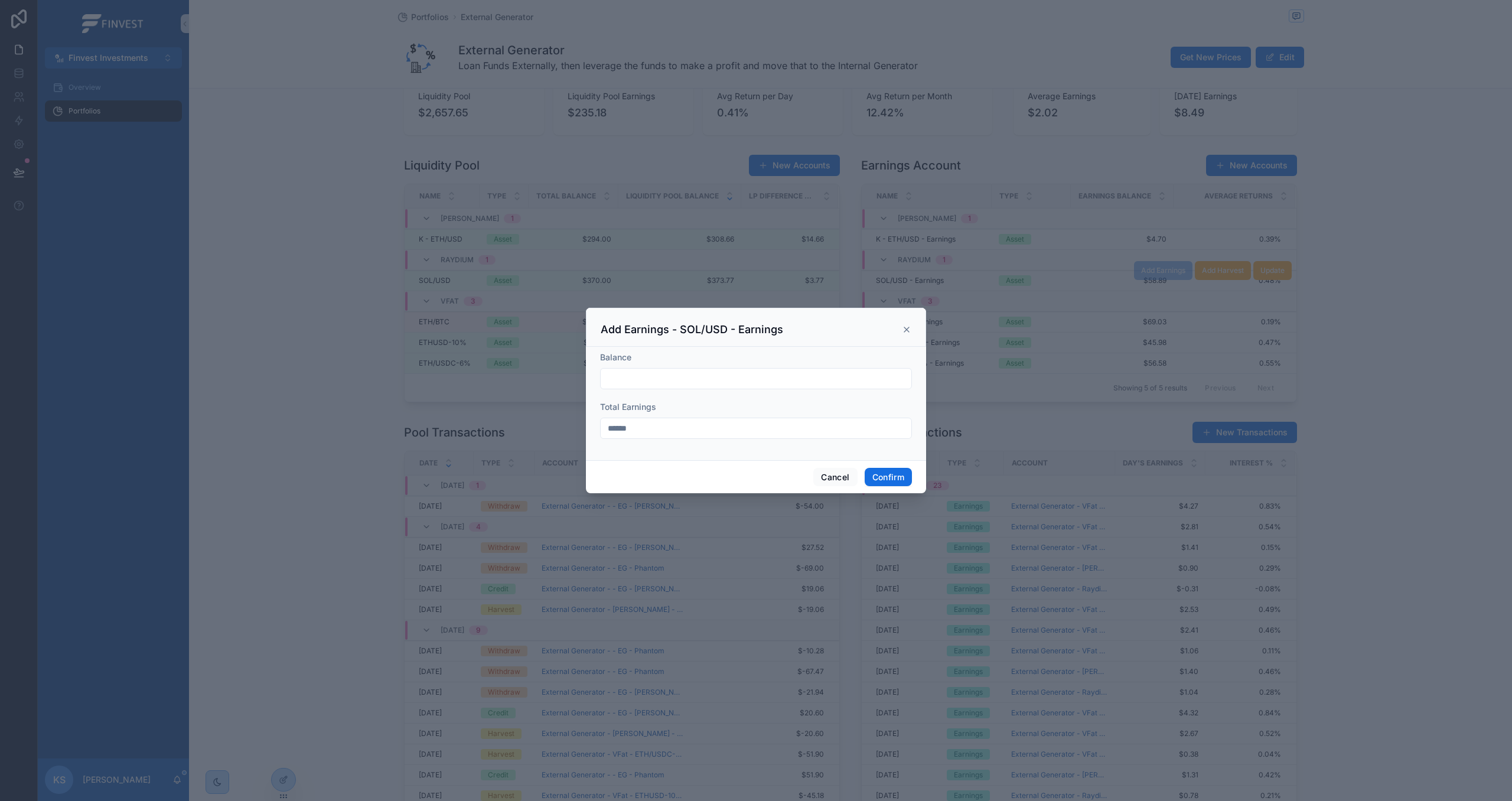
click at [898, 325] on div "Add Earnings - SOL/USD - Earnings" at bounding box center [755, 330] width 311 height 14
click at [904, 328] on icon at bounding box center [907, 330] width 9 height 9
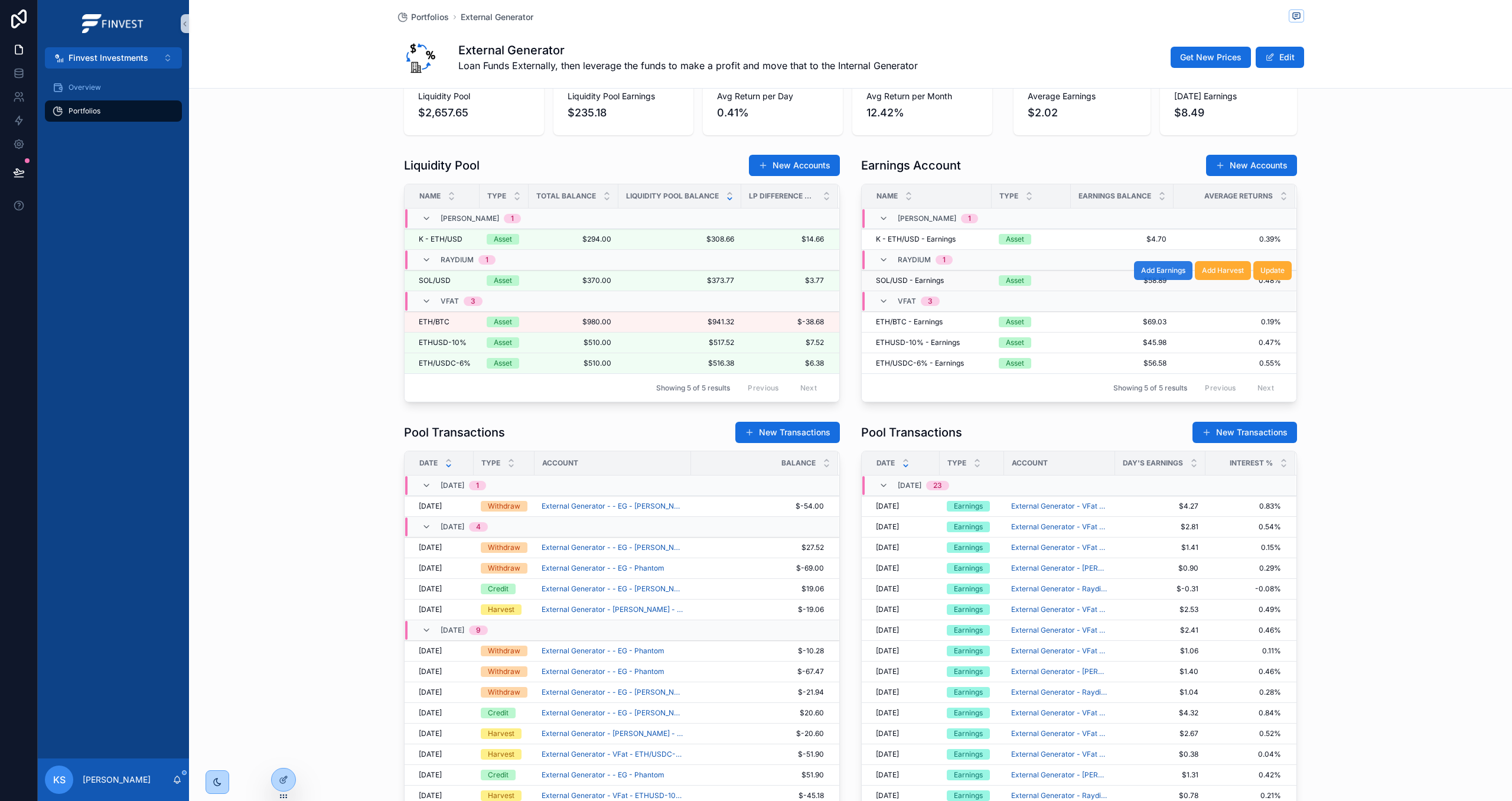
click at [1141, 274] on span "Add Earnings" at bounding box center [1163, 270] width 44 height 9
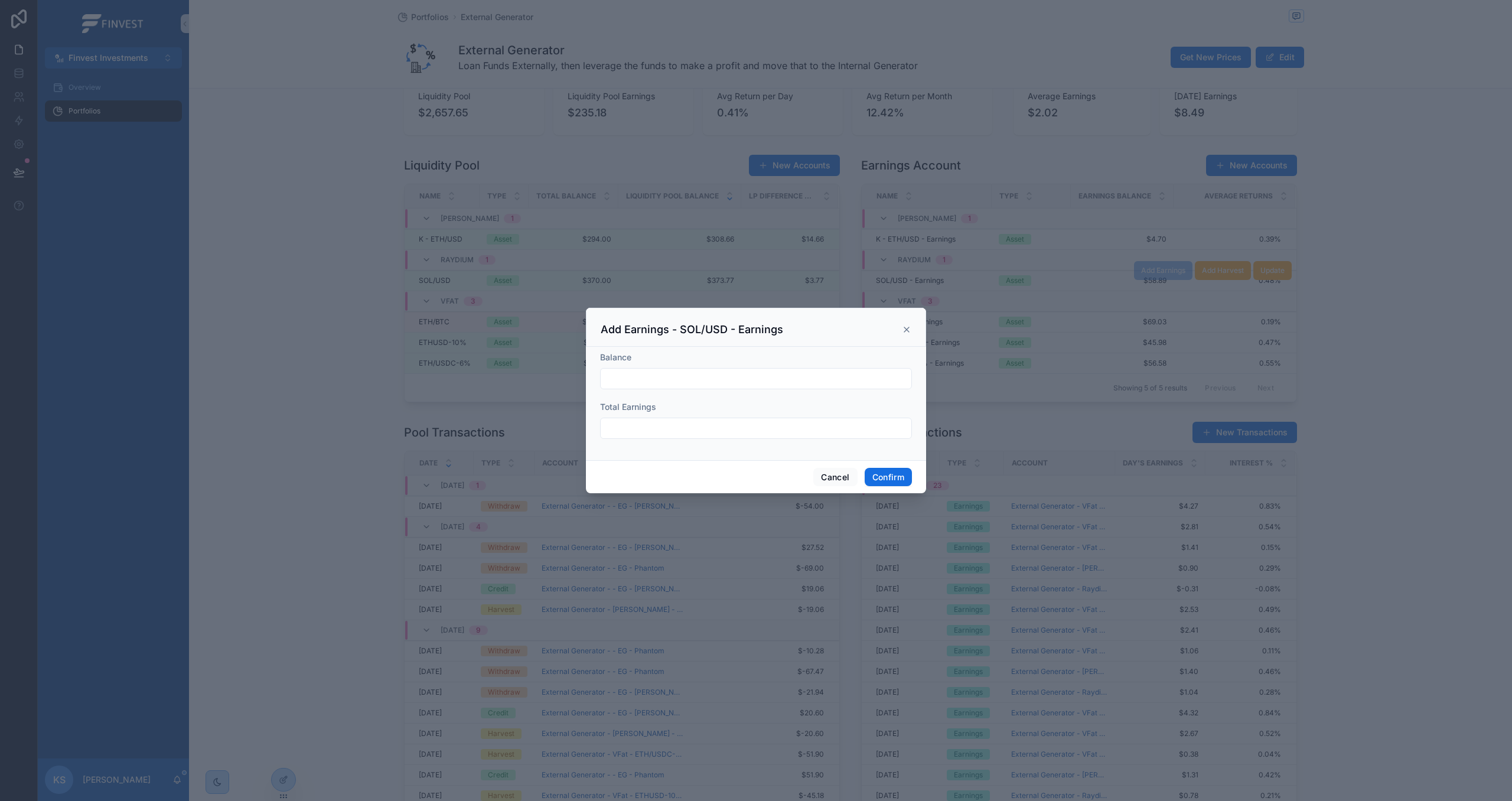
click at [789, 379] on input "text" at bounding box center [755, 379] width 311 height 17
paste input "*******"
type input "*******"
click at [626, 426] on input "text" at bounding box center [755, 428] width 311 height 17
paste input "******"
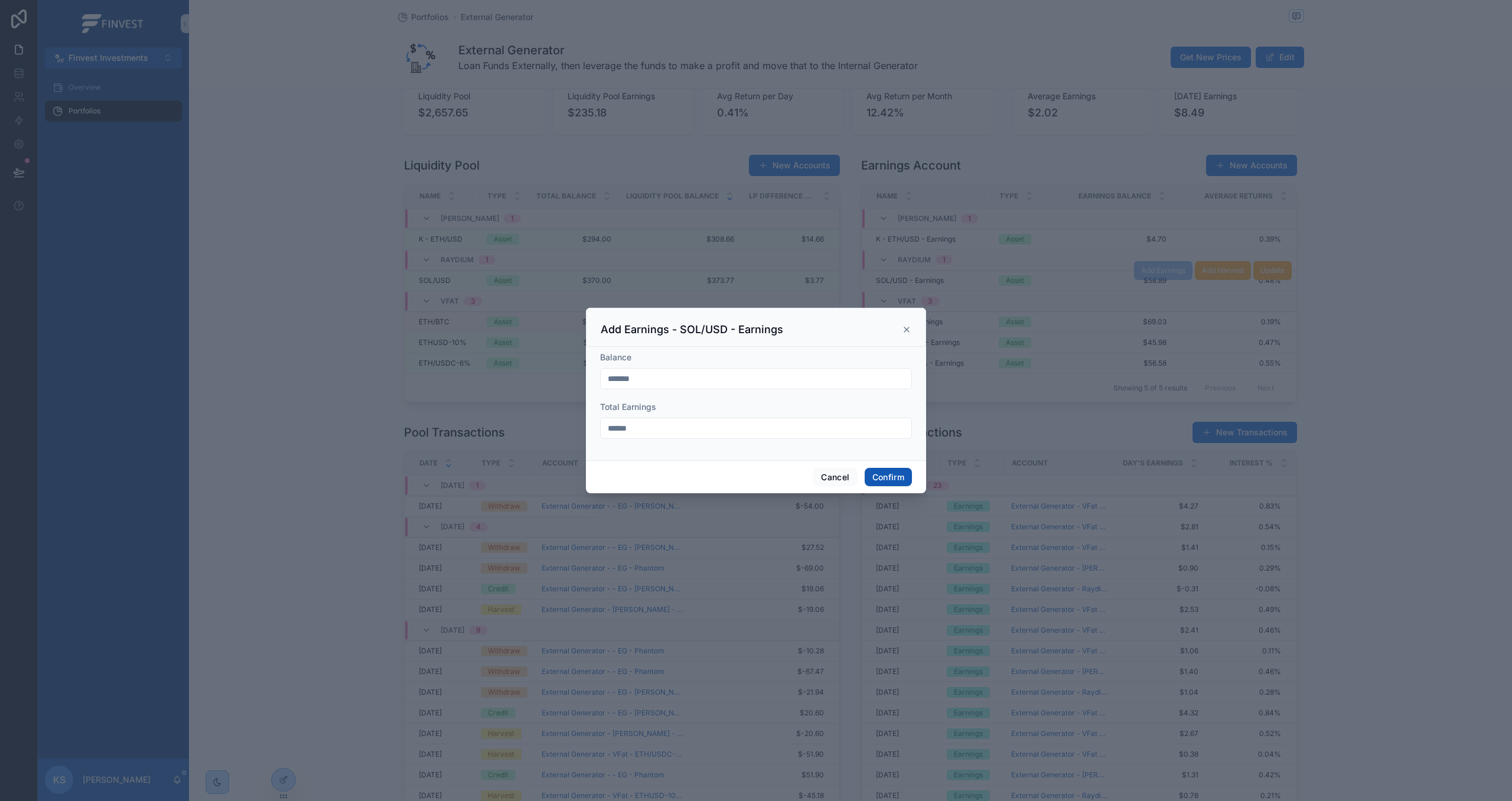
type input "******"
click at [896, 476] on button "Confirm" at bounding box center [889, 477] width 47 height 19
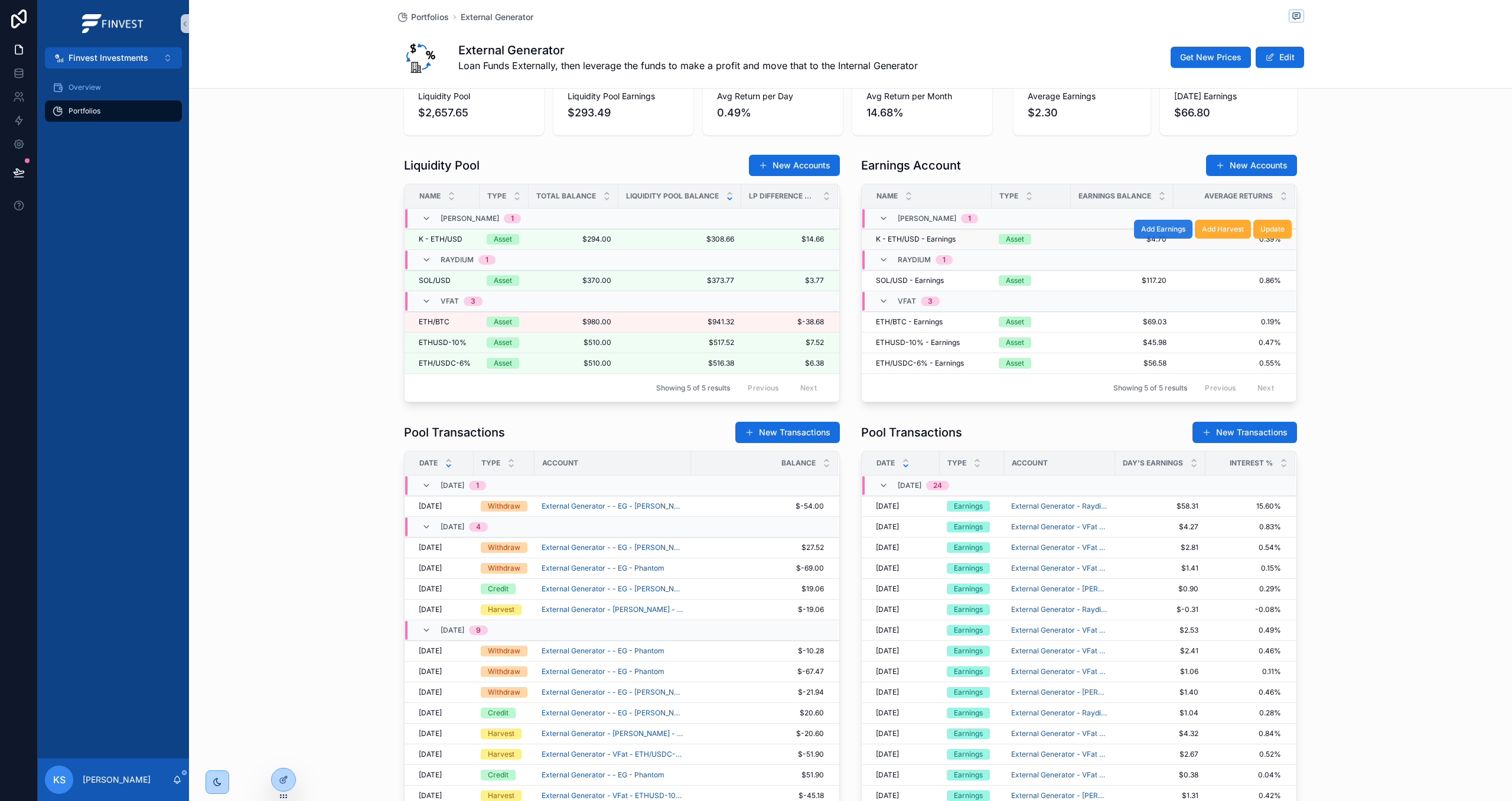
click at [1174, 232] on span "Add Earnings" at bounding box center [1163, 229] width 44 height 9
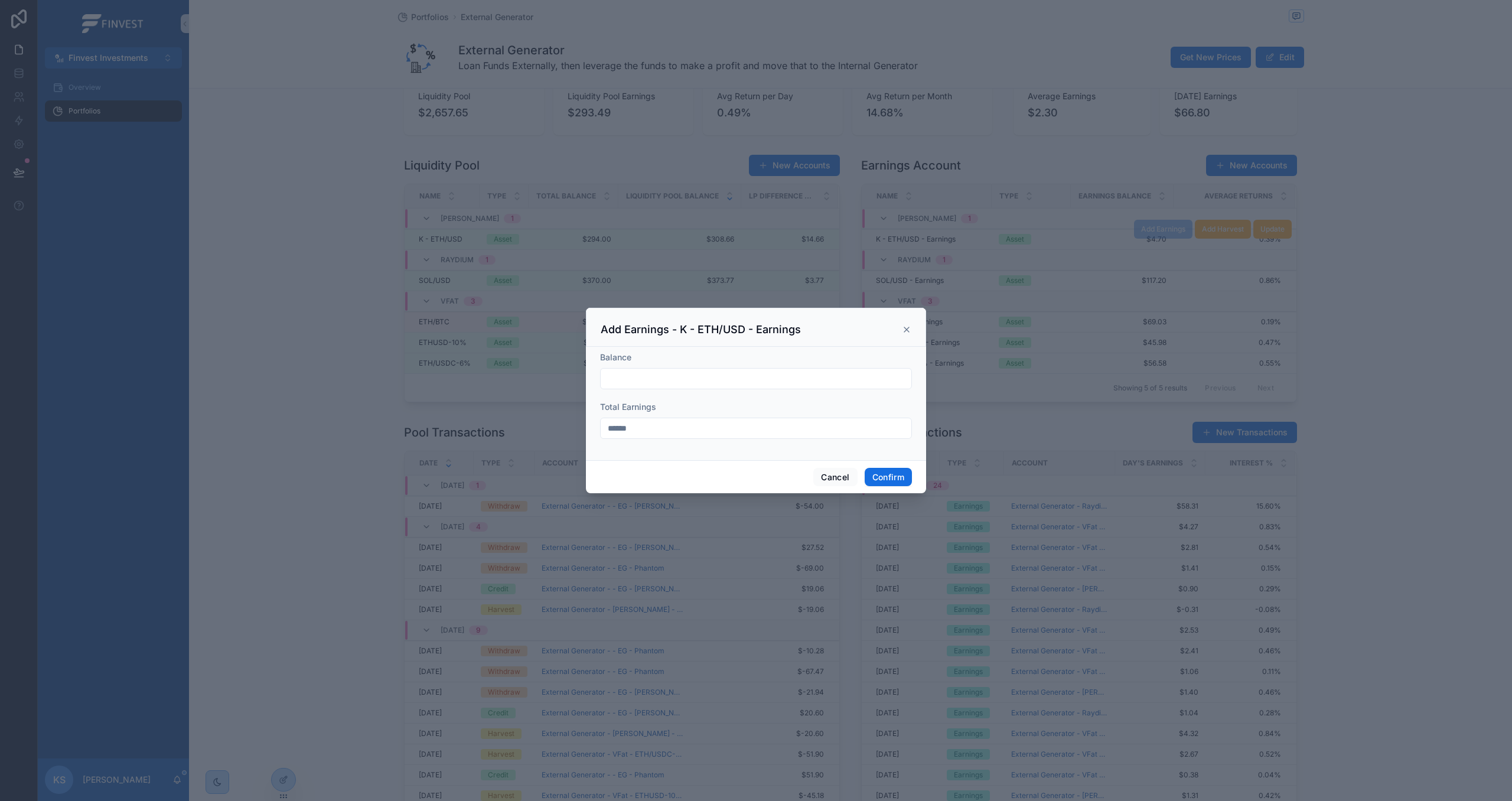
click at [910, 329] on icon at bounding box center [907, 330] width 9 height 9
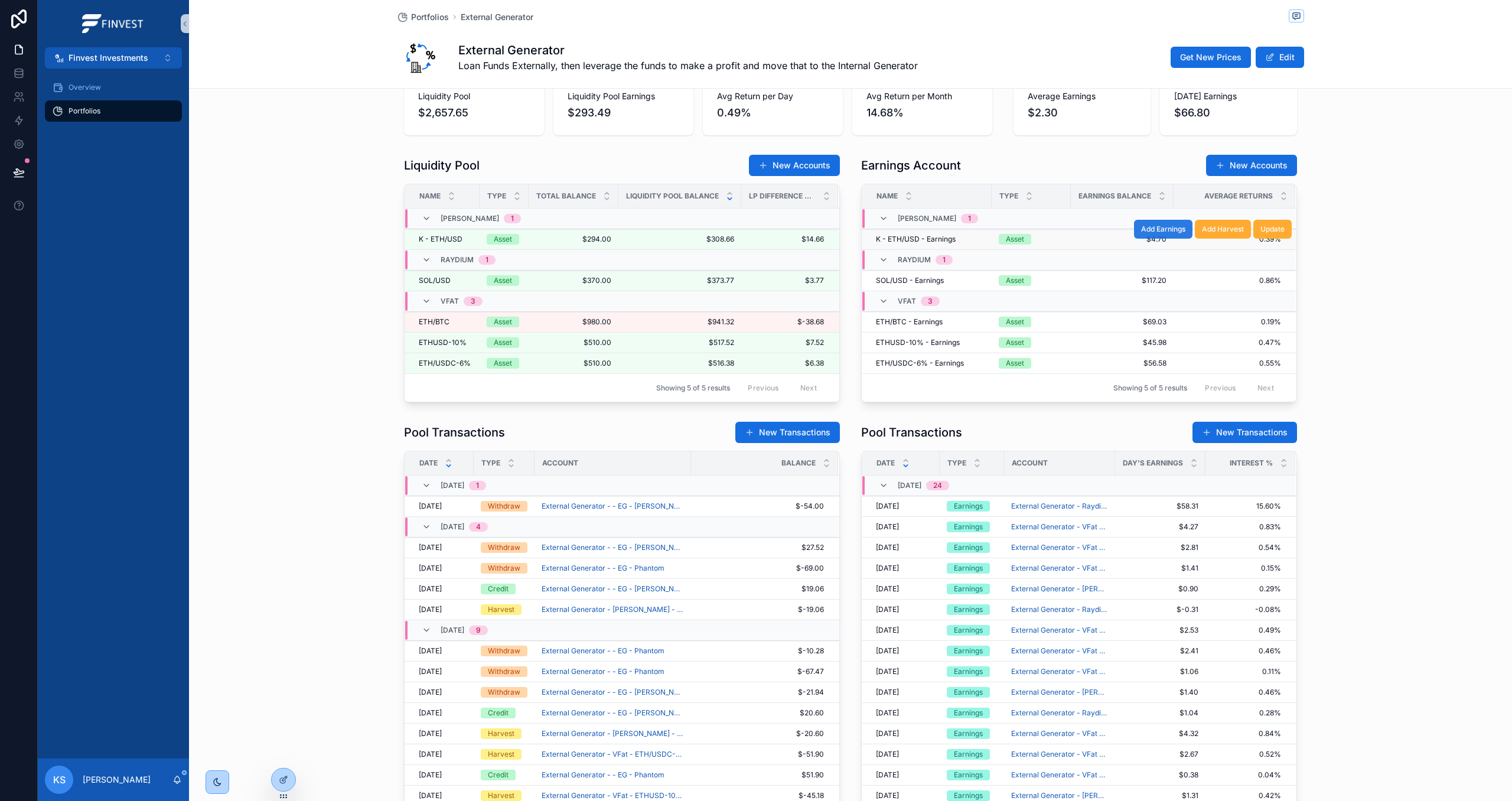
click at [1168, 227] on span "Add Earnings" at bounding box center [1163, 229] width 44 height 9
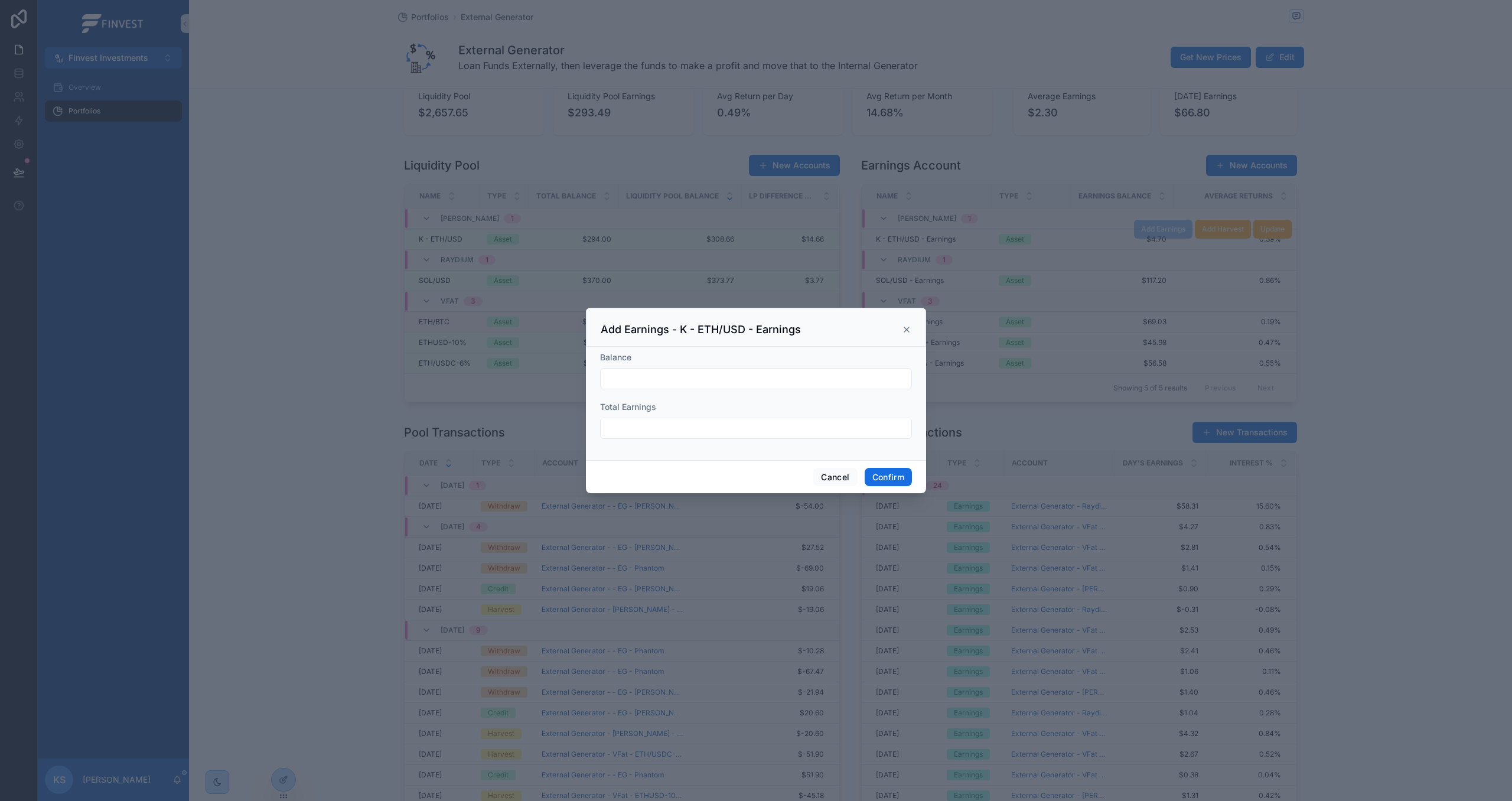
click at [697, 375] on input "text" at bounding box center [755, 379] width 311 height 17
paste input "*******"
type input "*******"
click at [656, 432] on input "text" at bounding box center [755, 428] width 311 height 17
paste input "*****"
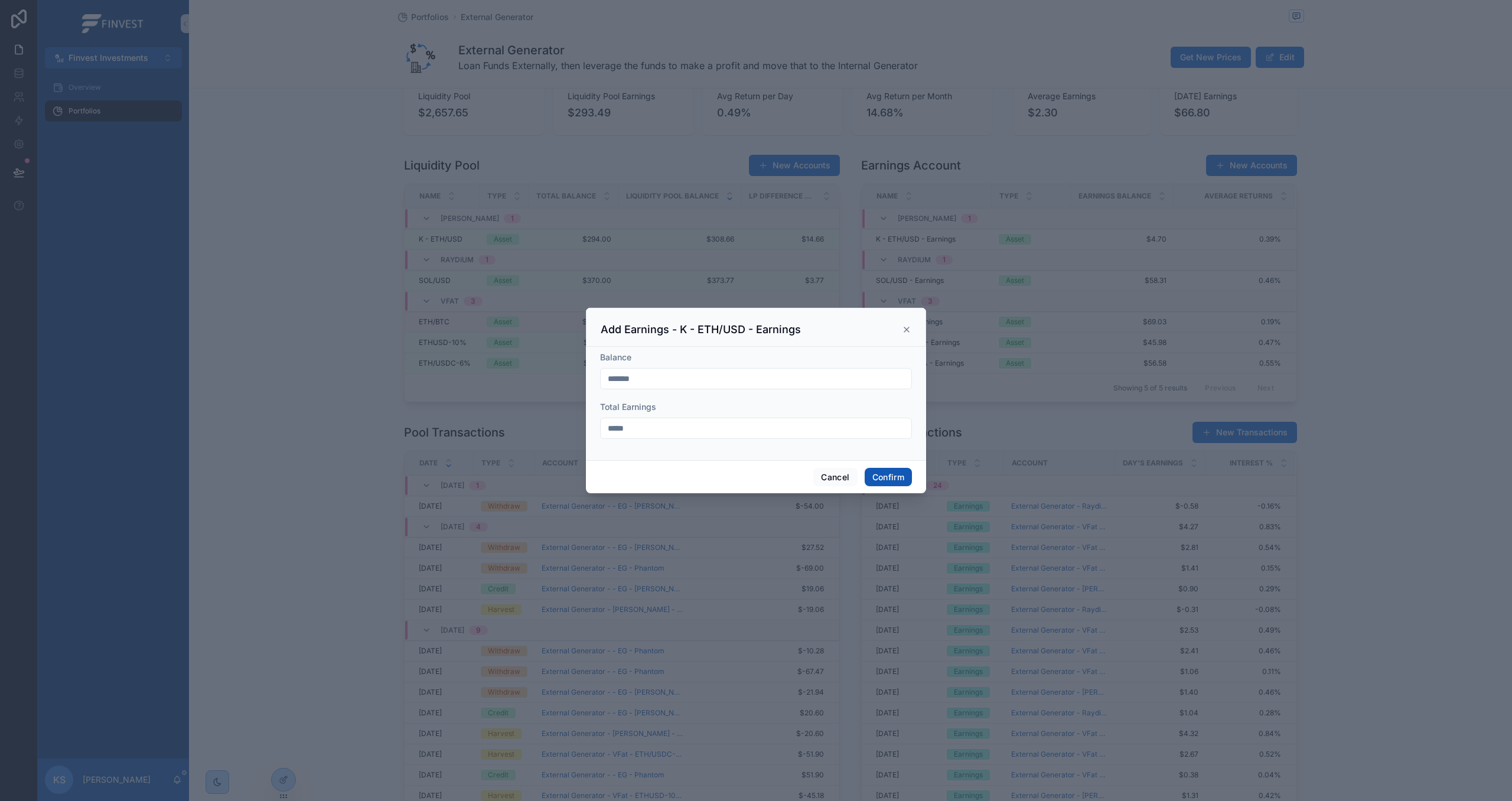
type input "*****"
drag, startPoint x: 889, startPoint y: 478, endPoint x: 800, endPoint y: 430, distance: 101.1
click at [889, 478] on button "Confirm" at bounding box center [889, 477] width 47 height 19
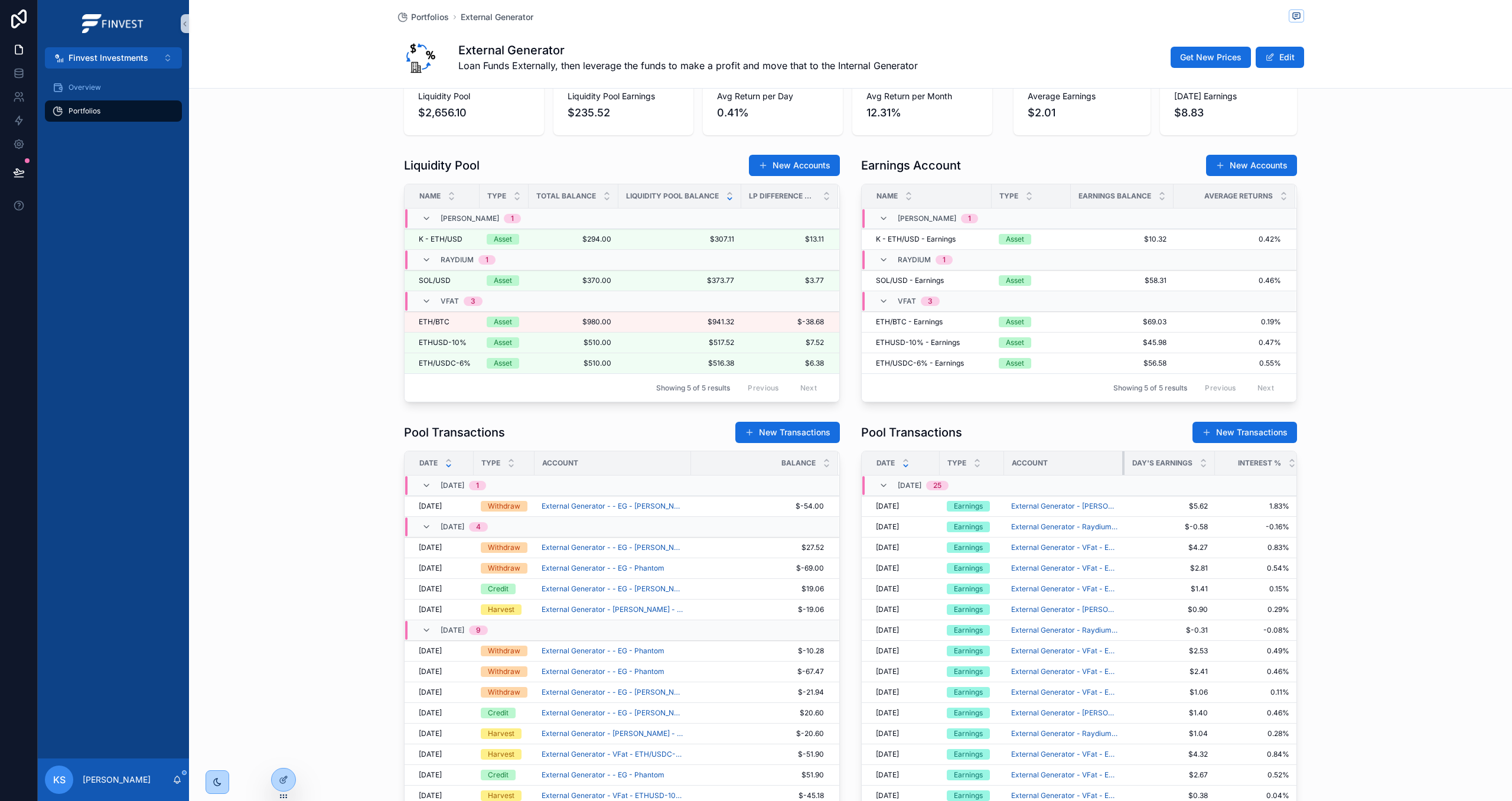
drag, startPoint x: 1113, startPoint y: 467, endPoint x: 1122, endPoint y: 474, distance: 11.4
click at [1122, 474] on div "scrollable content" at bounding box center [1125, 463] width 5 height 24
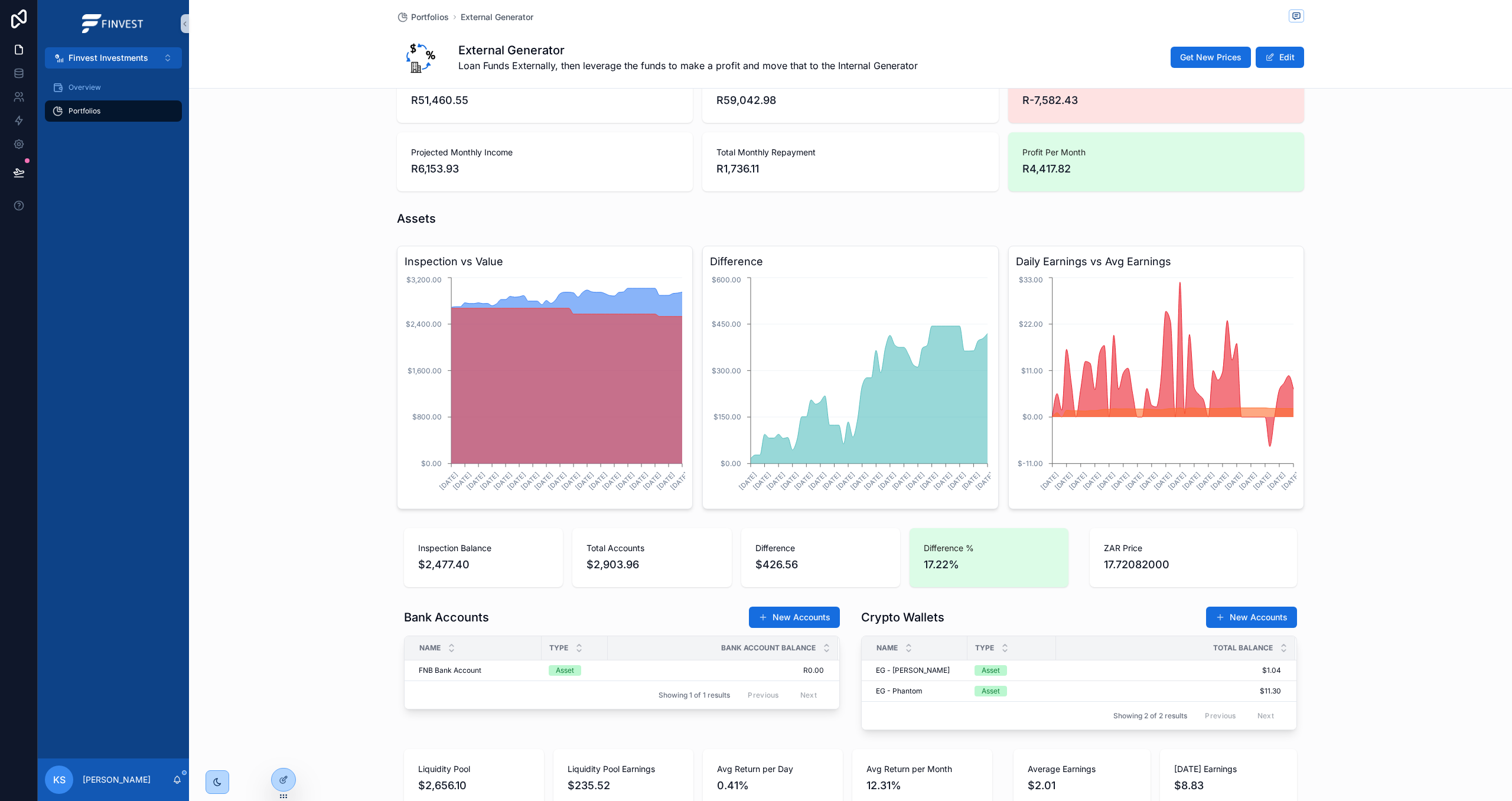
scroll to position [52, 0]
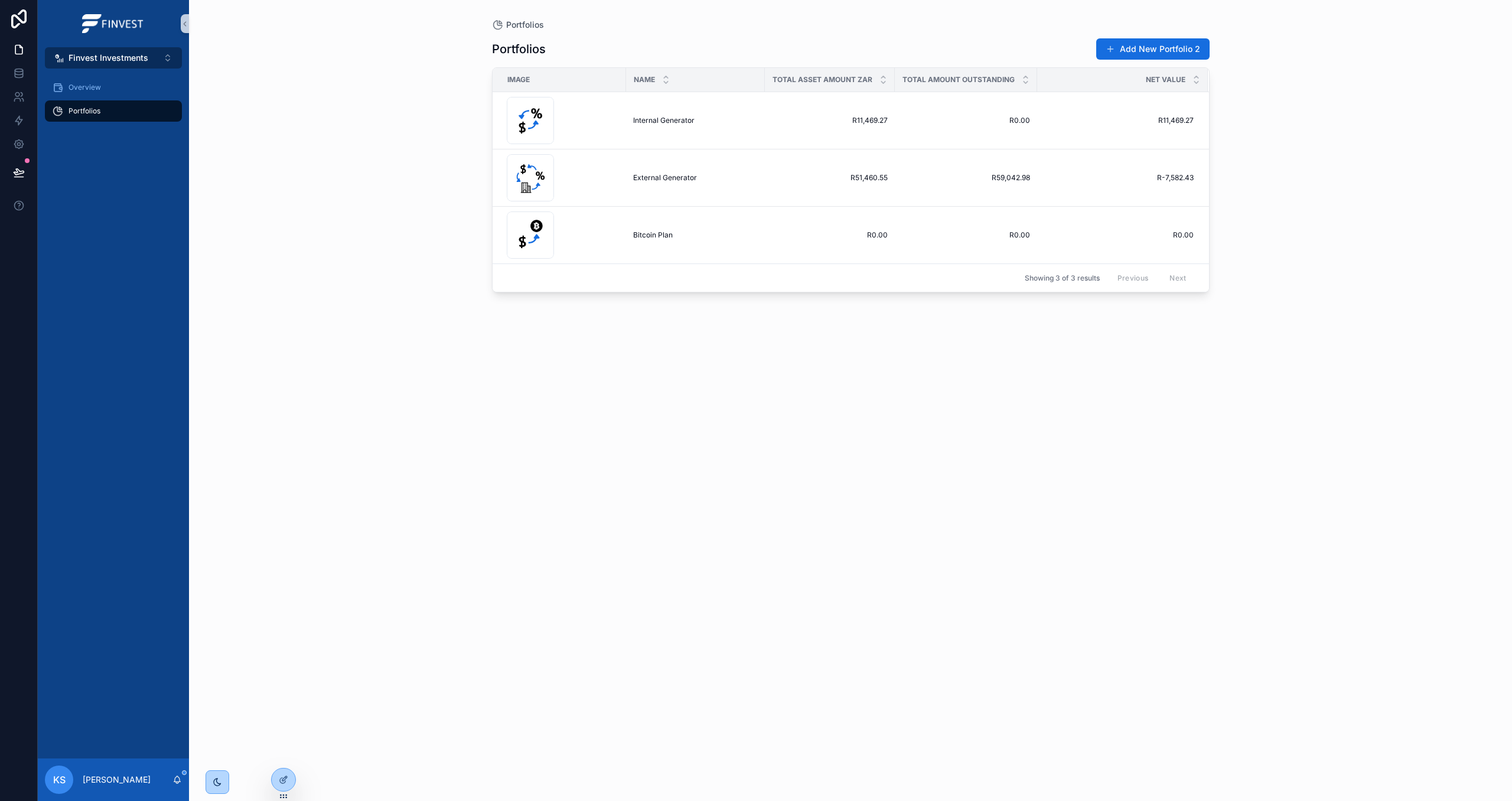
click at [101, 54] on span "Finvest Investments" at bounding box center [108, 58] width 80 height 12
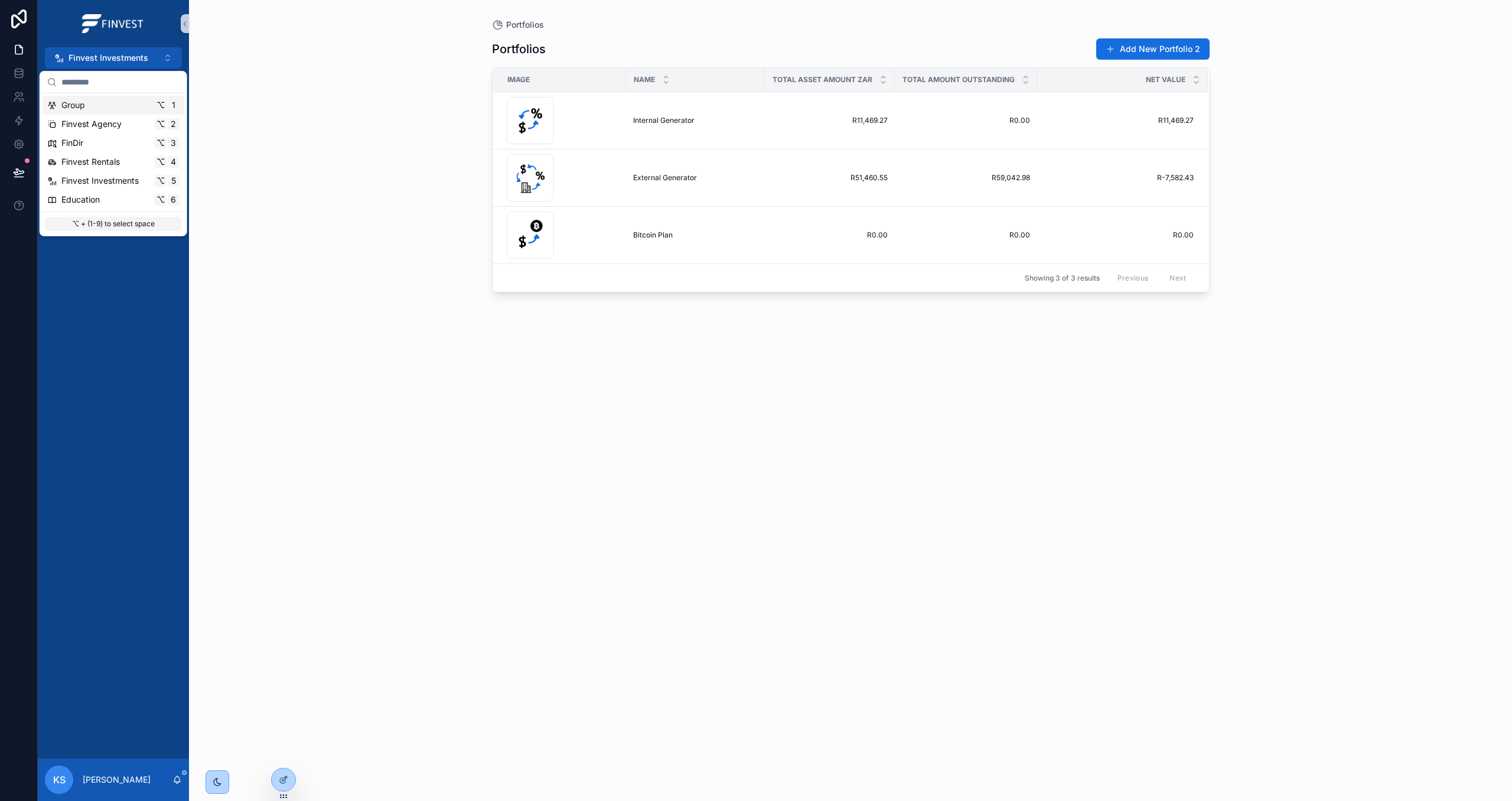
click at [109, 105] on div "Group ⌥ 1" at bounding box center [114, 105] width 133 height 12
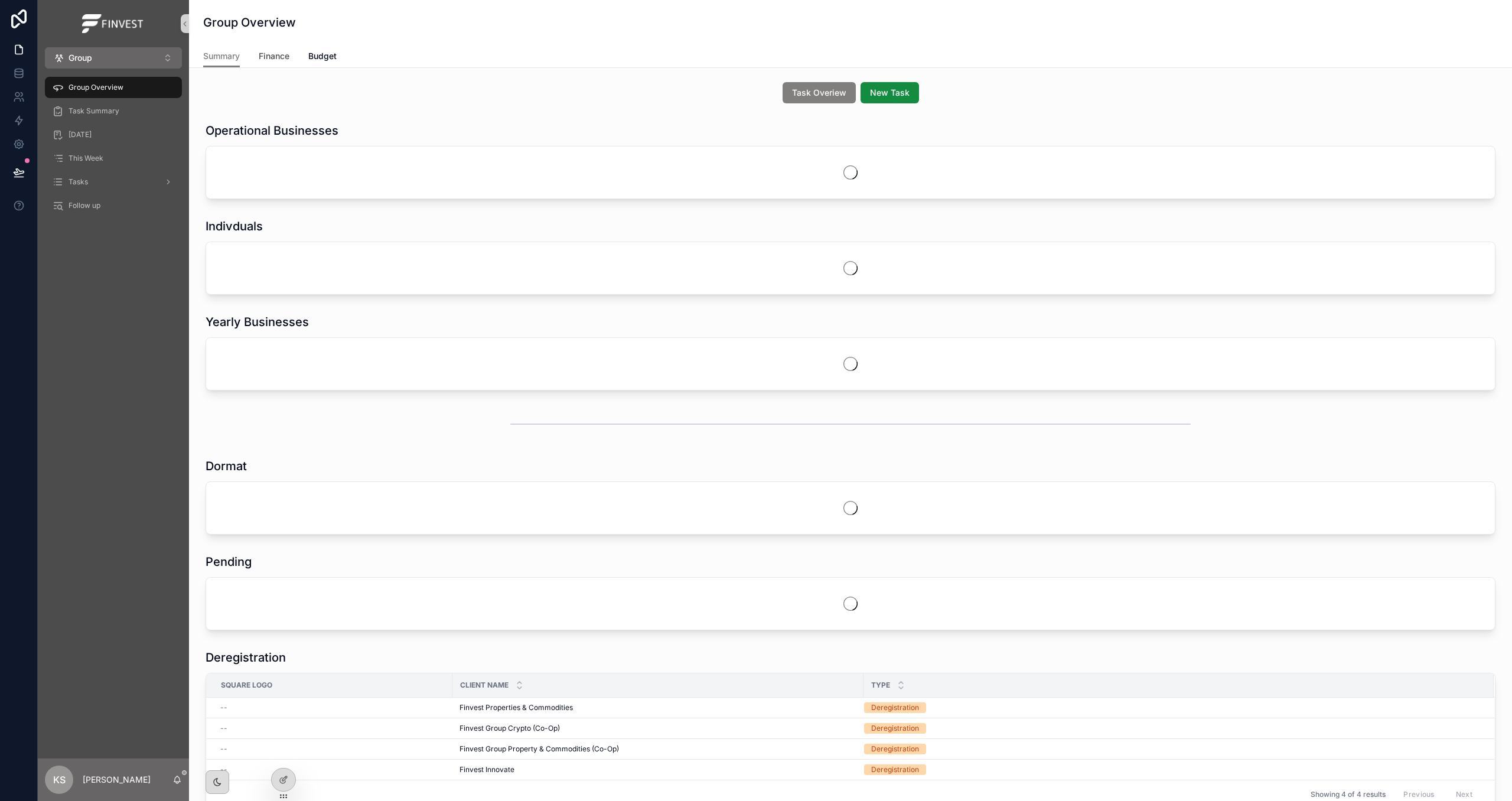
click at [277, 54] on span "Finance" at bounding box center [274, 56] width 31 height 12
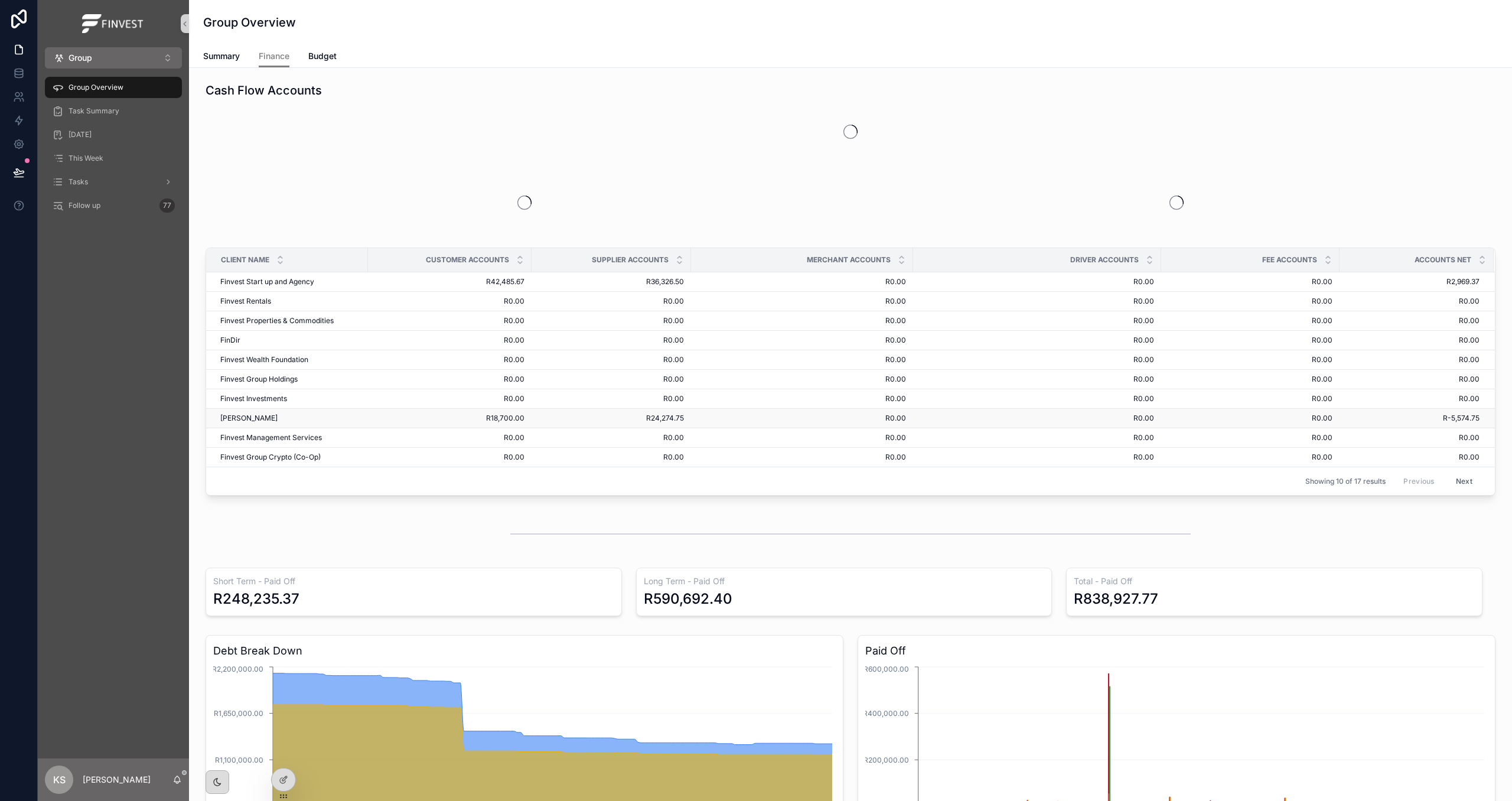
scroll to position [1, 0]
click at [358, 415] on div "[PERSON_NAME] [PERSON_NAME] [PERSON_NAME]" at bounding box center [290, 417] width 141 height 9
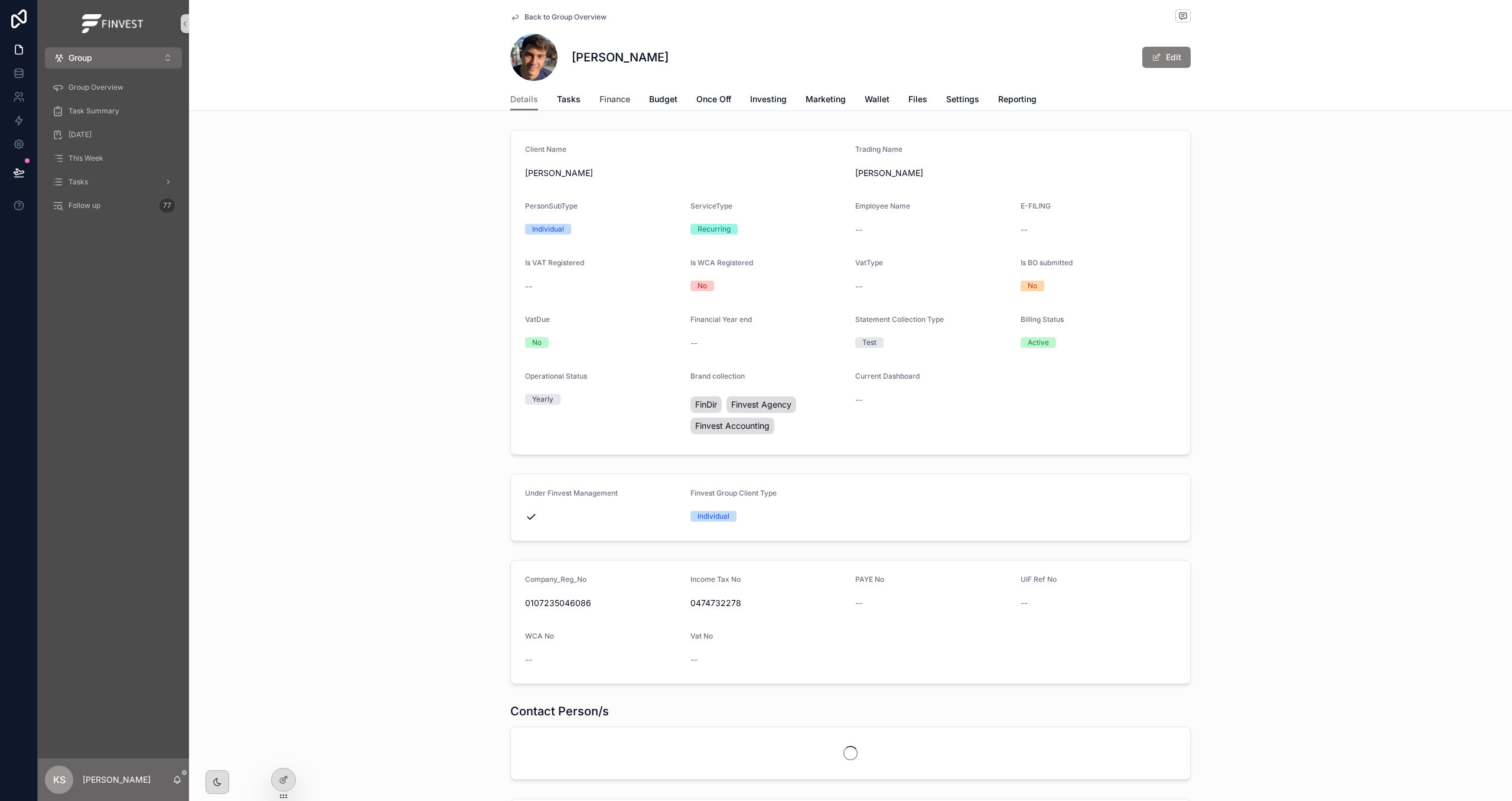
click at [606, 96] on span "Finance" at bounding box center [615, 99] width 31 height 12
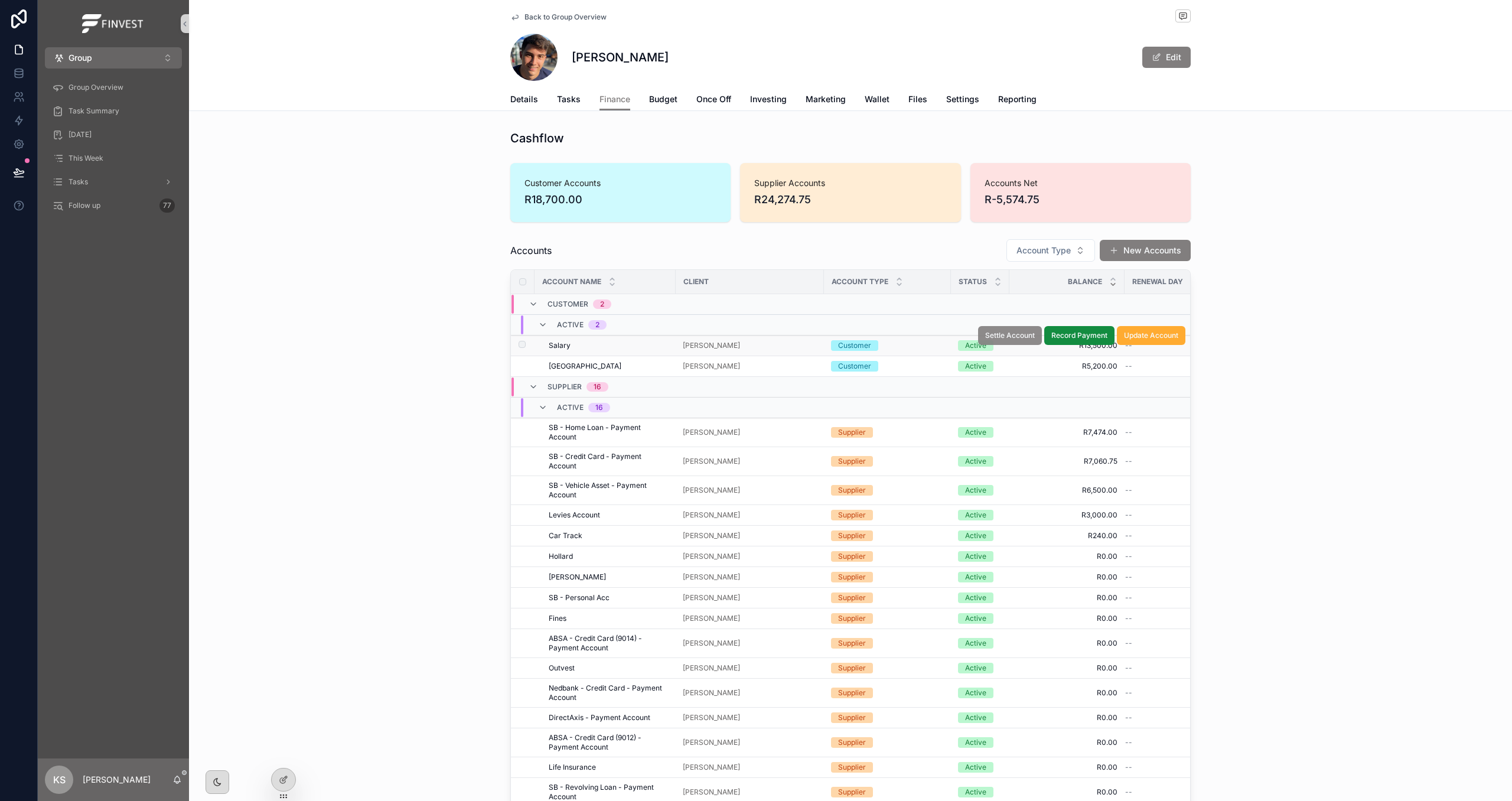
click at [1023, 340] on span "Settle Account" at bounding box center [1010, 335] width 50 height 9
click at [1017, 358] on span "Settle Account" at bounding box center [1010, 356] width 50 height 9
click at [676, 280] on th "Client" at bounding box center [749, 282] width 148 height 24
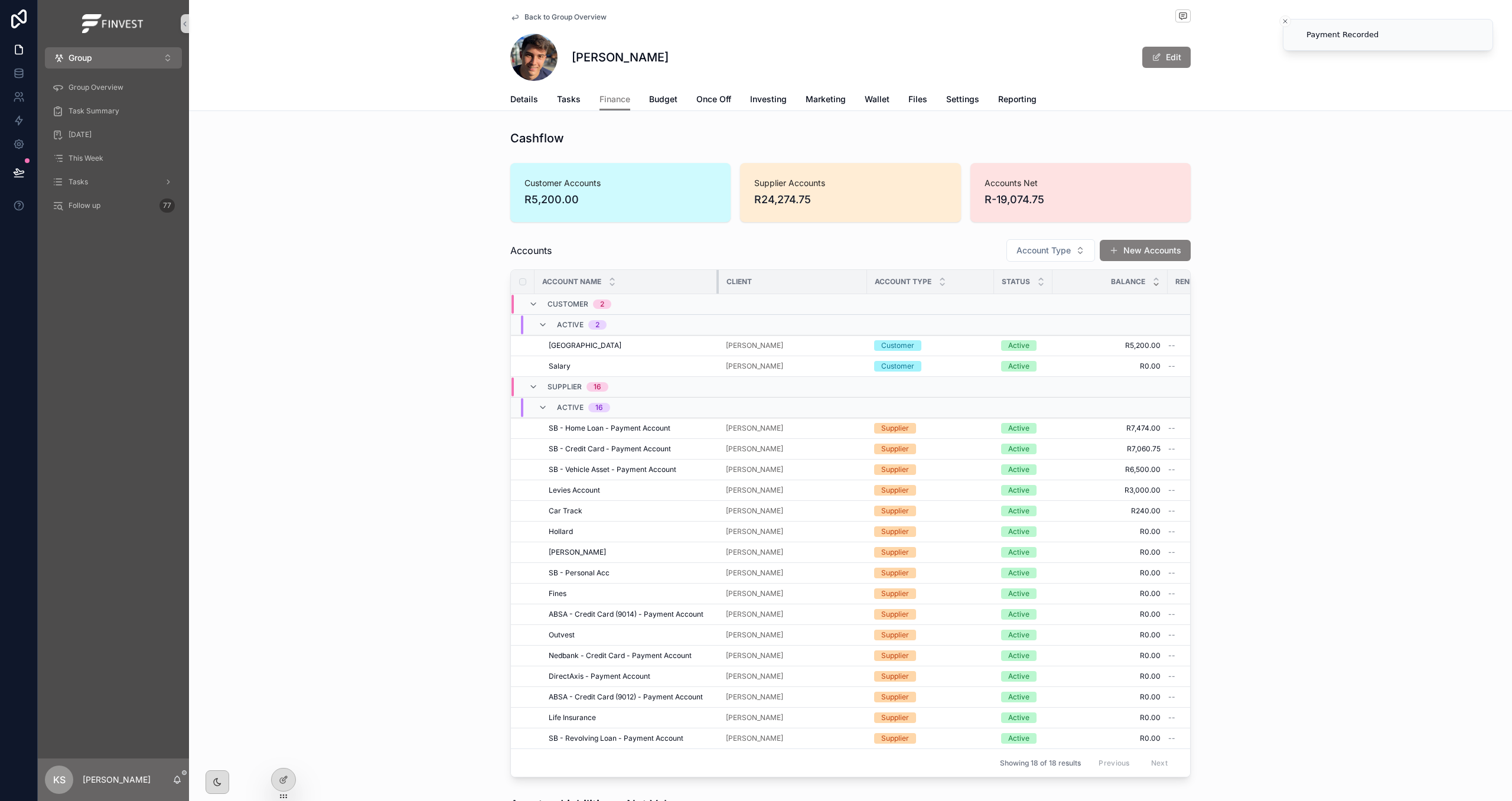
drag, startPoint x: 674, startPoint y: 279, endPoint x: 727, endPoint y: 285, distance: 53.3
click at [727, 285] on tr "Account Name Client Account Type Status Balance Renewal Day" at bounding box center [884, 282] width 747 height 24
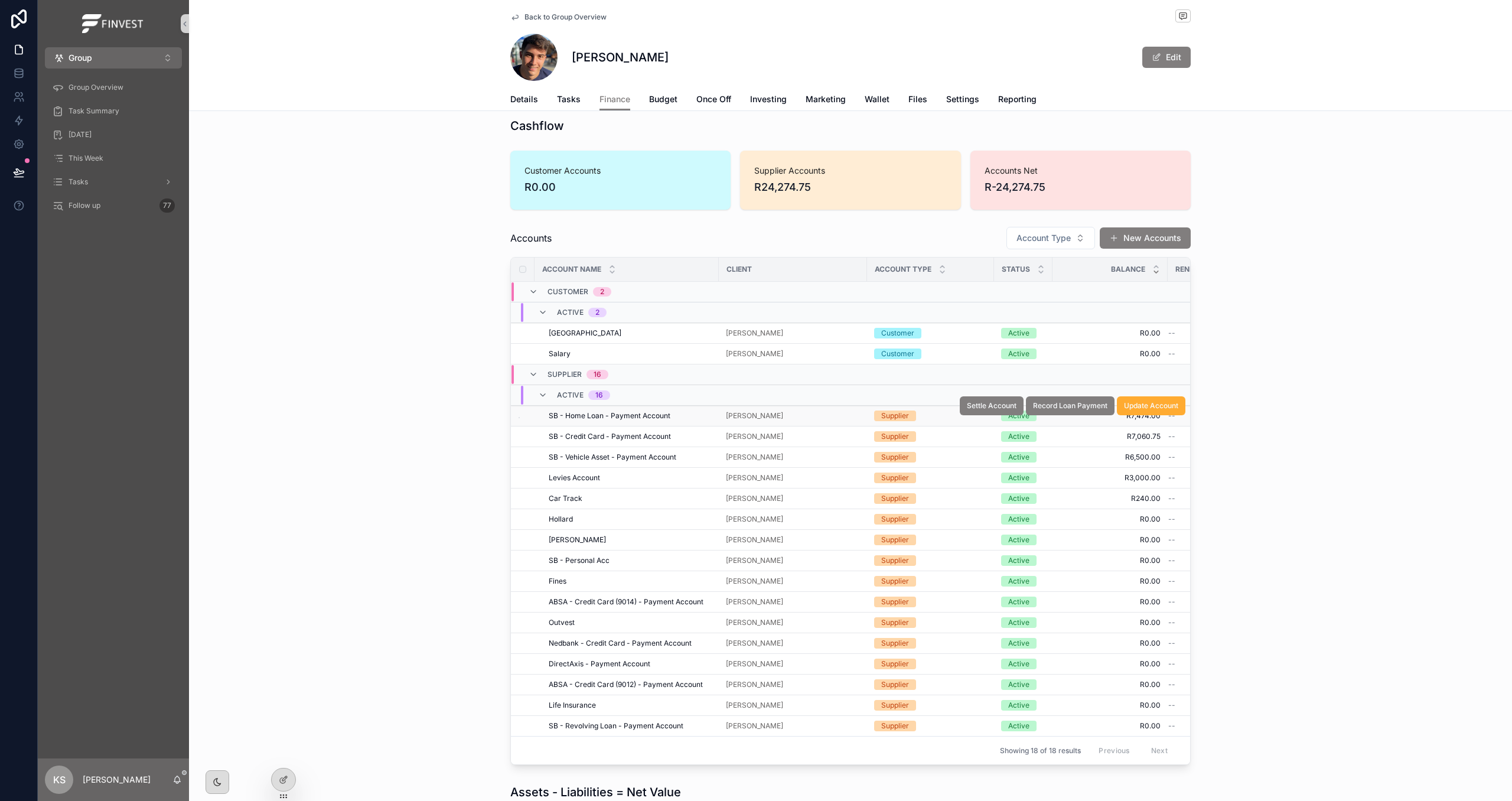
scroll to position [0, 1]
click at [555, 17] on span "Back to Group Overview" at bounding box center [566, 17] width 82 height 9
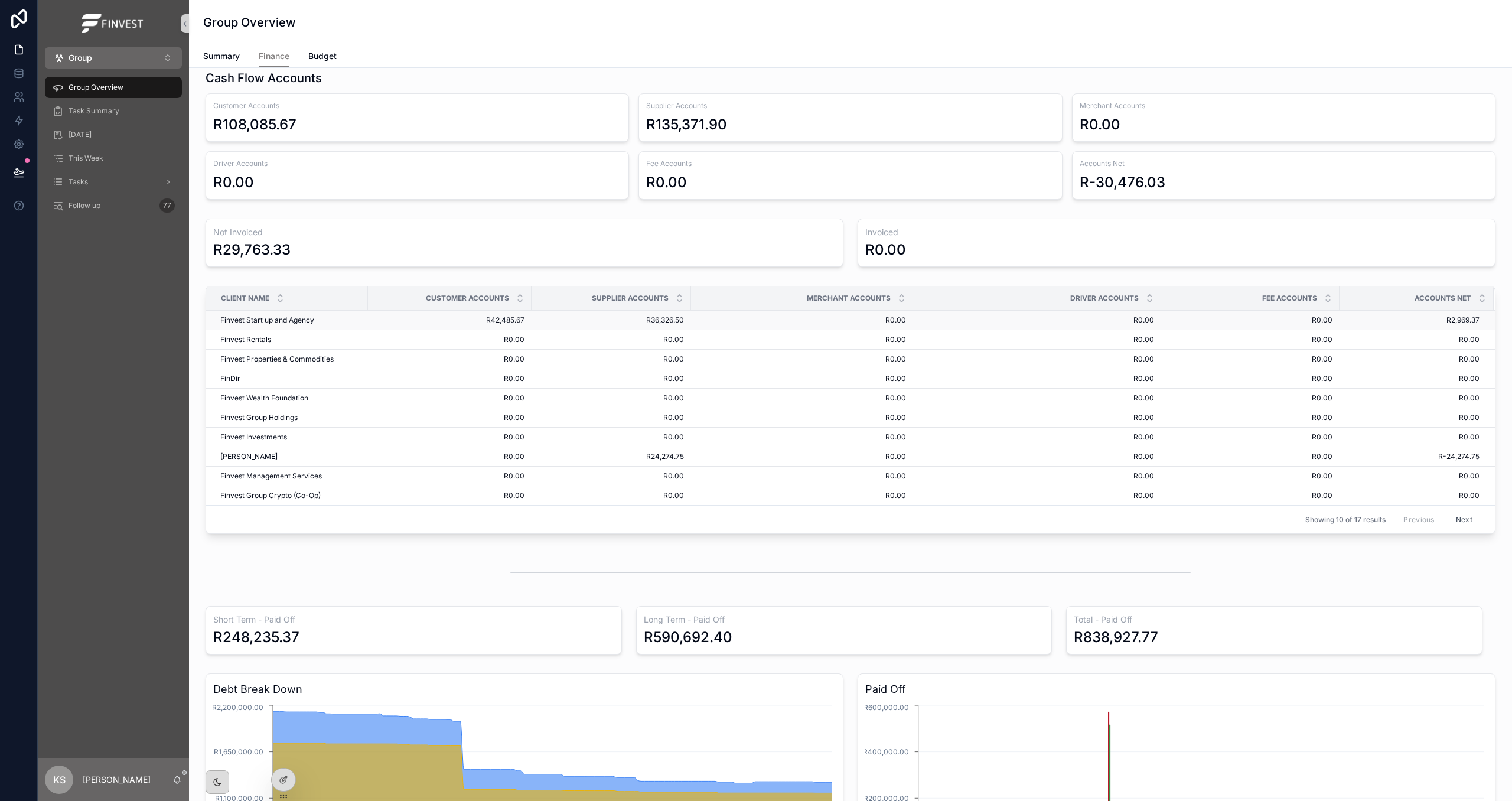
click at [559, 324] on span "R36,326.50" at bounding box center [612, 320] width 146 height 9
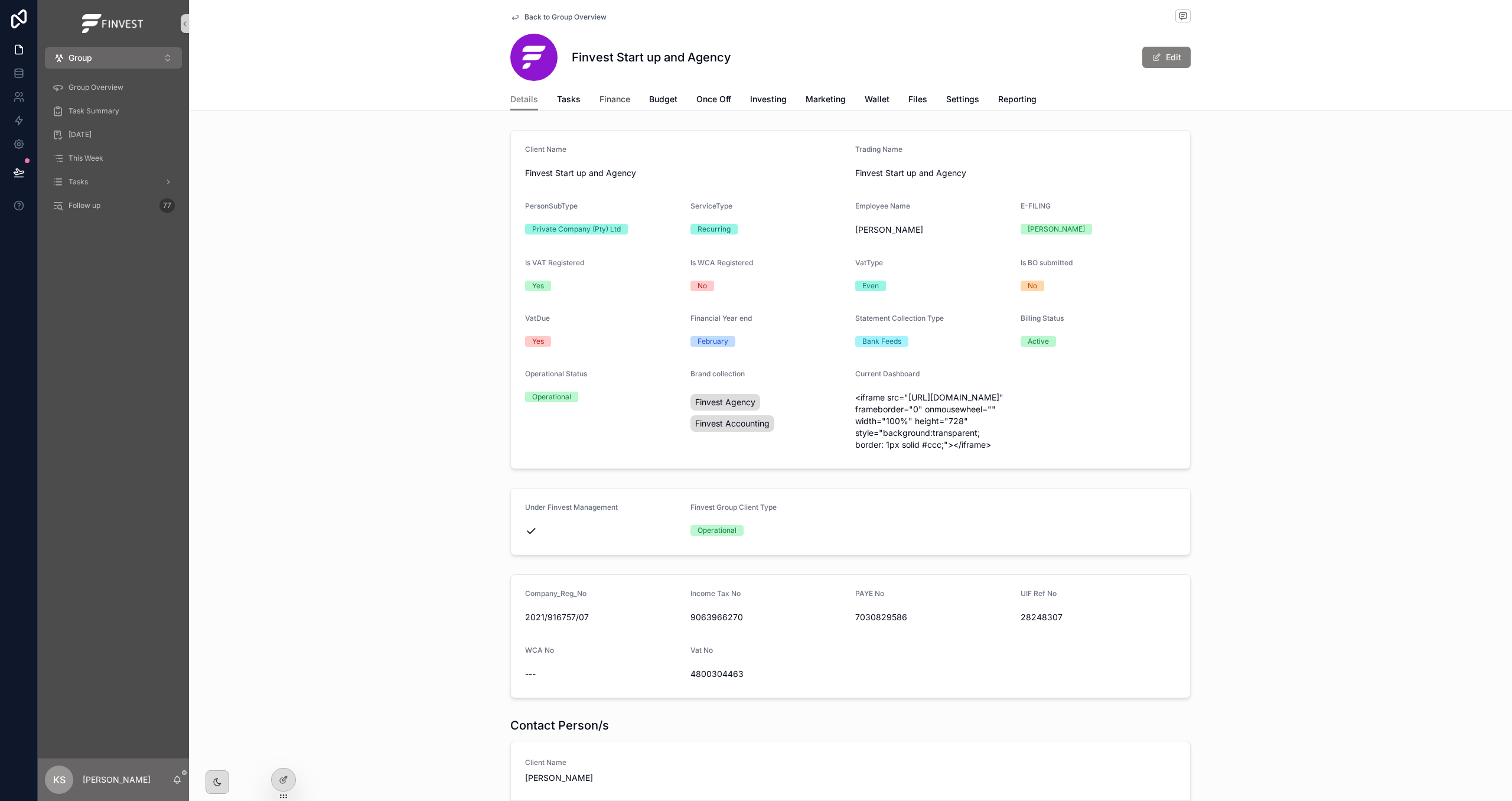
click at [615, 96] on span "Finance" at bounding box center [615, 99] width 31 height 12
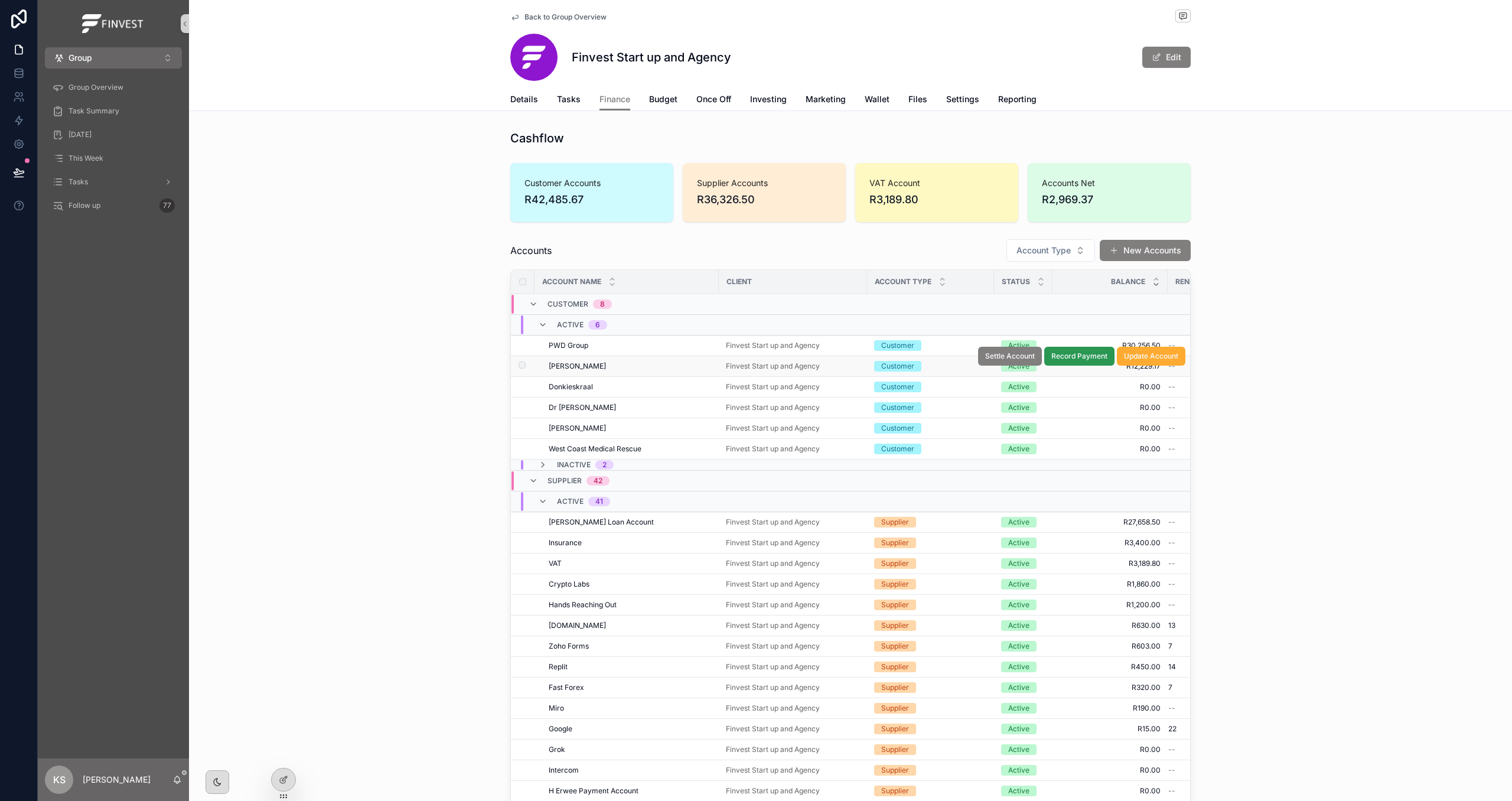
click at [1087, 360] on span "Record Payment" at bounding box center [1079, 356] width 56 height 9
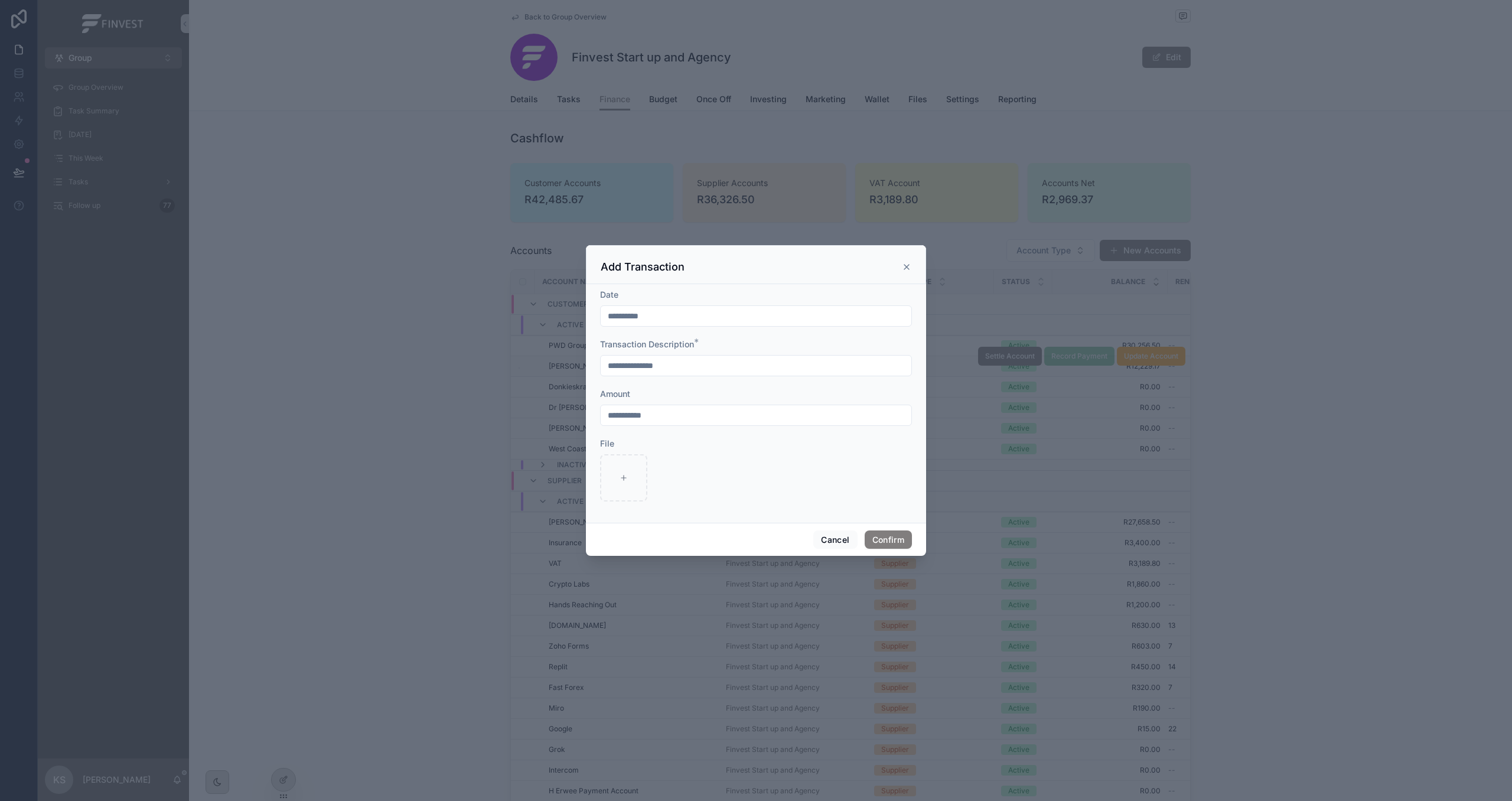
click at [684, 413] on input "**********" at bounding box center [755, 415] width 311 height 17
drag, startPoint x: 684, startPoint y: 413, endPoint x: 453, endPoint y: 406, distance: 231.1
click at [453, 406] on div "**********" at bounding box center [756, 400] width 1512 height 801
type input "**********"
click at [898, 540] on button "Confirm" at bounding box center [889, 540] width 47 height 19
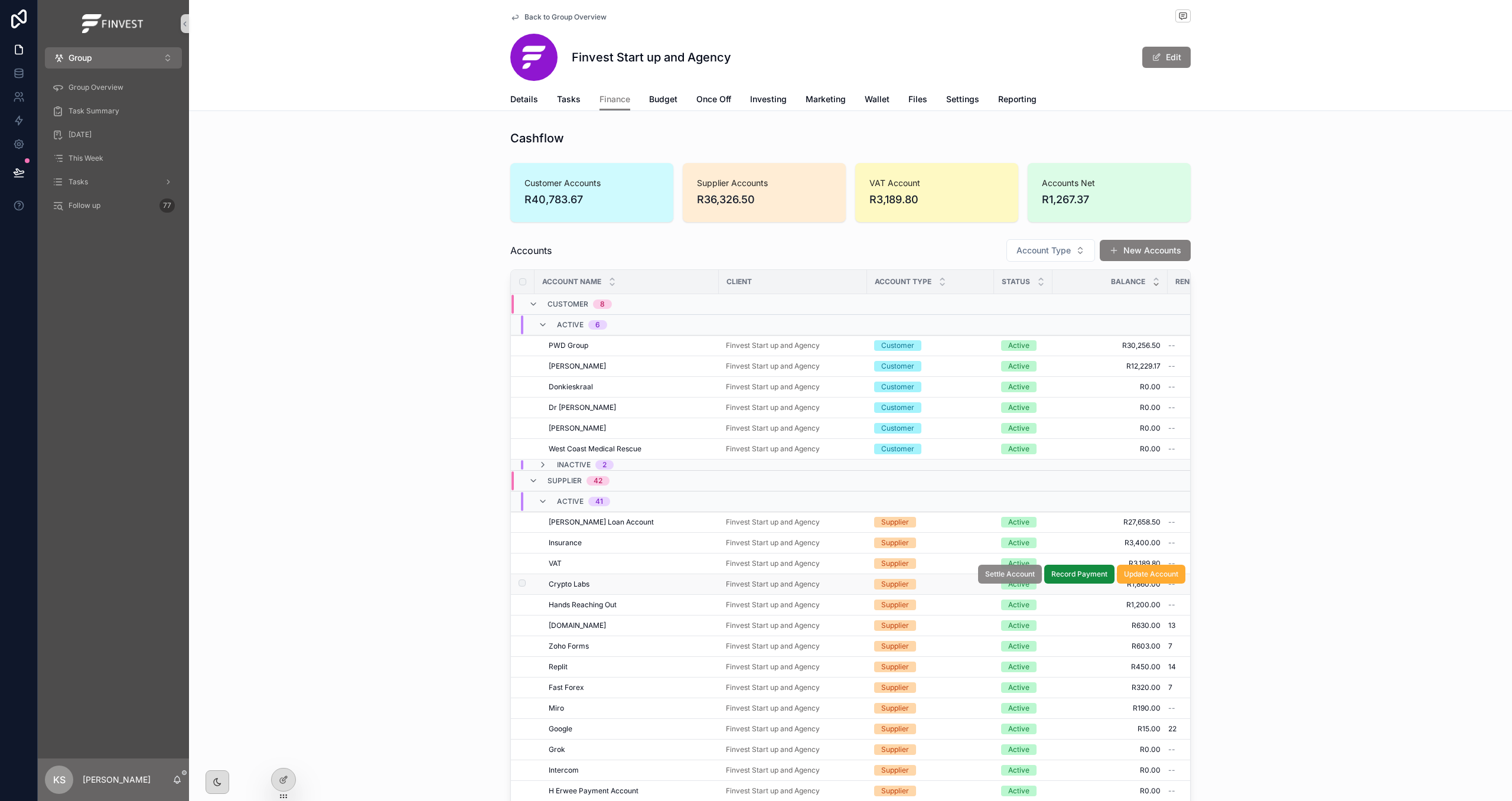
click at [1016, 579] on span "Settle Account" at bounding box center [1010, 574] width 50 height 9
click at [666, 99] on span "Budget" at bounding box center [663, 99] width 28 height 12
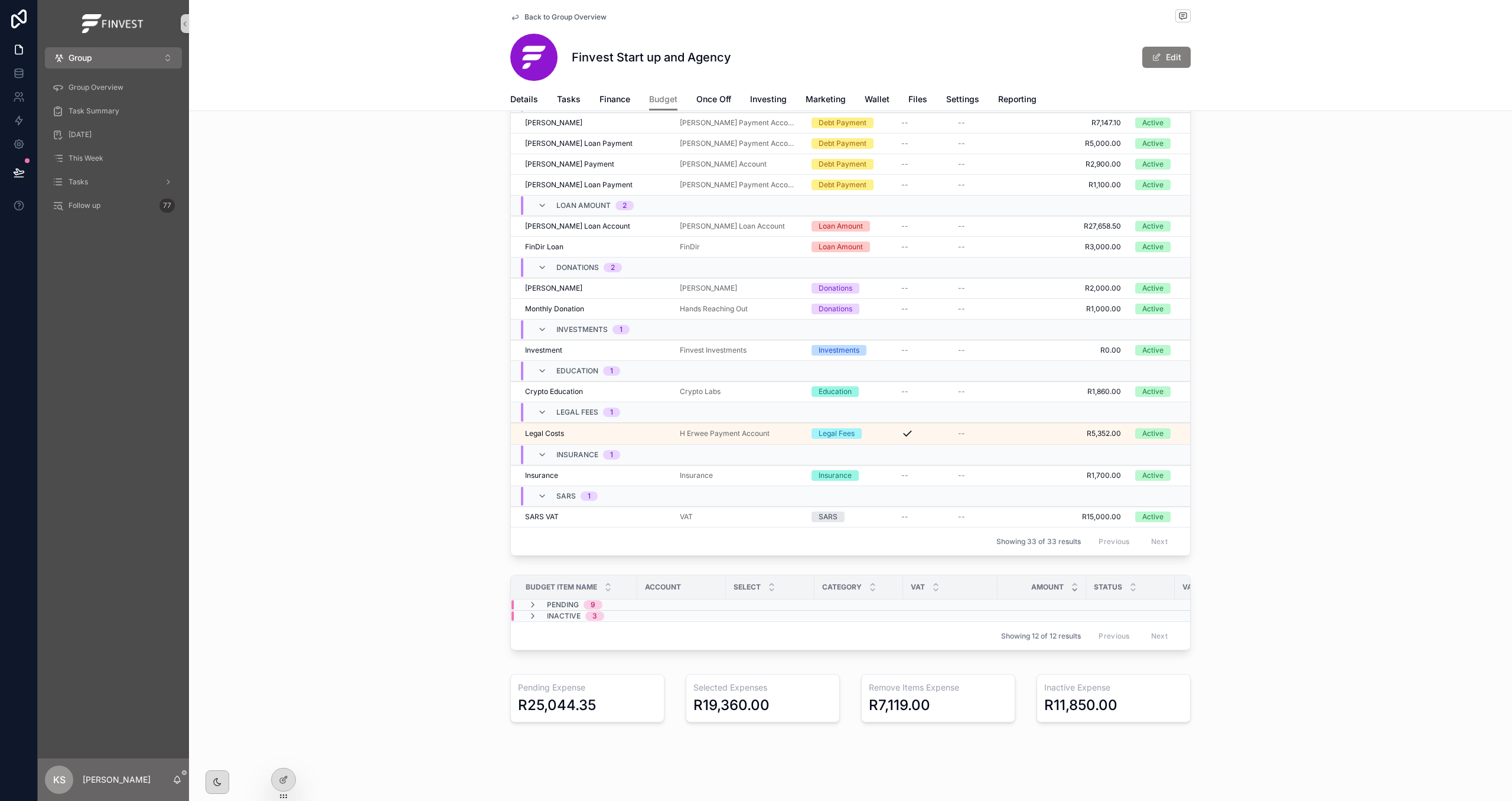
scroll to position [918, 0]
click at [531, 602] on icon "scrollable content" at bounding box center [533, 603] width 9 height 9
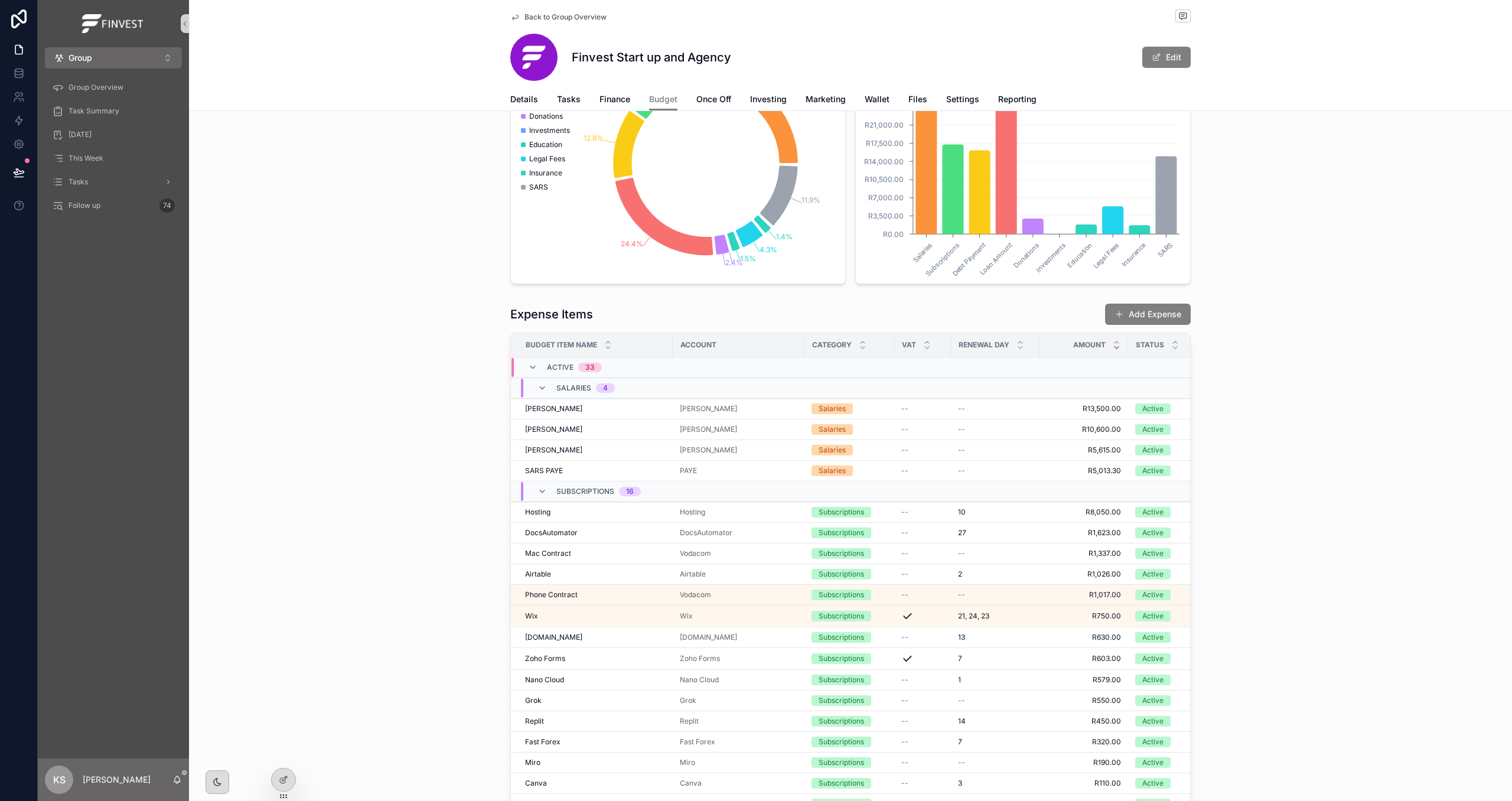
scroll to position [568, 0]
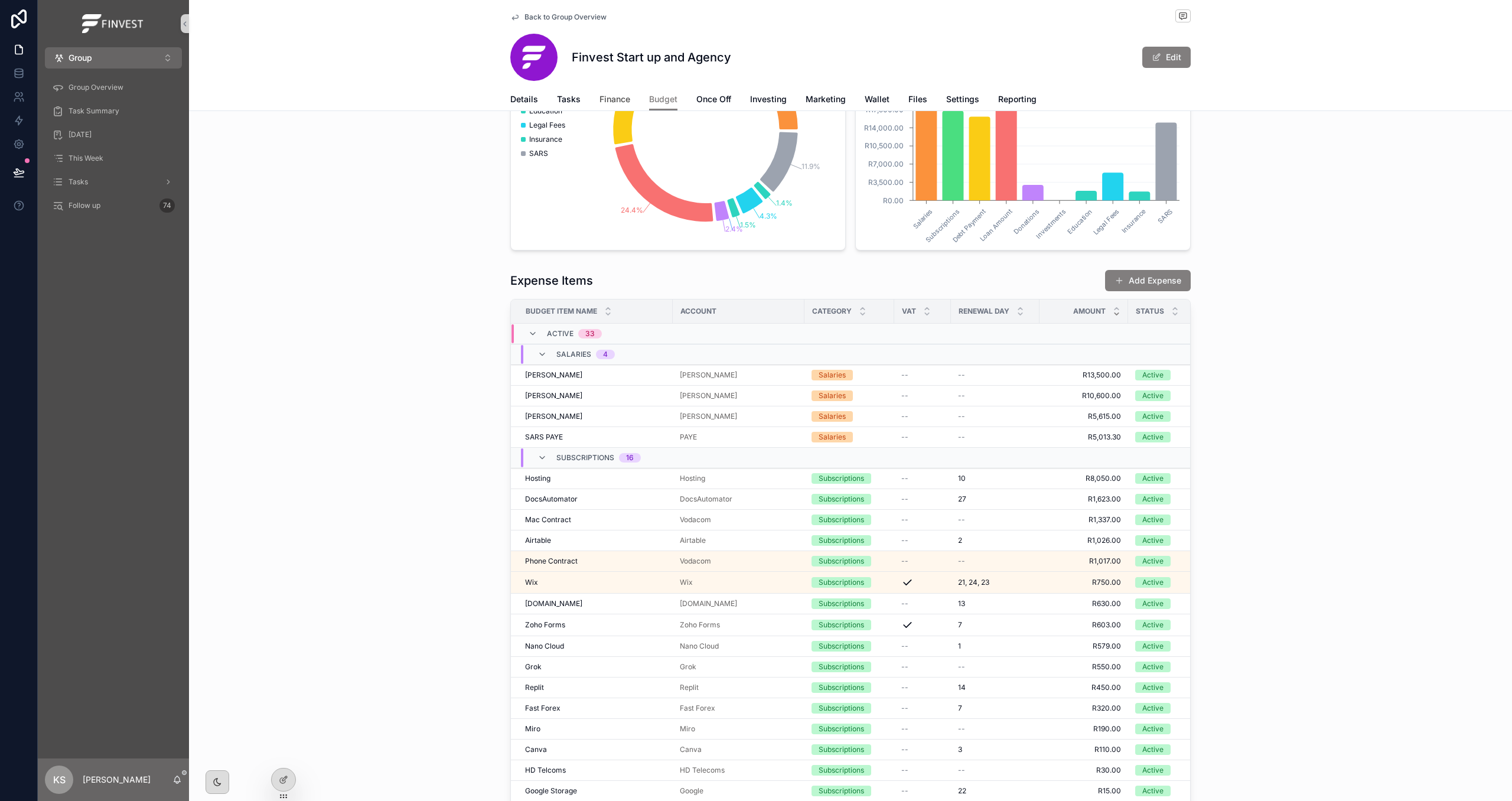
click at [613, 97] on span "Finance" at bounding box center [615, 99] width 31 height 12
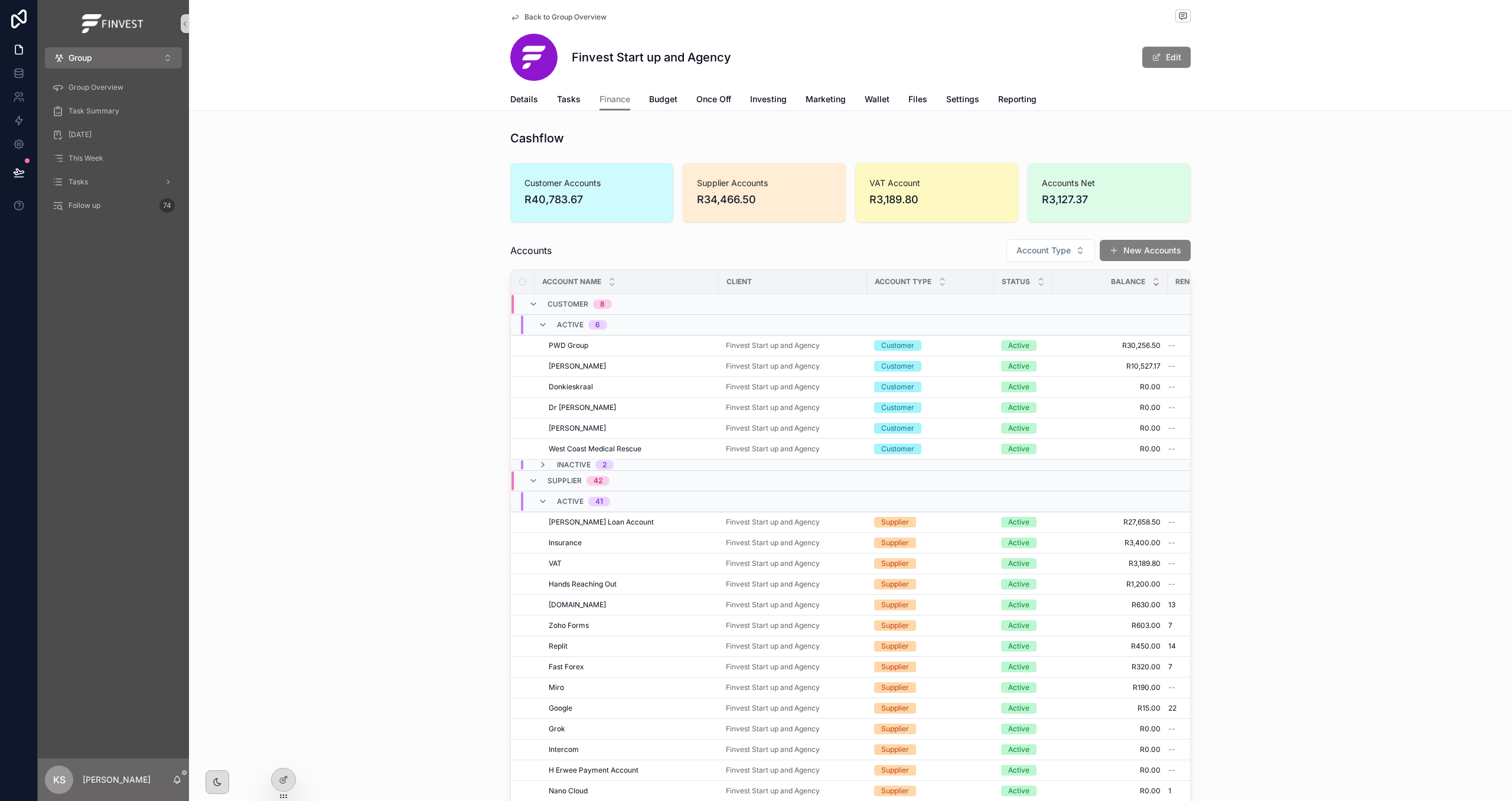
click at [847, 366] on div "Finvest Start up and Agency" at bounding box center [793, 366] width 134 height 9
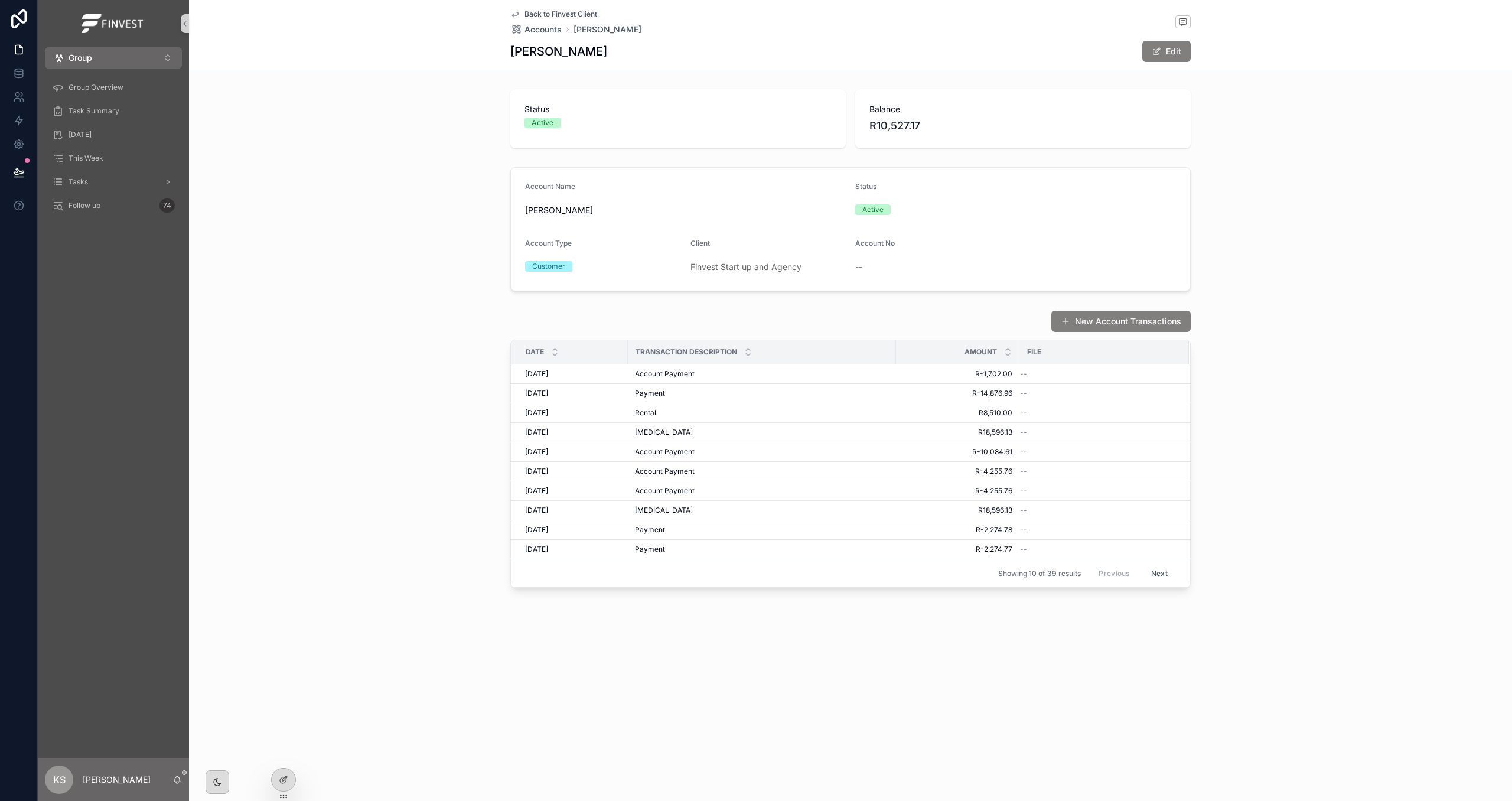
click at [565, 13] on span "Back to Finvest Client" at bounding box center [561, 14] width 73 height 9
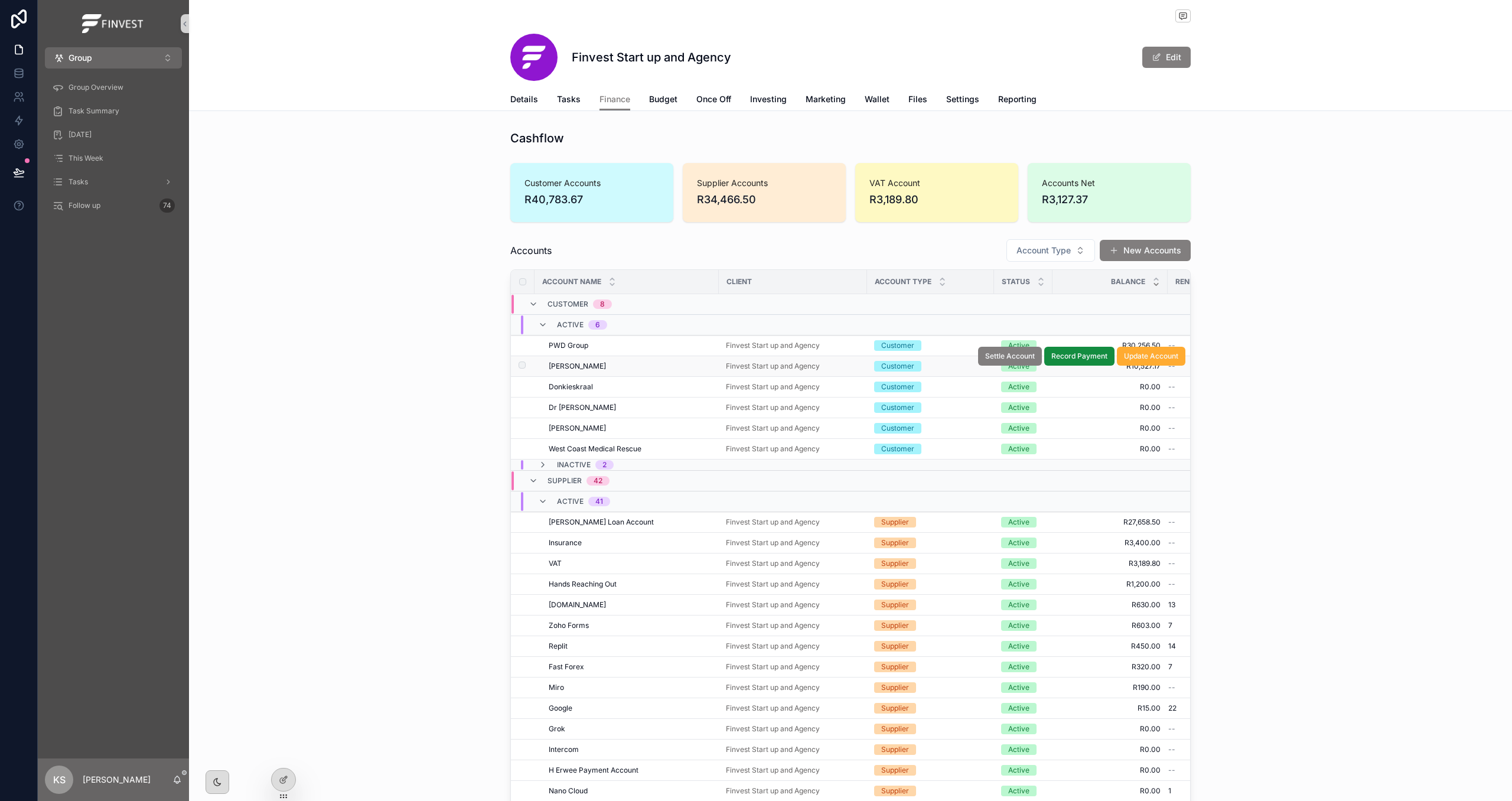
click at [678, 370] on div "[PERSON_NAME] [PERSON_NAME]" at bounding box center [631, 366] width 163 height 9
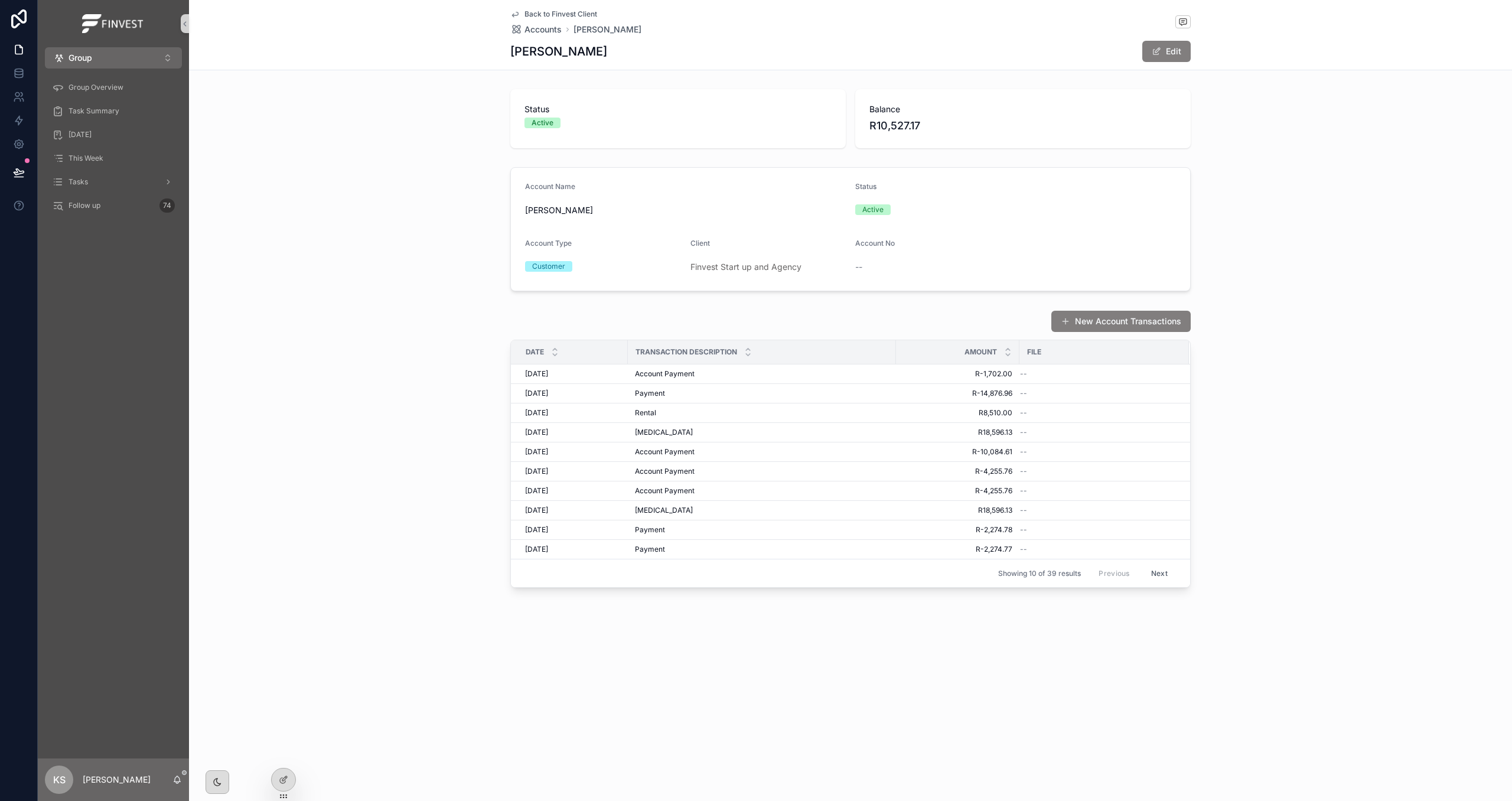
click at [555, 11] on span "Back to Finvest Client" at bounding box center [561, 14] width 73 height 9
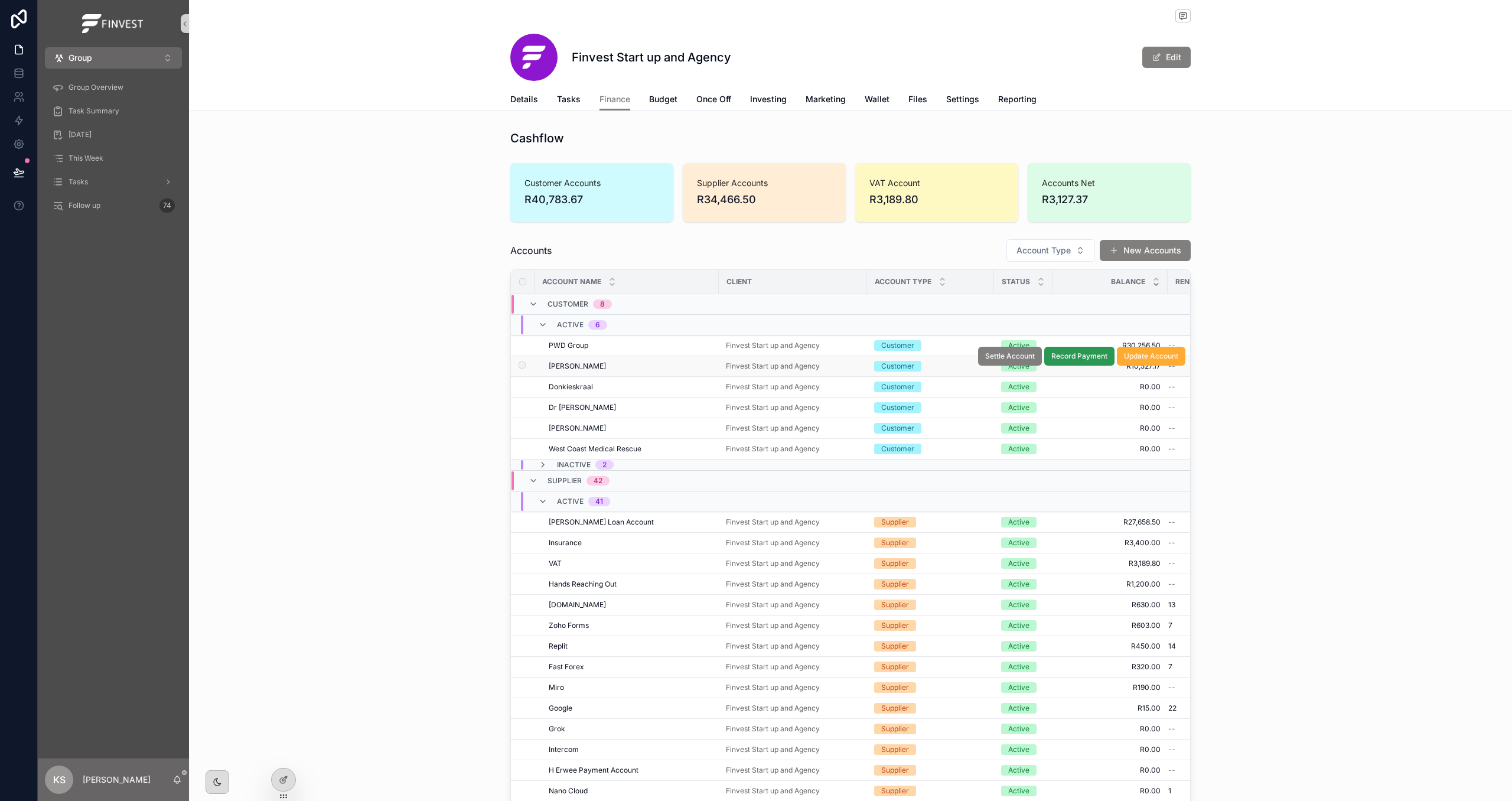
click at [1099, 358] on span "Record Payment" at bounding box center [1079, 356] width 56 height 9
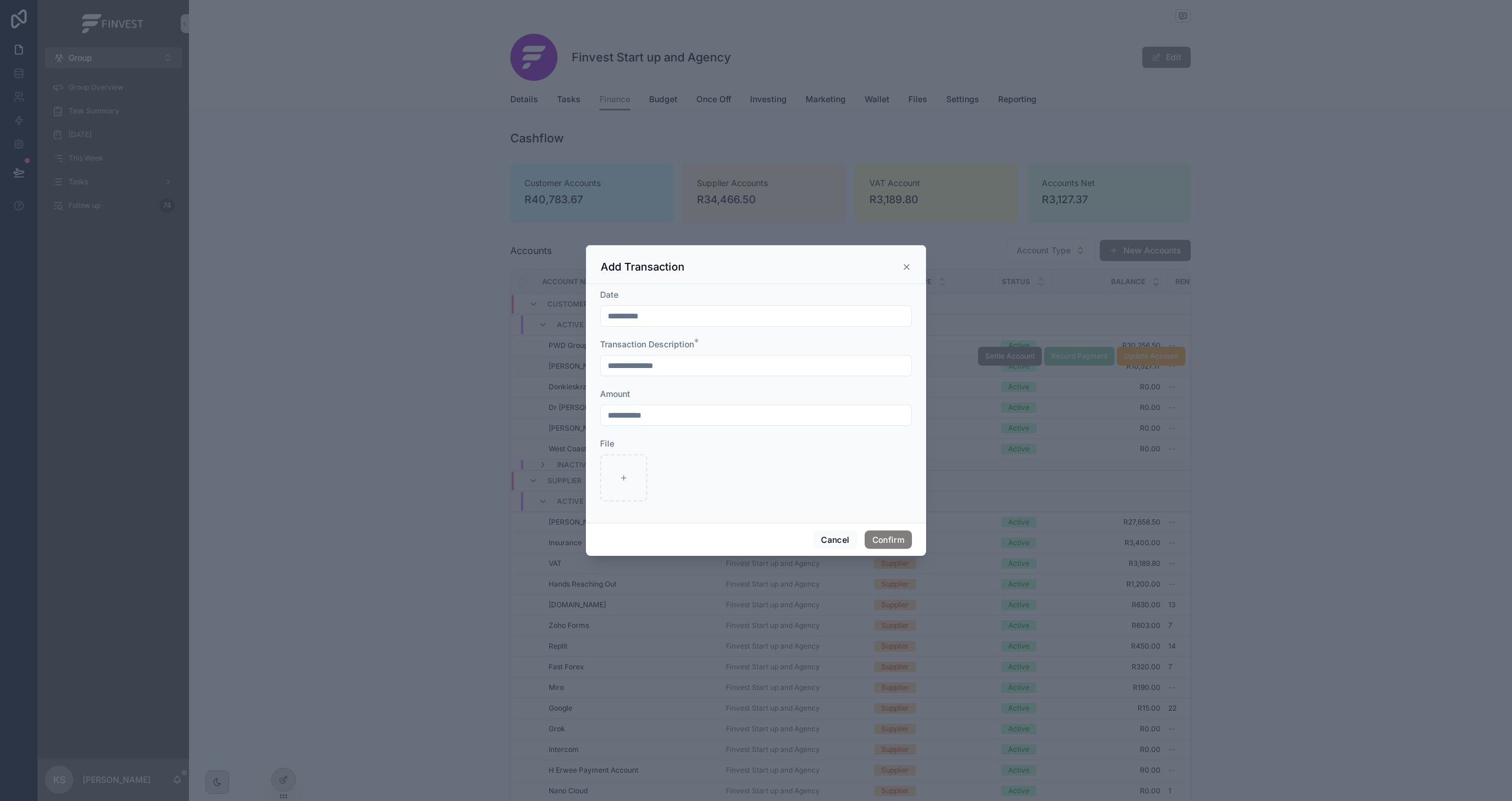
drag, startPoint x: 692, startPoint y: 417, endPoint x: 548, endPoint y: 414, distance: 144.0
click at [549, 413] on div "**********" at bounding box center [756, 400] width 1512 height 801
type input "**********"
click at [887, 539] on button "Confirm" at bounding box center [889, 540] width 47 height 19
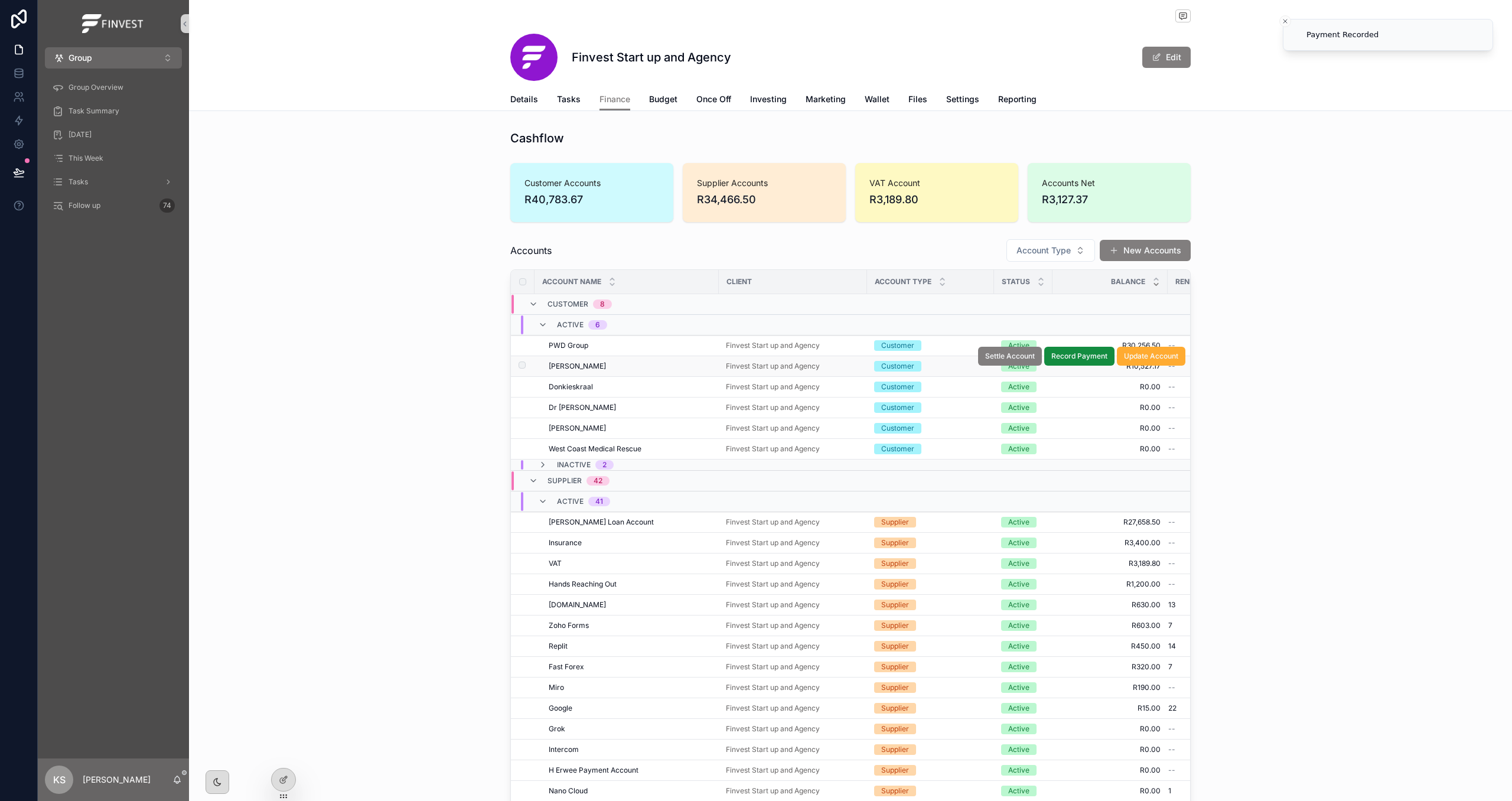
click at [649, 367] on div "[PERSON_NAME] [PERSON_NAME]" at bounding box center [631, 366] width 163 height 9
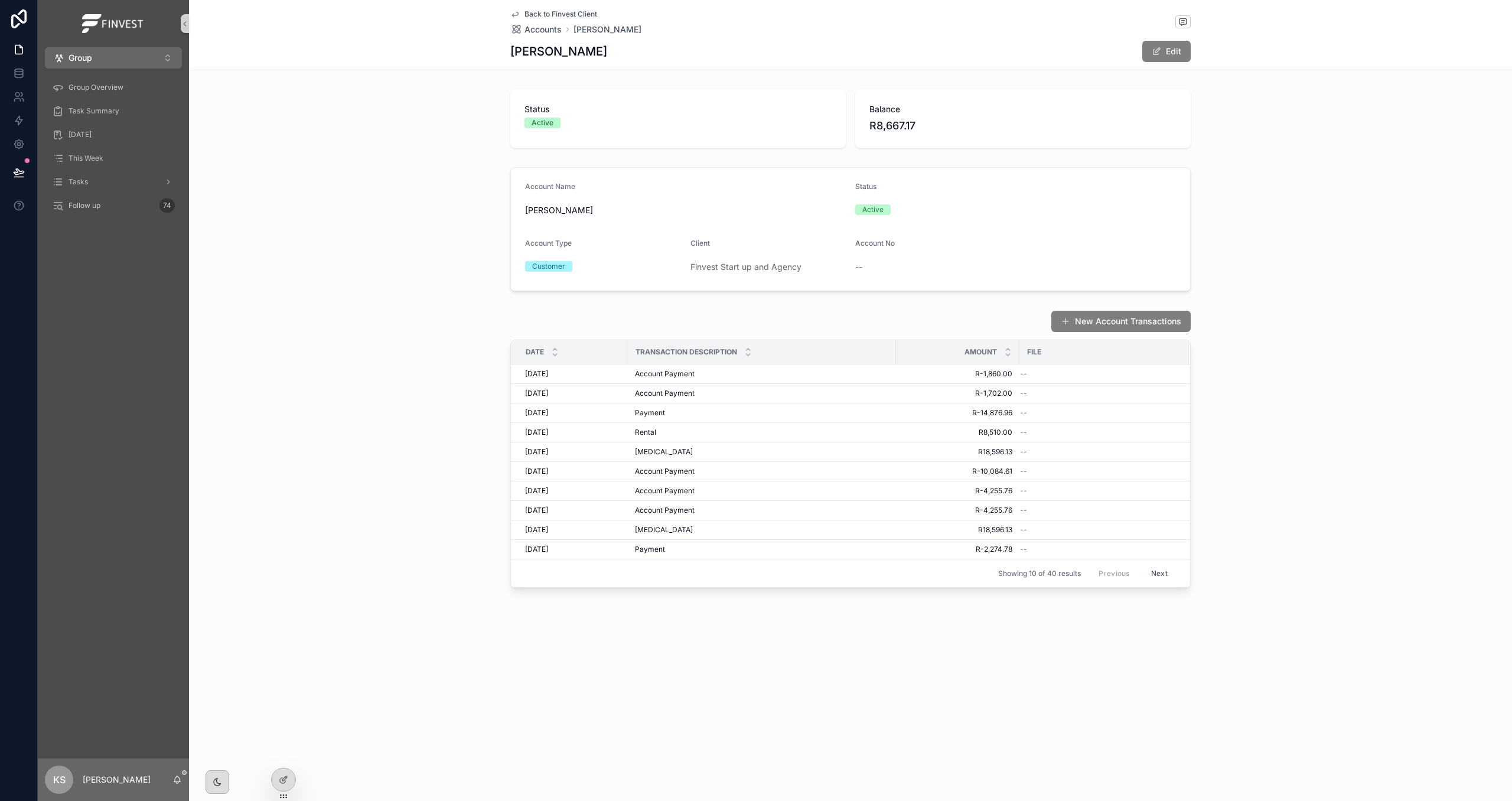
click at [576, 10] on span "Back to Finvest Client" at bounding box center [561, 14] width 73 height 9
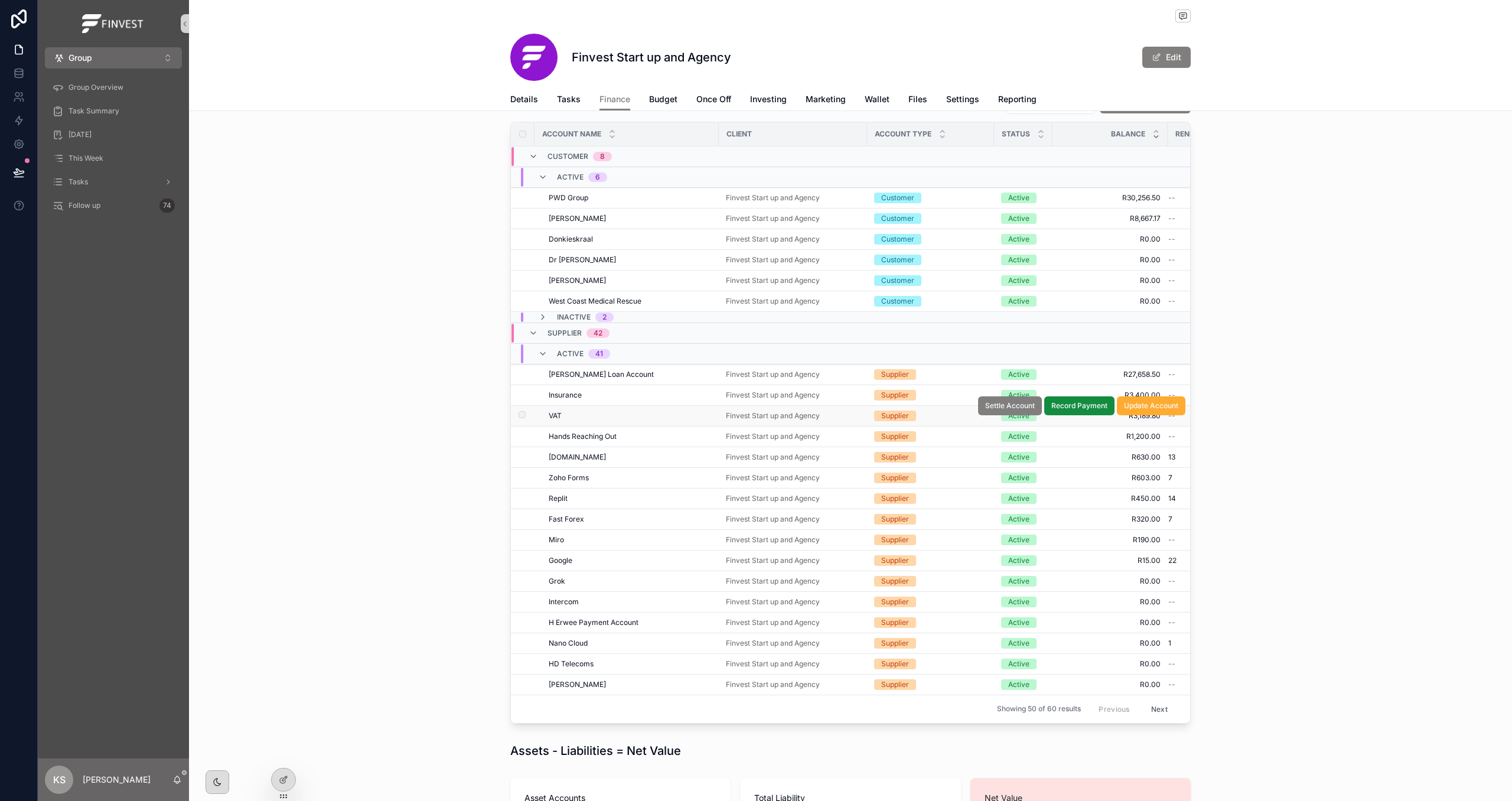
scroll to position [154, 0]
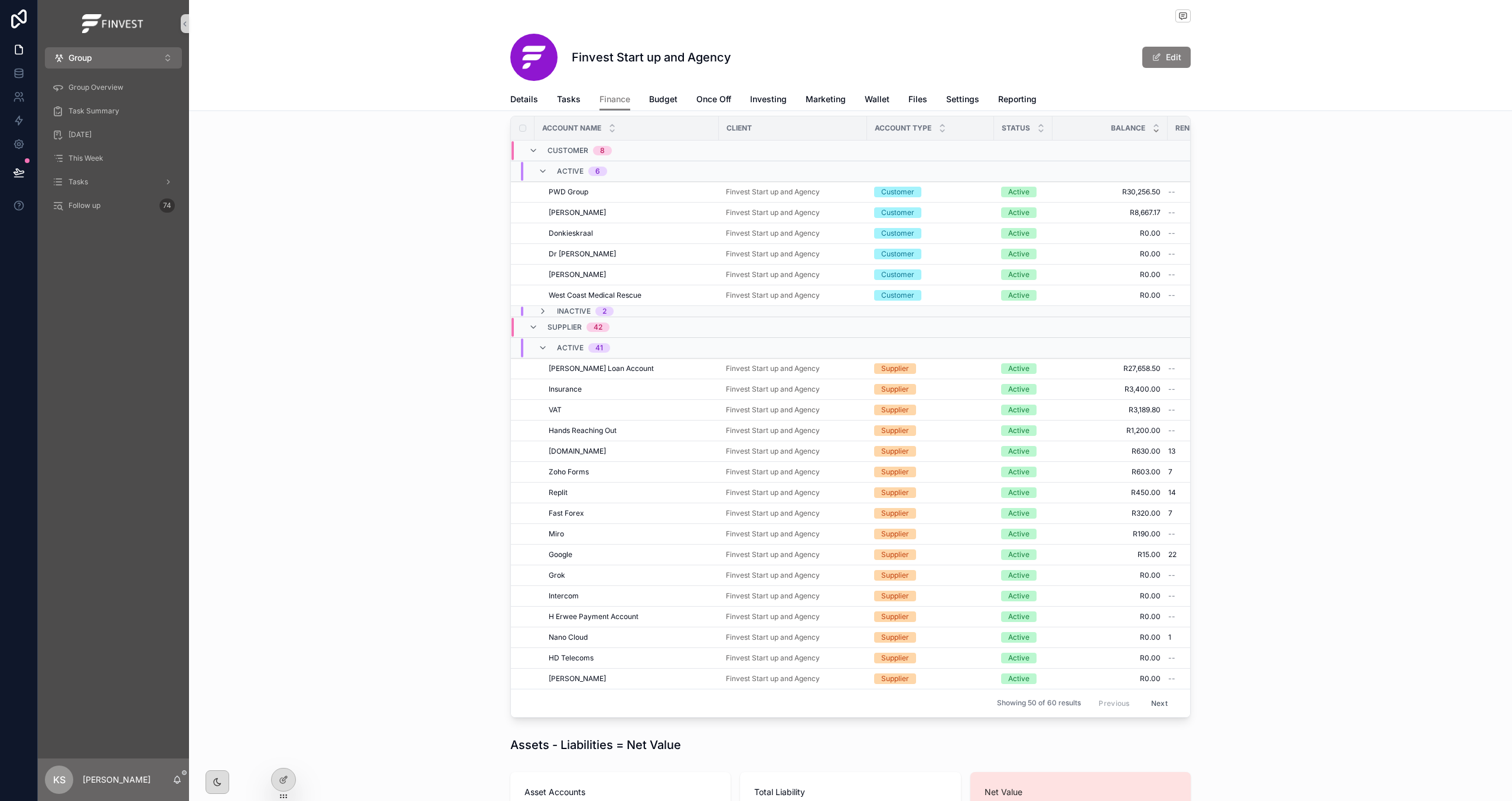
click at [855, 415] on div "Finvest Start up and Agency" at bounding box center [793, 410] width 134 height 9
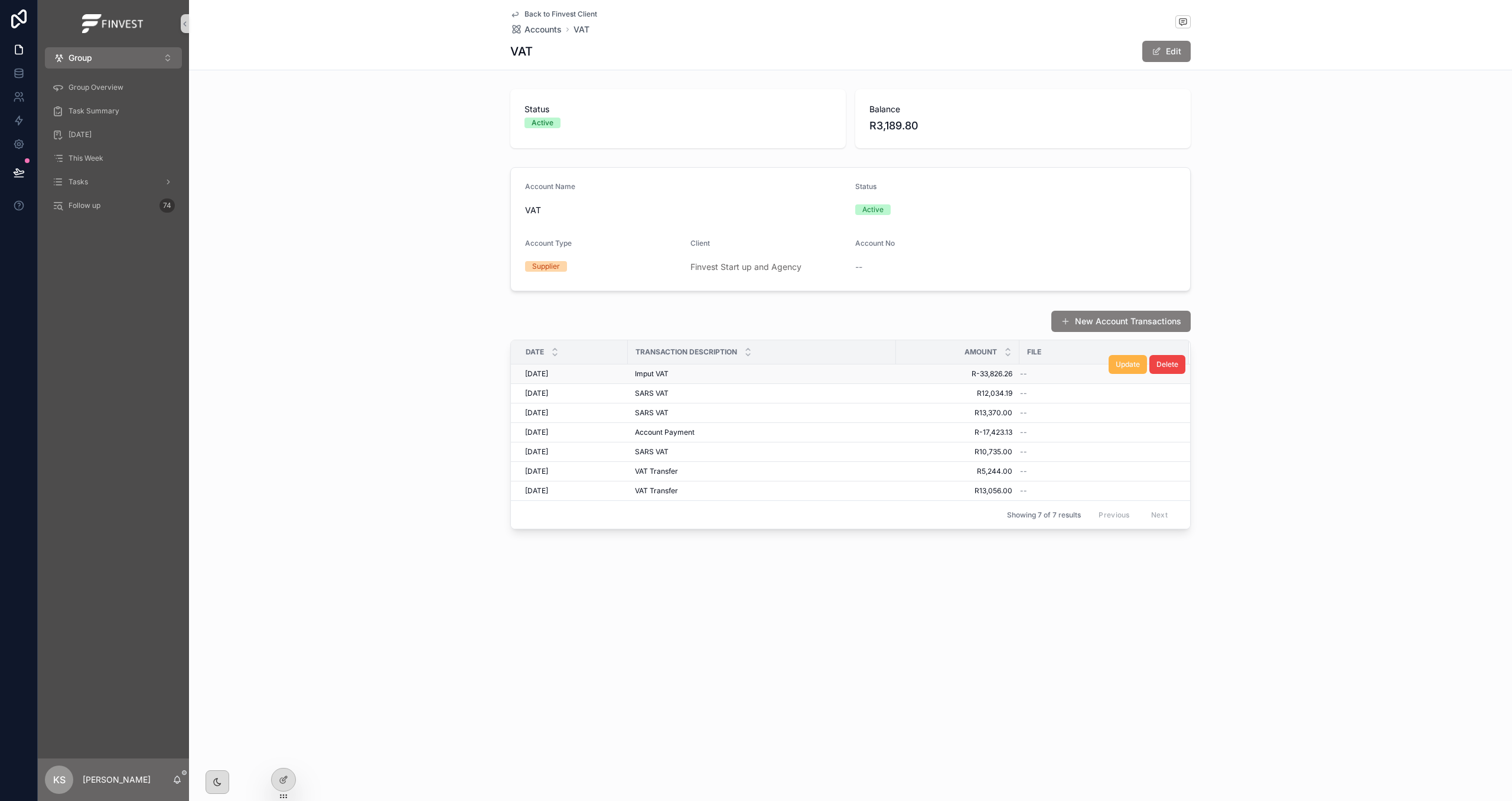
click at [1135, 369] on span "Update" at bounding box center [1127, 364] width 24 height 9
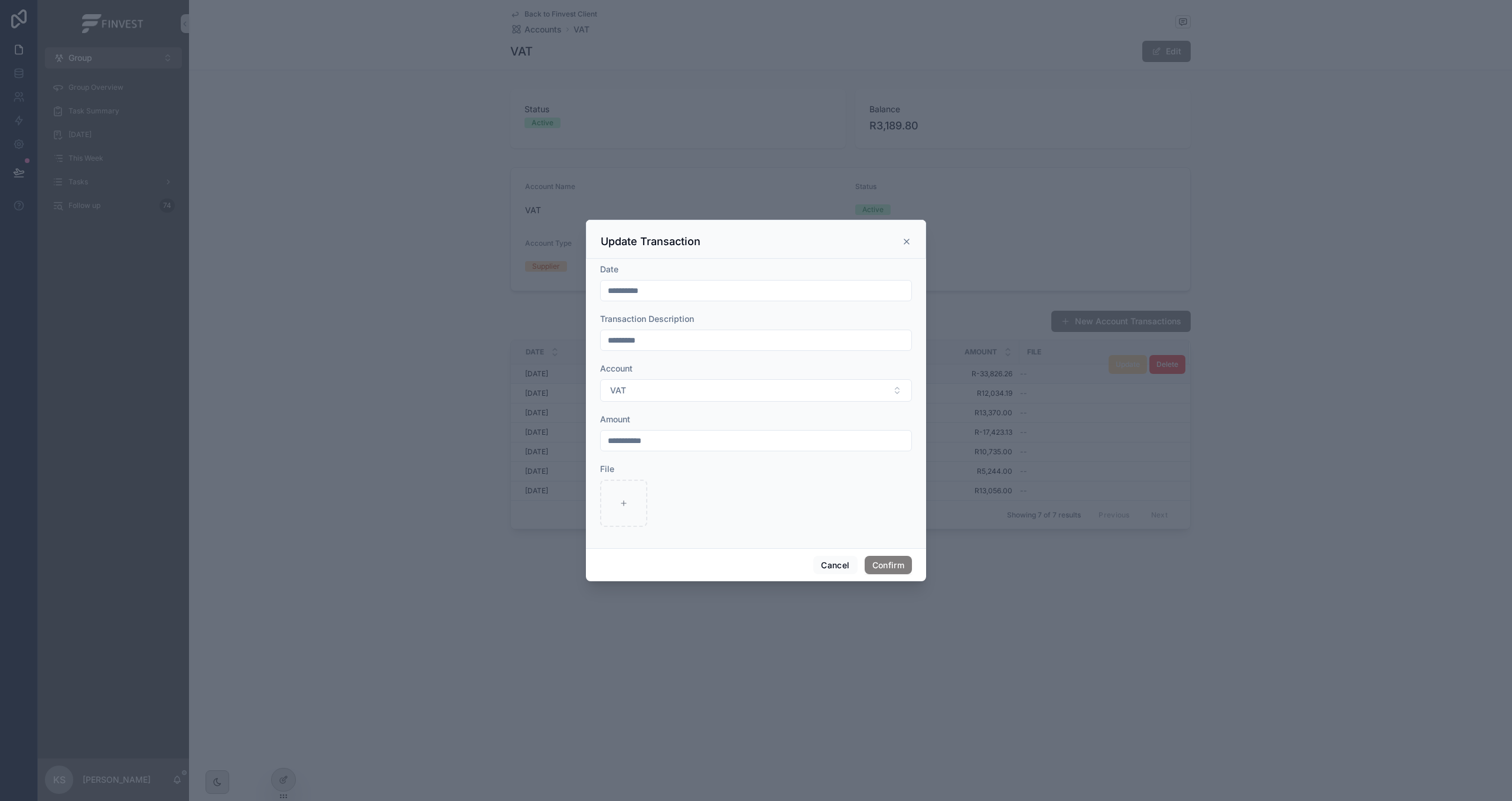
drag, startPoint x: 739, startPoint y: 430, endPoint x: 735, endPoint y: 443, distance: 13.6
click at [739, 431] on div "**********" at bounding box center [755, 441] width 312 height 21
click at [734, 444] on input "**********" at bounding box center [755, 441] width 311 height 17
type input "**********"
click at [891, 565] on button "Confirm" at bounding box center [889, 566] width 47 height 19
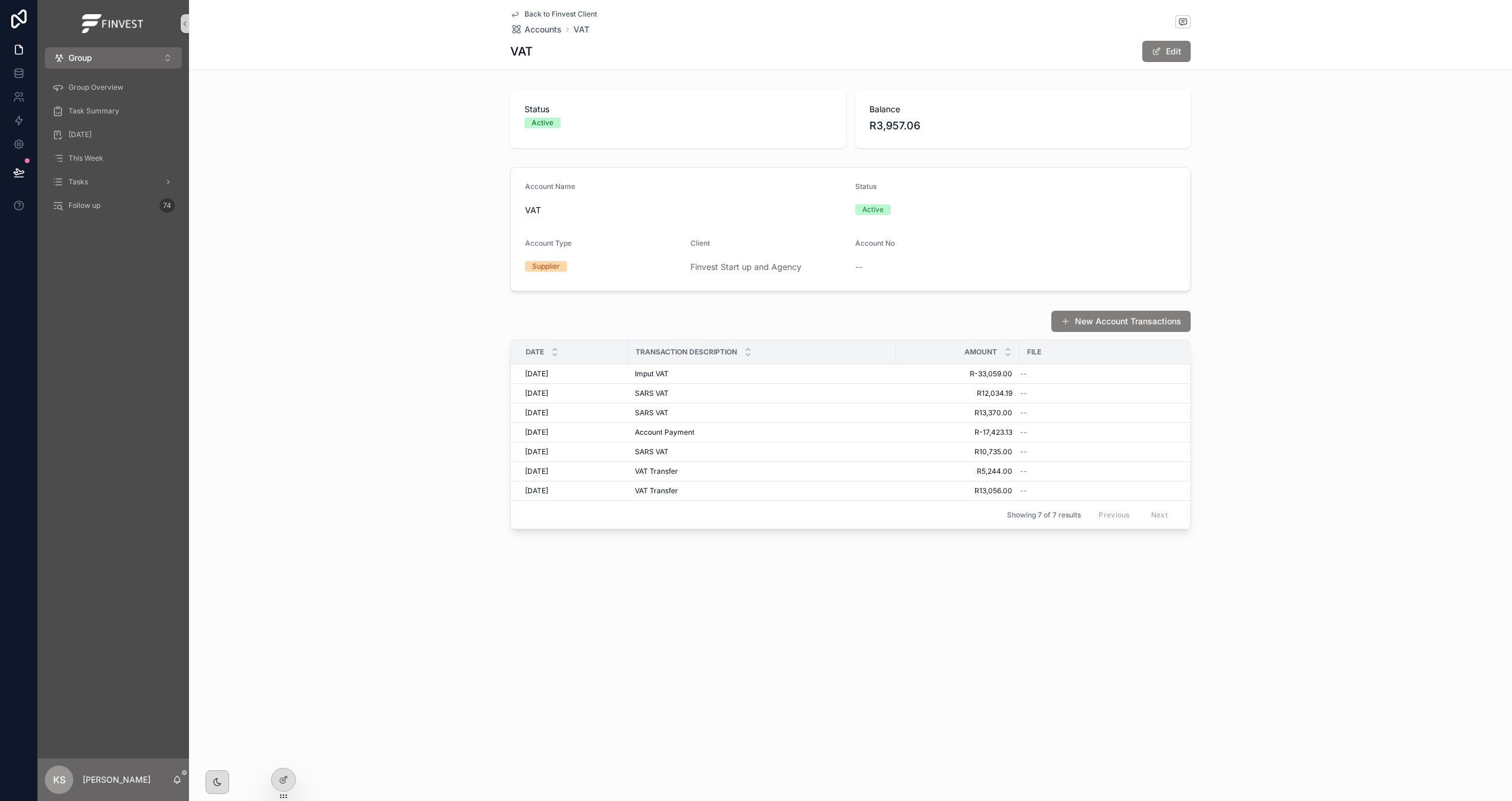
click at [559, 15] on span "Back to Finvest Client" at bounding box center [561, 14] width 73 height 9
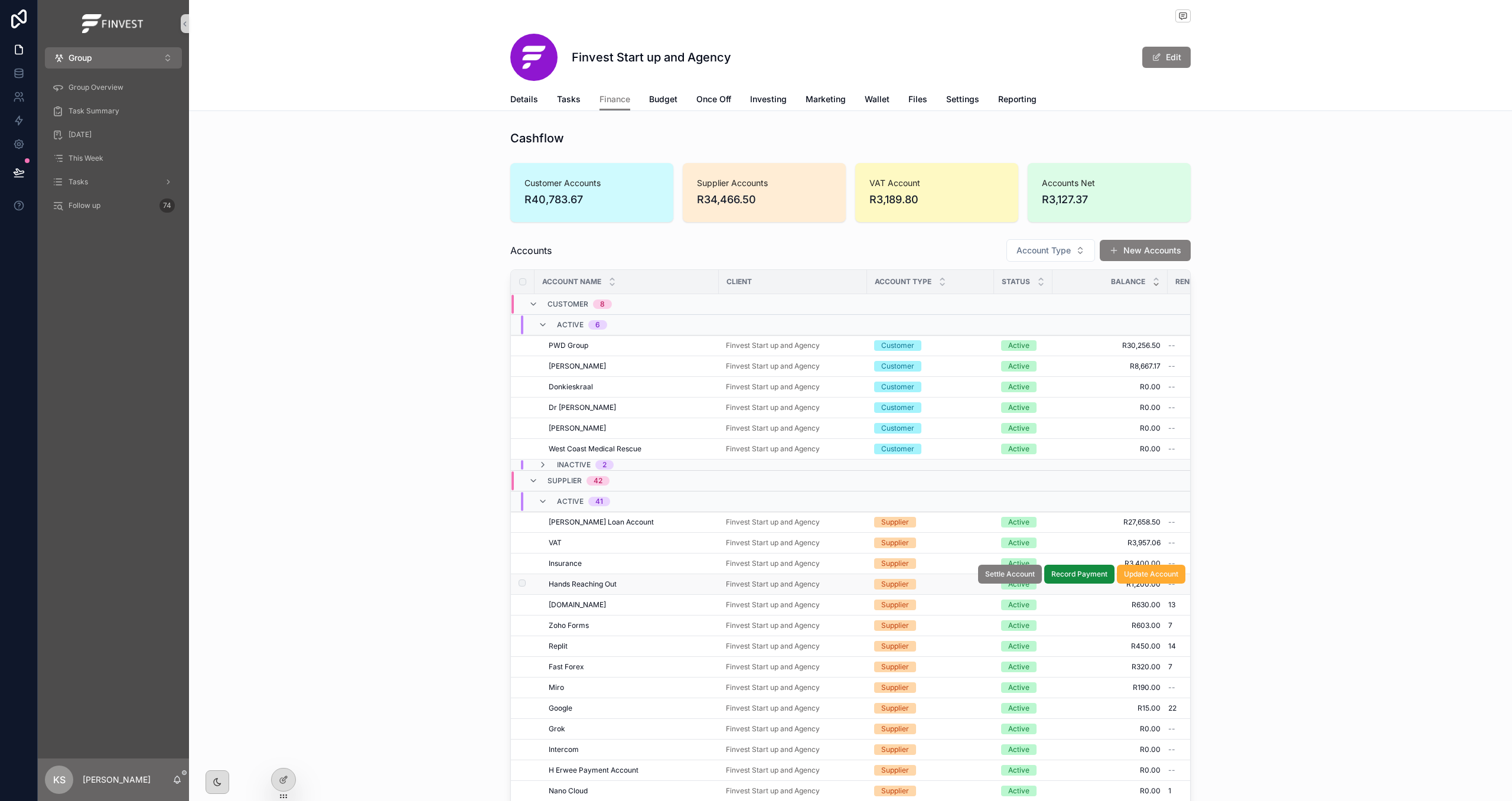
click at [648, 585] on div "Hands Reaching Out Hands Reaching Out" at bounding box center [631, 584] width 163 height 9
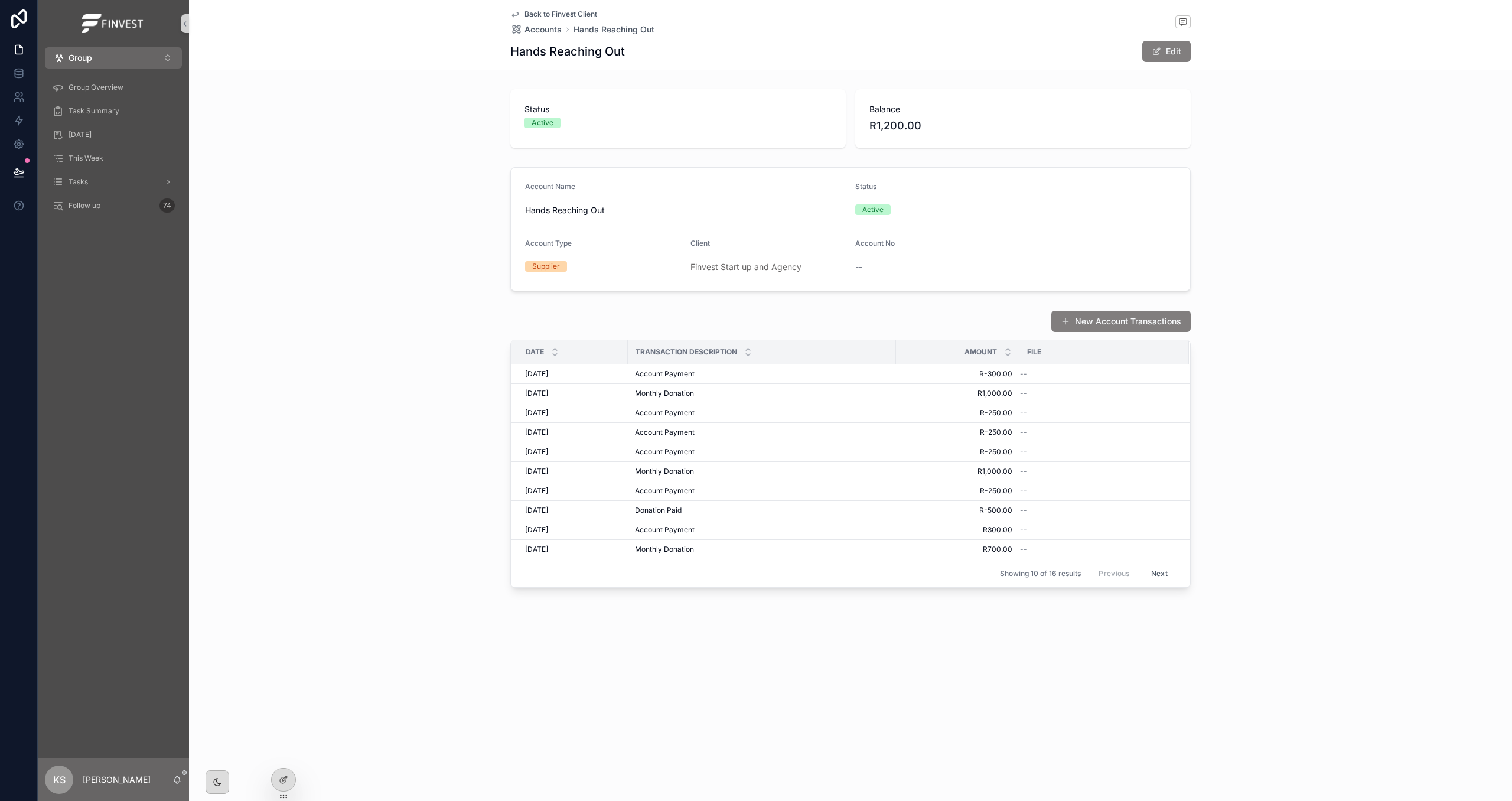
click at [1106, 318] on button "New Account Transactions" at bounding box center [1121, 321] width 140 height 21
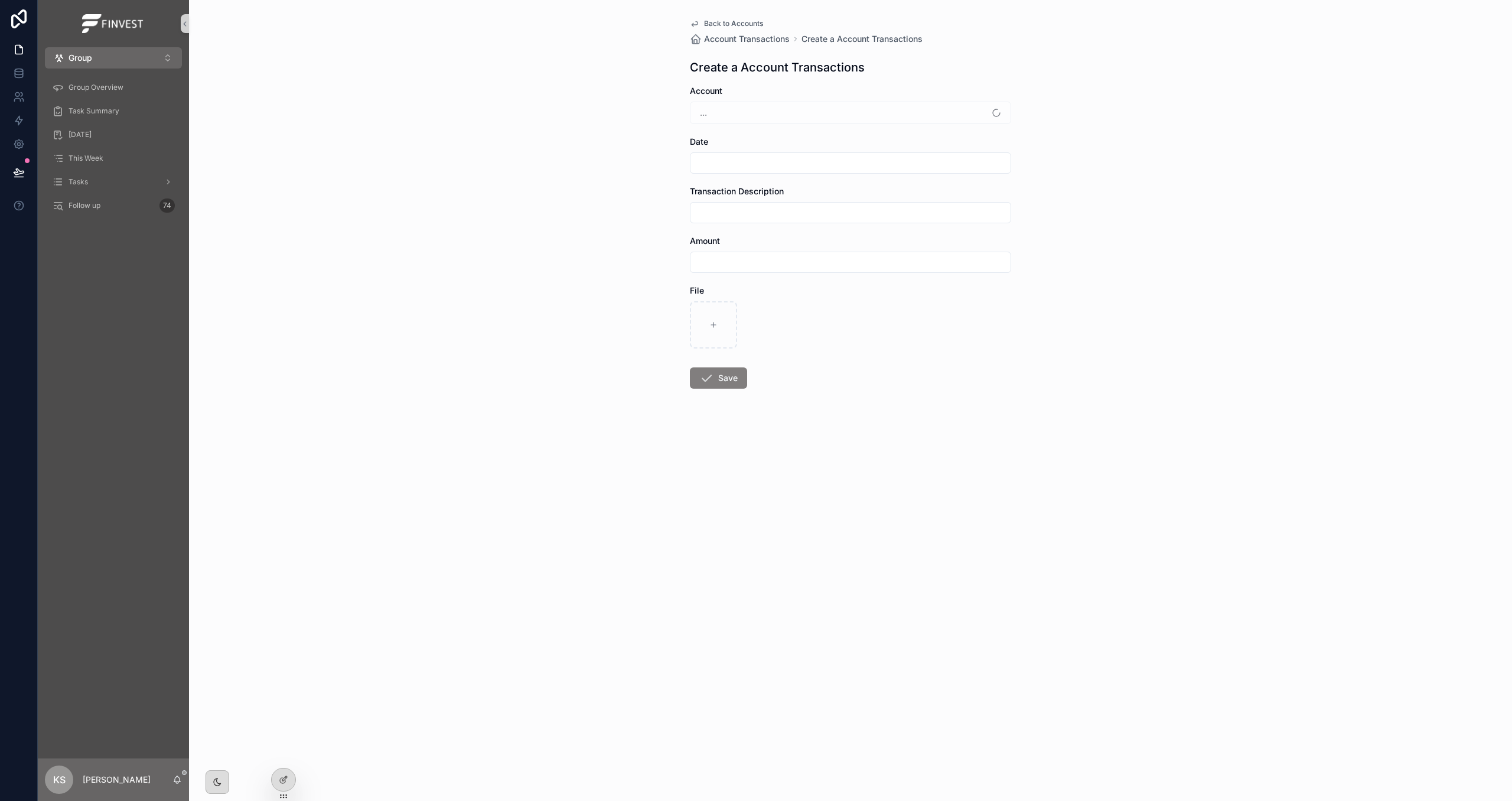
click at [749, 160] on input "scrollable content" at bounding box center [850, 163] width 320 height 17
click at [873, 257] on button "5" at bounding box center [871, 261] width 21 height 21
type input "**********"
click at [719, 216] on input "scrollable content" at bounding box center [850, 212] width 320 height 17
type input "*********"
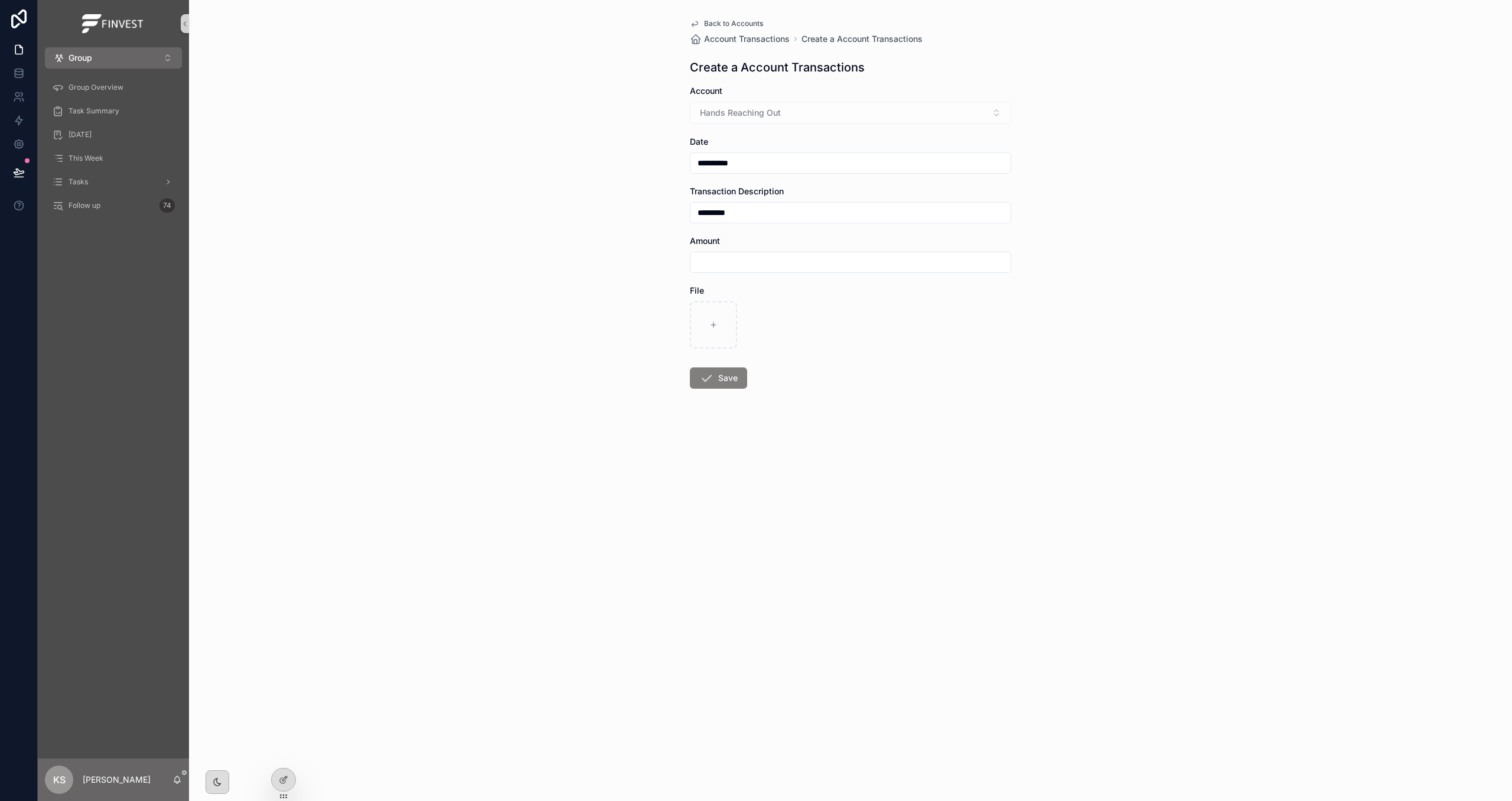
click at [716, 263] on input "scrollable content" at bounding box center [850, 262] width 320 height 17
type input "********"
click at [715, 369] on button "Save" at bounding box center [718, 378] width 57 height 21
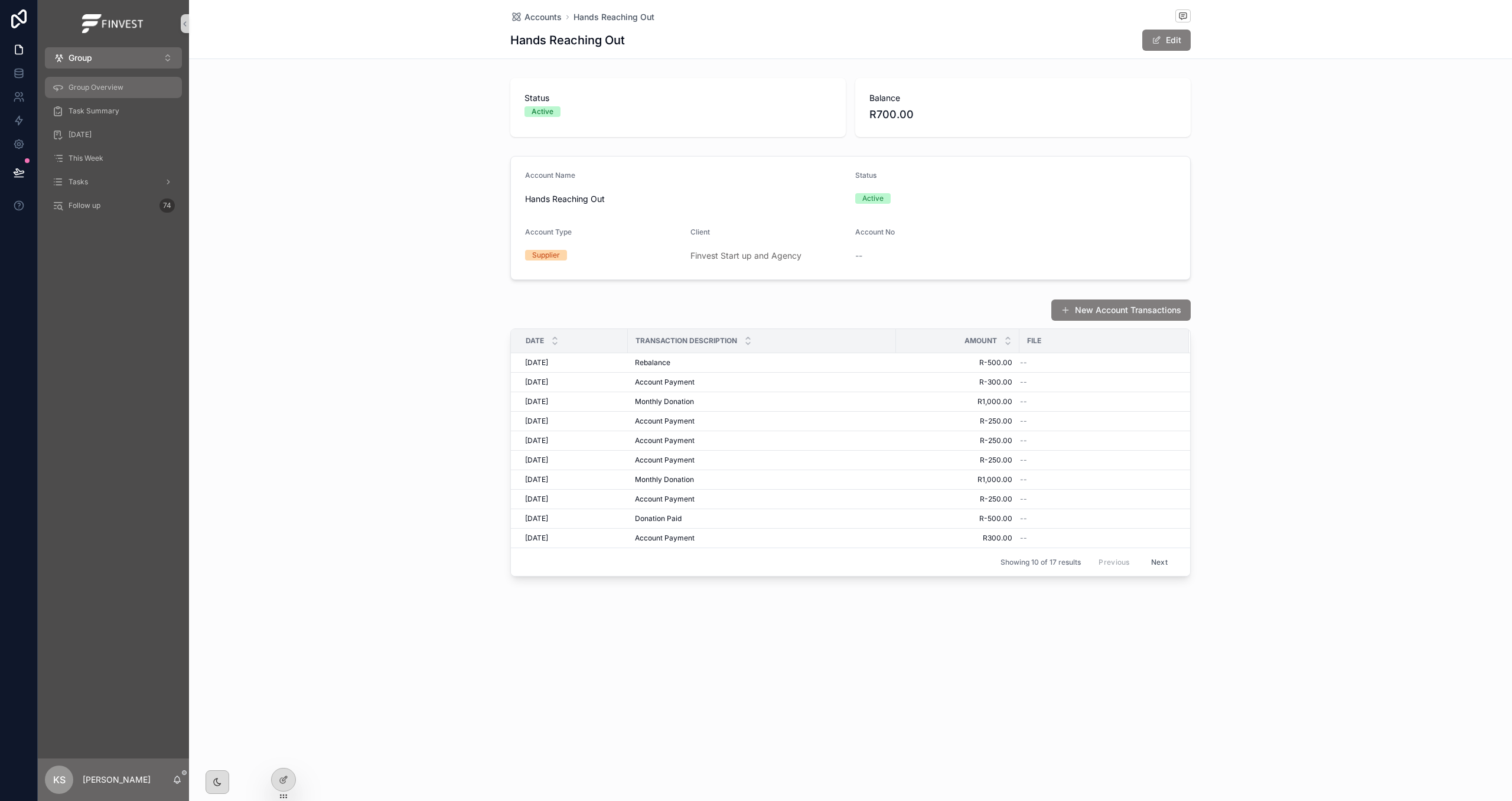
click at [102, 88] on span "Group Overview" at bounding box center [96, 88] width 55 height 9
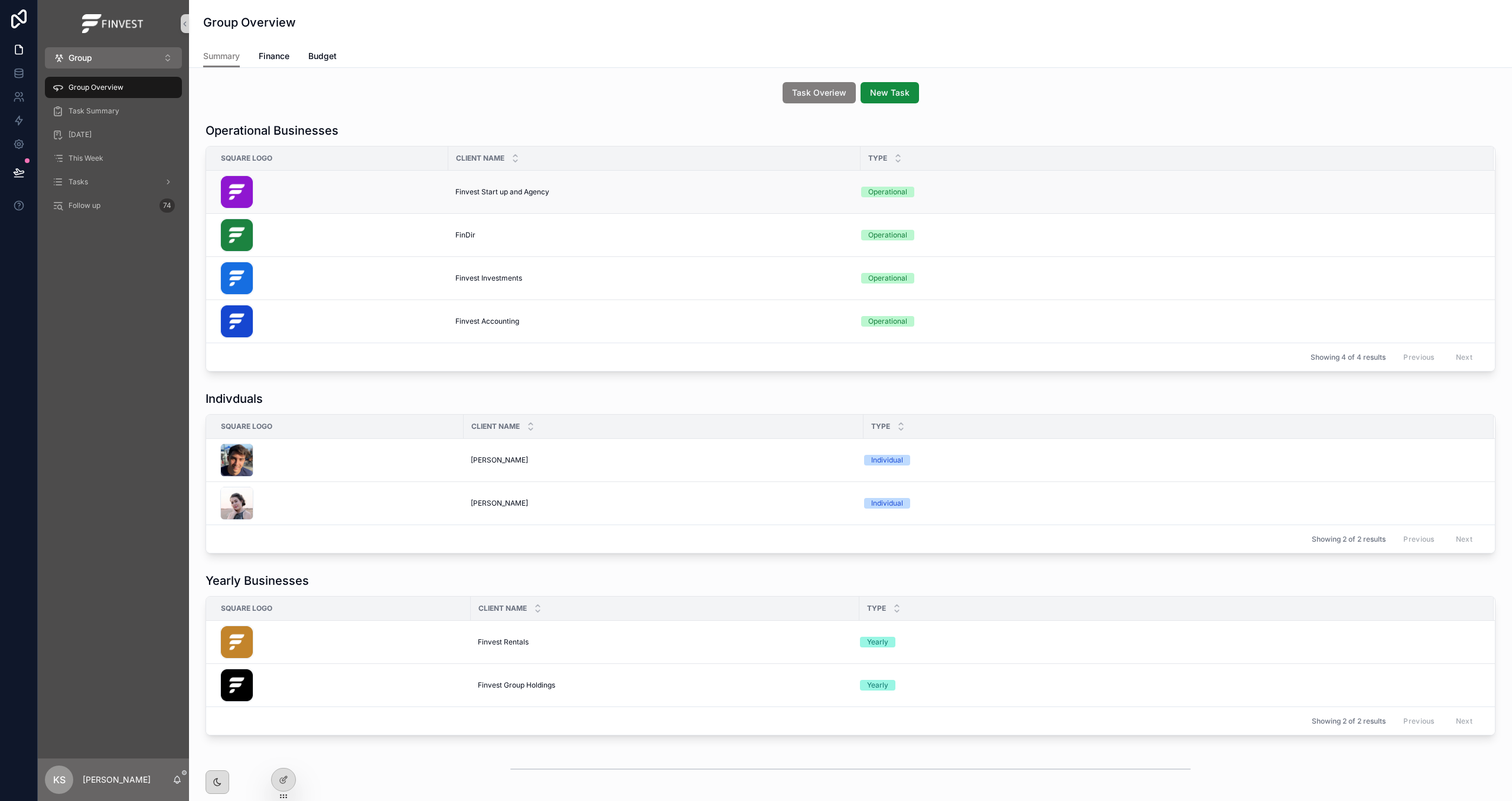
click at [297, 194] on div "scrollable content" at bounding box center [330, 192] width 221 height 33
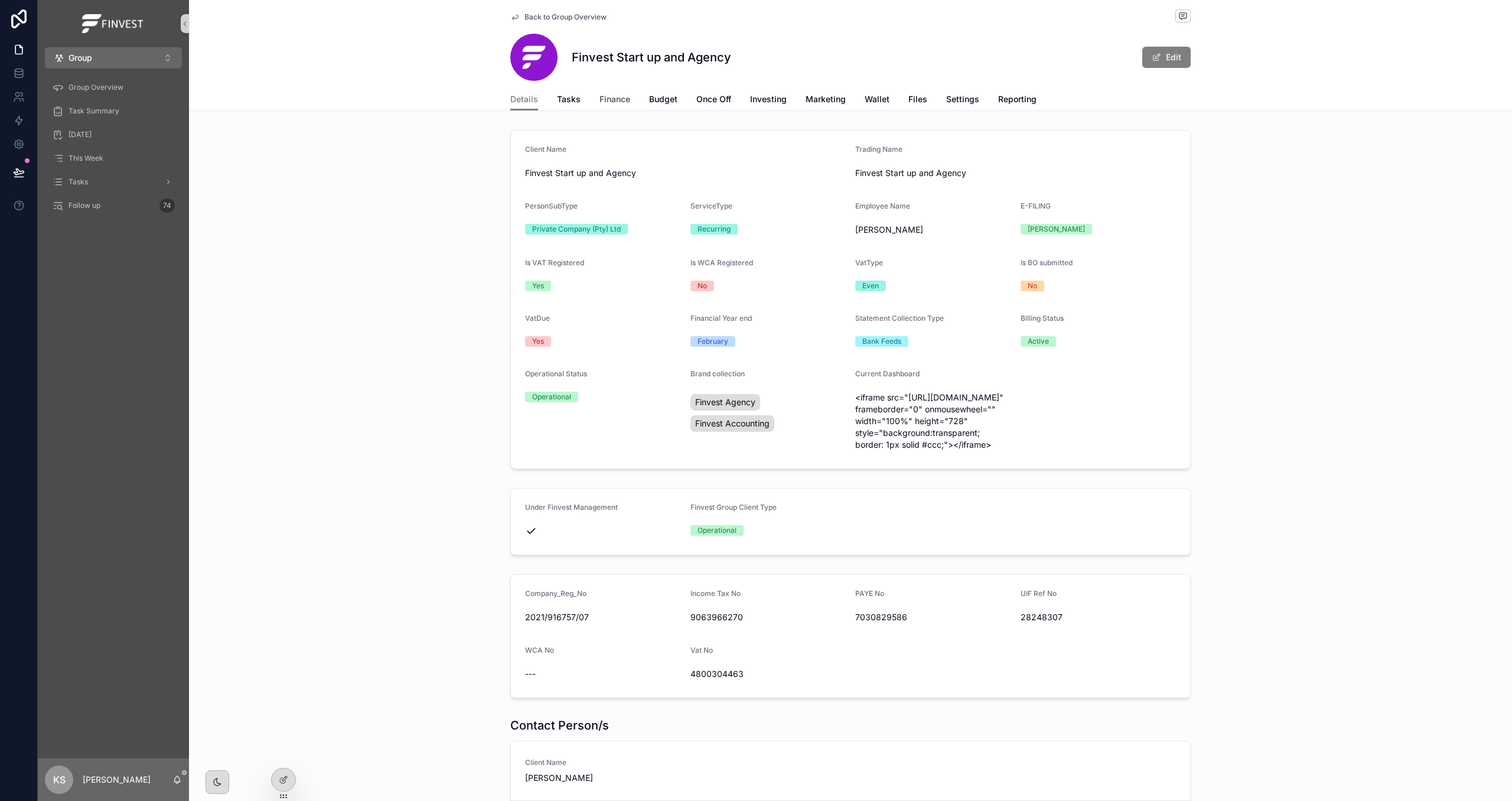
drag, startPoint x: 634, startPoint y: 95, endPoint x: 626, endPoint y: 96, distance: 8.1
click at [634, 95] on div "Details Tasks Finance Budget Once Off Investing Marketing Wallet Files Settings…" at bounding box center [851, 99] width 680 height 22
click at [622, 96] on span "Finance" at bounding box center [615, 99] width 31 height 12
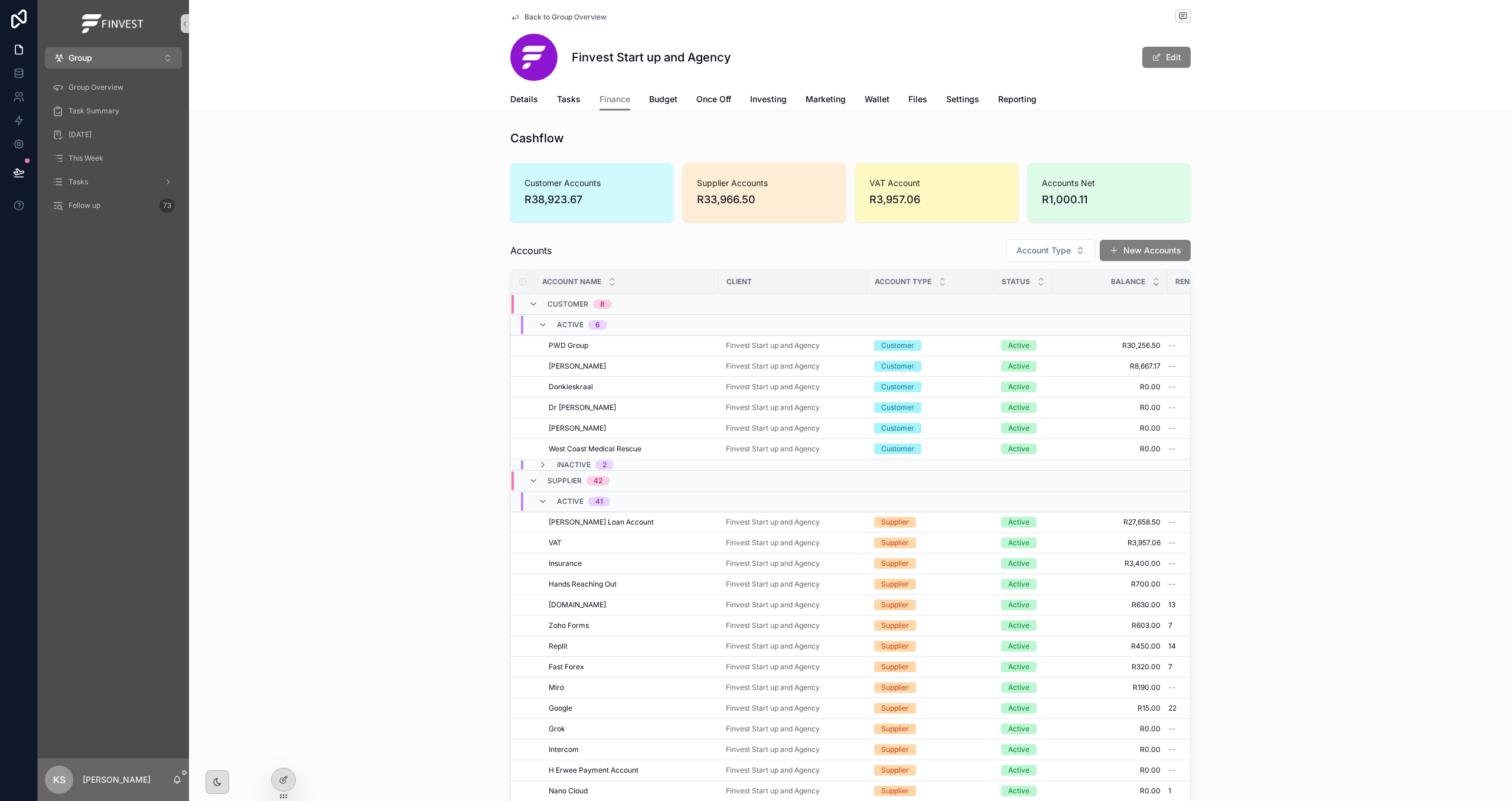
drag, startPoint x: 122, startPoint y: 58, endPoint x: 124, endPoint y: 69, distance: 11.2
click at [122, 58] on button "Group ⌥ 1" at bounding box center [114, 58] width 137 height 21
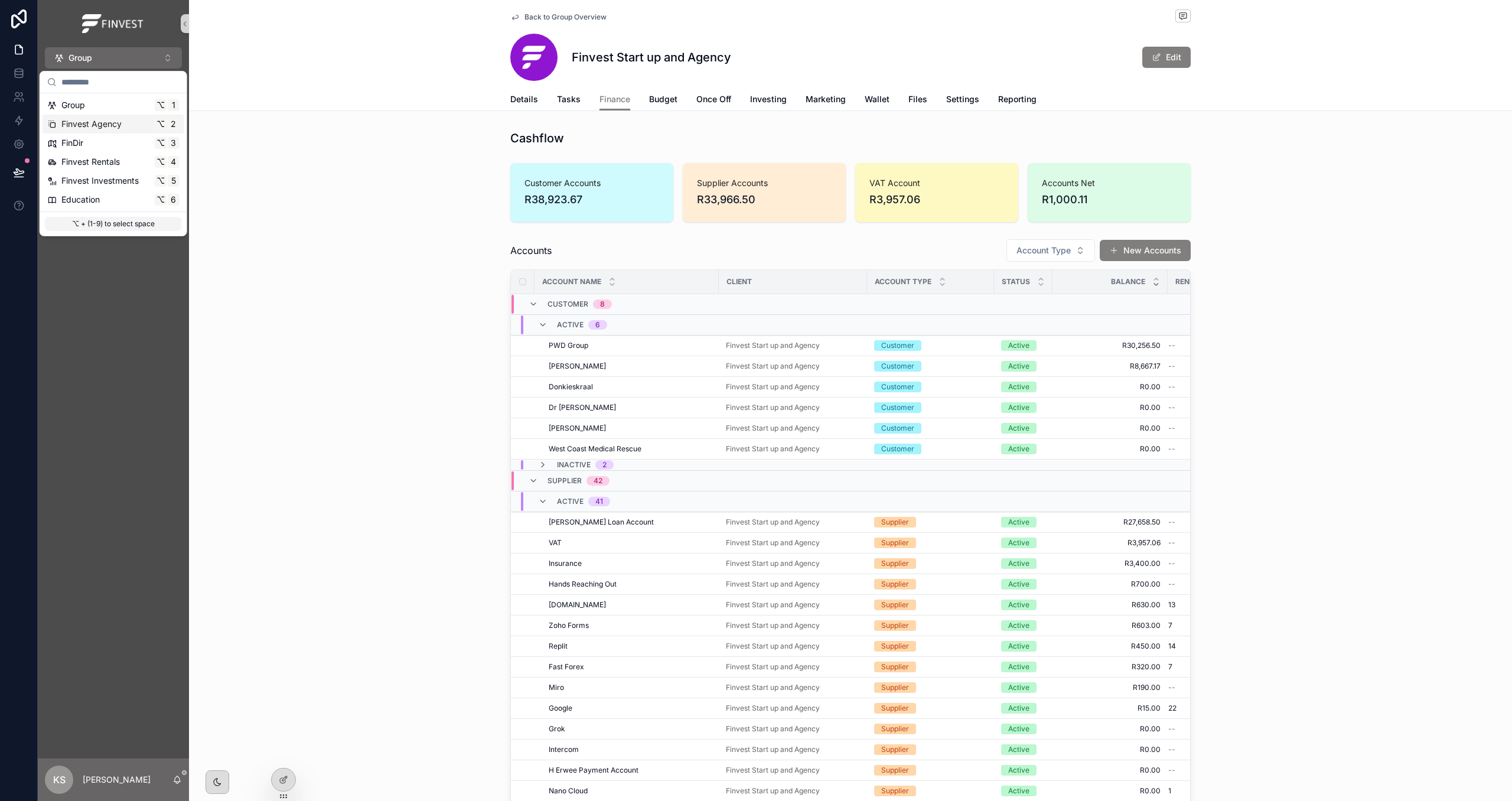
click at [119, 123] on span "Finvest Agency" at bounding box center [92, 124] width 60 height 12
